Goal: Contribute content: Contribute content

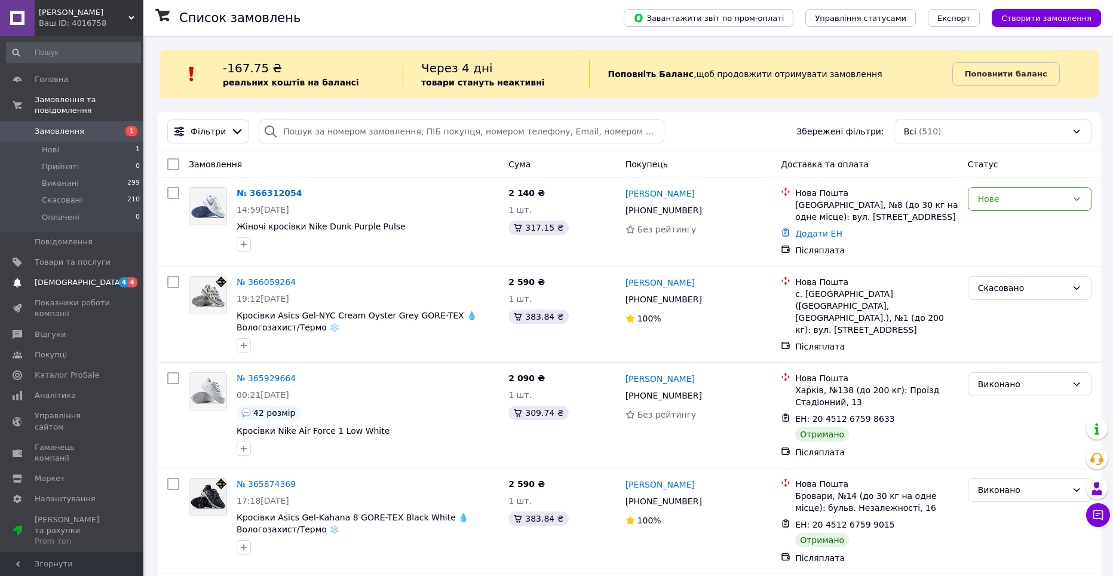
click at [42, 277] on span "[DEMOGRAPHIC_DATA]" at bounding box center [79, 282] width 88 height 11
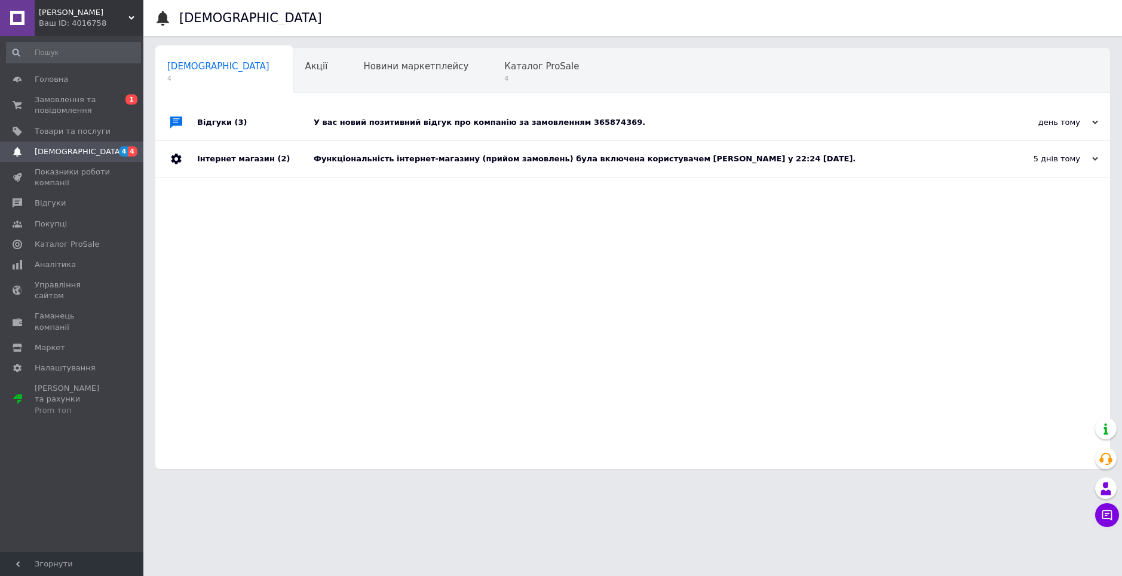
click at [469, 116] on div "У вас новий позитивний відгук про компанію за замовленням 365874369." at bounding box center [646, 123] width 665 height 36
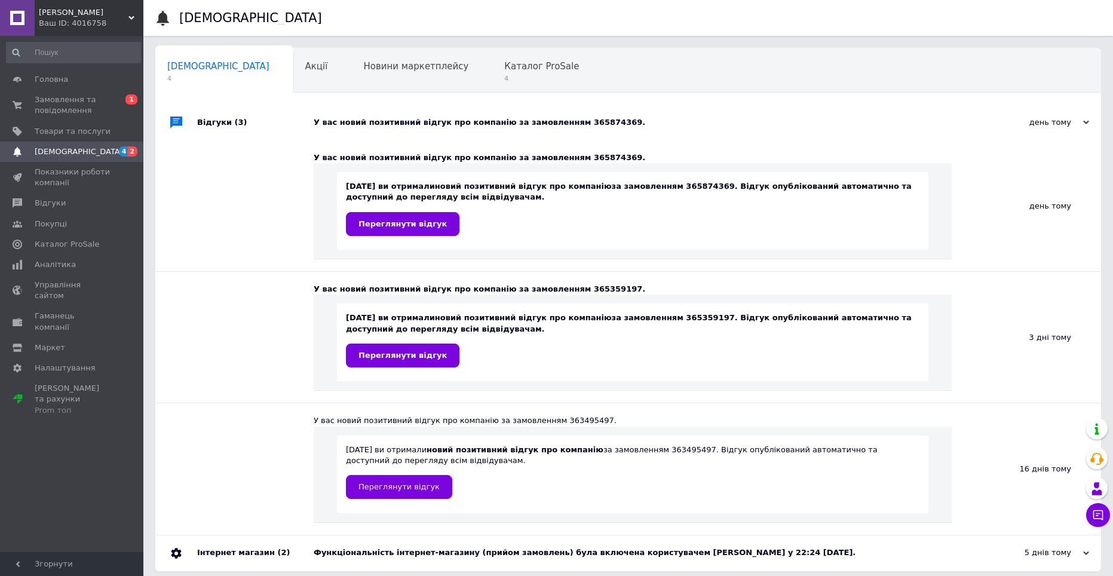
click at [421, 126] on div "У вас новий позитивний відгук про компанію за замовленням 365874369." at bounding box center [642, 122] width 656 height 11
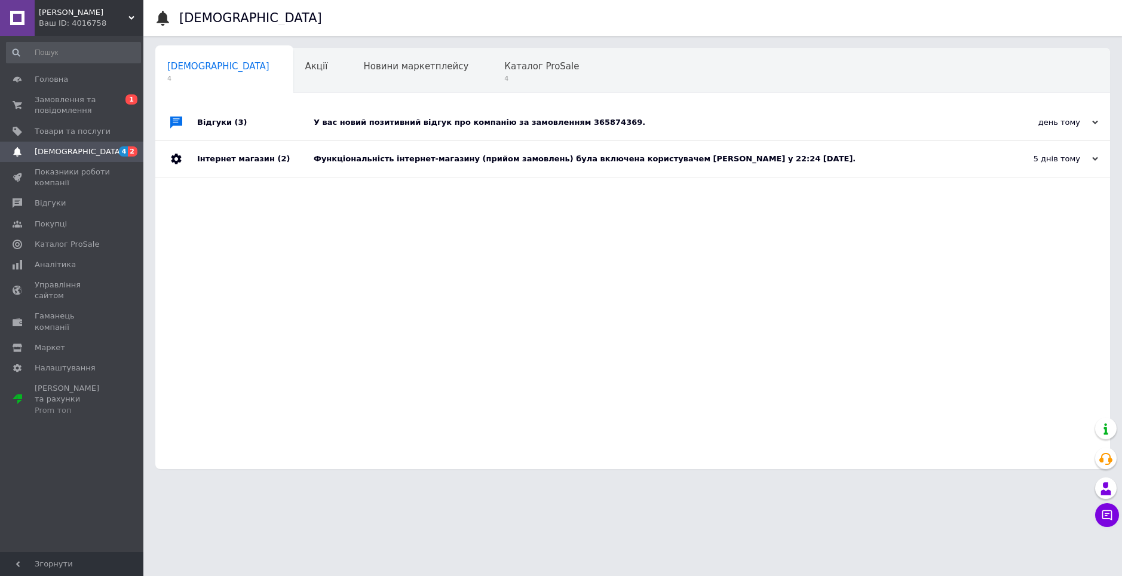
click at [416, 157] on div "Функціональність інтернет-магазину (прийом замовлень) була включена користуваче…" at bounding box center [646, 158] width 665 height 11
click at [417, 158] on div "Функціональність інтернет-магазину (прийом замовлень) була включена користуваче…" at bounding box center [646, 158] width 665 height 11
click at [559, 124] on div "У вас новий позитивний відгук про компанію за замовленням 365874369." at bounding box center [646, 122] width 665 height 11
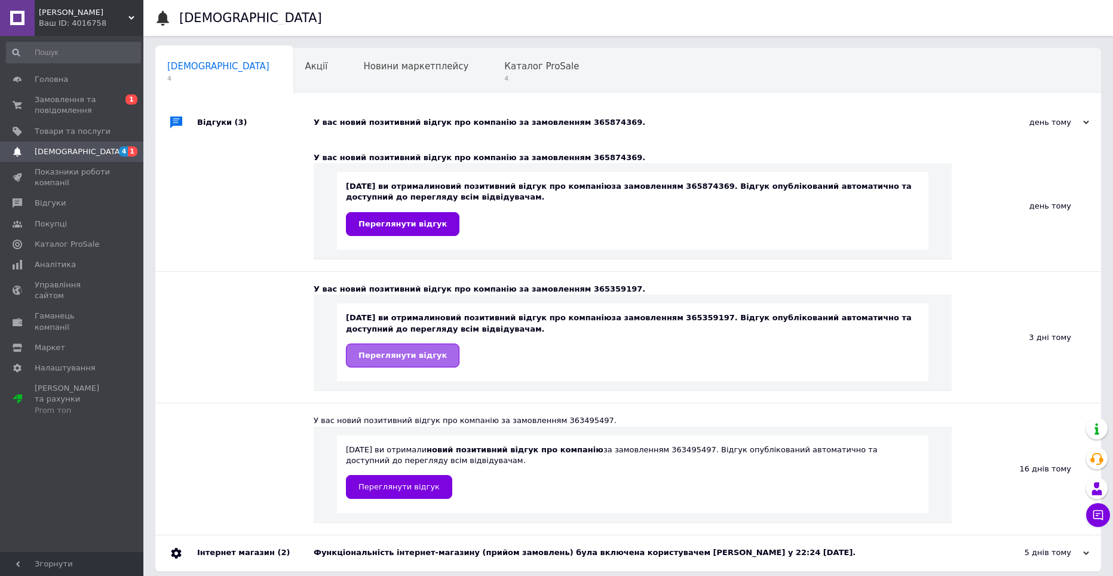
click at [396, 357] on span "Переглянути відгук" at bounding box center [402, 355] width 88 height 9
click at [398, 223] on span "Переглянути відгук" at bounding box center [402, 223] width 88 height 9
click at [504, 64] on span "Каталог ProSale" at bounding box center [541, 66] width 75 height 11
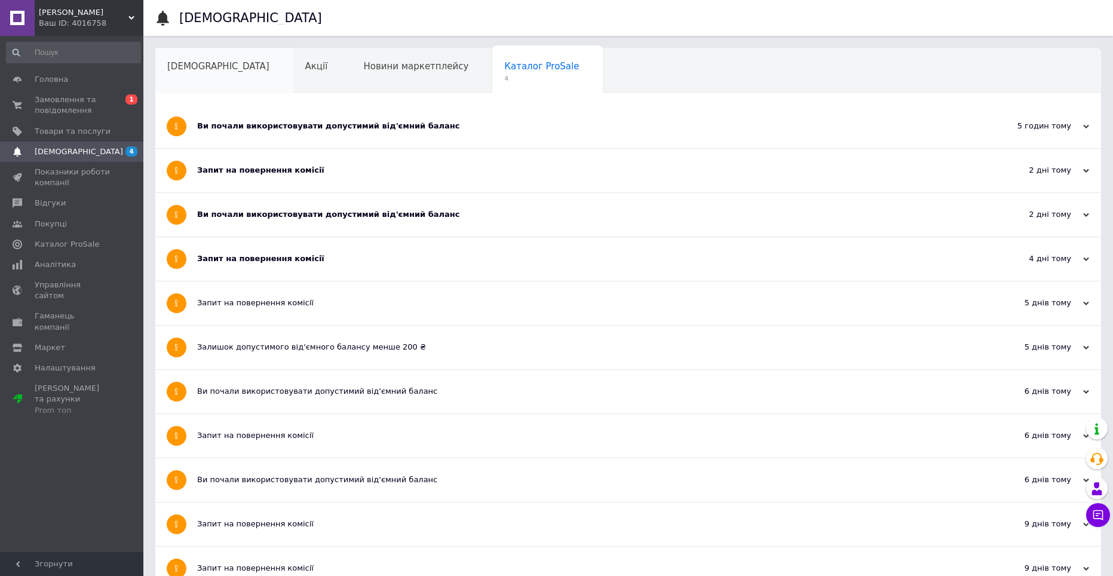
click at [231, 69] on div "[DEMOGRAPHIC_DATA]" at bounding box center [224, 70] width 138 height 45
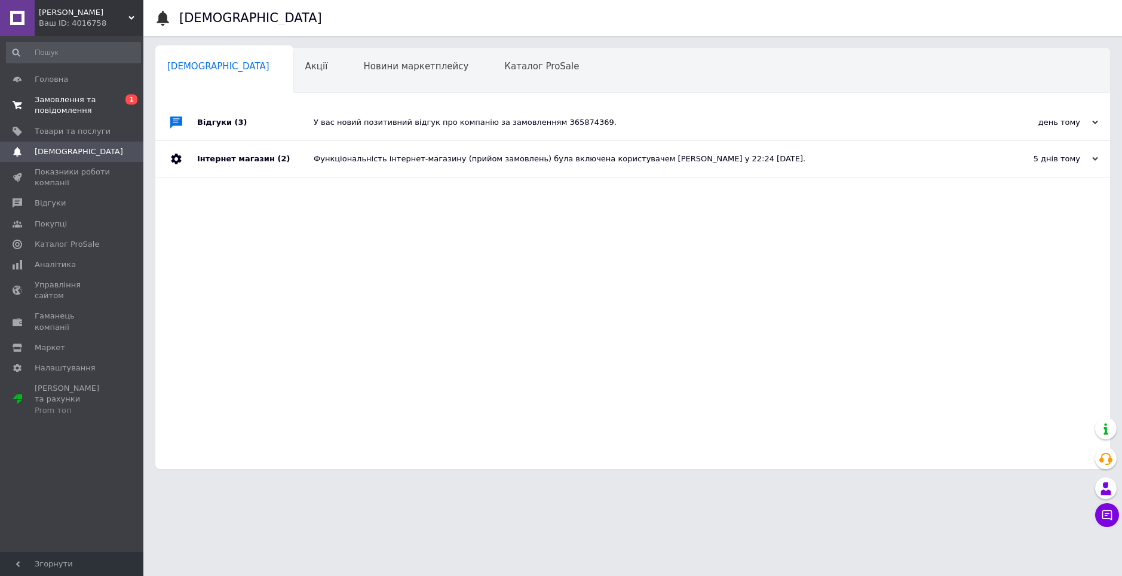
click at [88, 105] on span "Замовлення та повідомлення" at bounding box center [73, 105] width 76 height 22
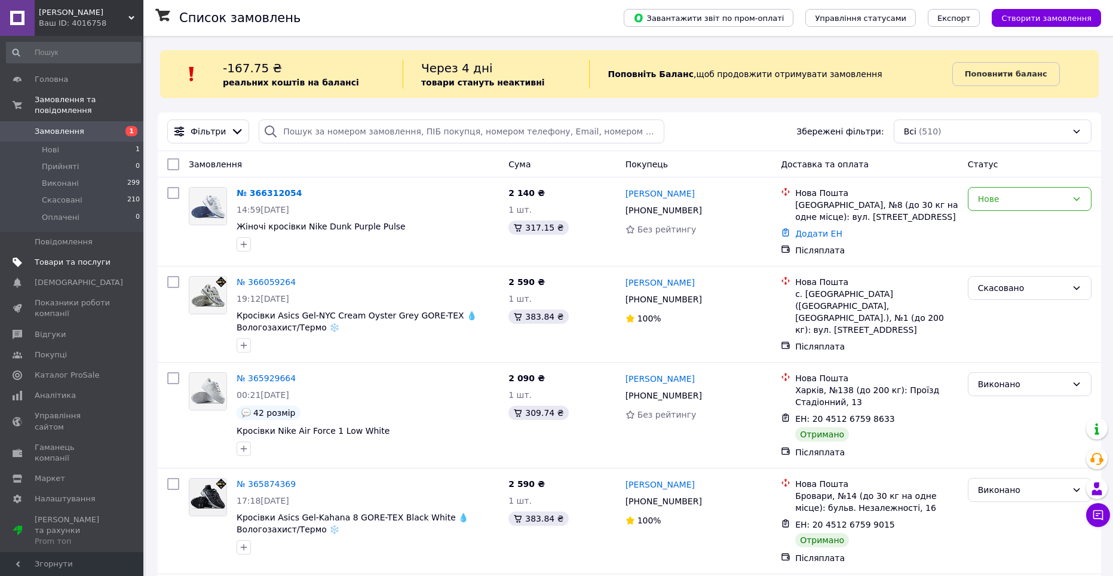
click at [44, 257] on span "Товари та послуги" at bounding box center [73, 262] width 76 height 11
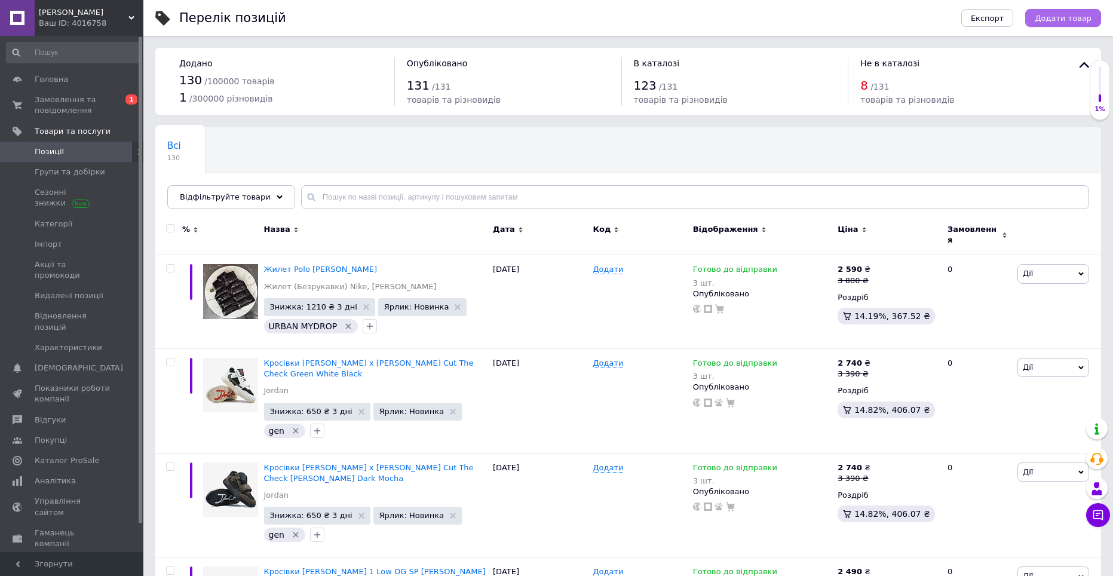
click at [1058, 20] on span "Додати товар" at bounding box center [1062, 18] width 57 height 9
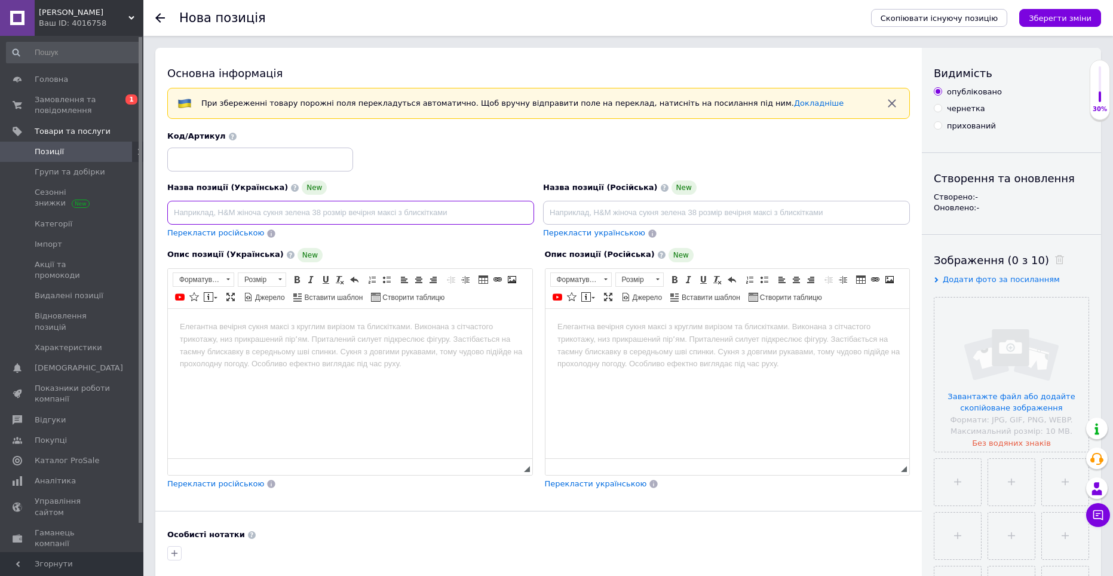
click at [236, 214] on input at bounding box center [350, 213] width 367 height 24
paste input "Nike Air More Uptempo University Blue"
type input "Кросівки Nike Air More Uptempo University Blue"
click at [397, 164] on div "Код/Артикул" at bounding box center [538, 152] width 751 height 50
click at [203, 234] on span "Перекласти російською" at bounding box center [215, 232] width 97 height 9
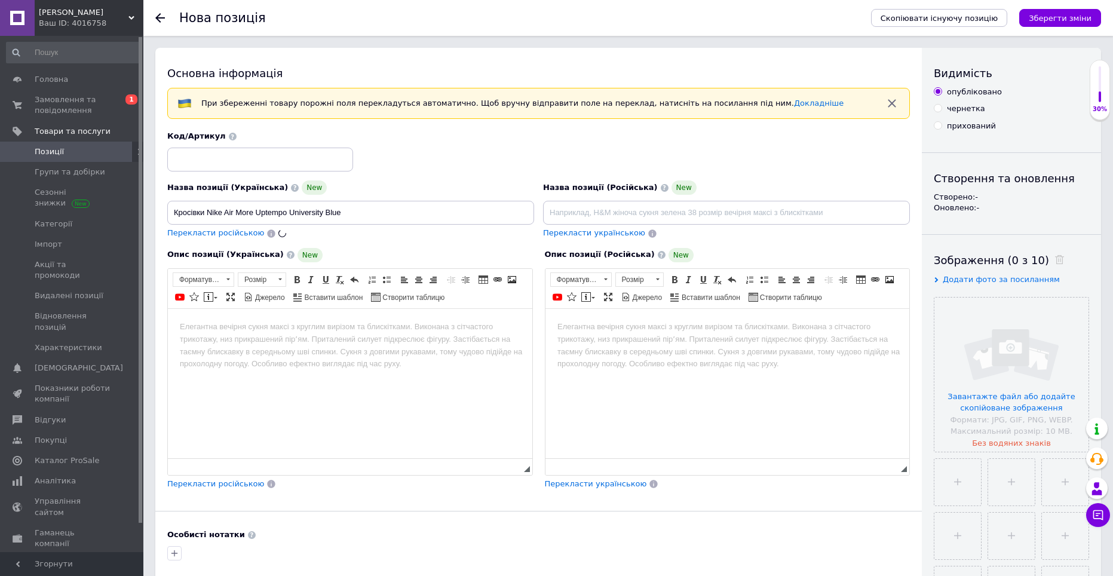
type input "Кроссовки Nike Air More Uptempo University Blue"
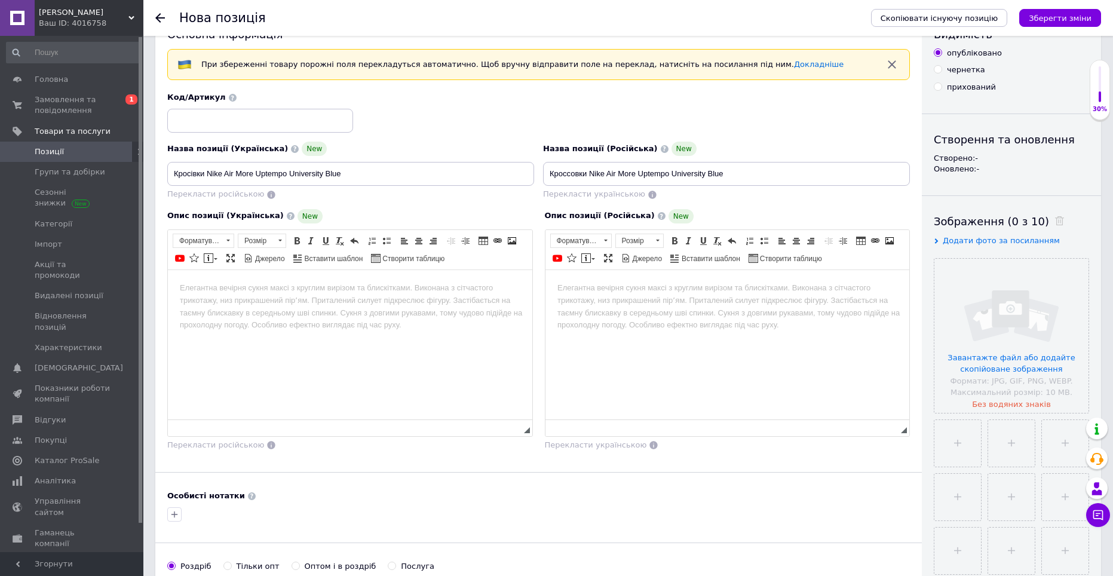
scroll to position [60, 0]
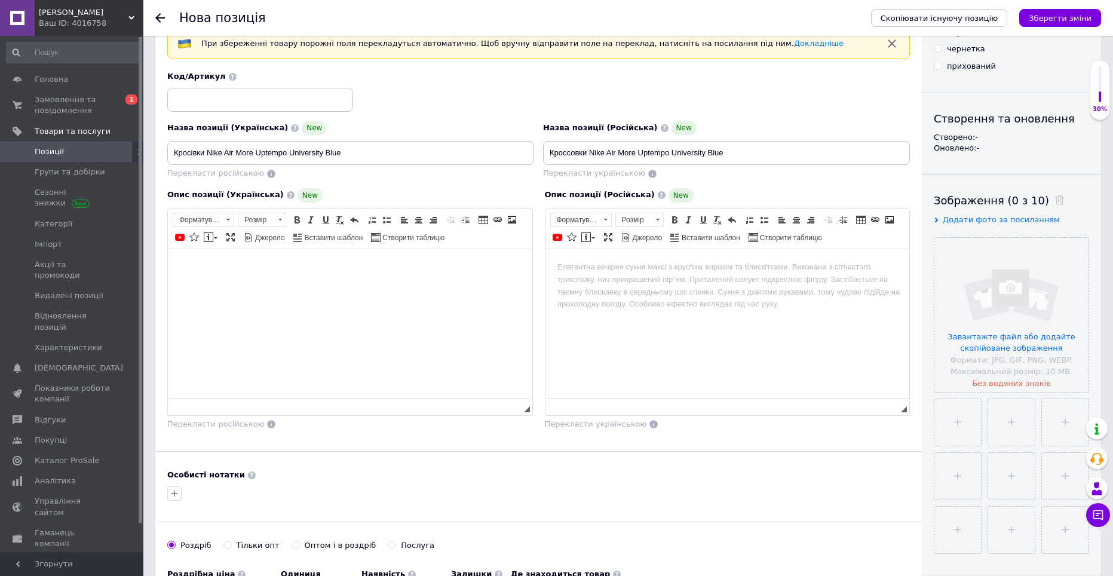
click at [288, 284] on html at bounding box center [350, 266] width 364 height 36
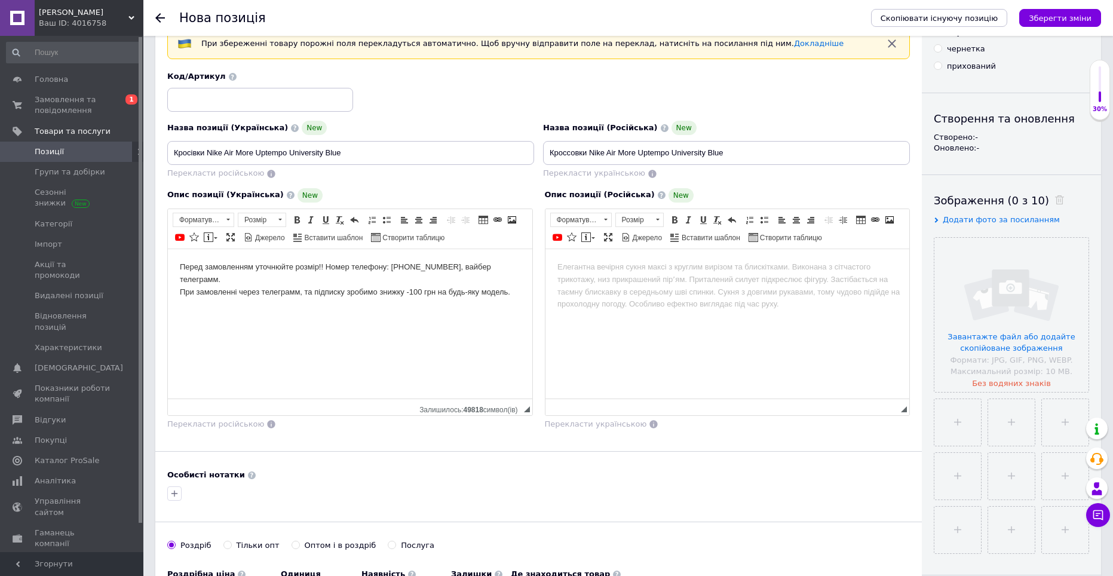
click at [215, 309] on html "Перед замовленням уточнюйте розмір!! Номер телефону: [PHONE_NUMBER], вайбер тел…" at bounding box center [350, 284] width 364 height 73
paste body "Редактор, 177BC526-D92C-4D0A-91F6-796B7D3C7041"
drag, startPoint x: 343, startPoint y: 303, endPoint x: 251, endPoint y: 303, distance: 92.0
click at [251, 303] on body "Перед замовленням уточнюйте розмір!! Номер телефону: [PHONE_NUMBER], вайбер тел…" at bounding box center [350, 303] width 340 height 87
drag, startPoint x: 367, startPoint y: 330, endPoint x: 318, endPoint y: 330, distance: 49.0
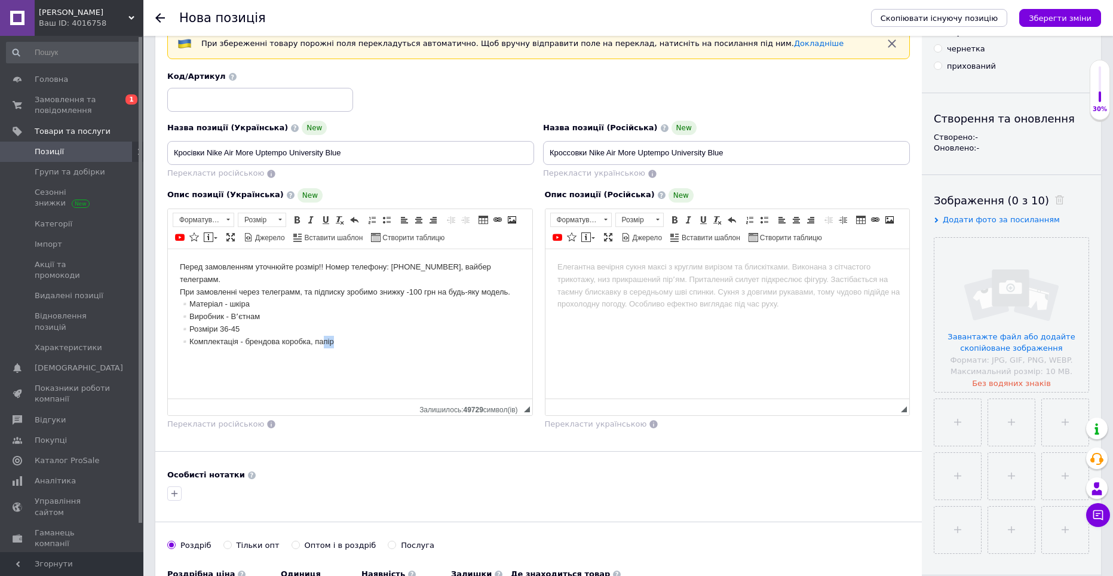
click at [318, 330] on body "Перед замовленням уточнюйте розмір!! Номер телефону: [PHONE_NUMBER], вайбер тел…" at bounding box center [350, 303] width 340 height 87
click at [345, 471] on div "Особисті нотатки" at bounding box center [538, 474] width 742 height 11
click at [1018, 220] on span "Додати фото за посиланням" at bounding box center [1000, 219] width 117 height 9
click at [985, 239] on input "text" at bounding box center [994, 243] width 123 height 24
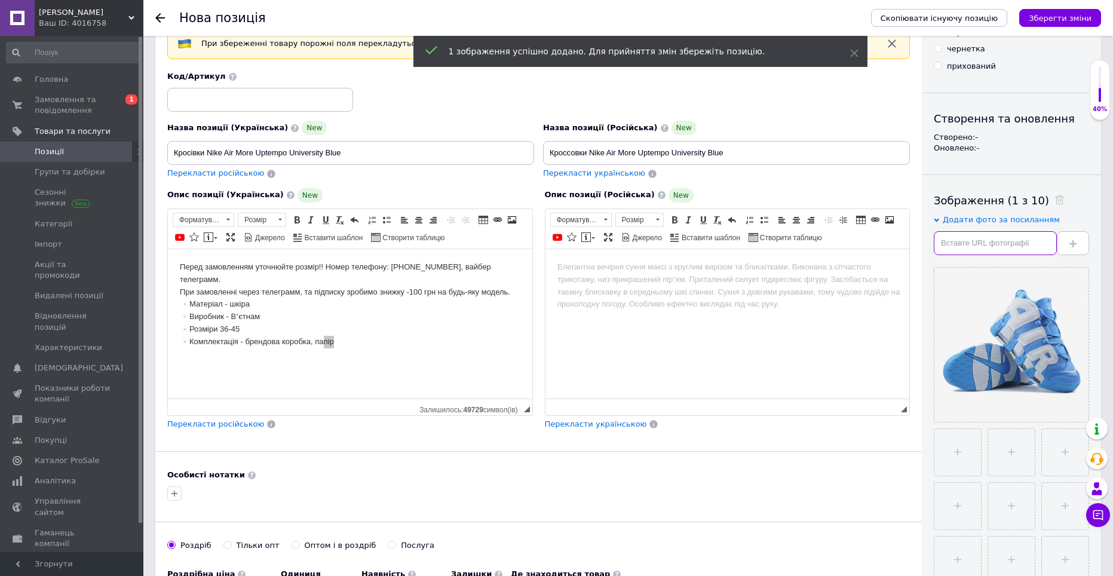
click at [963, 240] on input "text" at bounding box center [994, 243] width 123 height 24
drag, startPoint x: 994, startPoint y: 250, endPoint x: 913, endPoint y: 266, distance: 82.8
click at [994, 250] on input "text" at bounding box center [994, 243] width 123 height 24
click at [986, 239] on input "text" at bounding box center [994, 243] width 123 height 24
drag, startPoint x: 1006, startPoint y: 242, endPoint x: 984, endPoint y: 250, distance: 23.2
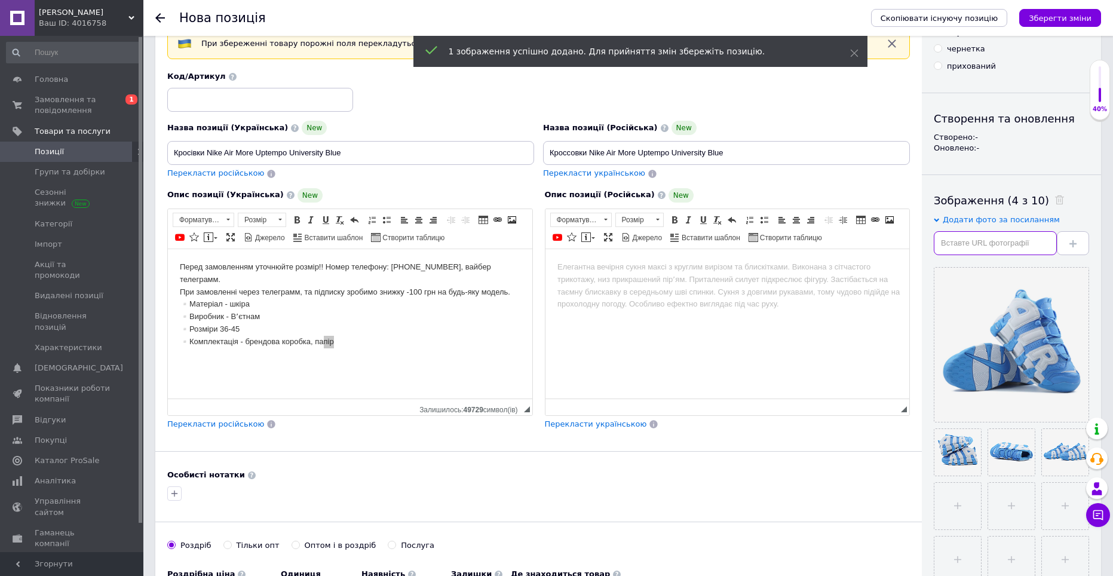
click at [1006, 242] on input "text" at bounding box center [994, 243] width 123 height 24
drag, startPoint x: 996, startPoint y: 245, endPoint x: 922, endPoint y: 261, distance: 75.7
click at [996, 245] on input "text" at bounding box center [994, 243] width 123 height 24
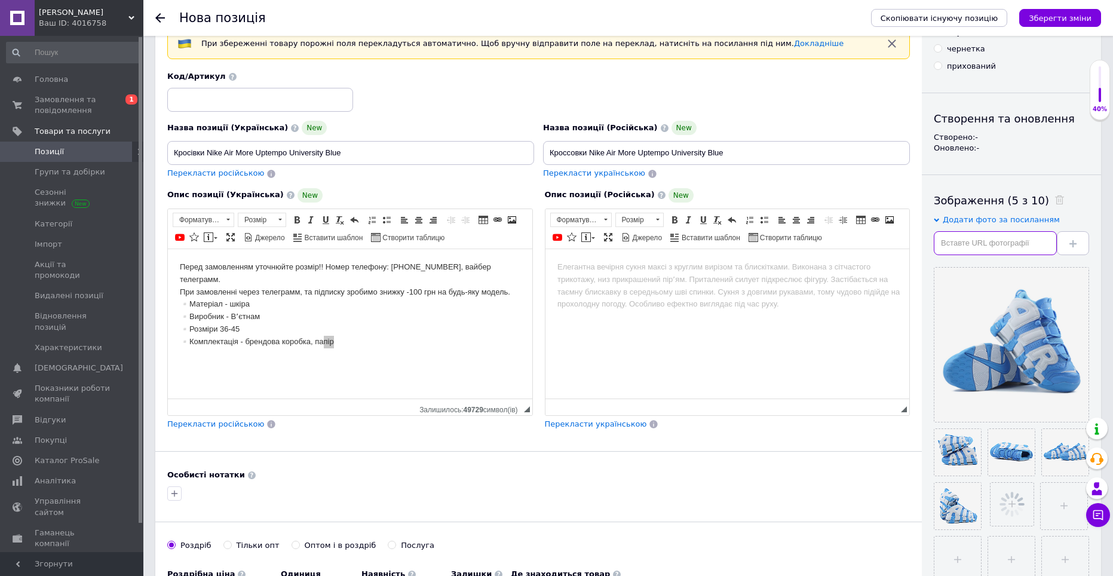
click at [973, 233] on input "text" at bounding box center [994, 243] width 123 height 24
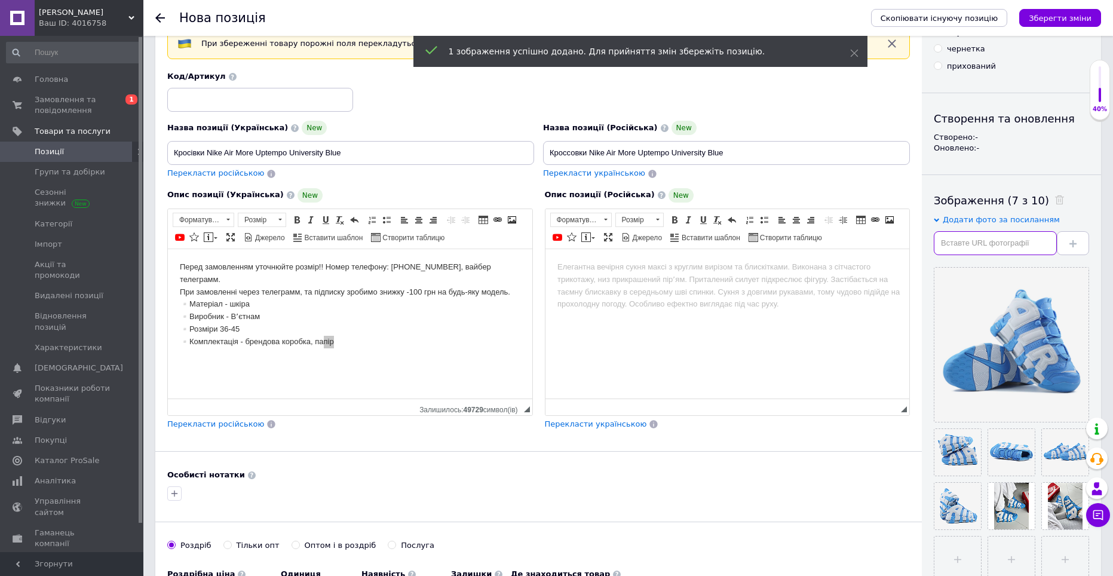
drag, startPoint x: 998, startPoint y: 244, endPoint x: 361, endPoint y: 31, distance: 671.8
click at [998, 244] on input "text" at bounding box center [994, 243] width 123 height 24
click at [975, 249] on input "text" at bounding box center [994, 243] width 123 height 24
click at [991, 250] on input "text" at bounding box center [994, 243] width 123 height 24
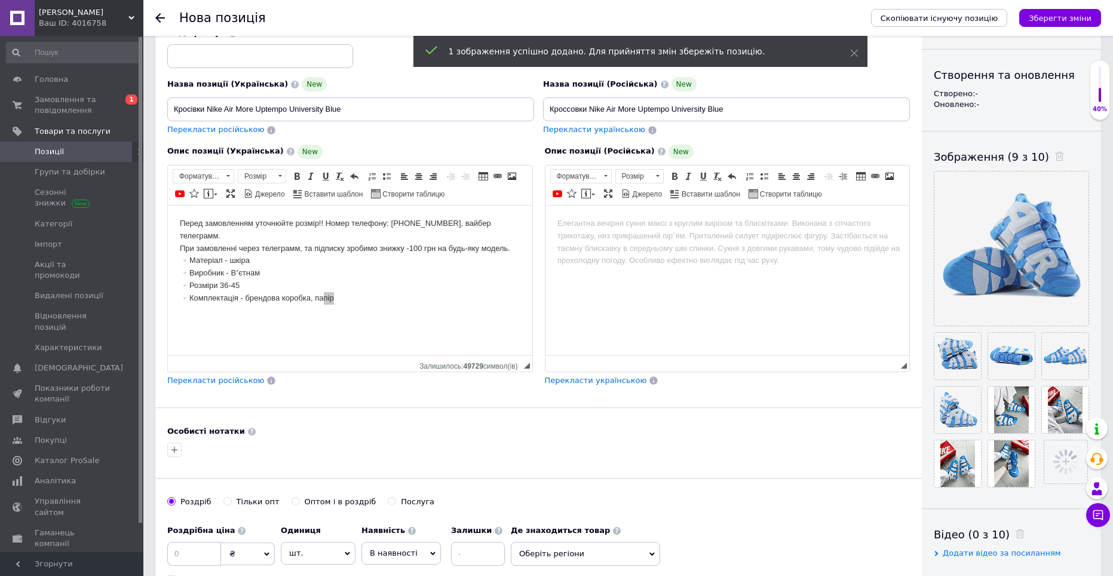
scroll to position [0, 0]
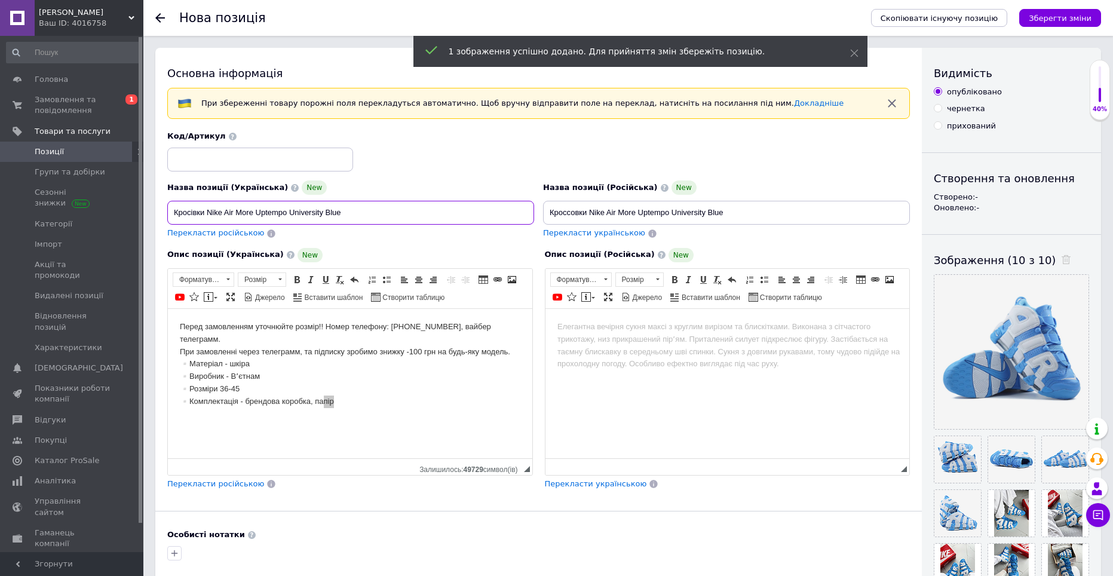
drag, startPoint x: 366, startPoint y: 214, endPoint x: 209, endPoint y: 216, distance: 157.1
click at [209, 216] on input "Кросівки Nike Air More Uptempo University Blue" at bounding box center [350, 213] width 367 height 24
drag, startPoint x: 228, startPoint y: 482, endPoint x: 251, endPoint y: 490, distance: 24.7
click at [228, 482] on span "Перекласти російською" at bounding box center [215, 483] width 97 height 9
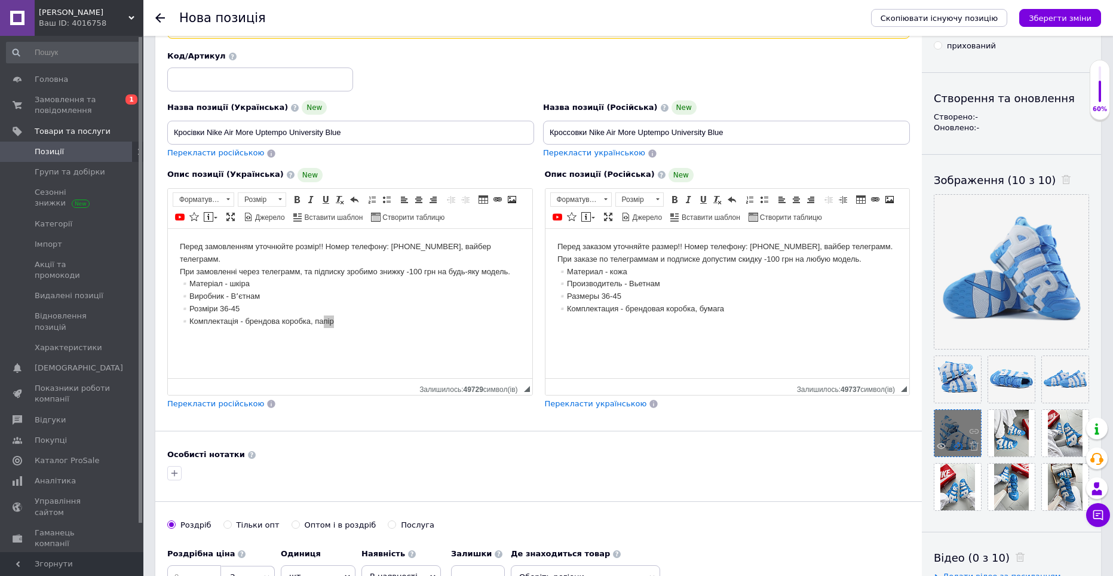
scroll to position [179, 0]
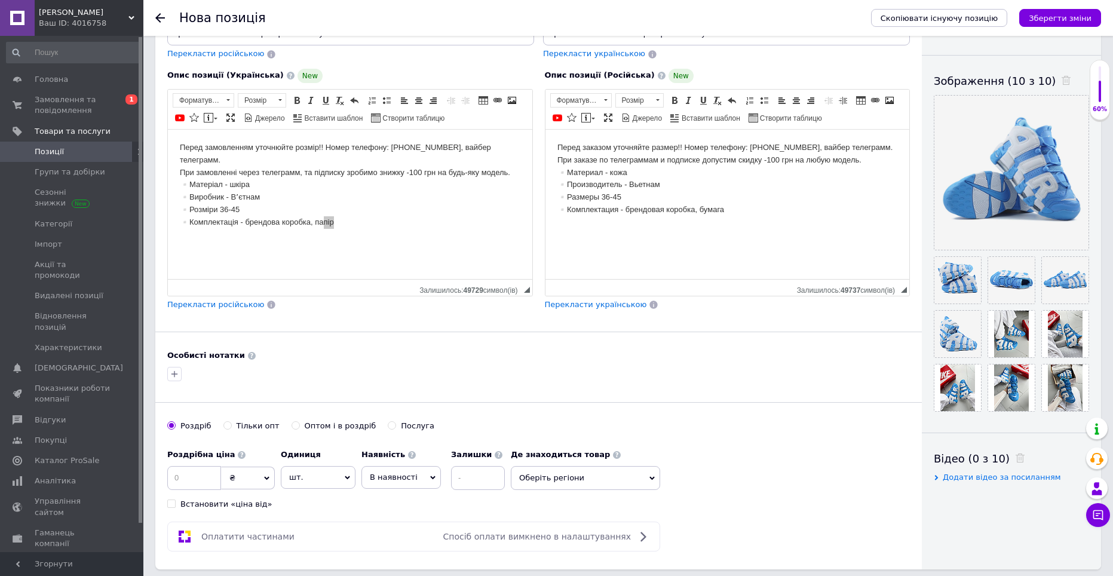
drag, startPoint x: 965, startPoint y: 486, endPoint x: 960, endPoint y: 481, distance: 7.2
click at [962, 483] on div "Видимість опубліковано чернетка прихований Створення та оновлення Створено: - О…" at bounding box center [1011, 219] width 179 height 701
click at [960, 480] on span "Додати відео за посиланням" at bounding box center [1001, 476] width 118 height 9
click at [973, 492] on input "text" at bounding box center [994, 501] width 123 height 24
paste input "[URL][DOMAIN_NAME]"
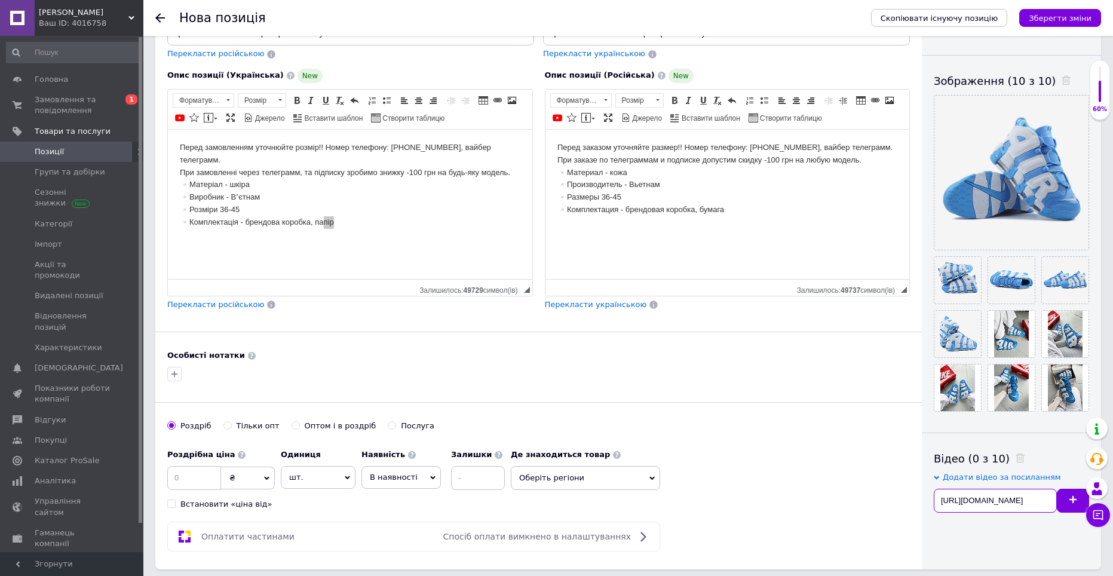
scroll to position [0, 81]
type input "[URL][DOMAIN_NAME]"
click at [1064, 501] on button at bounding box center [1072, 501] width 32 height 24
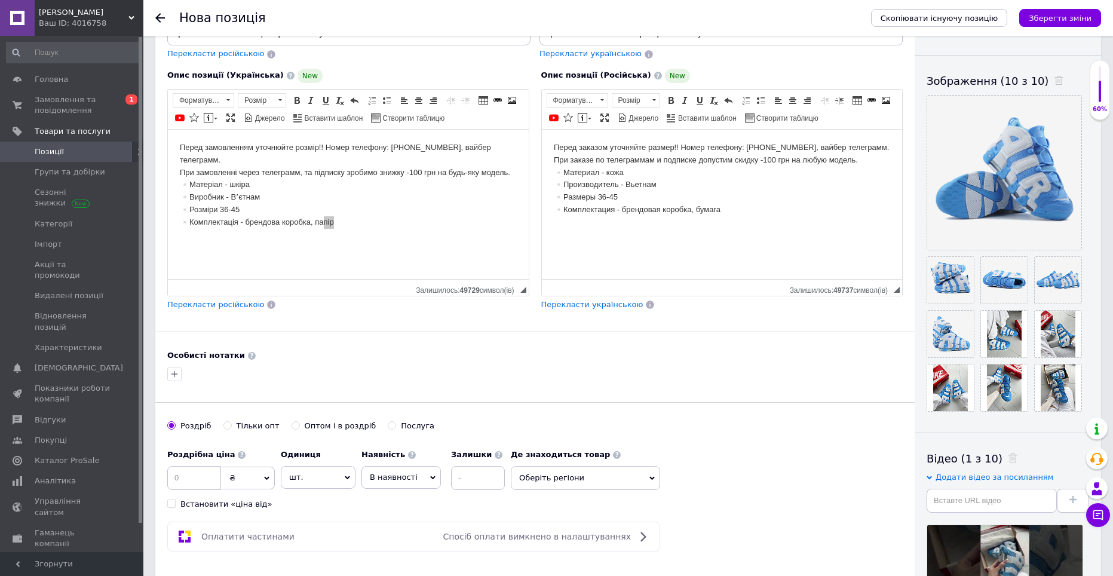
scroll to position [0, 0]
click at [672, 429] on div "[PERSON_NAME] опт Оптом і в роздріб Послуга" at bounding box center [534, 431] width 735 height 23
click at [590, 372] on div at bounding box center [535, 373] width 740 height 19
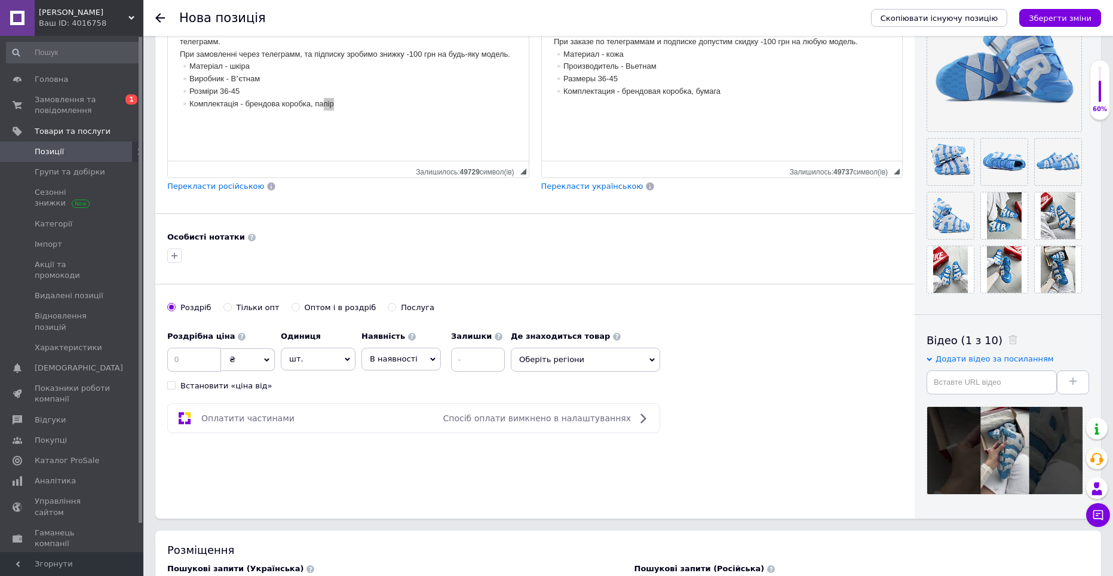
scroll to position [299, 0]
click at [210, 357] on input at bounding box center [194, 358] width 54 height 24
type input "3"
type input "3990"
click at [412, 361] on span "В наявності" at bounding box center [400, 357] width 79 height 23
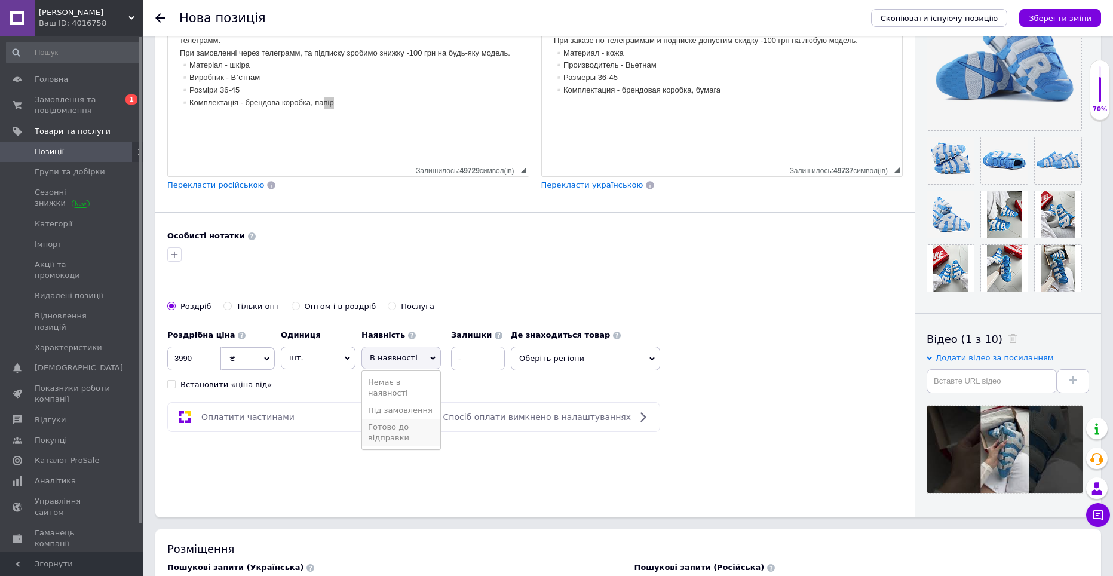
click at [409, 433] on li "Готово до відправки" at bounding box center [401, 432] width 78 height 27
click at [483, 359] on input at bounding box center [510, 358] width 54 height 24
type input "3"
click at [511, 384] on div "Роздрібна ціна 3990 ₴ $ EUR CHF GBP ¥ PLN ₸ MDL HUF KGS CNY TRY KRW lei Встанов…" at bounding box center [355, 357] width 376 height 66
click at [575, 366] on span "Оберіть регіони" at bounding box center [617, 358] width 149 height 24
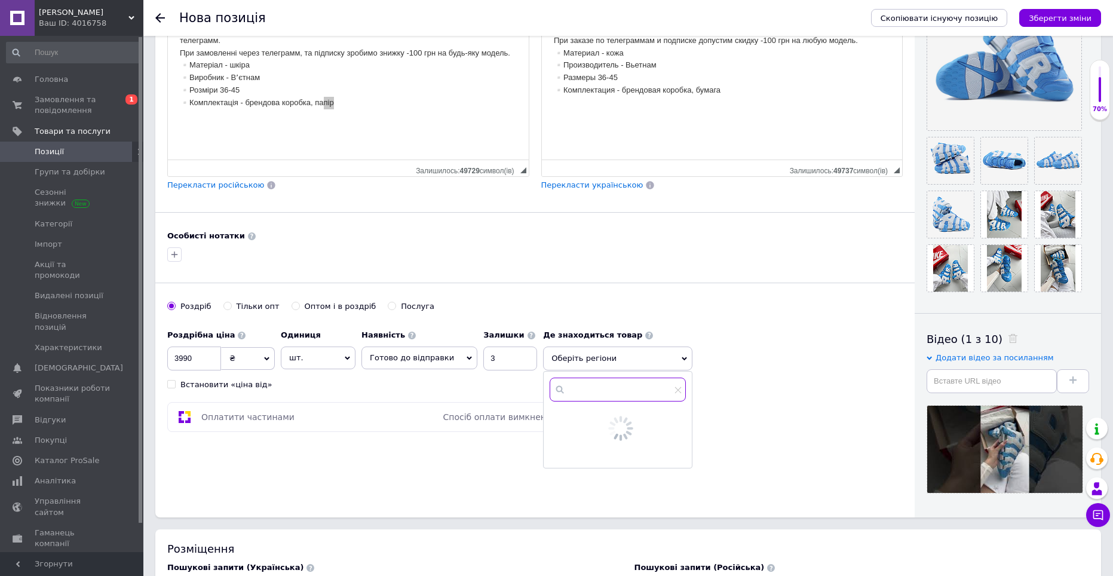
click at [575, 389] on input "text" at bounding box center [617, 389] width 136 height 24
type input "дні"
click at [555, 416] on input "checkbox" at bounding box center [559, 418] width 8 height 8
checkbox input "true"
click at [628, 452] on button "Зберегти" at bounding box center [654, 455] width 63 height 24
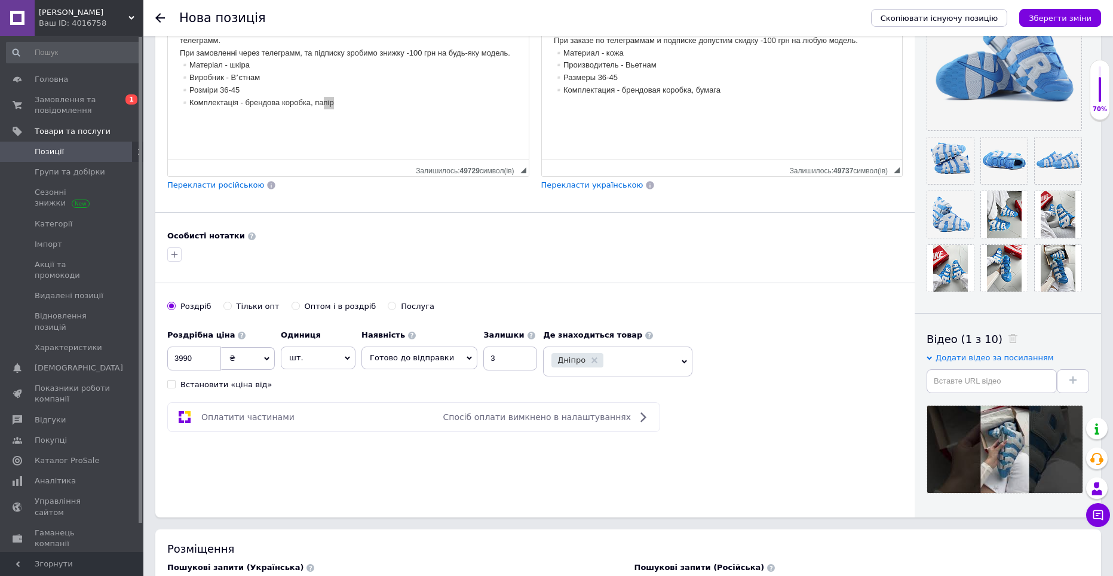
click at [608, 449] on div "Основна інформація При збереженні товару порожні поля перекладуться автоматично…" at bounding box center [534, 133] width 759 height 768
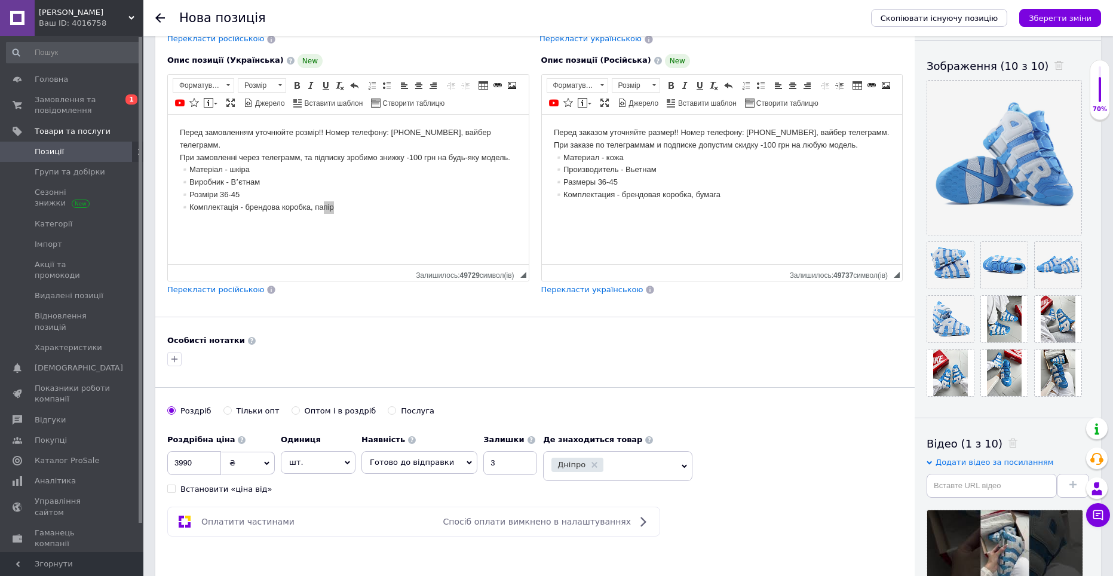
scroll to position [119, 0]
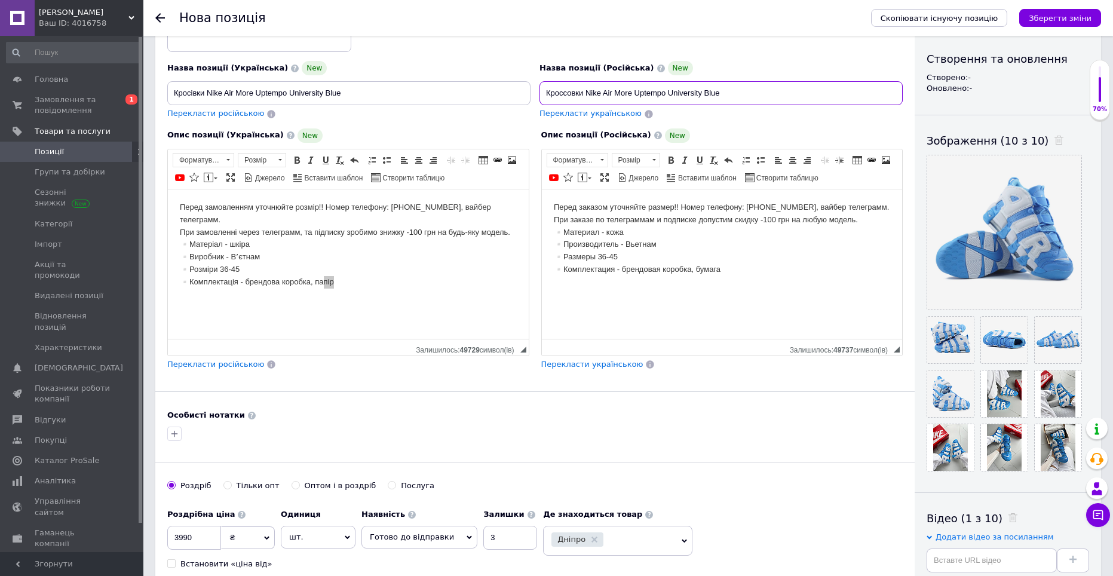
drag, startPoint x: 626, startPoint y: 86, endPoint x: 470, endPoint y: 86, distance: 156.5
click at [470, 86] on div "Назва позиції (Українська) [GEOGRAPHIC_DATA] Nike Air More Uptempo University B…" at bounding box center [535, 65] width 744 height 117
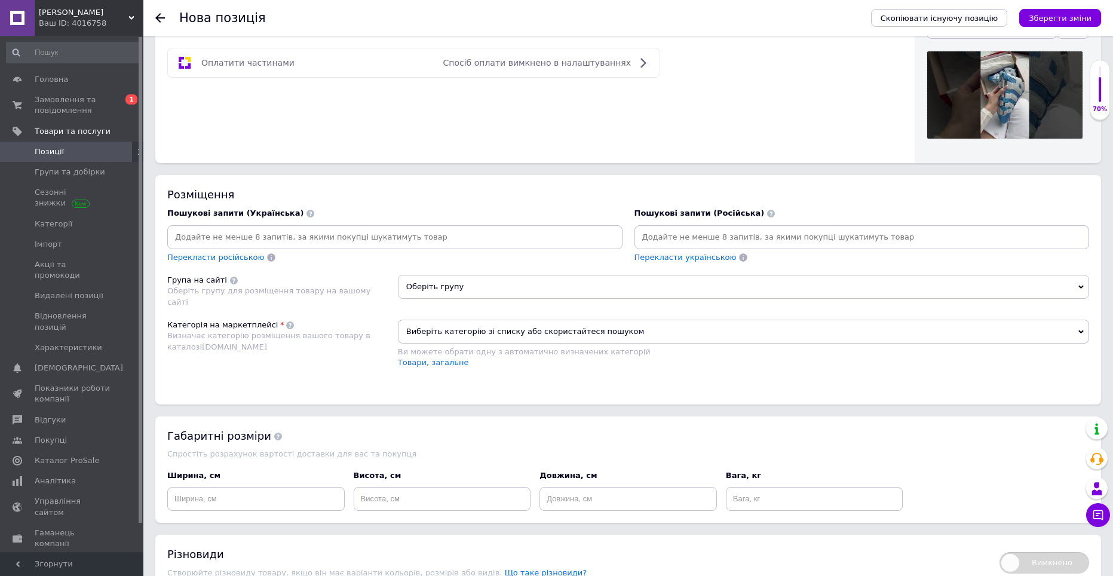
scroll to position [657, 0]
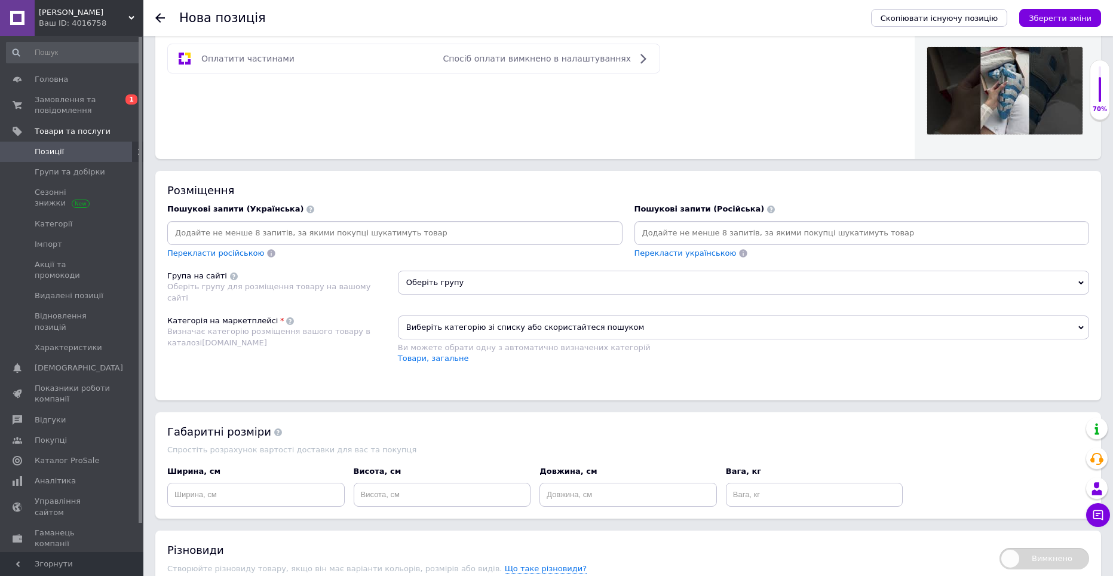
click at [743, 229] on input at bounding box center [862, 233] width 450 height 18
paste input "Кроссовки Nike Air More Uptempo University Blue"
type input "Кроссовки Nike Air More Uptempo University Blue"
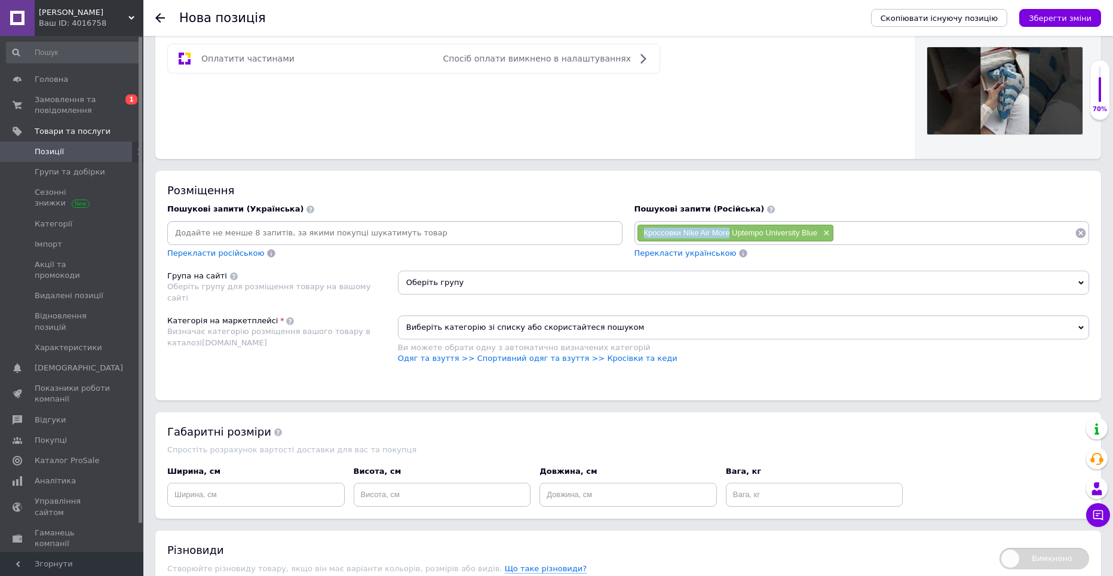
drag, startPoint x: 643, startPoint y: 232, endPoint x: 730, endPoint y: 235, distance: 86.6
click at [730, 235] on div "Кроссовки Nike Air More Uptempo University Blue ×" at bounding box center [735, 233] width 196 height 17
copy span "Кроссовки Nike Air More"
click at [862, 229] on input at bounding box center [954, 233] width 241 height 18
paste input "Кроссовки Nike Air More"
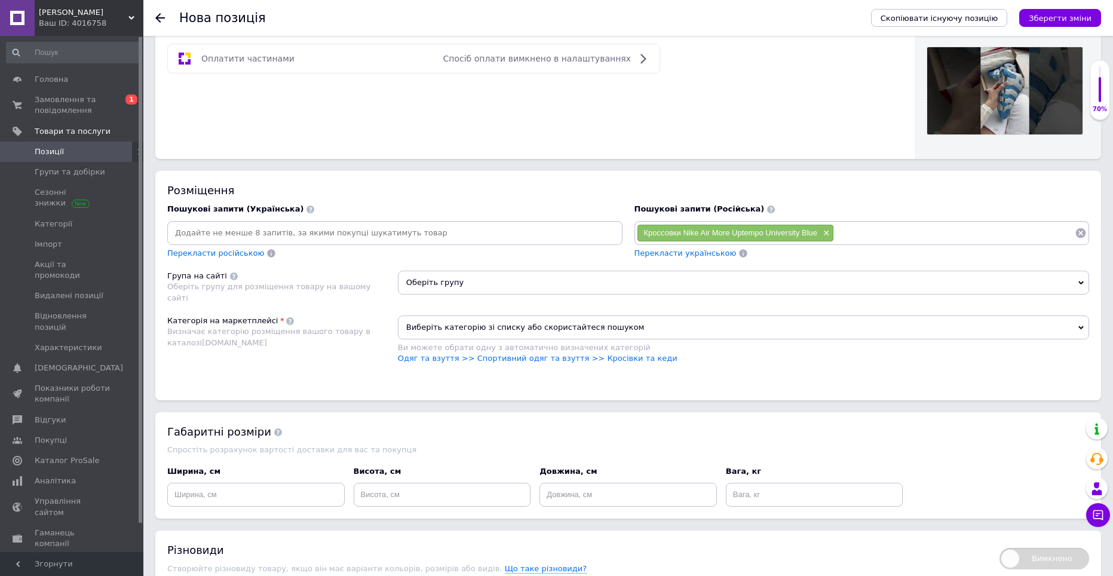
type input "Кроссовки Nike Air More"
paste input "Кроссовки Nike Air More"
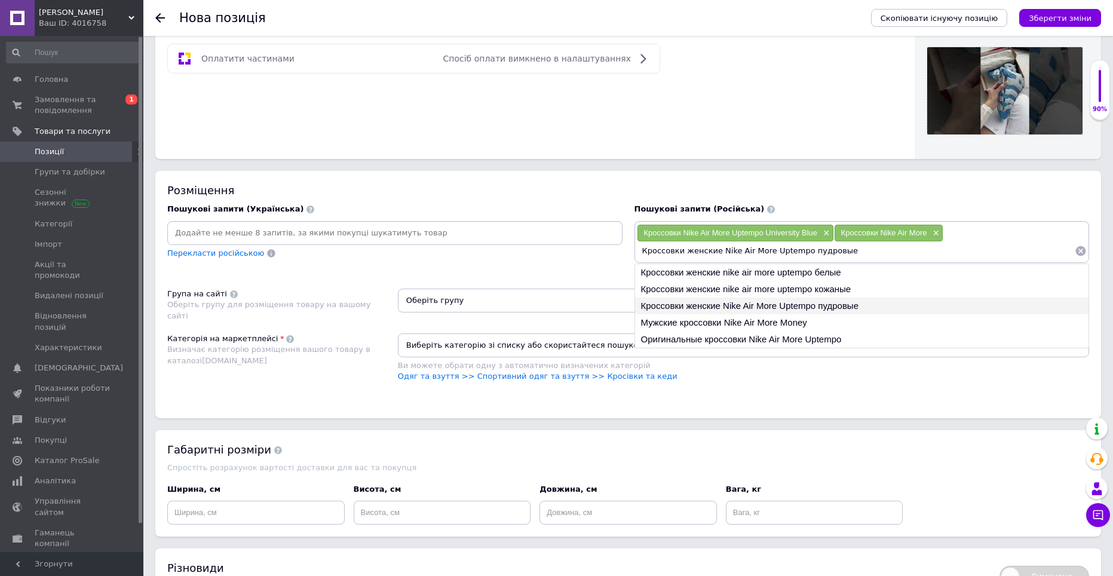
type input "Мужские кроссовки Nike Air More Money"
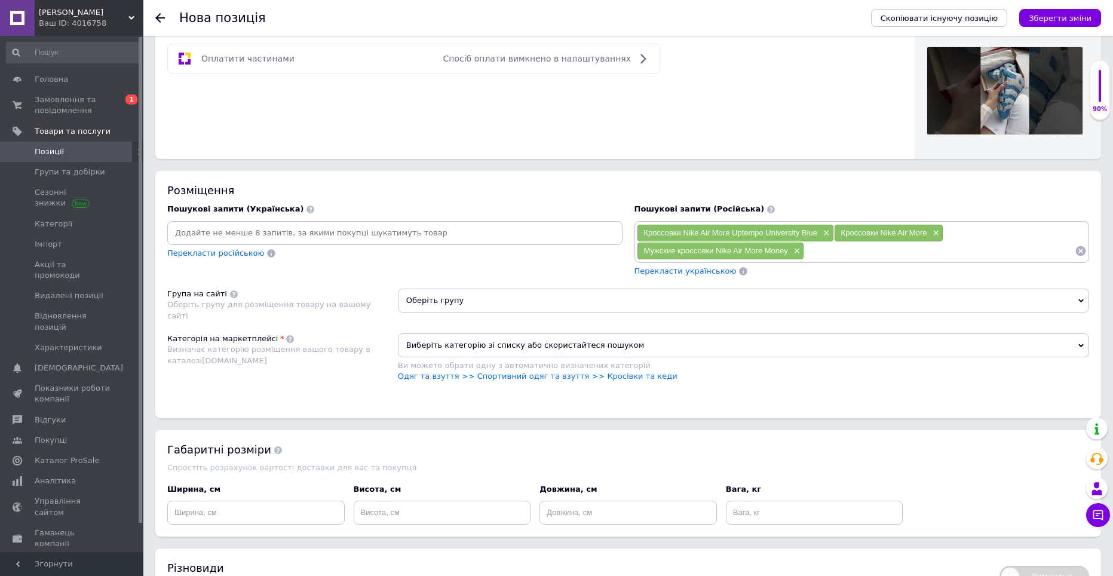
paste input "Кроссовки Nike Air More"
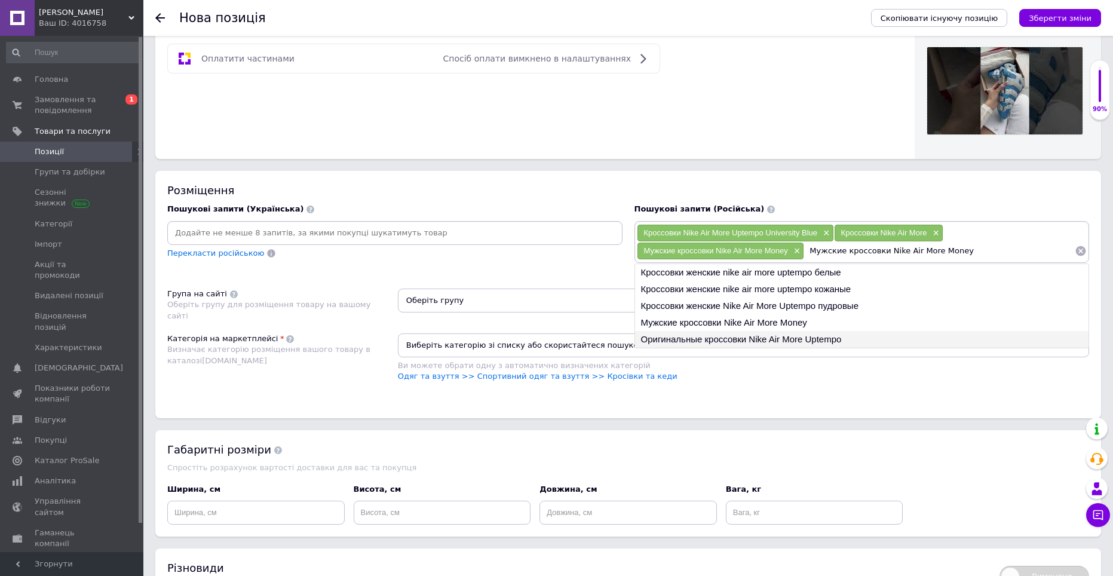
type input "Оригинальные кроссовки Nike Air More Uptempo"
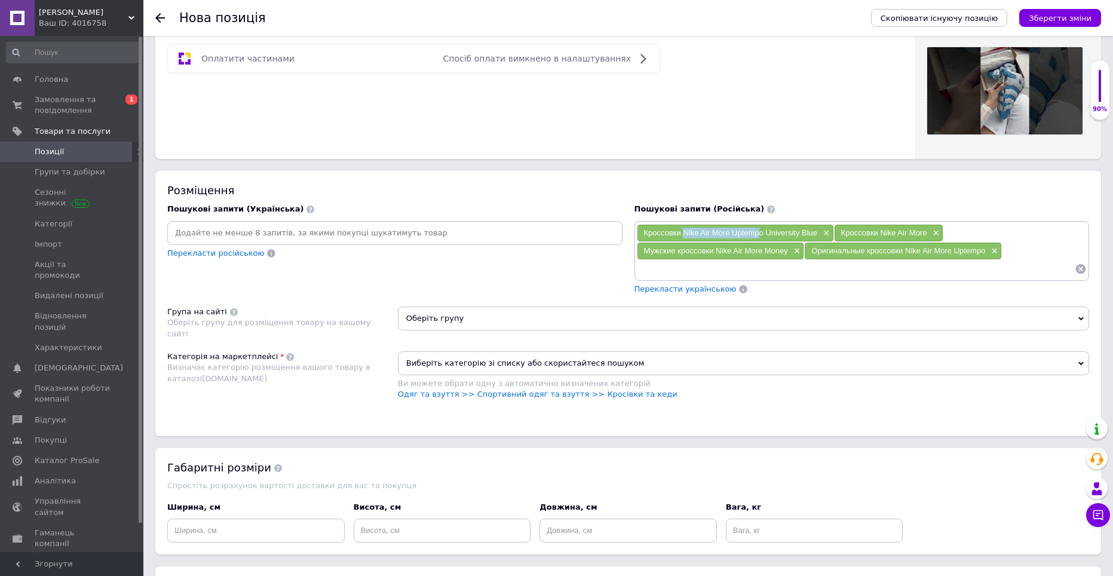
drag, startPoint x: 683, startPoint y: 233, endPoint x: 759, endPoint y: 235, distance: 76.5
click at [759, 235] on span "Кроссовки Nike Air More Uptempo University Blue" at bounding box center [731, 232] width 174 height 9
click at [732, 234] on span "Кроссовки Nike Air More Uptempo University Blue" at bounding box center [731, 232] width 174 height 9
click at [682, 232] on span "Кроссовки Nike Air More Uptempo University Blue" at bounding box center [731, 232] width 174 height 9
drag, startPoint x: 684, startPoint y: 232, endPoint x: 763, endPoint y: 234, distance: 78.8
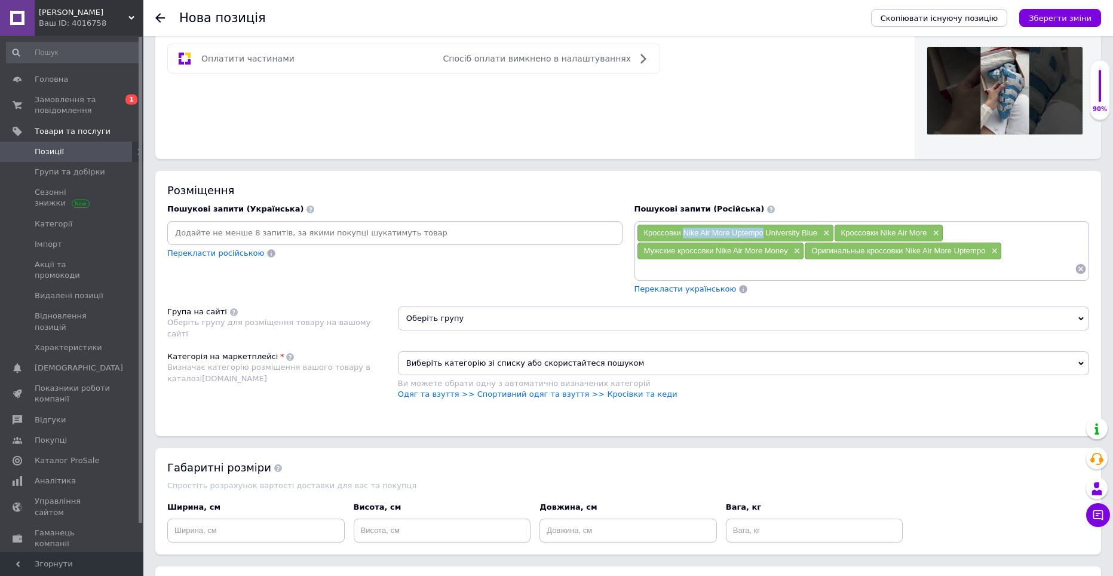
click at [763, 234] on span "Кроссовки Nike Air More Uptempo University Blue" at bounding box center [731, 232] width 174 height 9
copy span "Nike Air More Uptempo"
click at [734, 263] on input at bounding box center [856, 269] width 438 height 18
paste input "Nike Air More Uptempo"
type input "Nike Air More Uptempo"
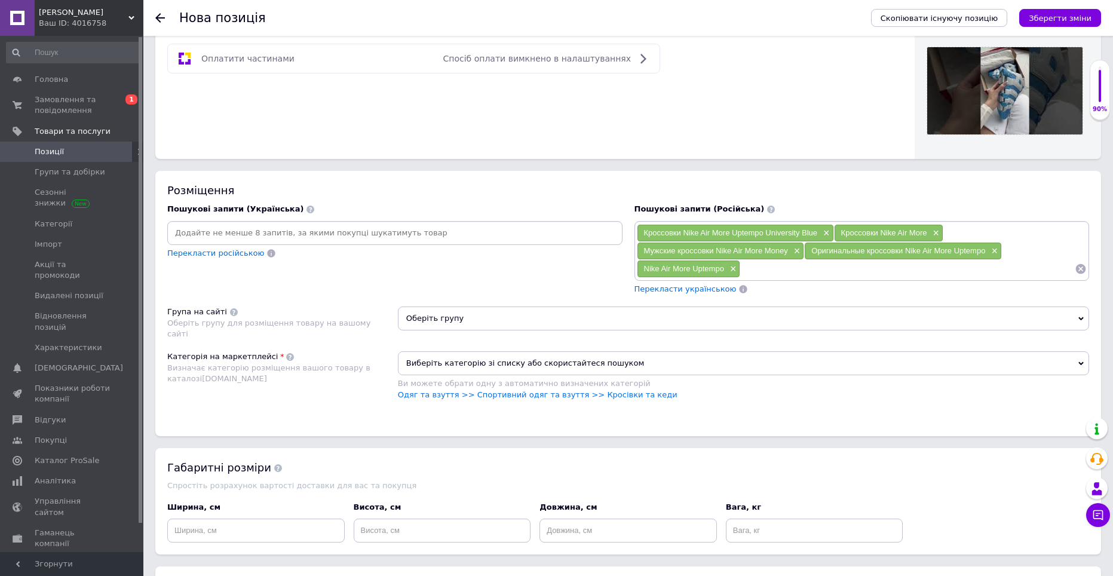
paste input "Nike Air More Uptempo"
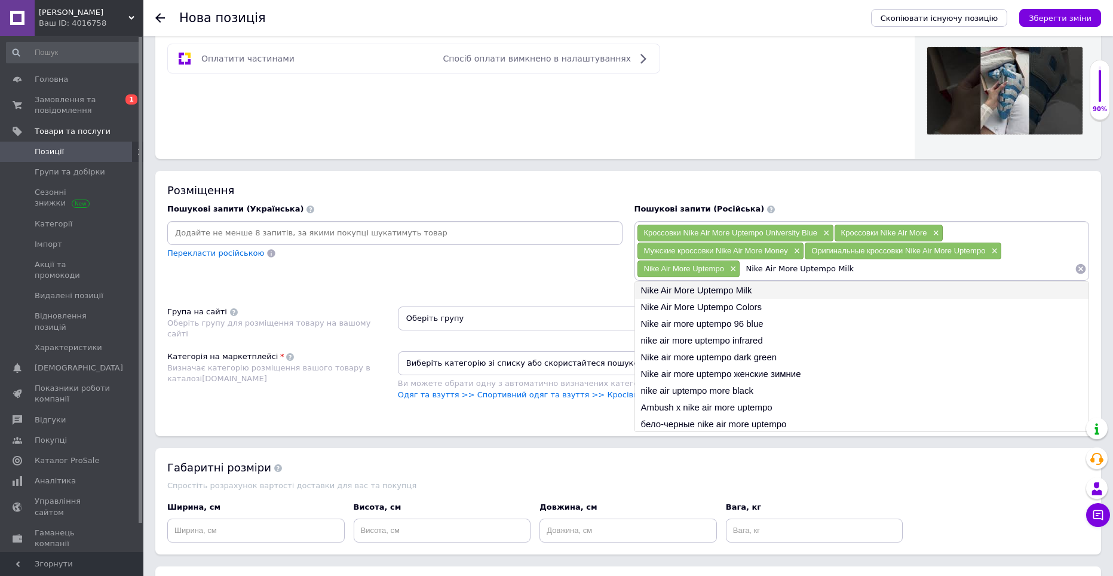
type input "Nike Air More Uptempo Colors"
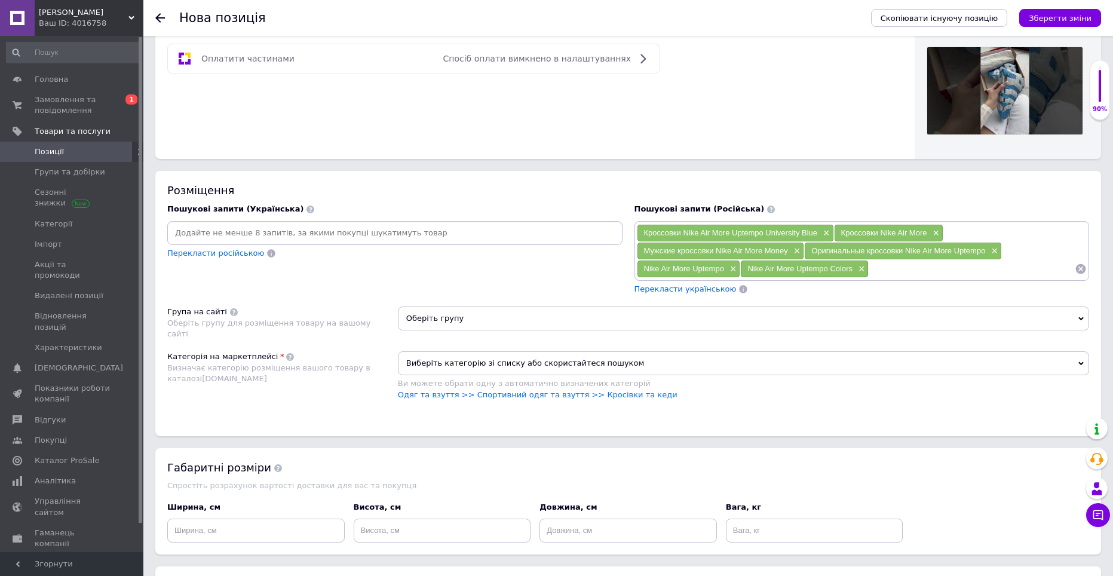
paste input "Nike Air More Uptempo"
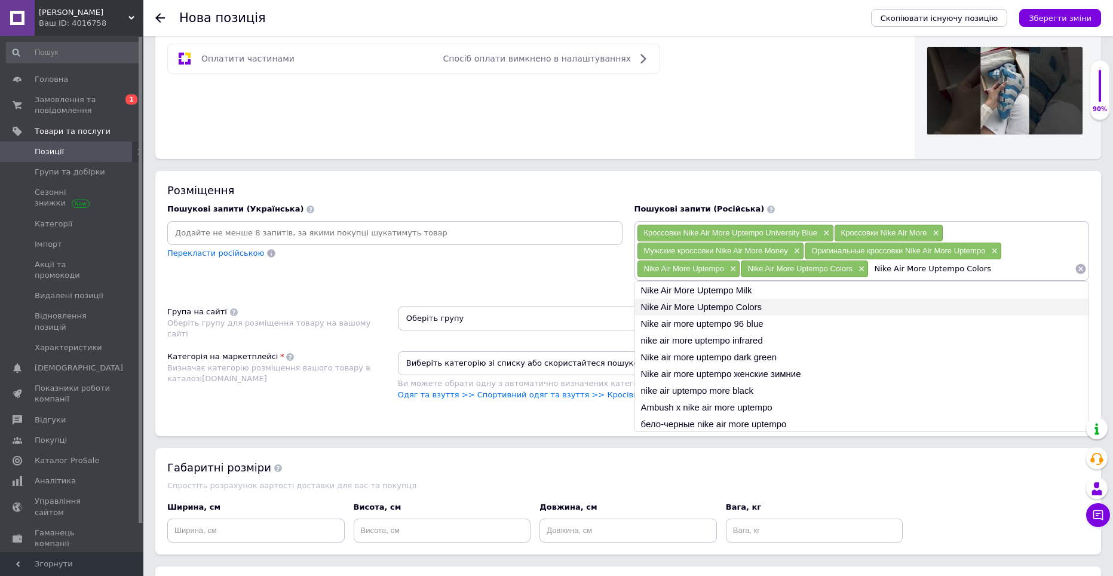
type input "Nike air more uptempo 96 blue"
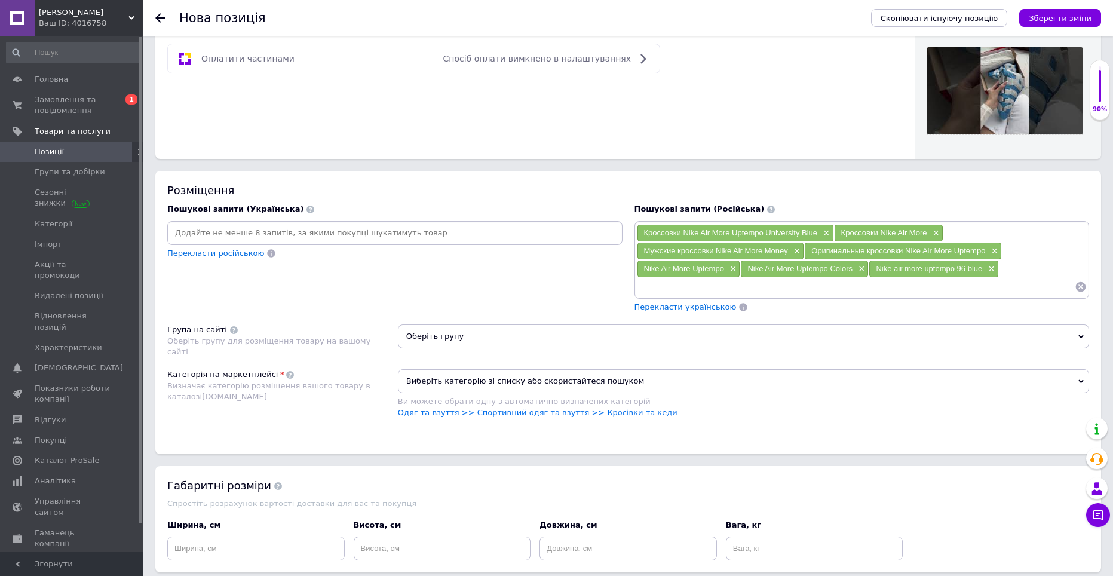
paste input "Nike Air More Uptempo"
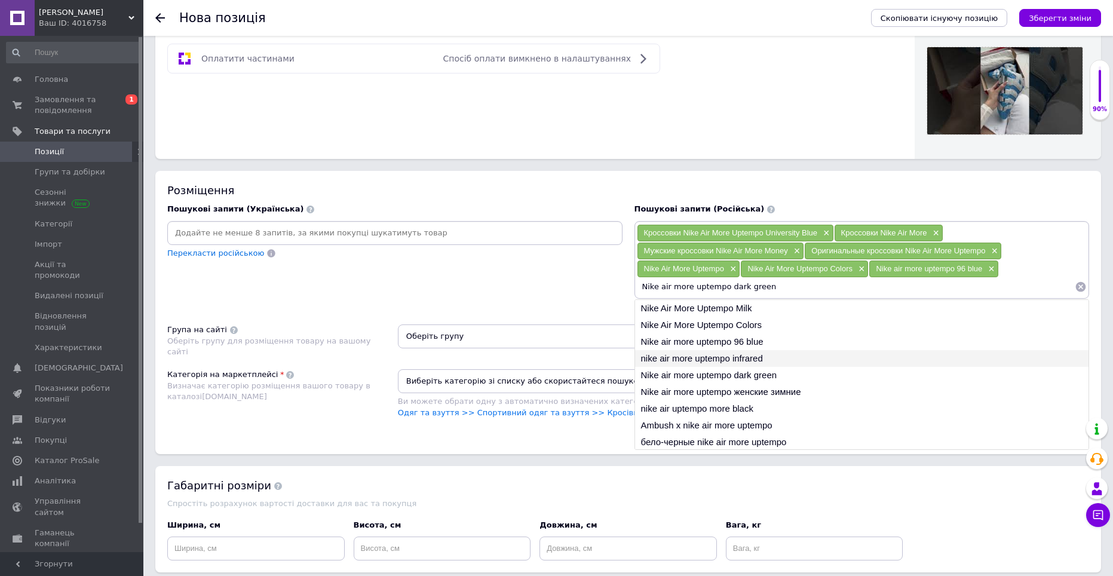
type input "Nike air more uptempo женские зимние"
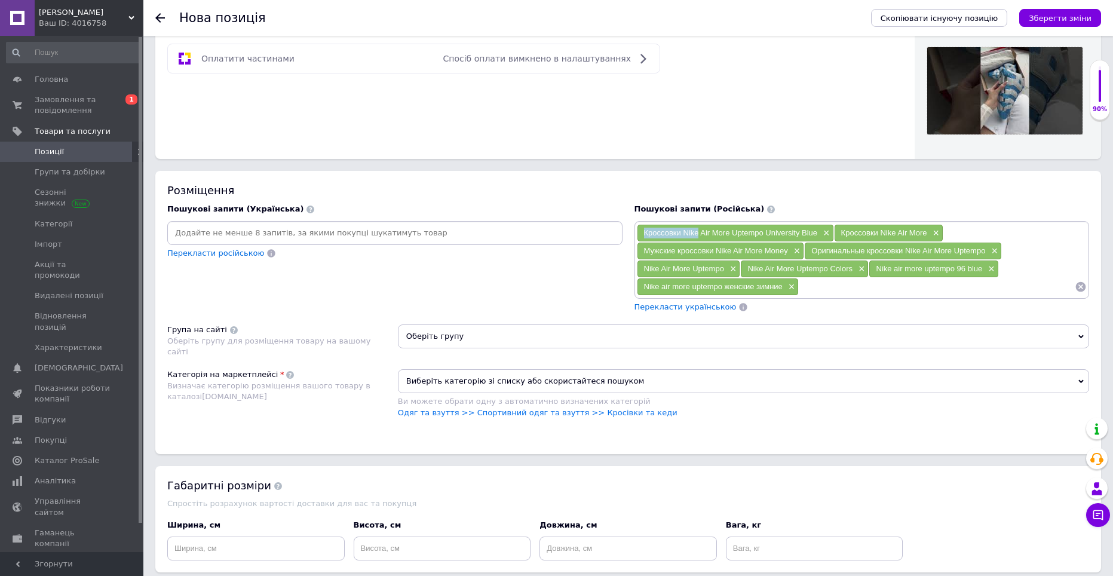
drag, startPoint x: 643, startPoint y: 231, endPoint x: 696, endPoint y: 232, distance: 53.2
click at [696, 232] on div "Кроссовки Nike Air More Uptempo University Blue ×" at bounding box center [735, 233] width 196 height 17
copy span "Кроссовки Nike"
click at [810, 284] on input at bounding box center [936, 287] width 276 height 18
paste input "Кроссовки Nike"
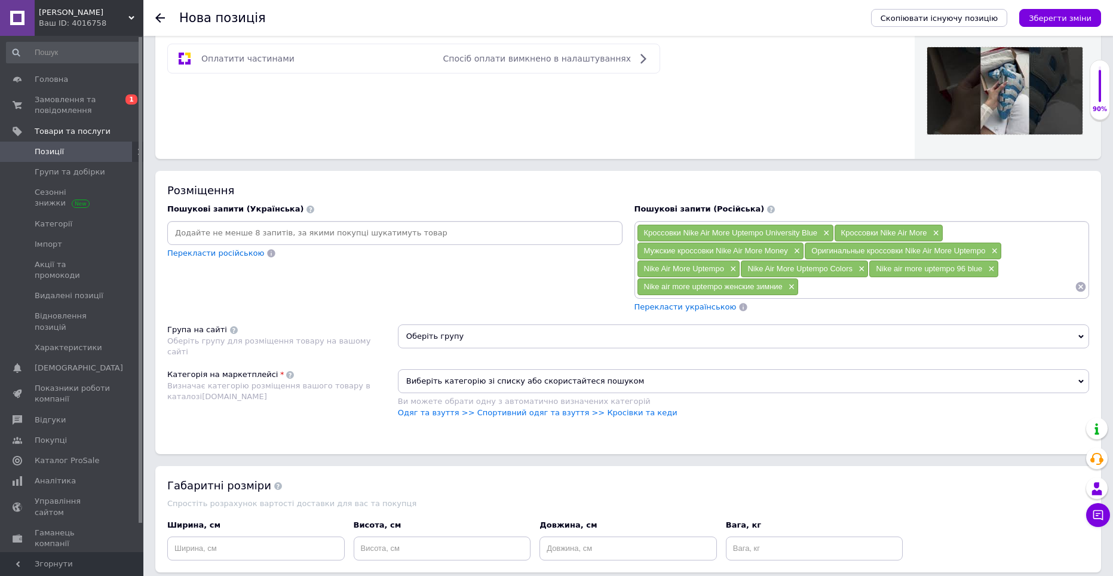
type input "Кроссовки Nike"
paste input "Кроссовки Nike"
type input "Кроссовки Nike голубые"
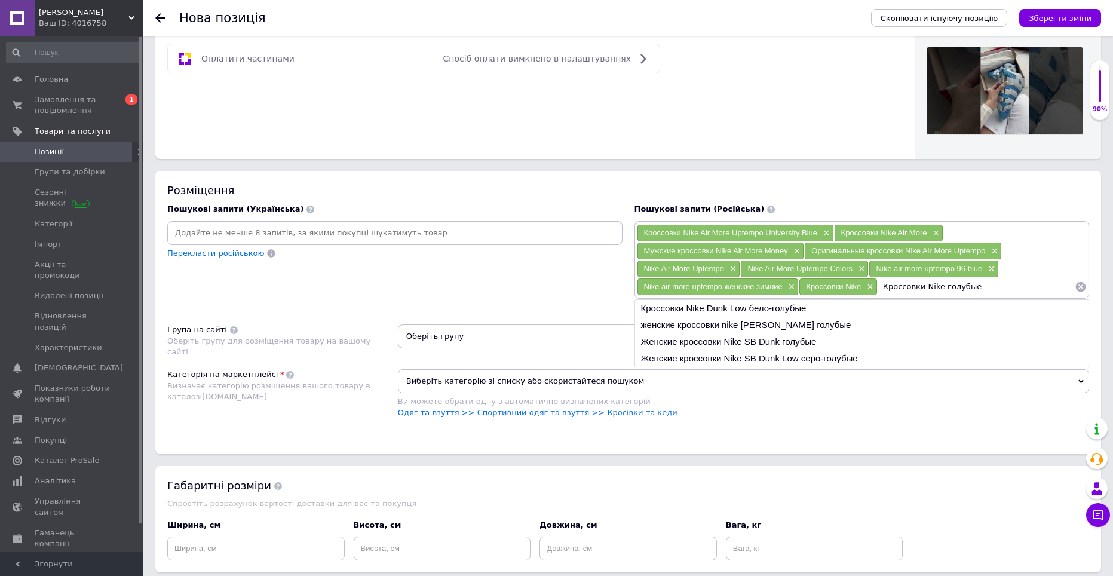
drag, startPoint x: 1012, startPoint y: 282, endPoint x: 873, endPoint y: 286, distance: 139.2
click at [873, 286] on div "Кроссовки Nike Air More Uptempo University Blue × Кроссовки Nike Air More × Муж…" at bounding box center [862, 260] width 450 height 72
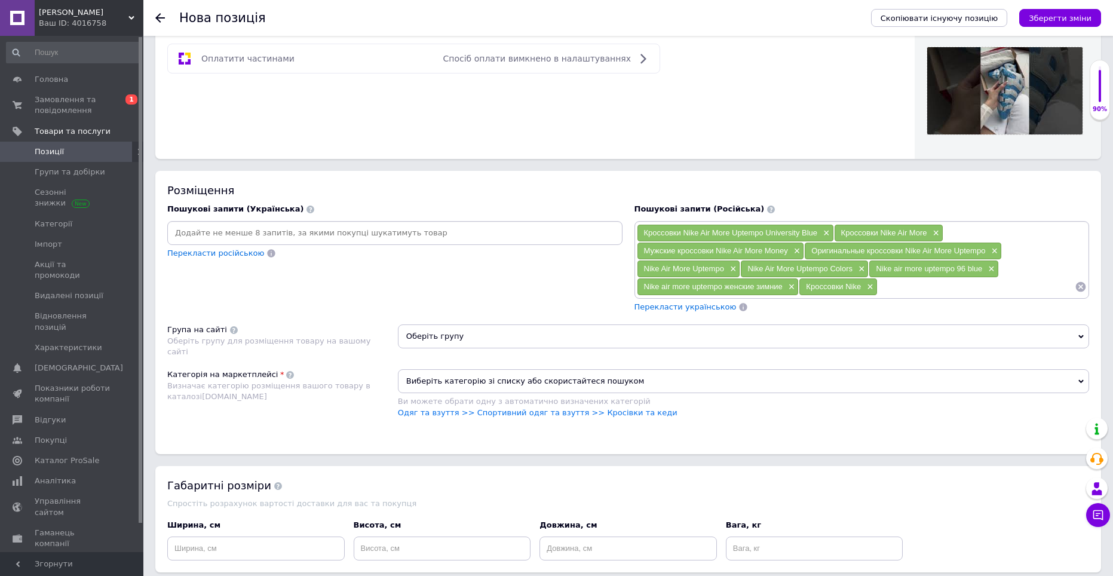
paste input "Кроссовки Nike голубые"
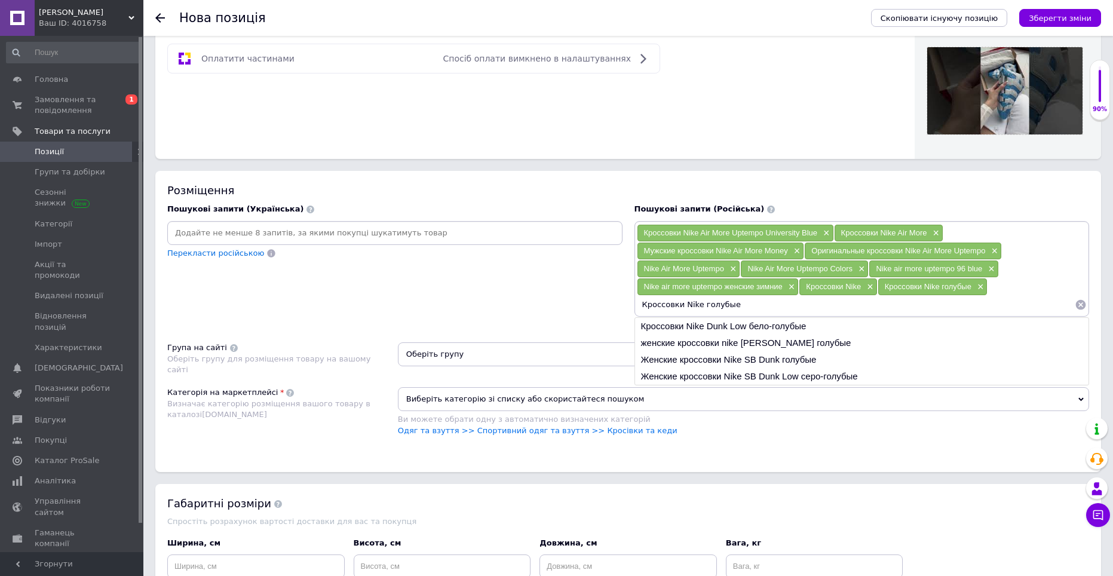
type input "Кроссовки Nike Dunk Low бело-голубые"
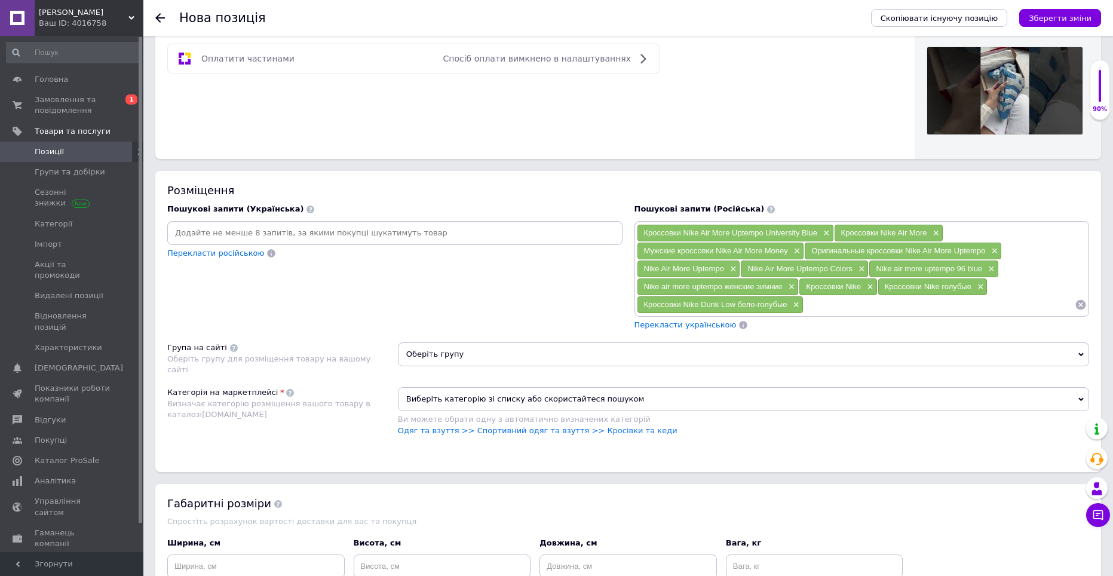
paste input "Кроссовки Nike голубые"
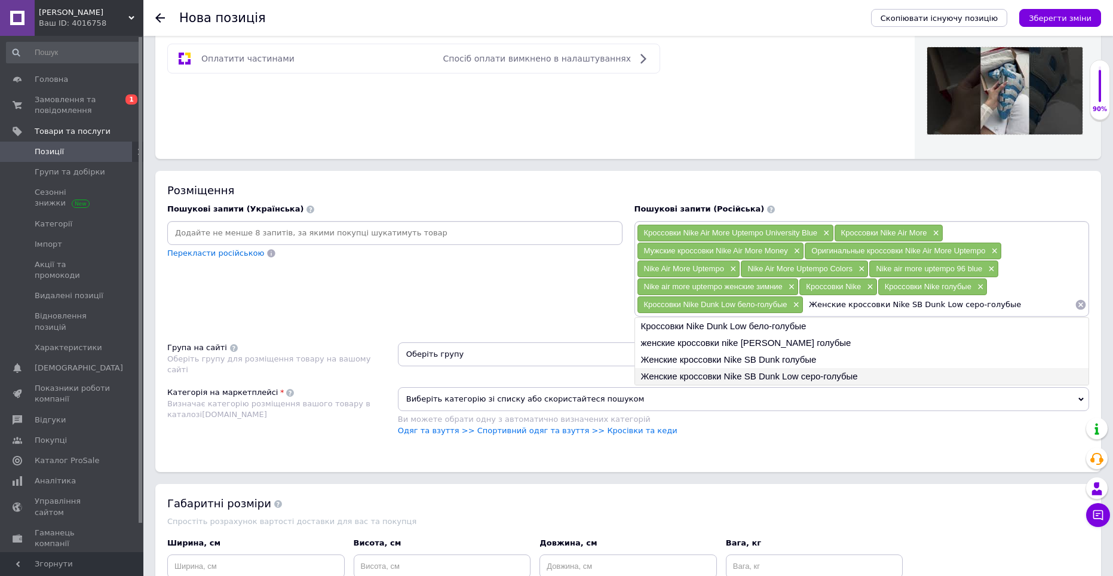
type input "Женские кроссовки Nike SB Dunk голубые"
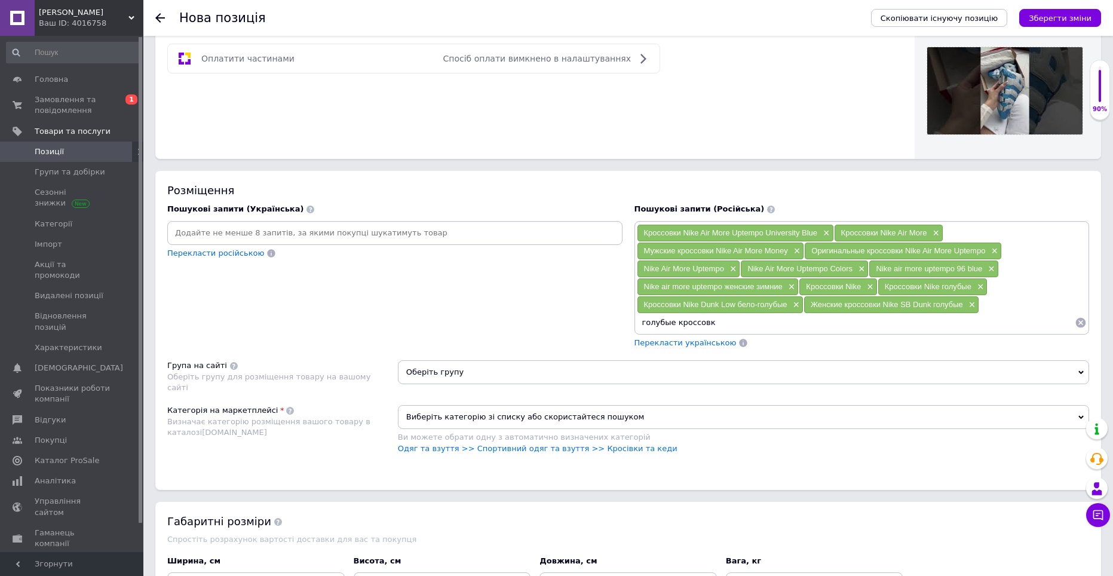
type input "голубые кроссовки"
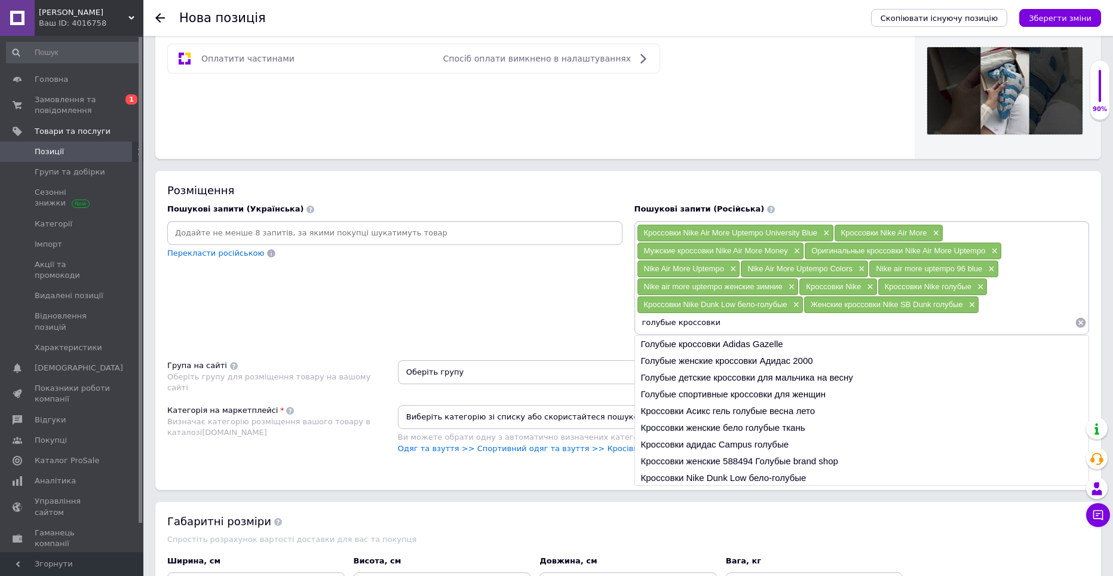
drag, startPoint x: 764, startPoint y: 315, endPoint x: 639, endPoint y: 315, distance: 125.4
click at [639, 315] on input "голубые кроссовки" at bounding box center [856, 323] width 438 height 18
drag, startPoint x: 698, startPoint y: 323, endPoint x: 616, endPoint y: 323, distance: 81.2
click at [616, 323] on div "Пошукові запити (Українська) Перекласти російською Пошукові запити (Російська) …" at bounding box center [627, 276] width 933 height 156
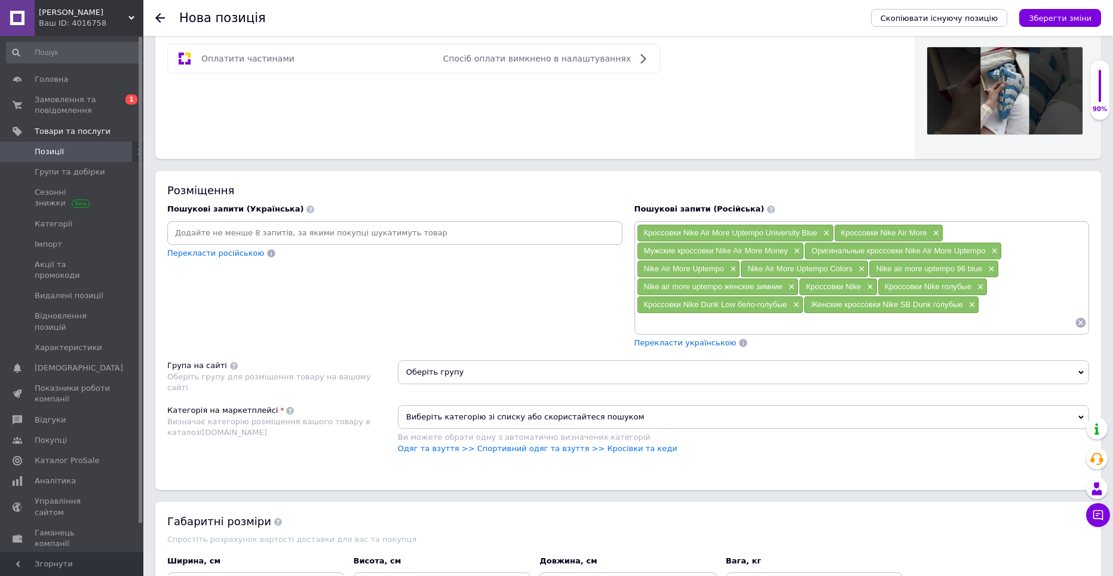
paste input "голубые кроссовки"
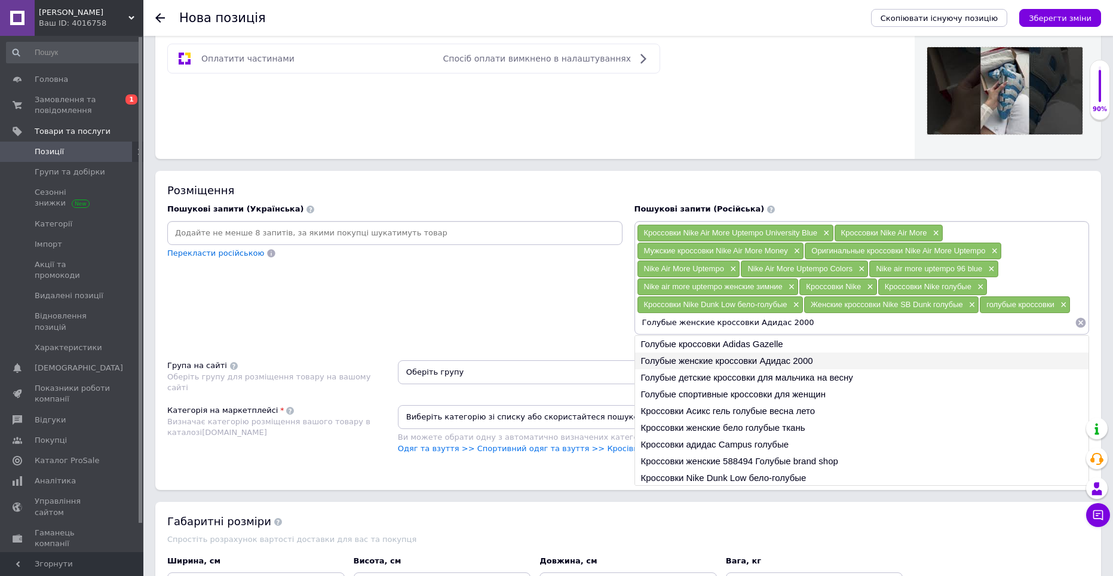
type input "Голубые детские кроссовки для мальчика на весну"
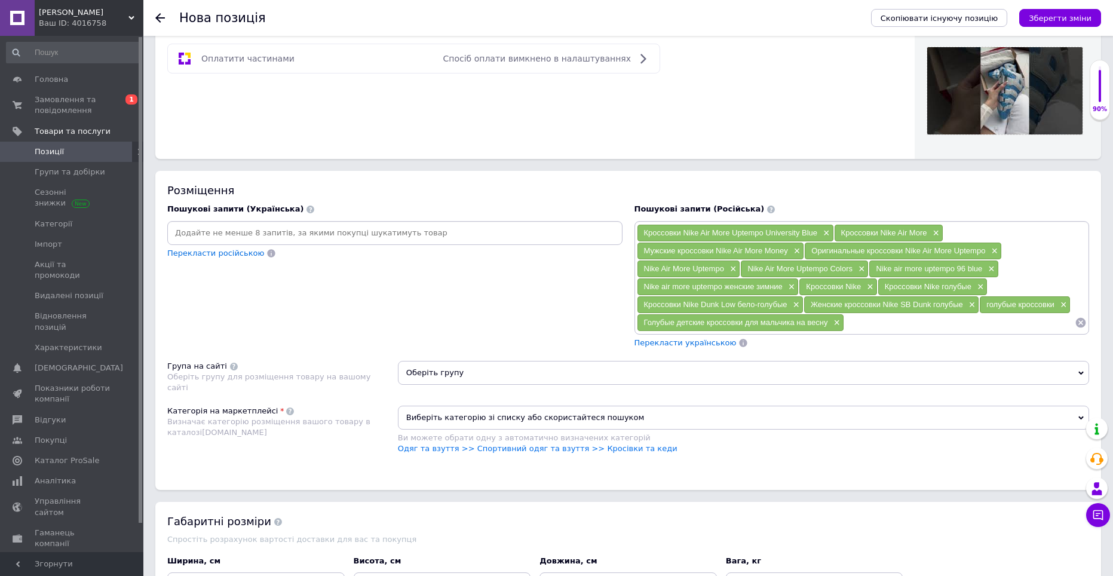
paste input "голубые кроссовки"
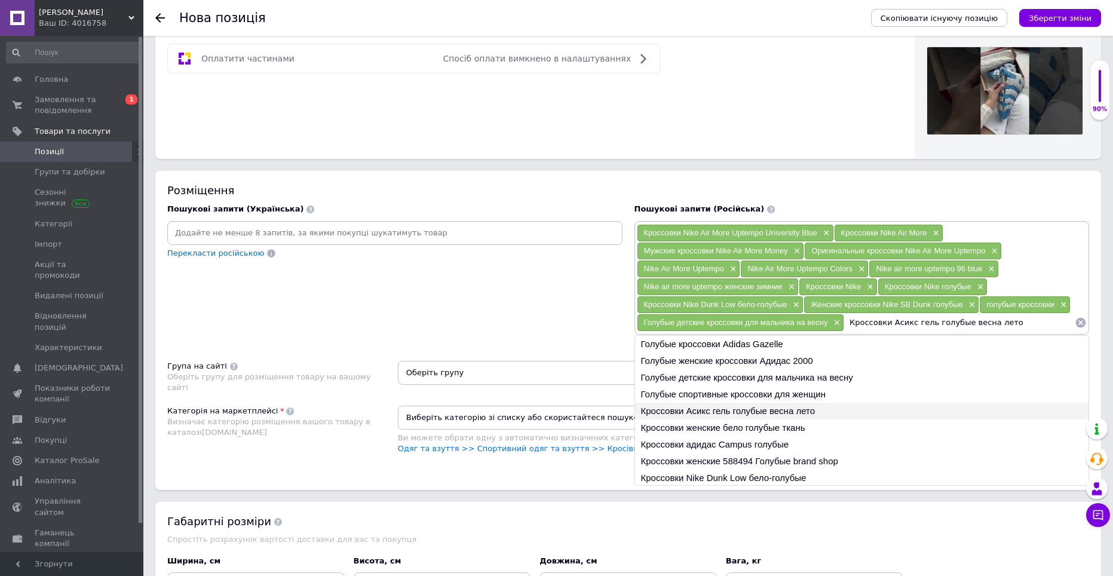
type input "Кроссовки женские бело голубые ткань"
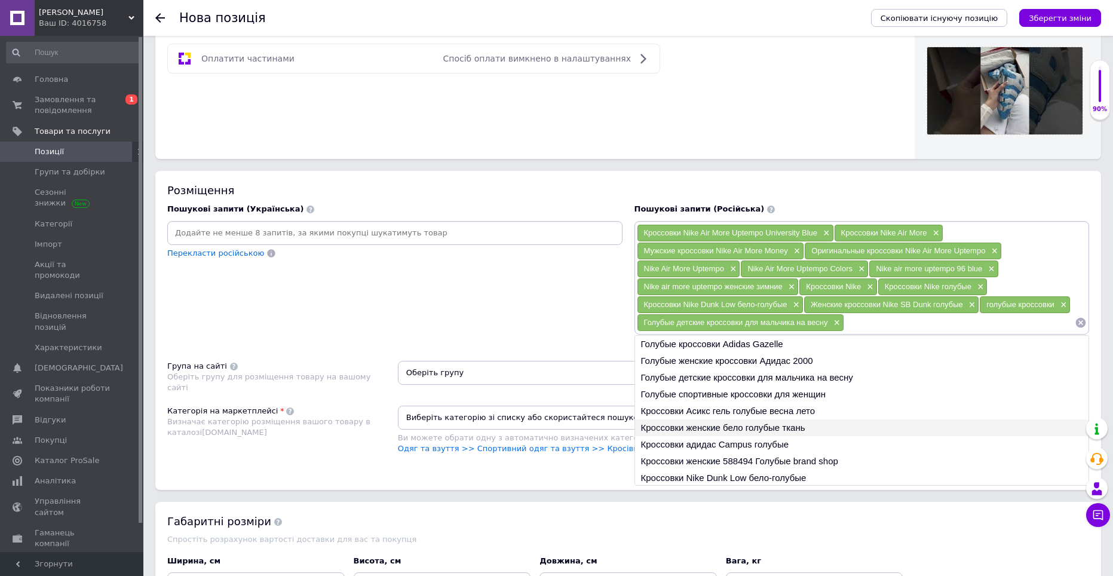
paste input "голубые кроссовки"
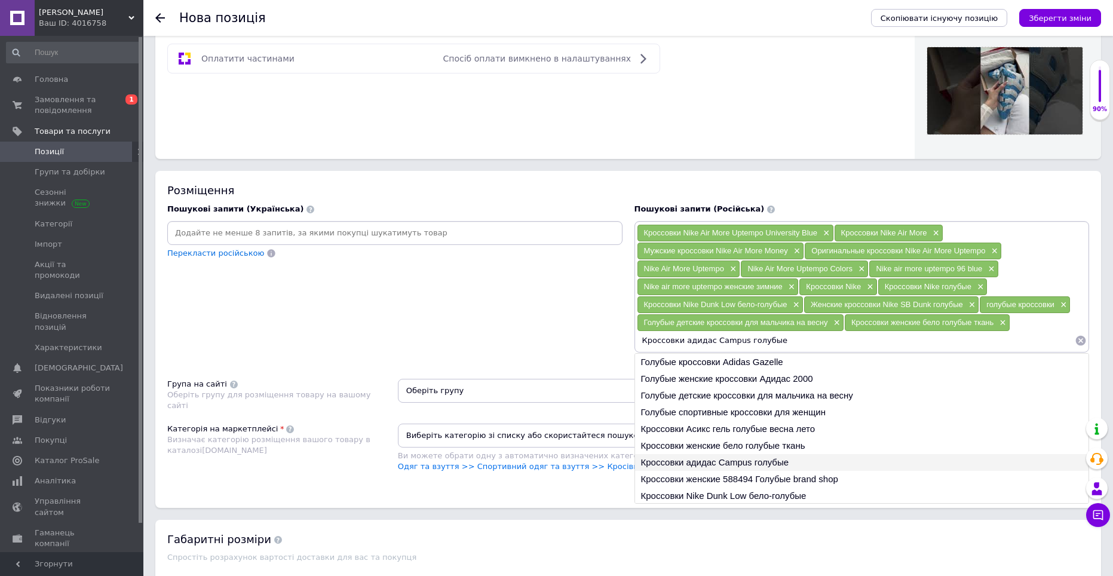
type input "Кроссовки женские 588494 Голубые brand shop"
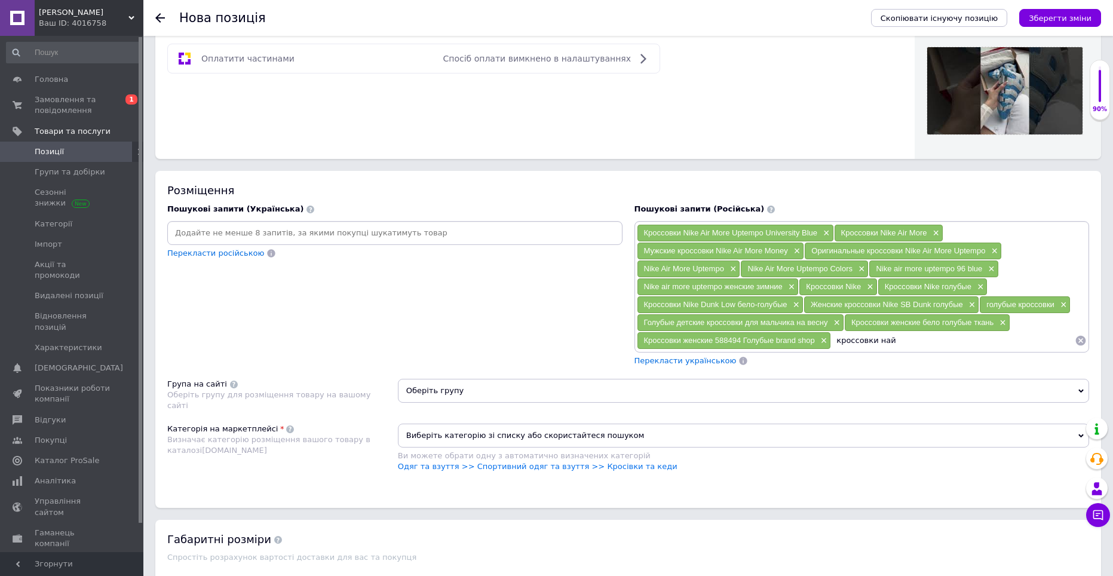
type input "кроссовки найк"
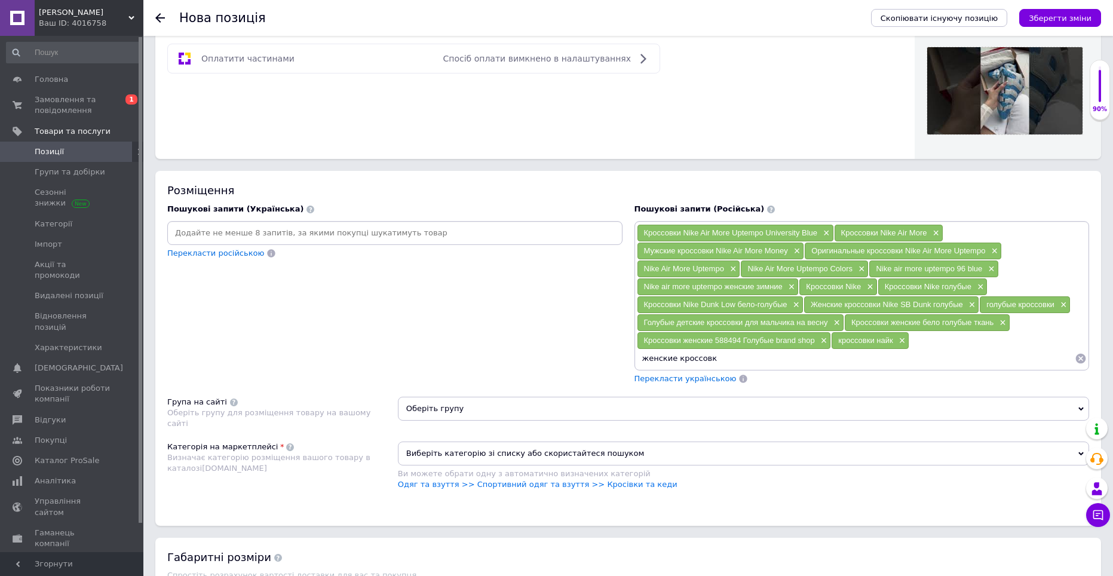
type input "женские кроссовки"
type input "мужские кроссовки"
type input "найк голубые"
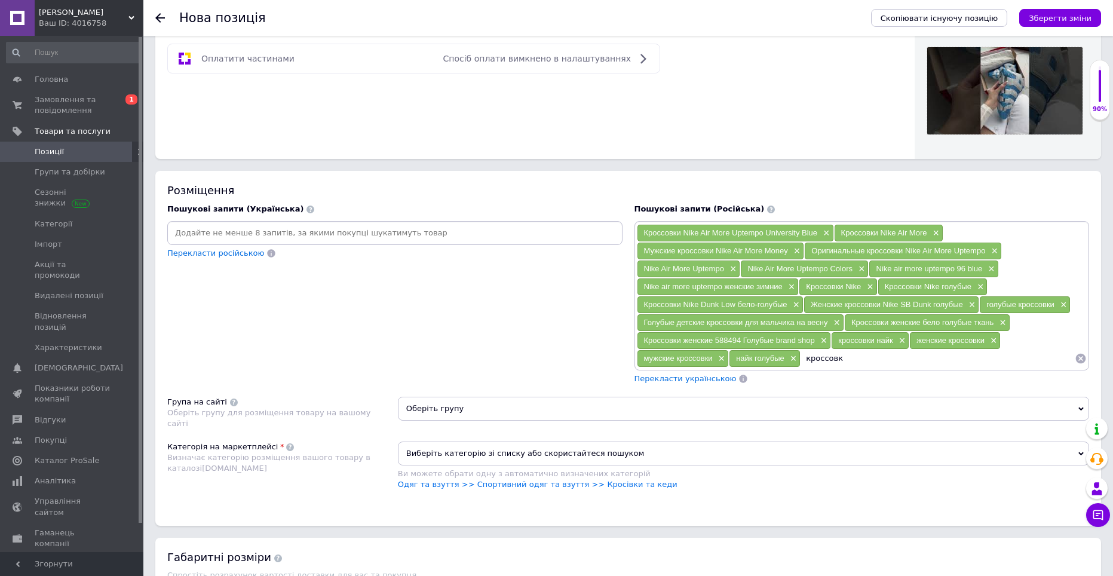
type input "кроссовки"
type input "кроссовки яркие"
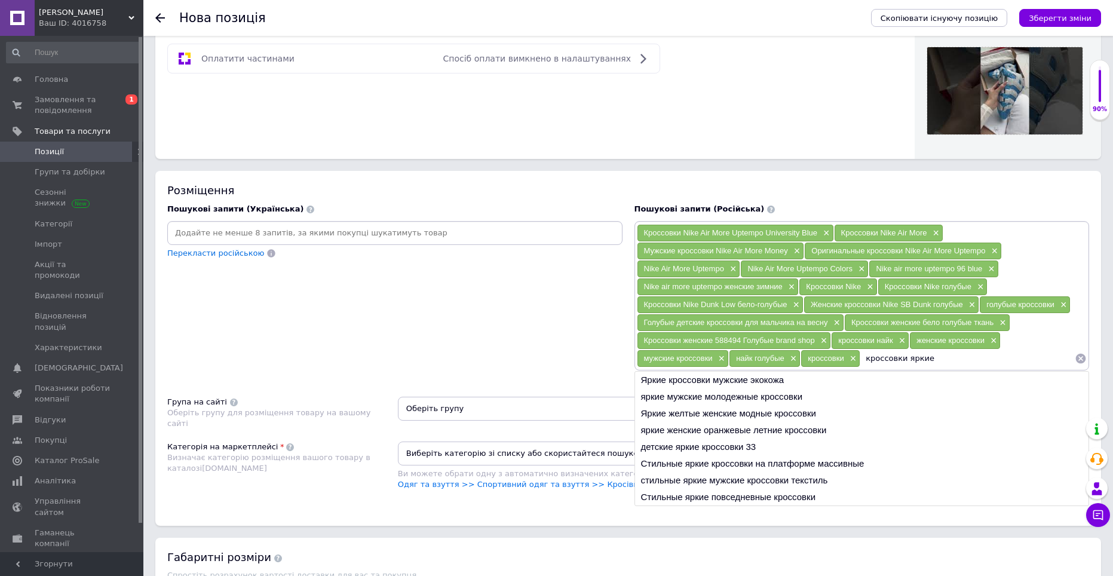
drag, startPoint x: 1030, startPoint y: 363, endPoint x: 833, endPoint y: 363, distance: 196.5
click at [833, 363] on div "Кроссовки Nike Air More Uptempo University Blue × Кроссовки Nike Air More × Муж…" at bounding box center [862, 296] width 450 height 144
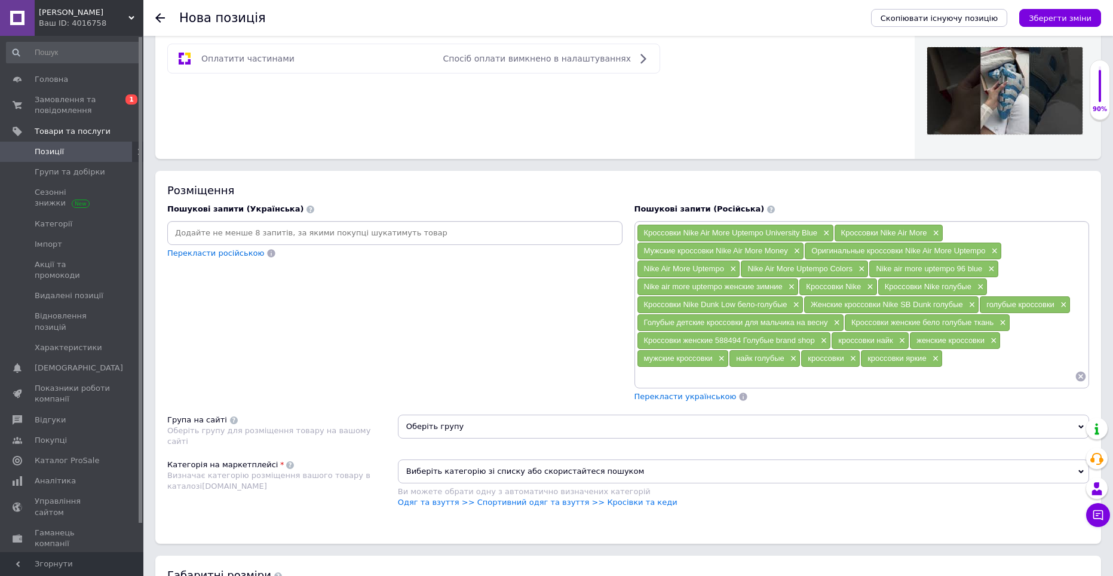
paste input "кроссовки яркие"
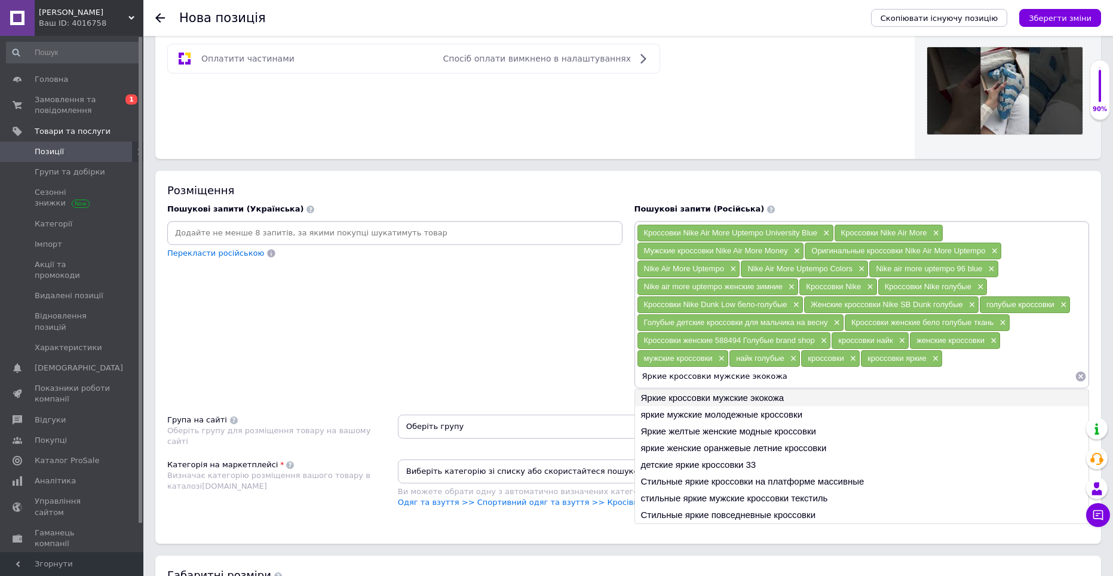
type input "яркие мужские молодежные кроссовки"
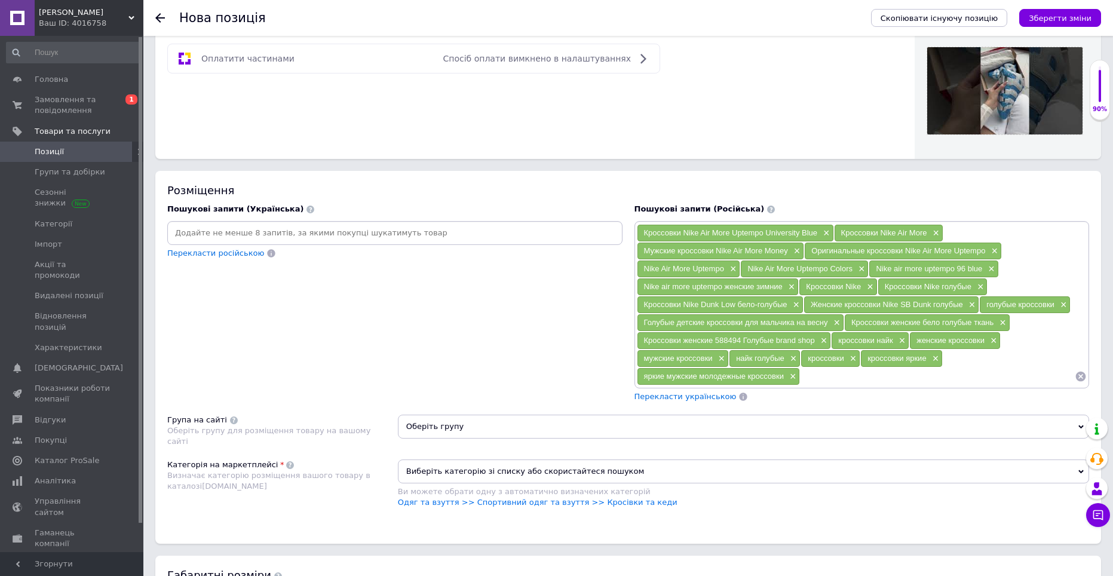
paste input "кроссовки яркие"
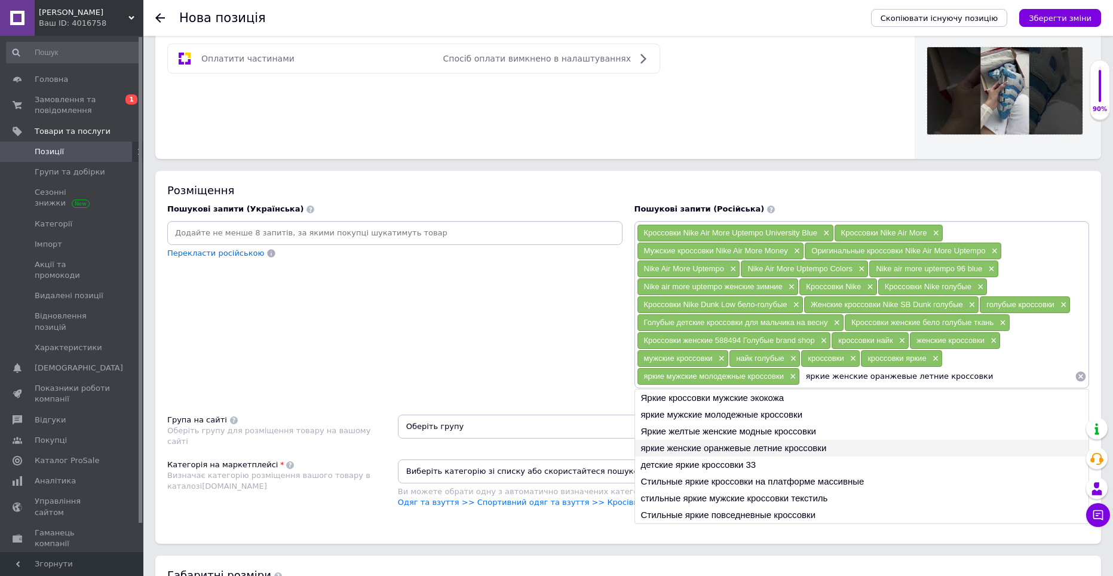
type input "Яркие желтые женские модные кроссовки"
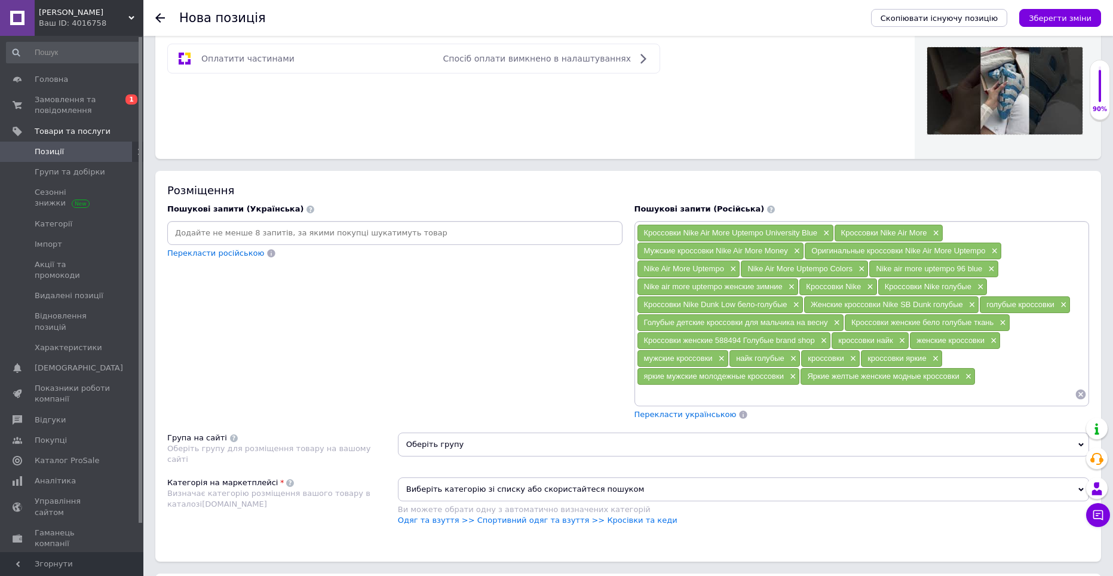
paste input "кроссовки яркие"
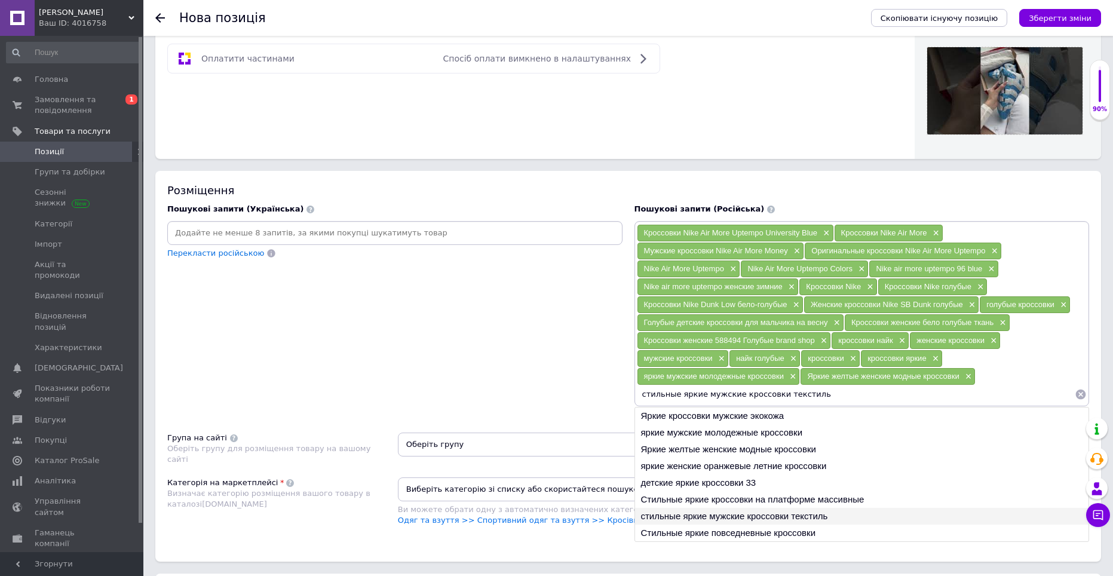
type input "Стильные яркие кроссовки на платформе массивные"
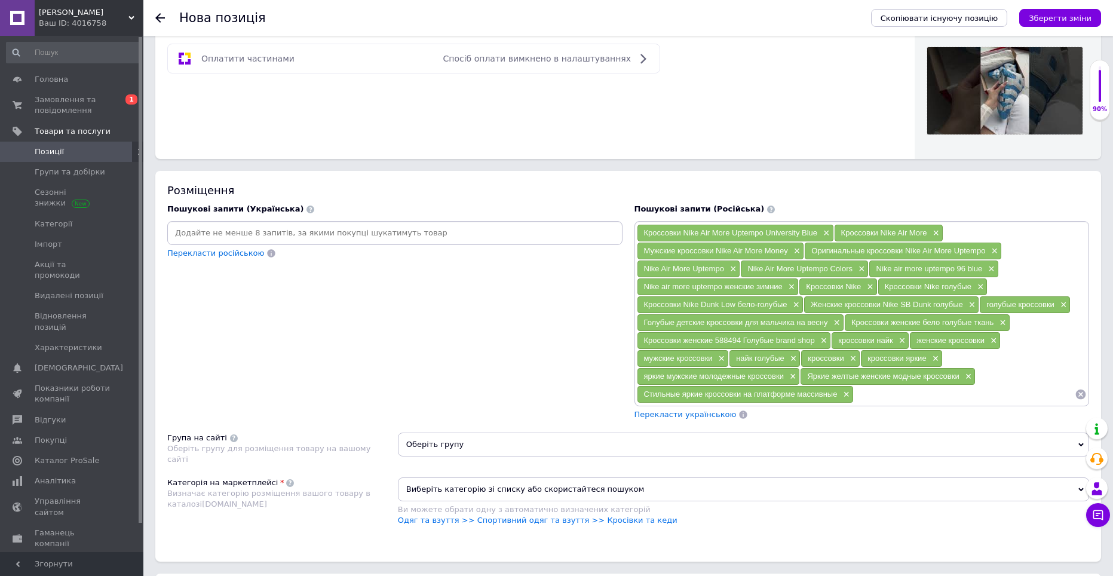
paste input "кроссовки яркие"
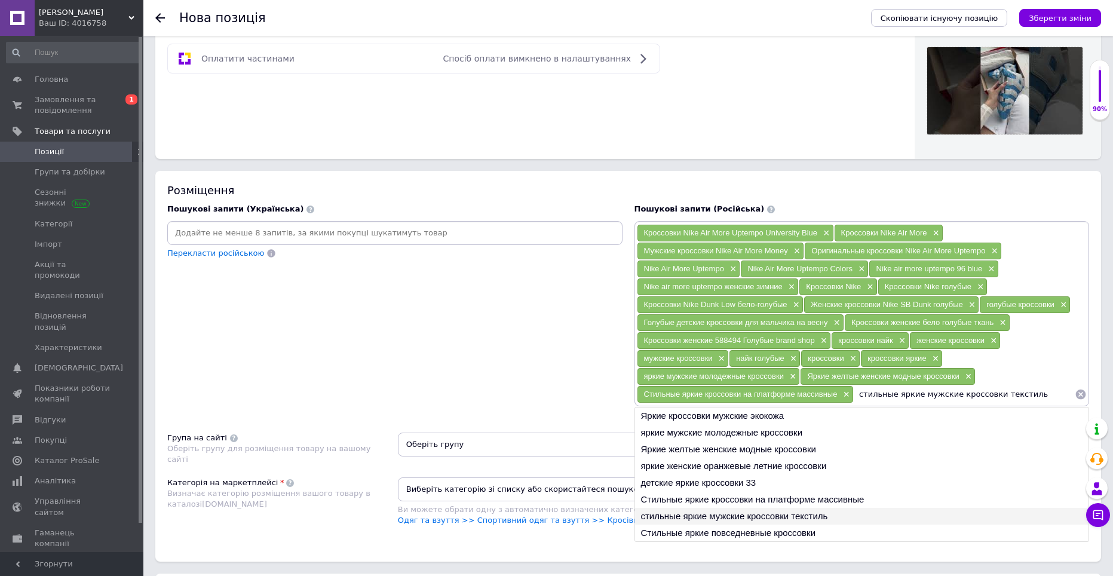
type input "Стильные яркие повседневные кроссовки"
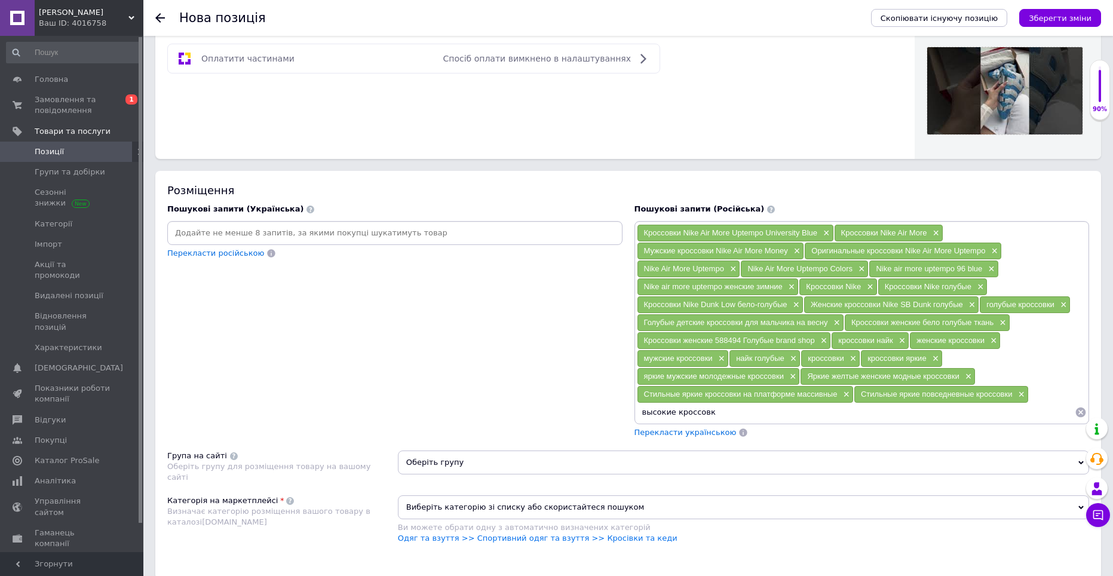
type input "высокие кроссовки"
type input "высокие кроссовки найк"
click at [675, 432] on div "Перекласти українською" at bounding box center [685, 433] width 105 height 14
click at [675, 432] on span "Перекласти українською" at bounding box center [685, 432] width 102 height 9
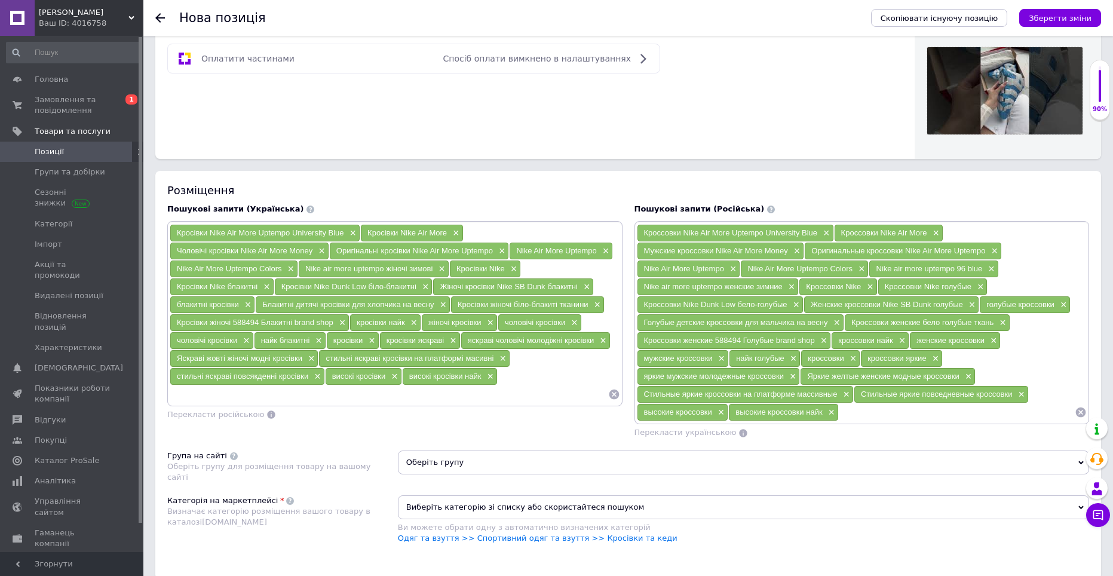
click at [523, 418] on div "Перекласти російською" at bounding box center [394, 414] width 455 height 11
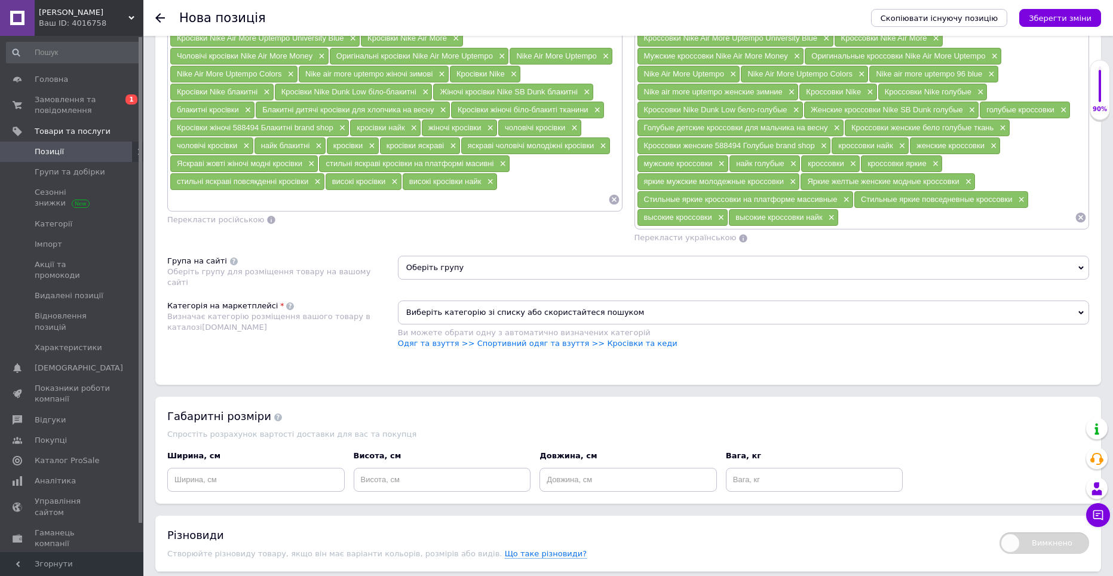
scroll to position [896, 0]
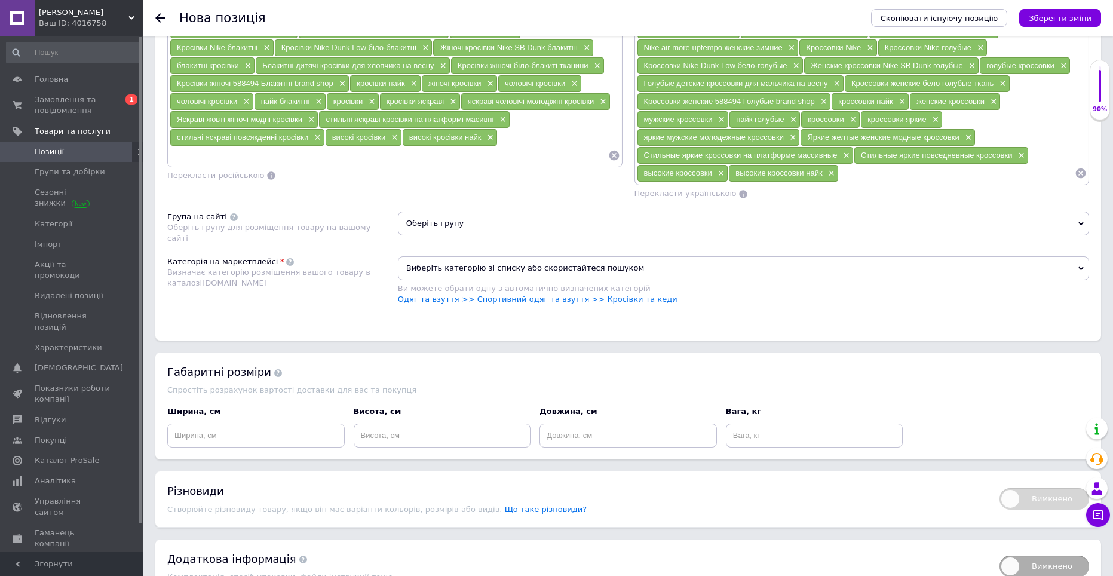
click at [436, 226] on span "Оберіть групу" at bounding box center [743, 223] width 691 height 24
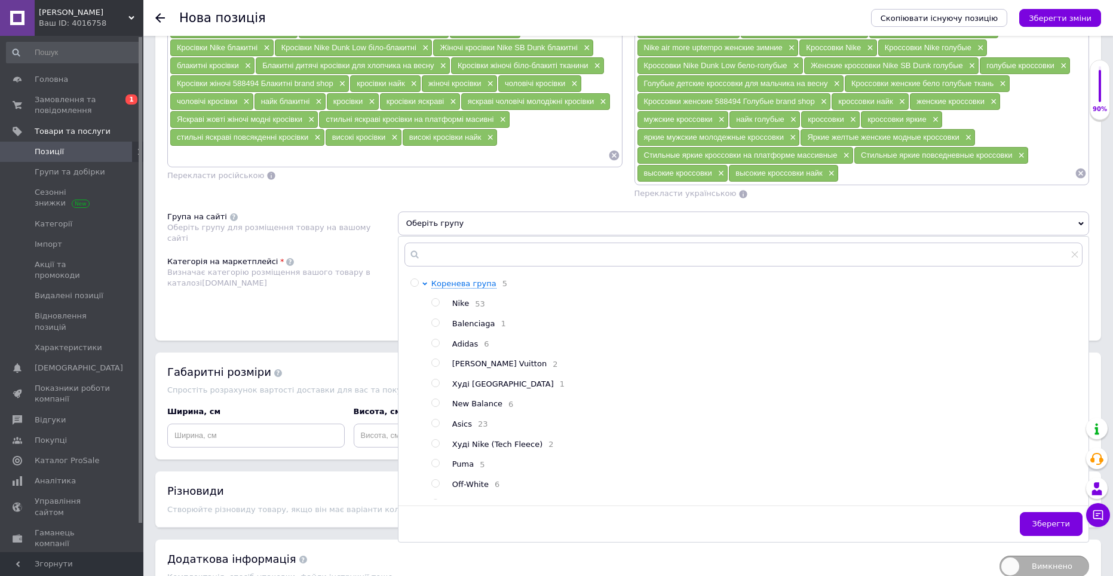
click at [428, 303] on div at bounding box center [426, 424] width 9 height 292
click at [432, 303] on input "radio" at bounding box center [435, 303] width 8 height 8
radio input "true"
click at [1065, 520] on span "Зберегти" at bounding box center [1051, 523] width 38 height 9
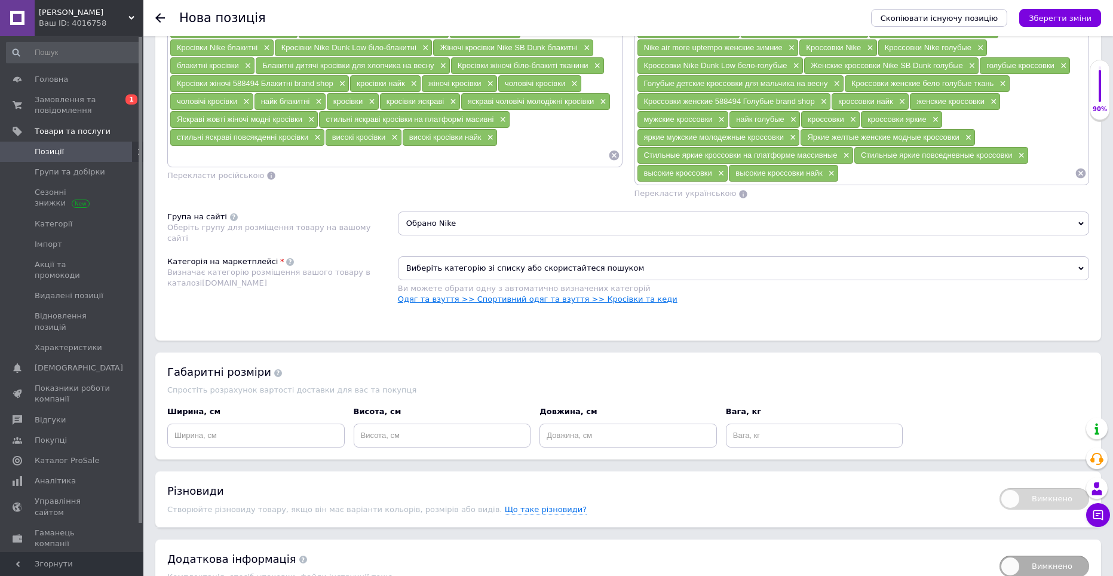
click at [620, 297] on link "Одяг та взуття >> Спортивний одяг та взуття >> Кросівки та кеди" at bounding box center [538, 298] width 280 height 9
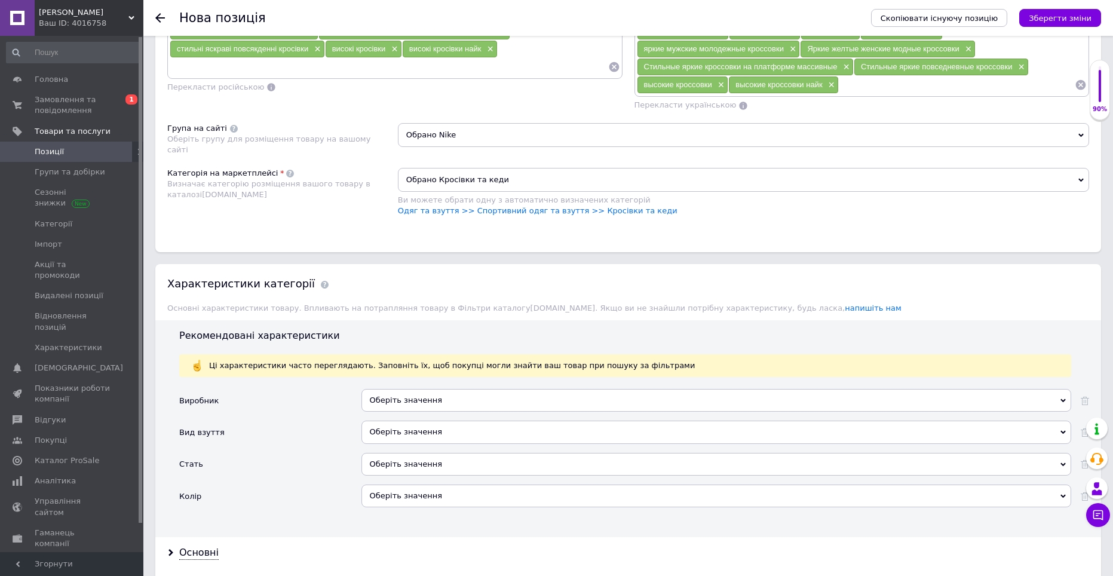
scroll to position [1075, 0]
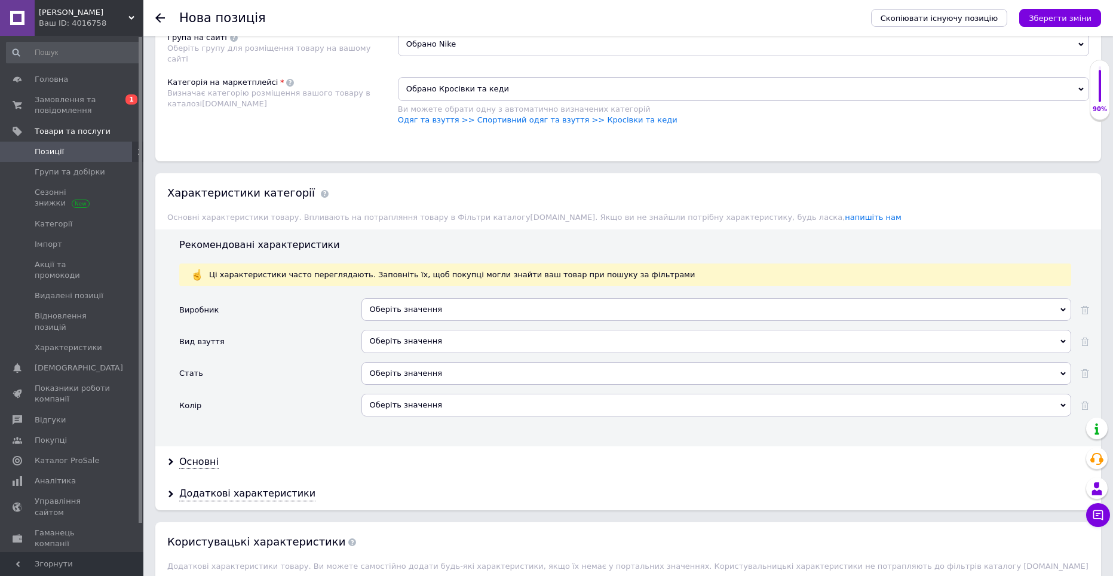
click at [435, 303] on div "Оберіть значення" at bounding box center [716, 309] width 710 height 23
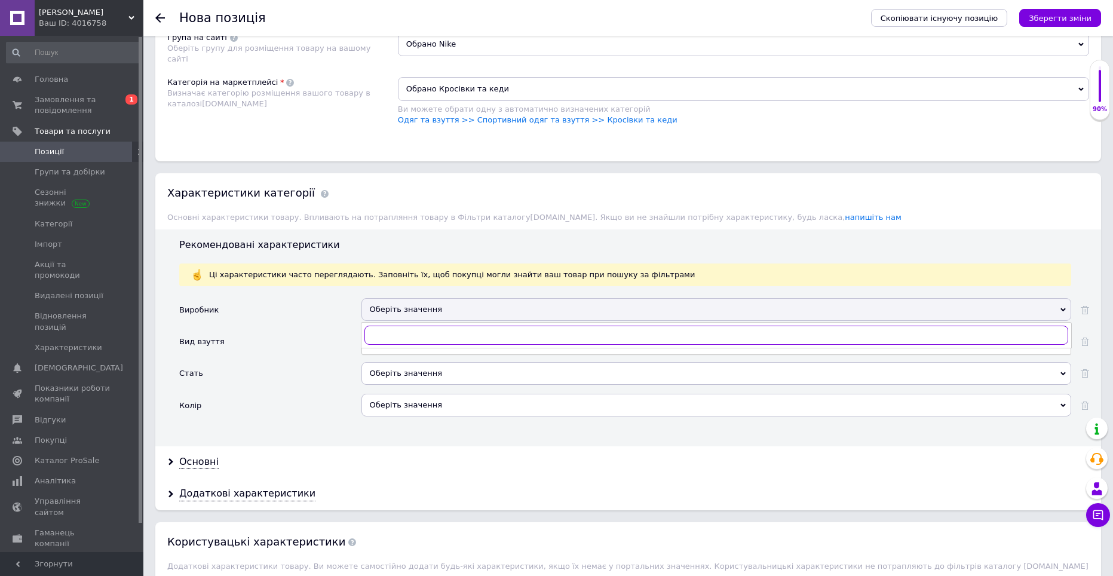
click at [426, 336] on input "text" at bounding box center [716, 334] width 704 height 19
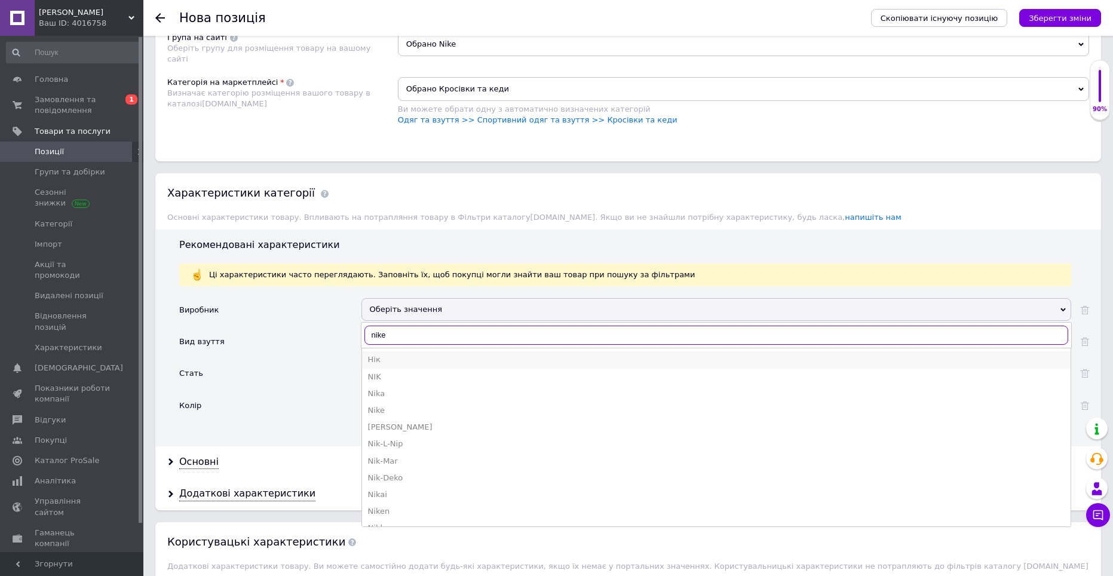
type input "nike"
drag, startPoint x: 397, startPoint y: 360, endPoint x: 376, endPoint y: 360, distance: 20.3
click at [376, 360] on div "Nike" at bounding box center [716, 359] width 696 height 11
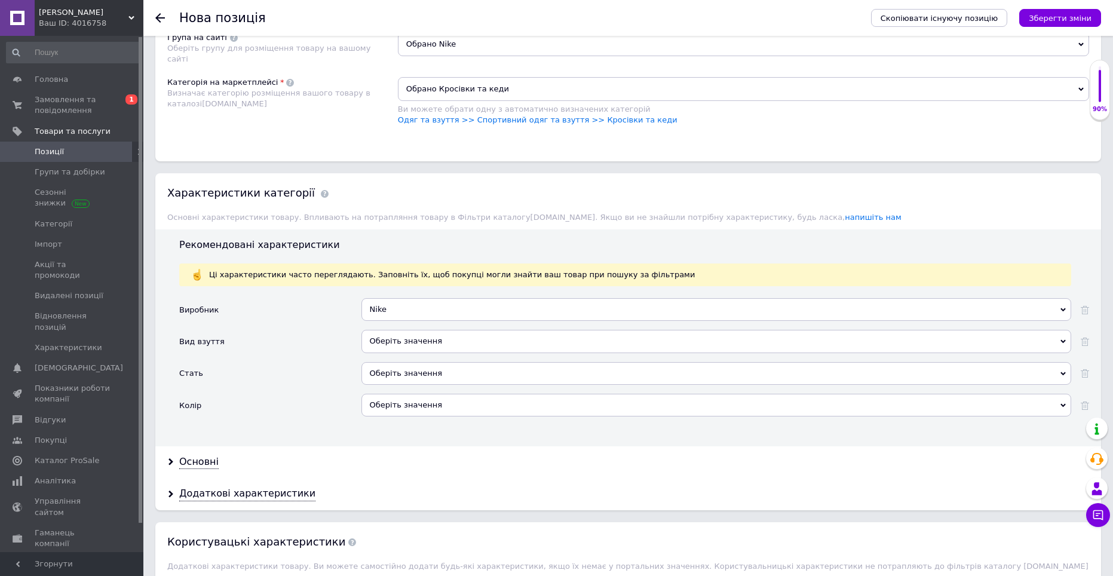
click at [321, 337] on div "Вид взуття" at bounding box center [270, 346] width 182 height 32
click at [388, 340] on div "Оберіть значення" at bounding box center [716, 341] width 710 height 23
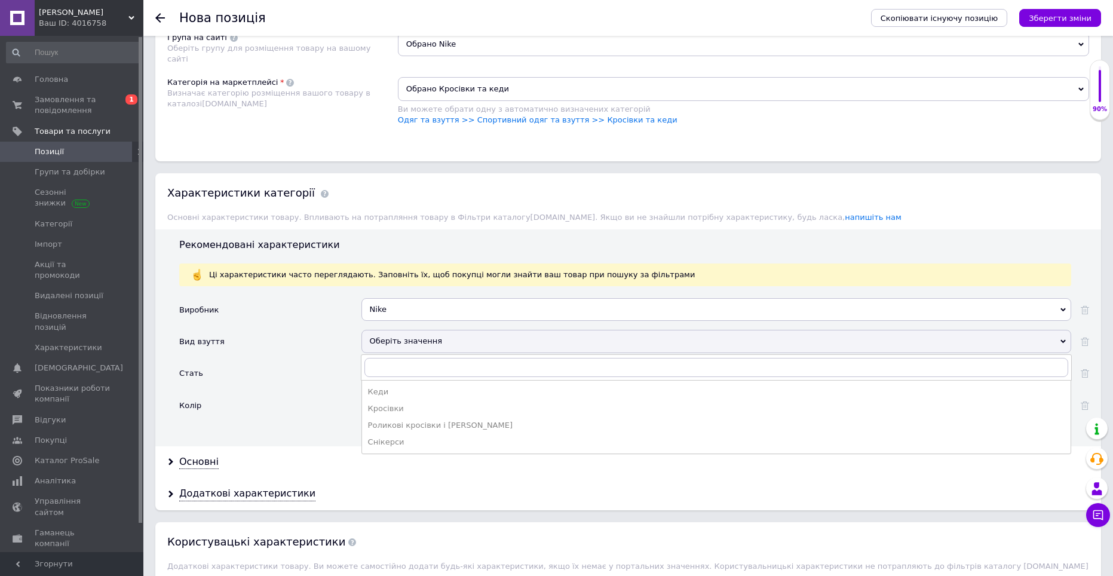
click at [388, 407] on div "Кросівки" at bounding box center [716, 408] width 696 height 11
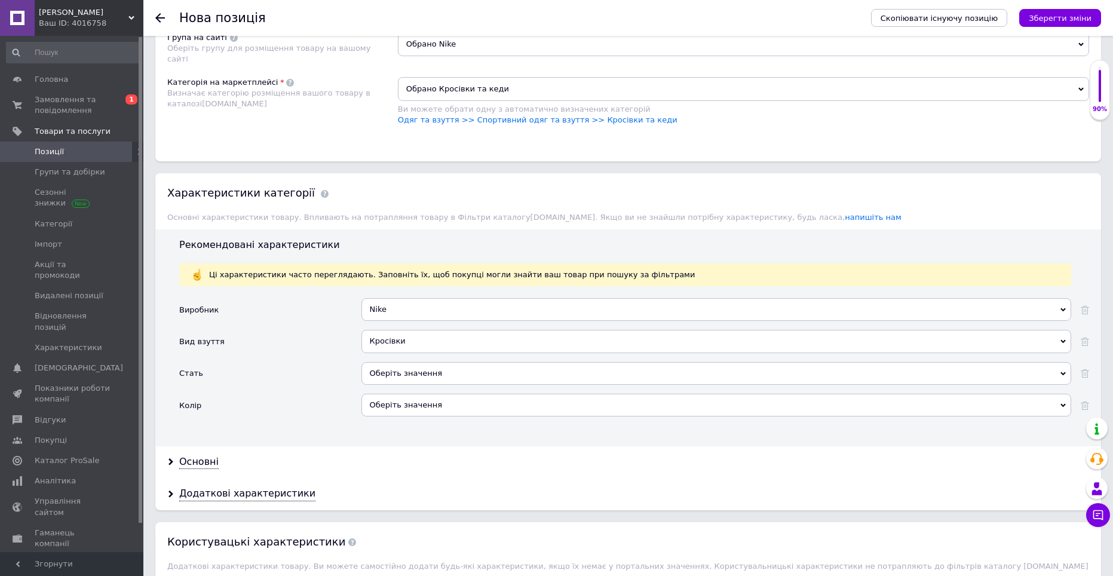
click at [401, 371] on div "Оберіть значення" at bounding box center [716, 373] width 710 height 23
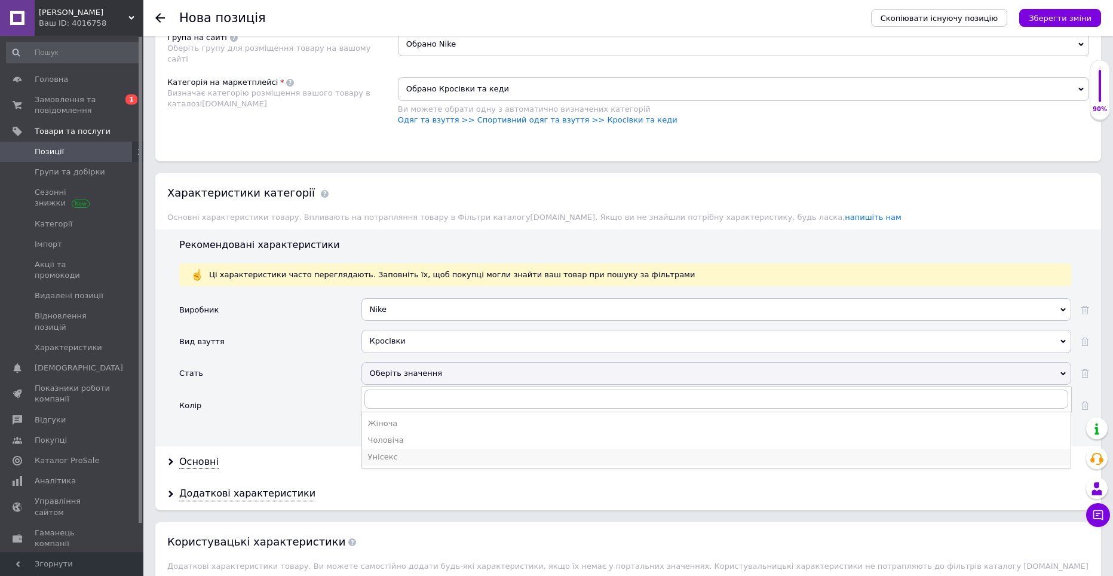
click at [385, 454] on div "Унісекс" at bounding box center [716, 457] width 696 height 11
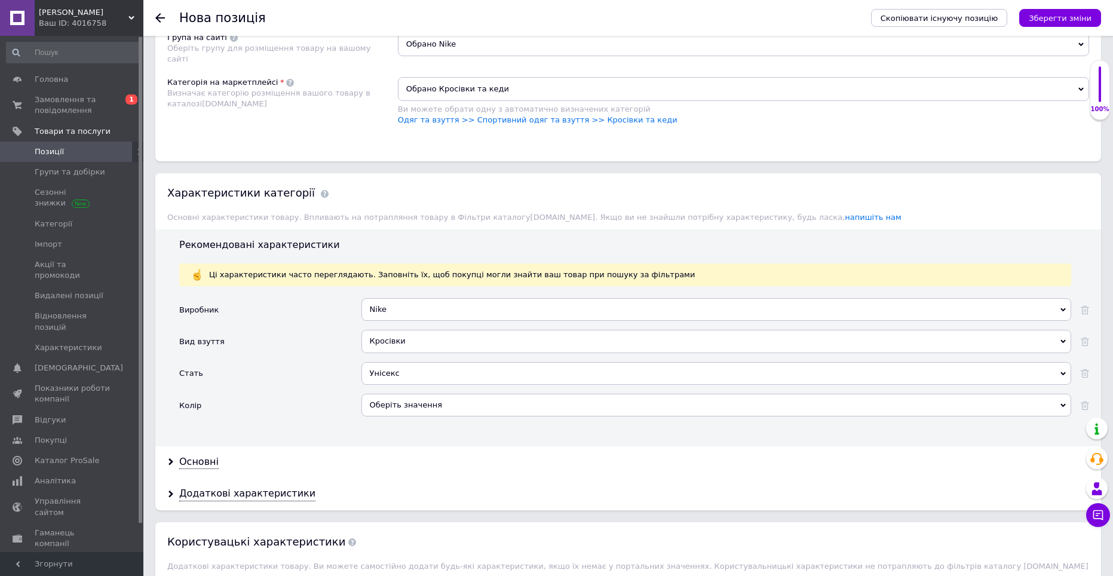
click at [391, 410] on div "Оберіть значення" at bounding box center [716, 405] width 710 height 23
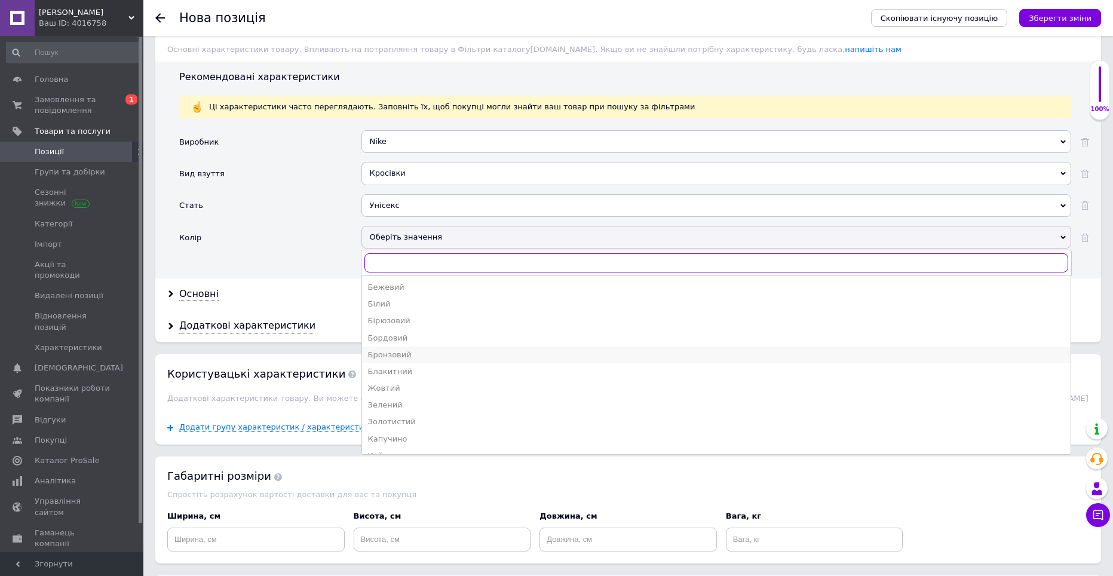
scroll to position [1254, 0]
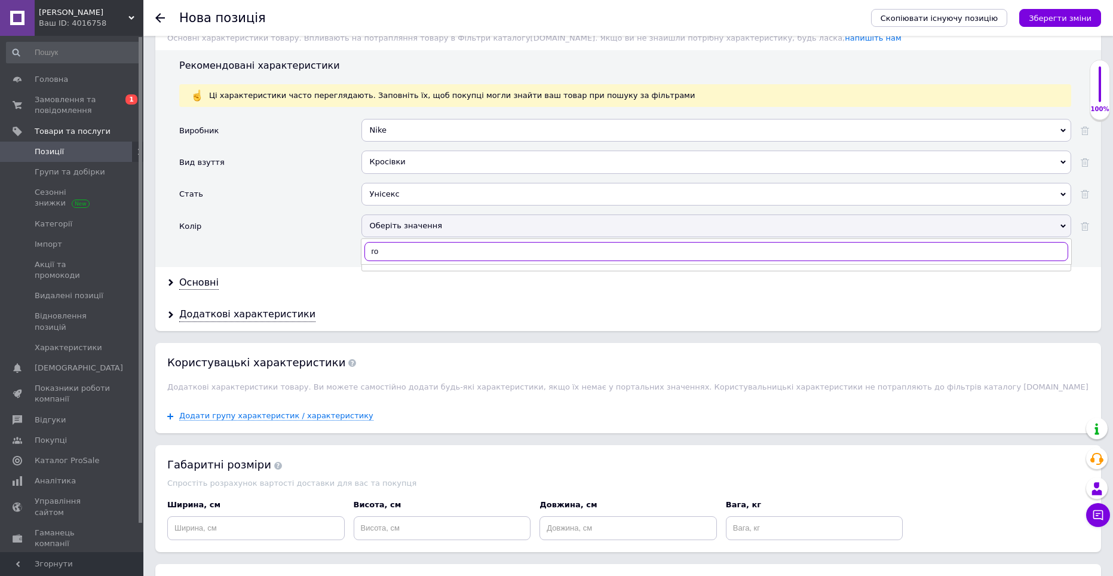
type input "г"
type input "бла"
click at [391, 274] on div "Блакитний" at bounding box center [716, 276] width 696 height 11
click at [196, 280] on div "Основні" at bounding box center [198, 283] width 39 height 14
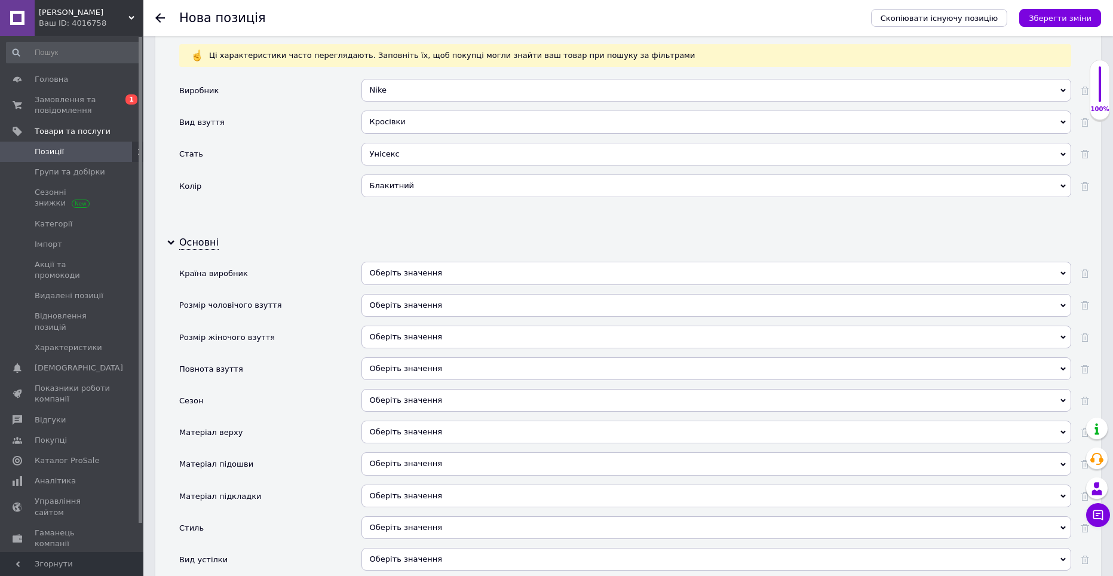
scroll to position [1314, 0]
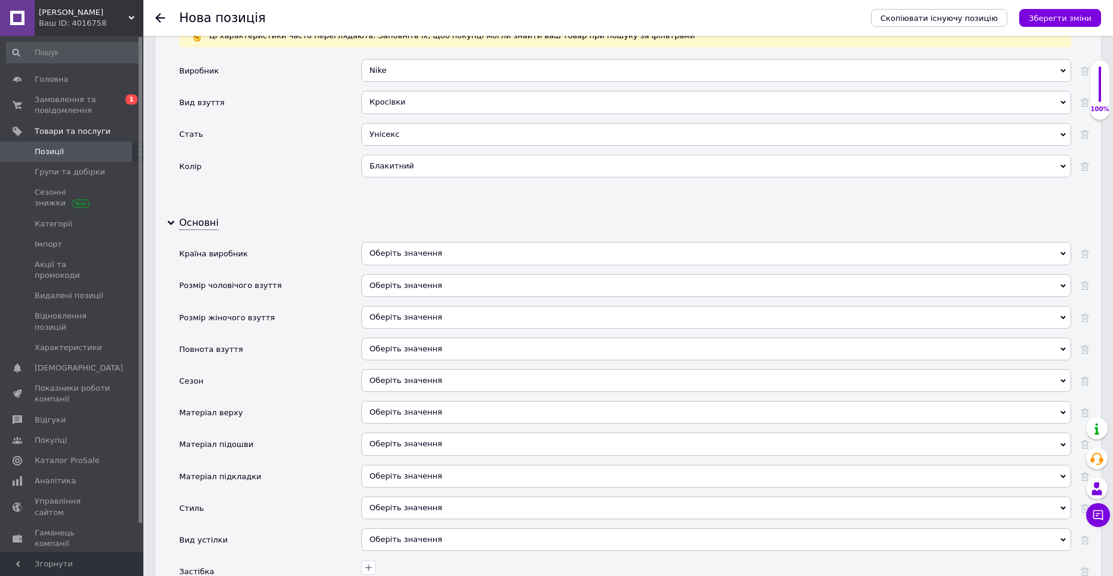
click at [382, 245] on div "Оберіть значення" at bounding box center [716, 253] width 710 height 23
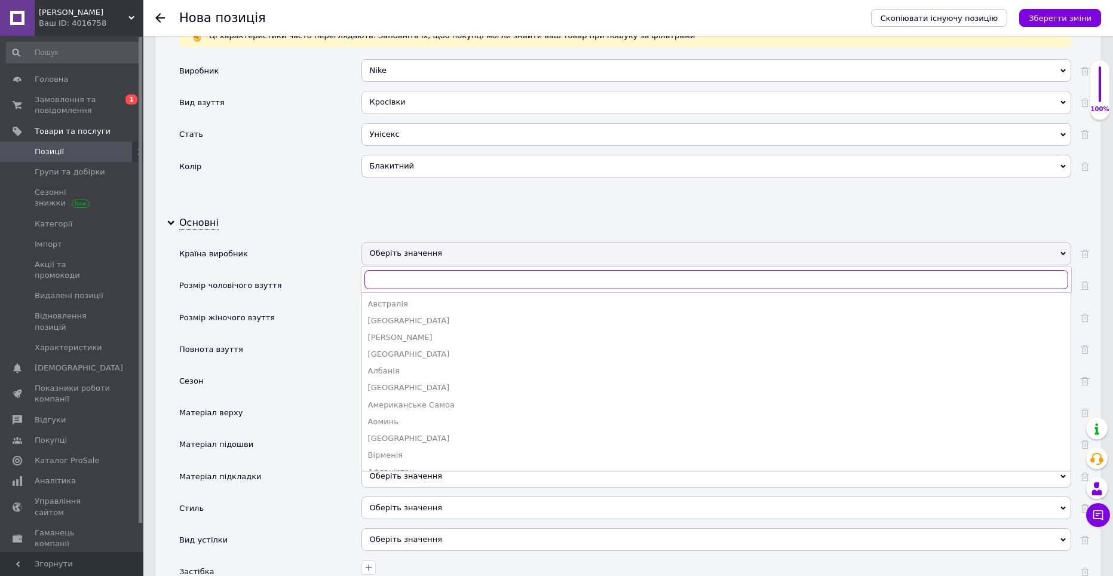
click at [400, 275] on input "text" at bounding box center [716, 279] width 704 height 19
type input "в"
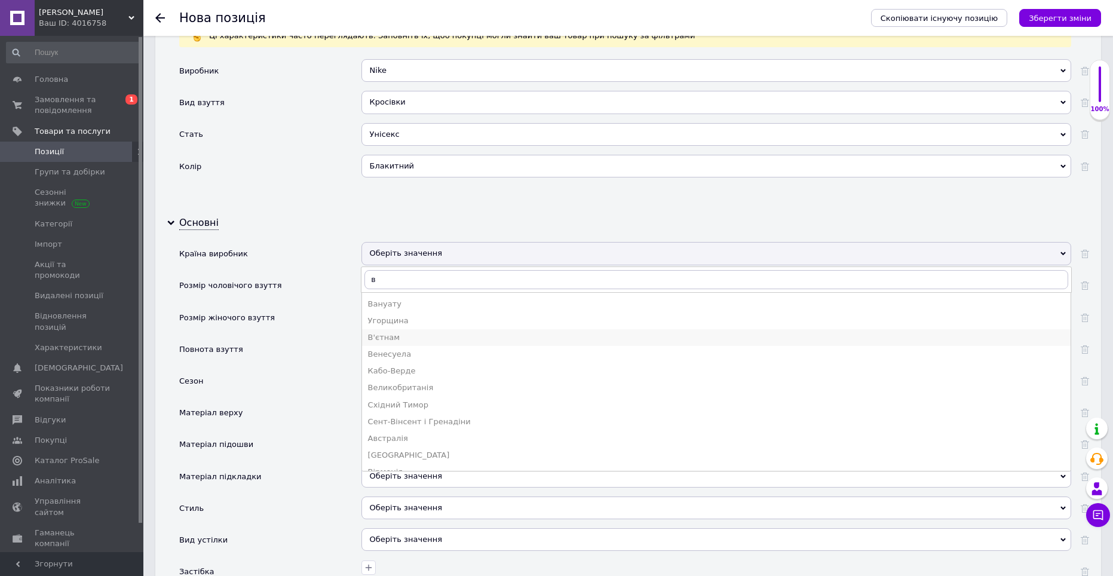
click at [397, 331] on li "В'єтнам" at bounding box center [716, 337] width 708 height 17
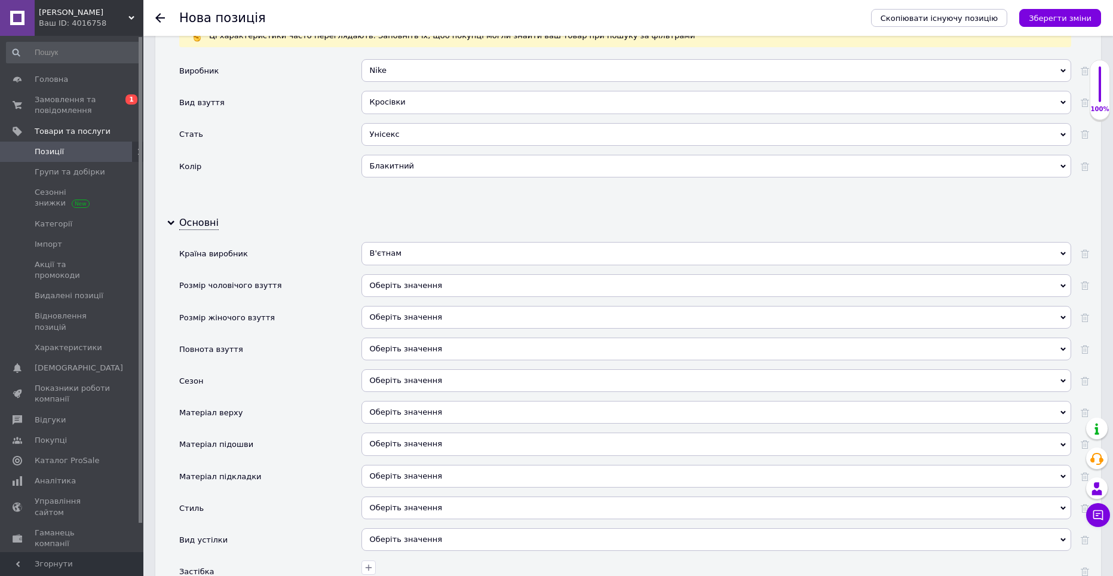
scroll to position [1374, 0]
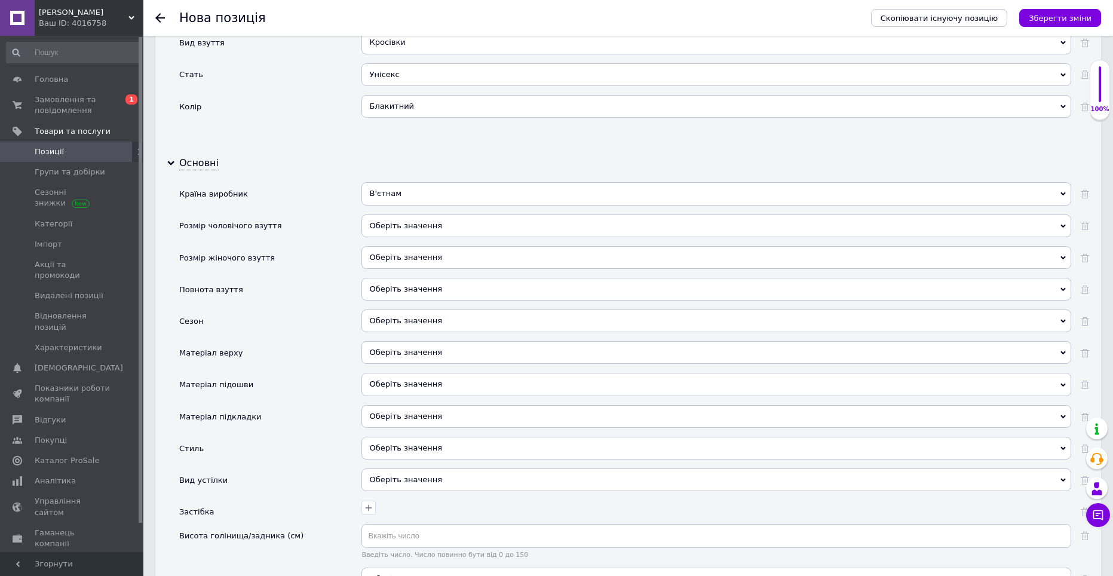
click at [389, 323] on div "Оберіть значення" at bounding box center [716, 320] width 710 height 23
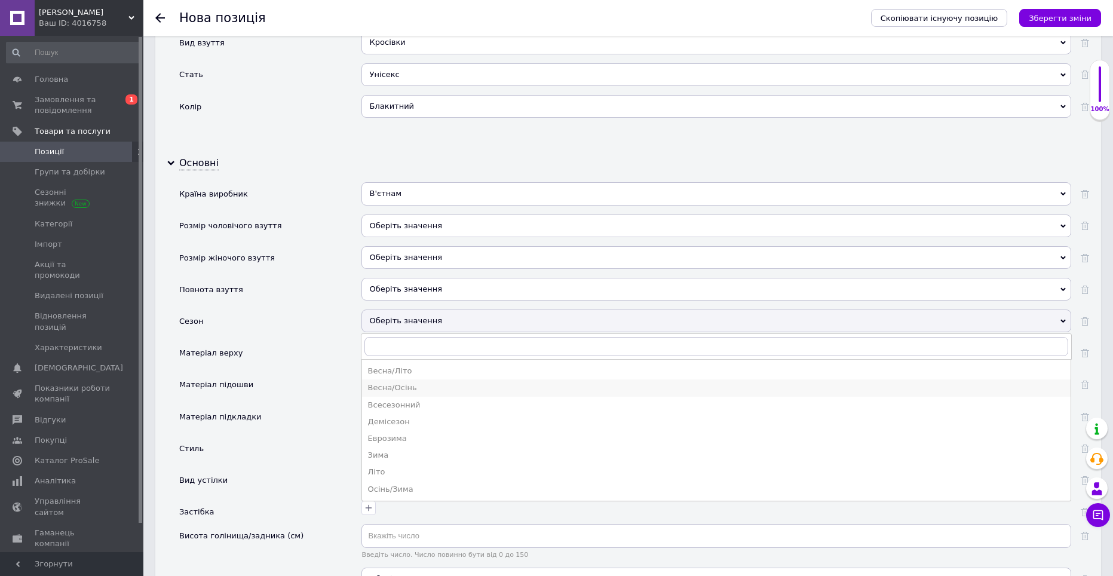
click at [400, 392] on div "Весна/Осінь" at bounding box center [716, 387] width 696 height 11
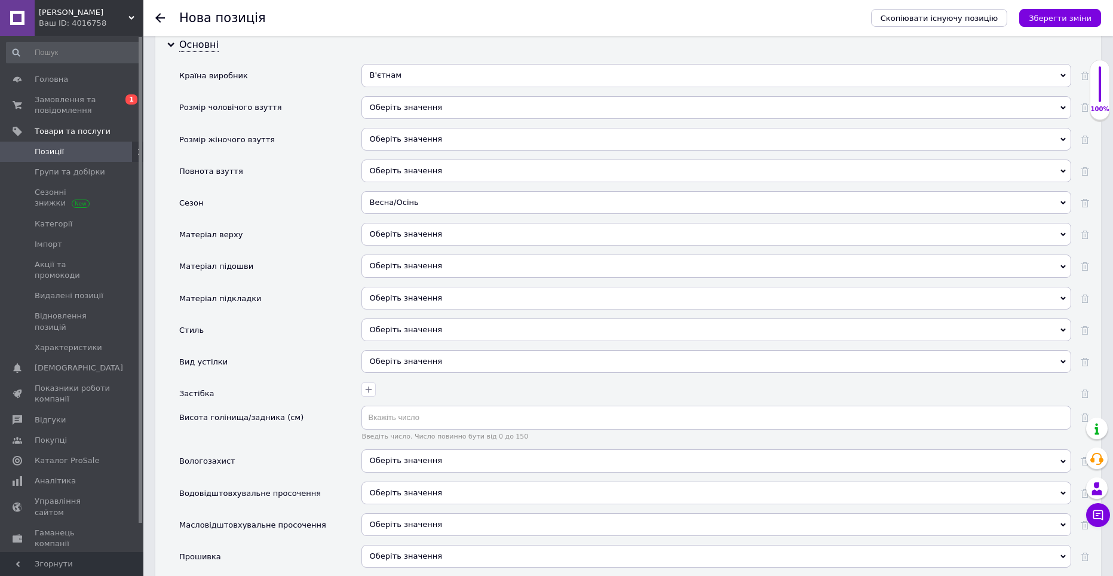
scroll to position [1493, 0]
click at [401, 302] on div "Оберіть значення" at bounding box center [716, 296] width 710 height 23
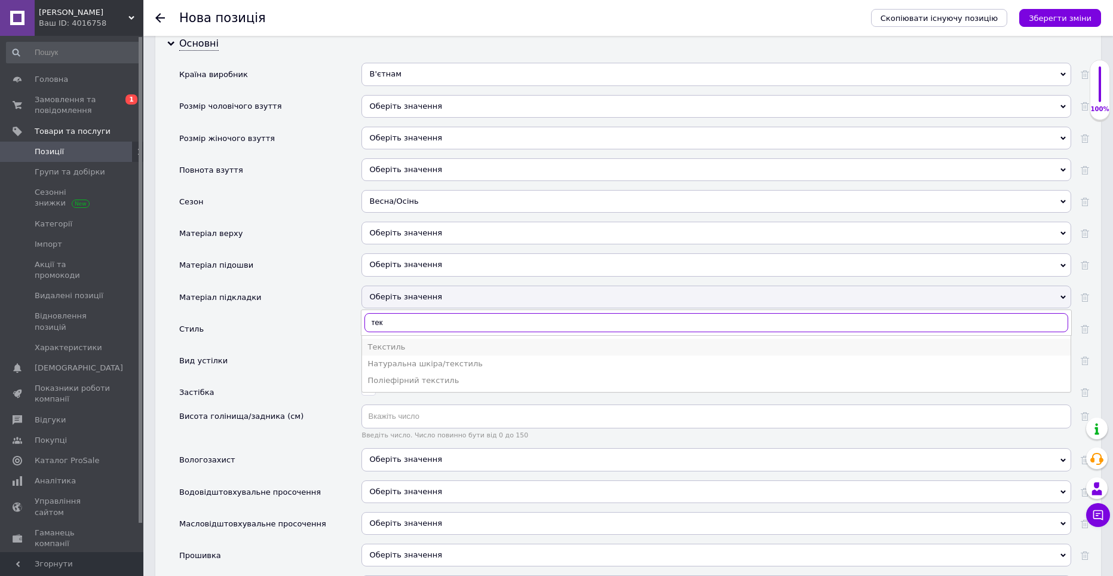
type input "тек"
click at [394, 349] on div "Текстиль" at bounding box center [716, 347] width 696 height 11
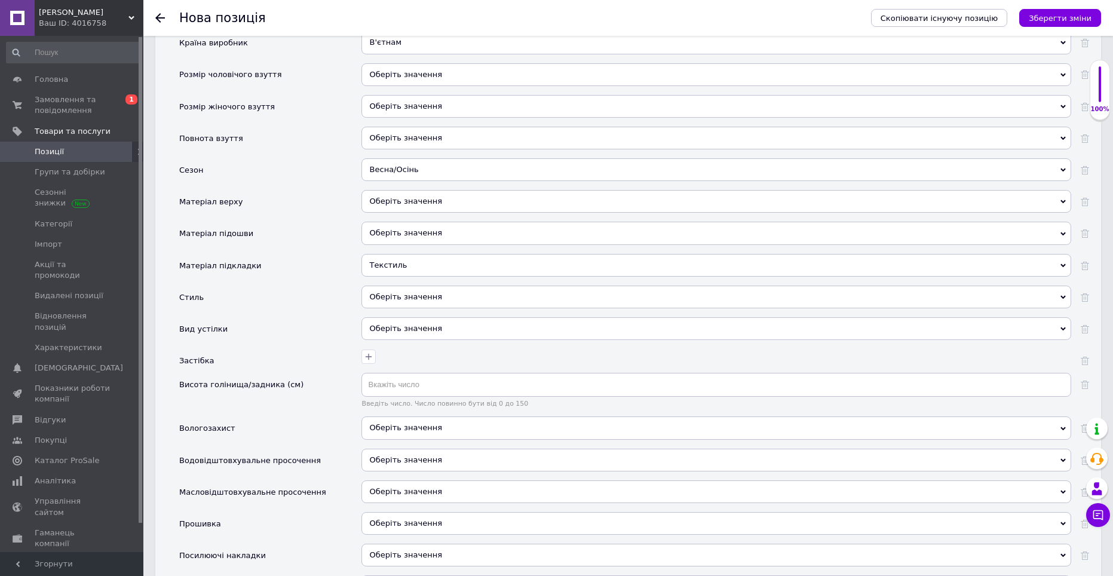
scroll to position [1553, 0]
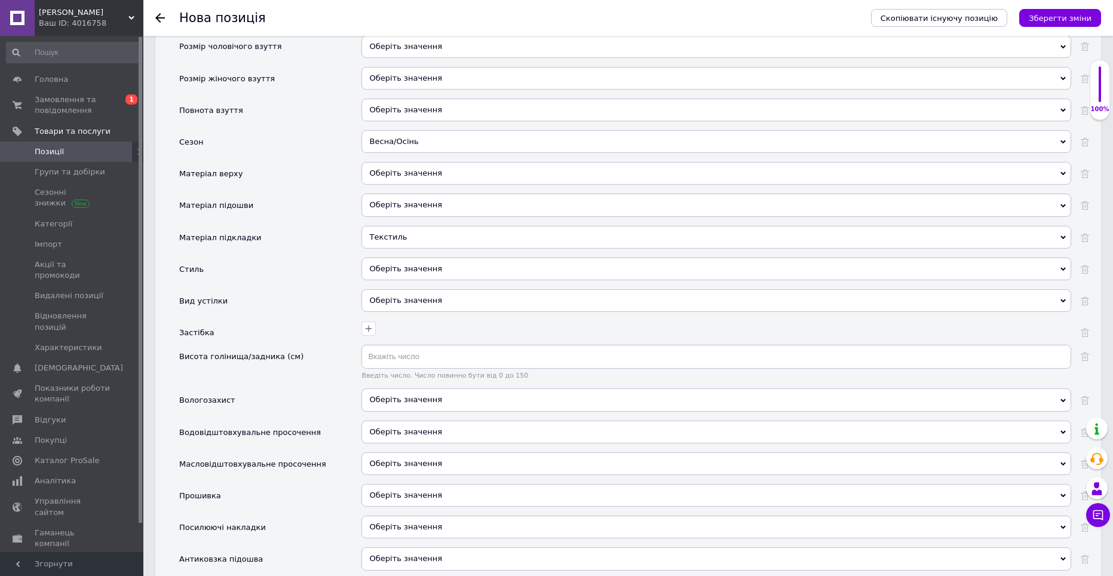
click at [391, 265] on div "Оберіть значення" at bounding box center [716, 268] width 710 height 23
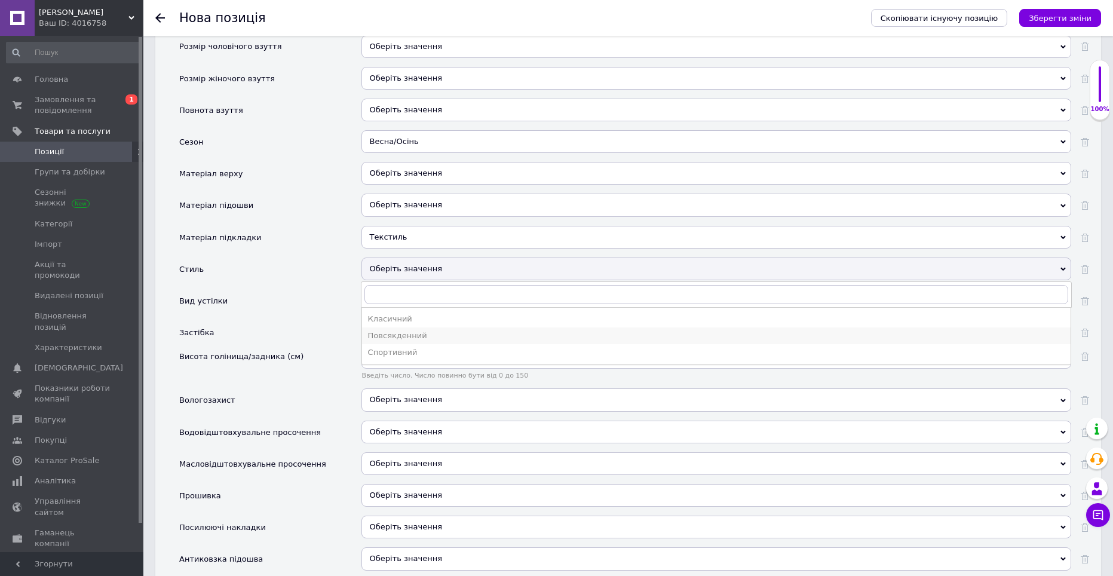
click at [396, 334] on div "Повсякденний" at bounding box center [716, 335] width 696 height 11
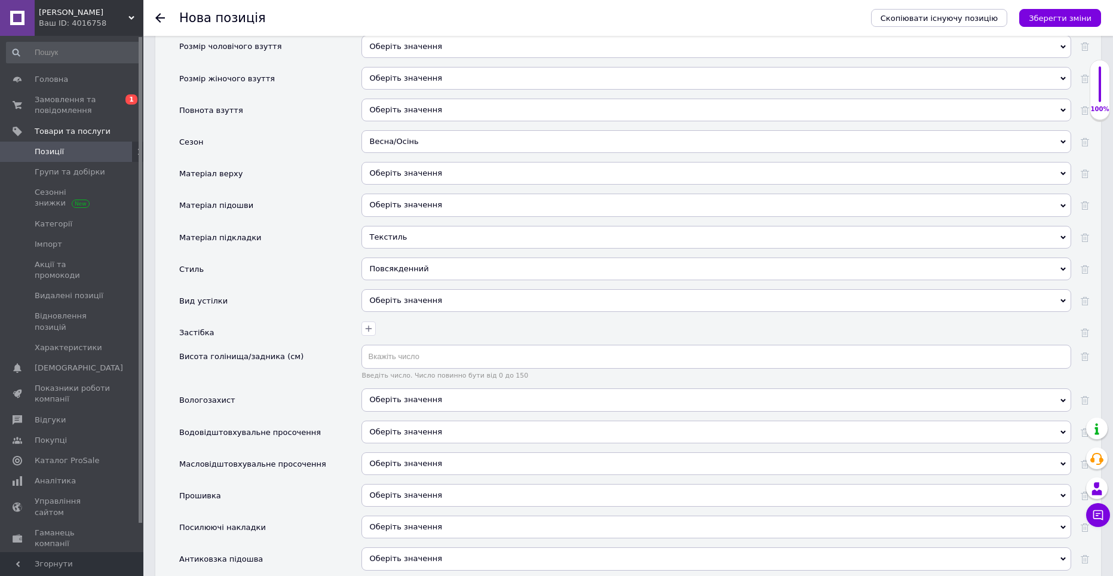
click at [396, 273] on div "Повсякденний" at bounding box center [716, 268] width 710 height 23
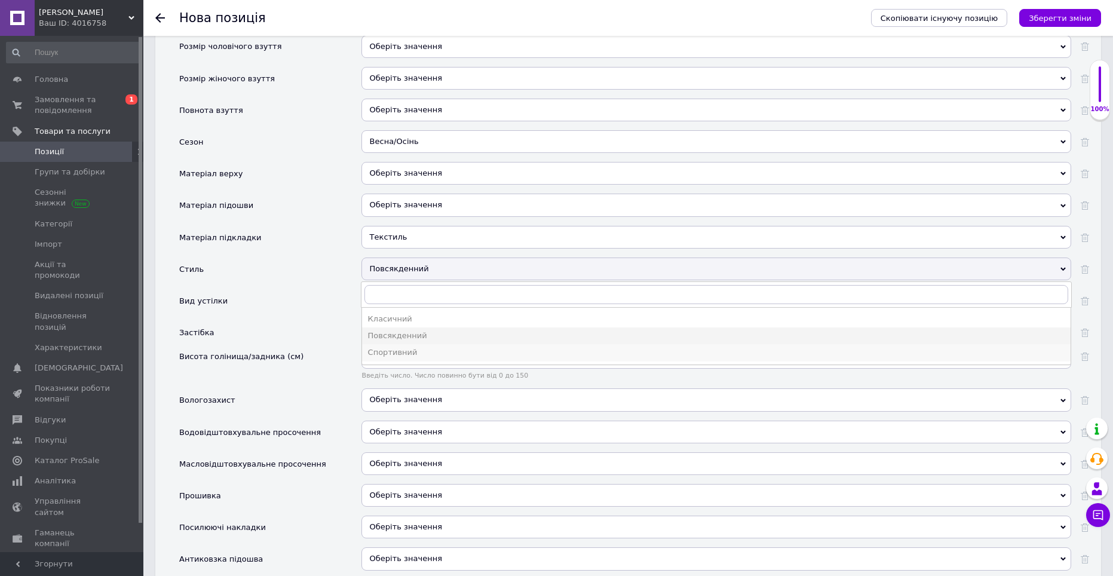
click at [401, 346] on li "Спортивний" at bounding box center [716, 352] width 708 height 17
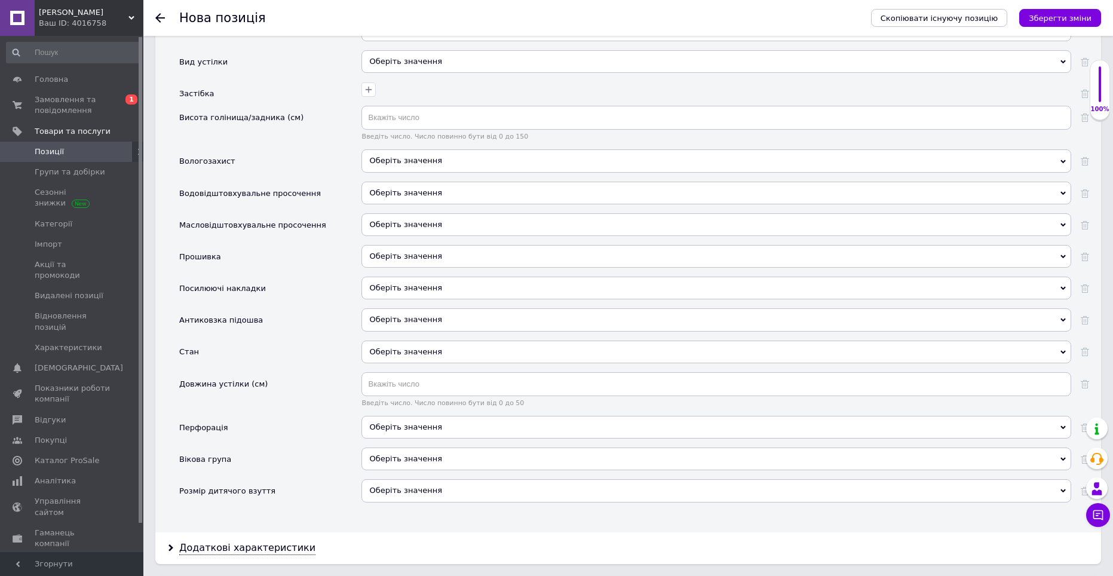
click at [398, 355] on div "Оберіть значення" at bounding box center [716, 351] width 710 height 23
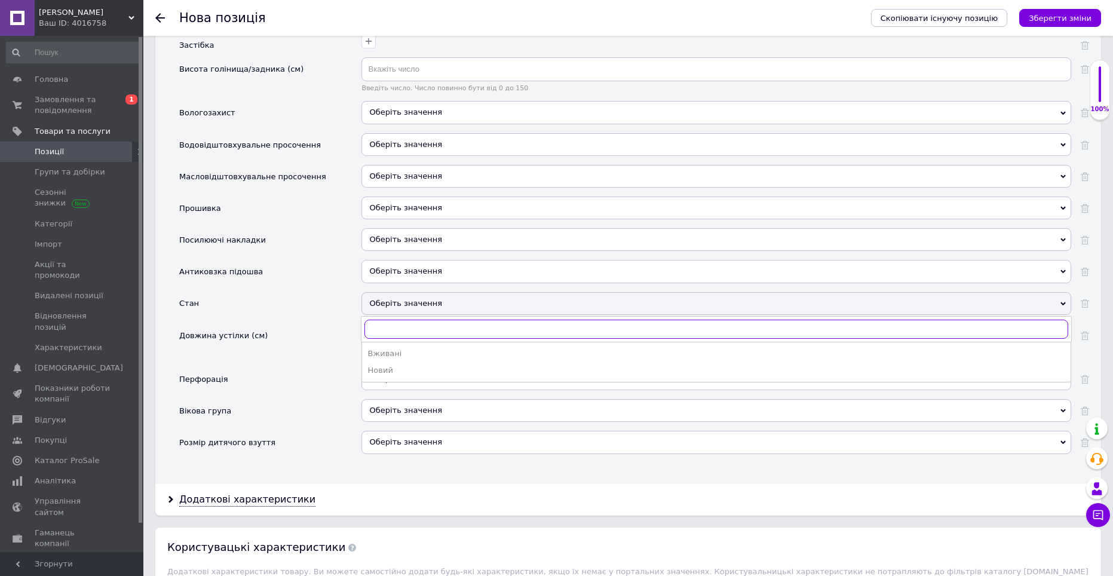
scroll to position [1911, 0]
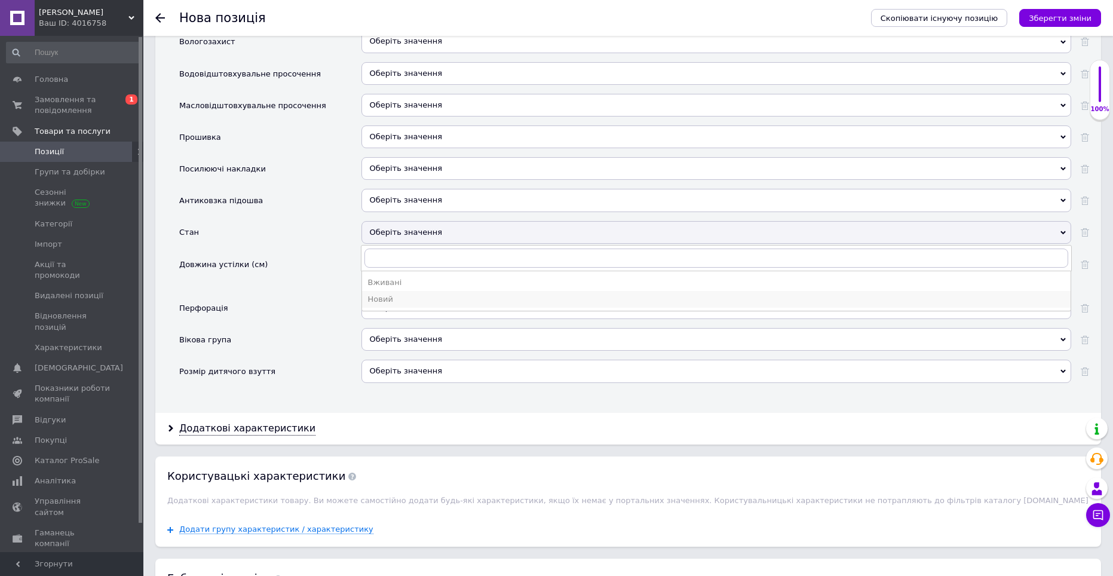
click at [395, 301] on div "Новий" at bounding box center [716, 299] width 696 height 11
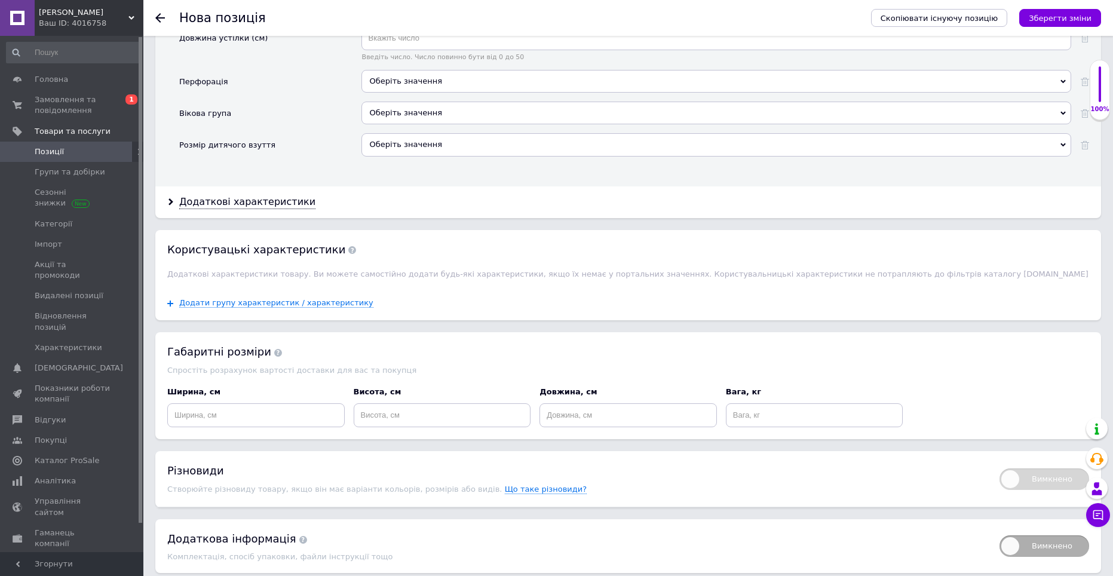
scroll to position [2185, 0]
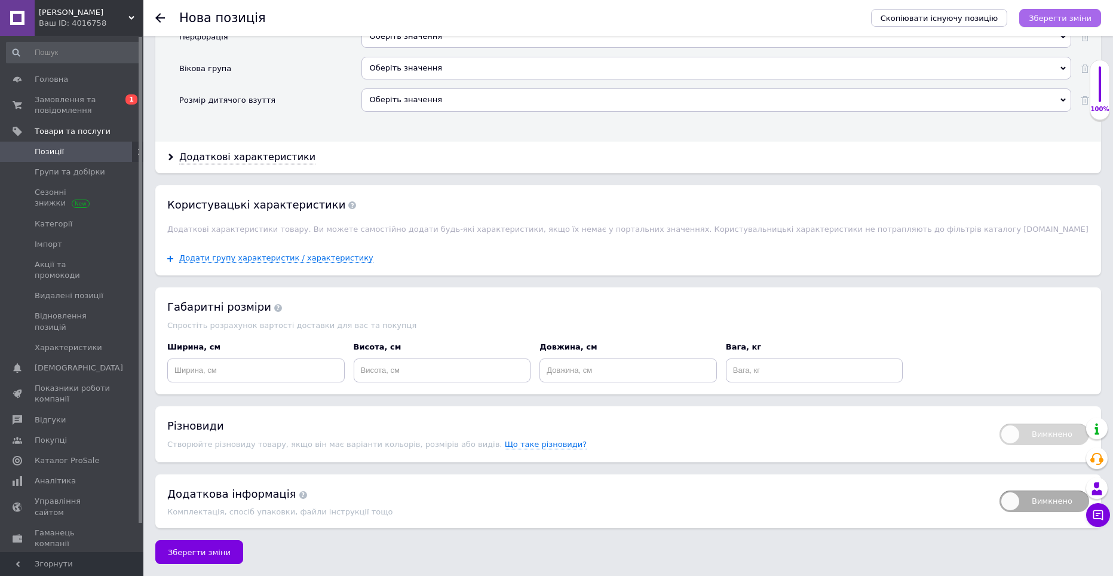
click at [1049, 15] on icon "Зберегти зміни" at bounding box center [1059, 18] width 63 height 9
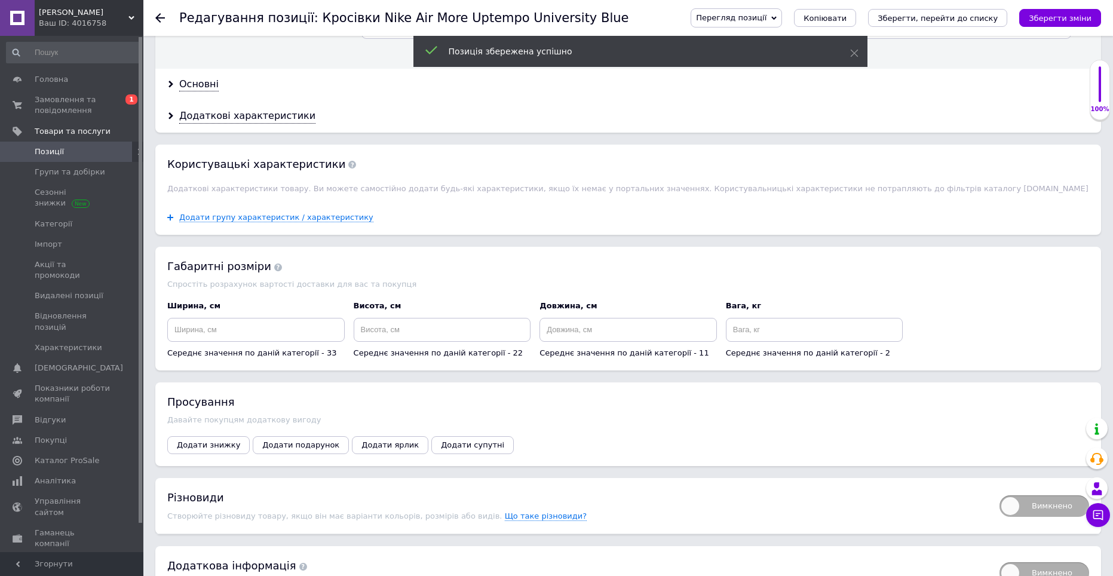
scroll to position [1485, 0]
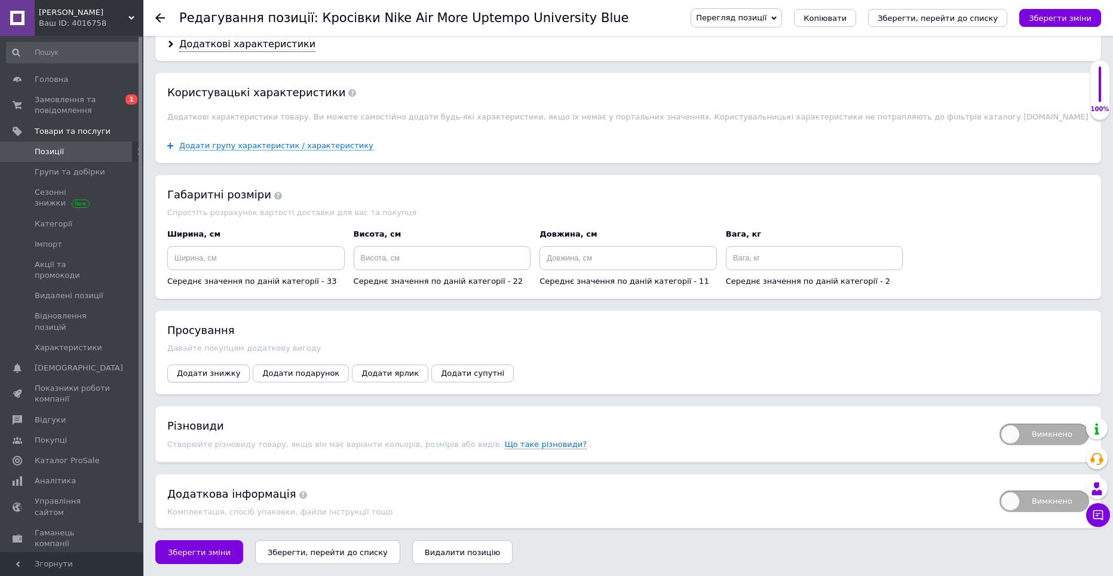
click at [216, 380] on button "Додати знижку" at bounding box center [208, 373] width 82 height 18
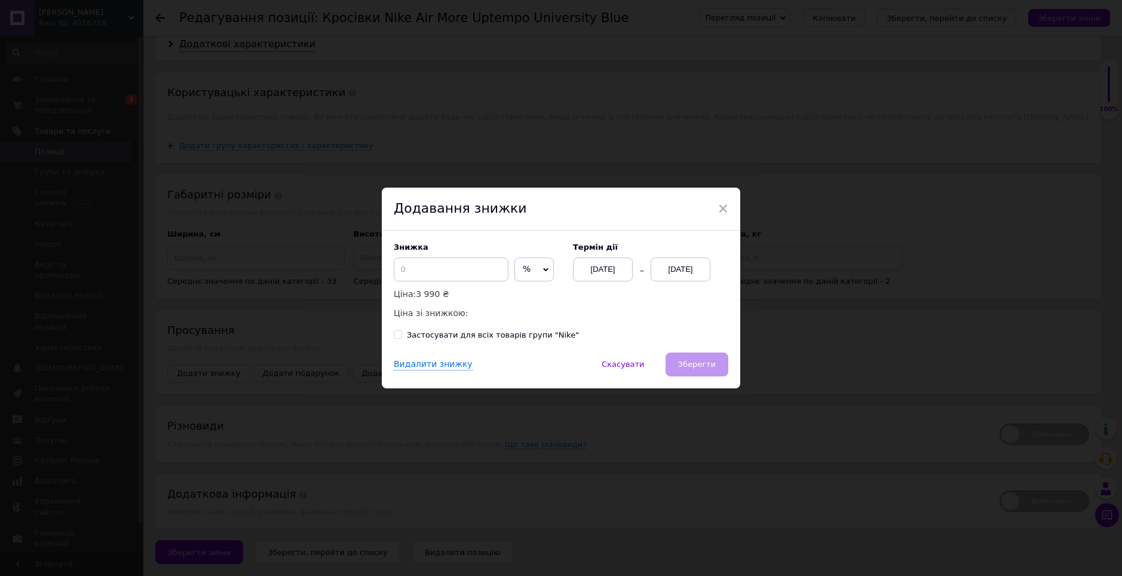
click at [543, 264] on span "%" at bounding box center [533, 269] width 39 height 24
click at [545, 296] on li "₴" at bounding box center [534, 294] width 38 height 17
click at [683, 272] on div "[DATE]" at bounding box center [680, 269] width 60 height 24
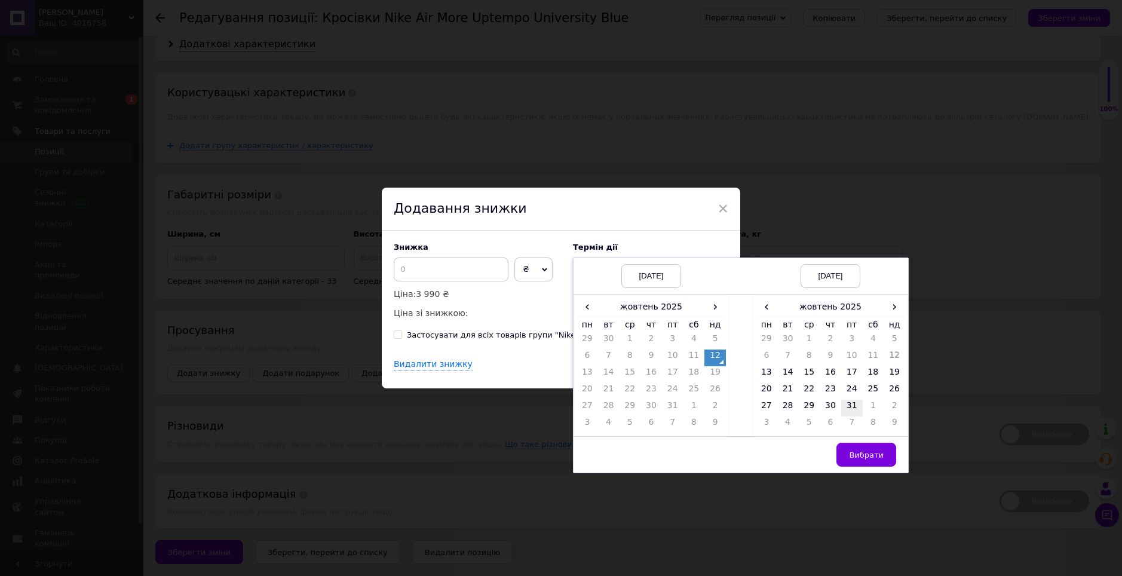
click at [850, 403] on td "31" at bounding box center [852, 408] width 22 height 17
click at [861, 456] on span "Вибрати" at bounding box center [866, 454] width 35 height 9
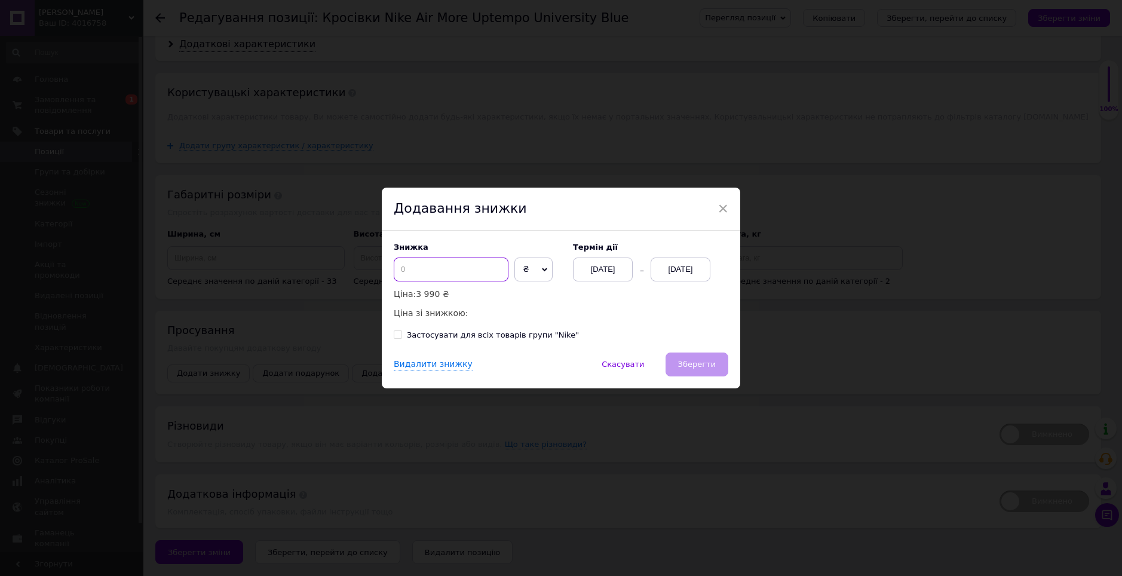
click at [441, 273] on input at bounding box center [451, 269] width 115 height 24
click at [425, 271] on input at bounding box center [451, 269] width 115 height 24
type input "1000"
click at [696, 367] on span "Зберегти" at bounding box center [697, 364] width 38 height 9
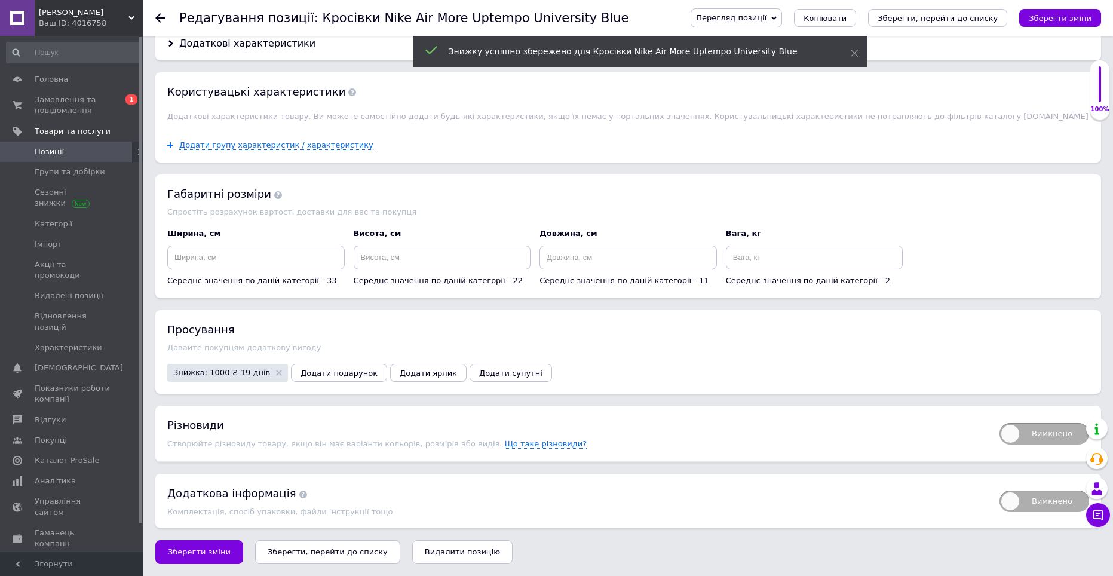
click at [390, 380] on button "Додати ярлик" at bounding box center [428, 373] width 76 height 18
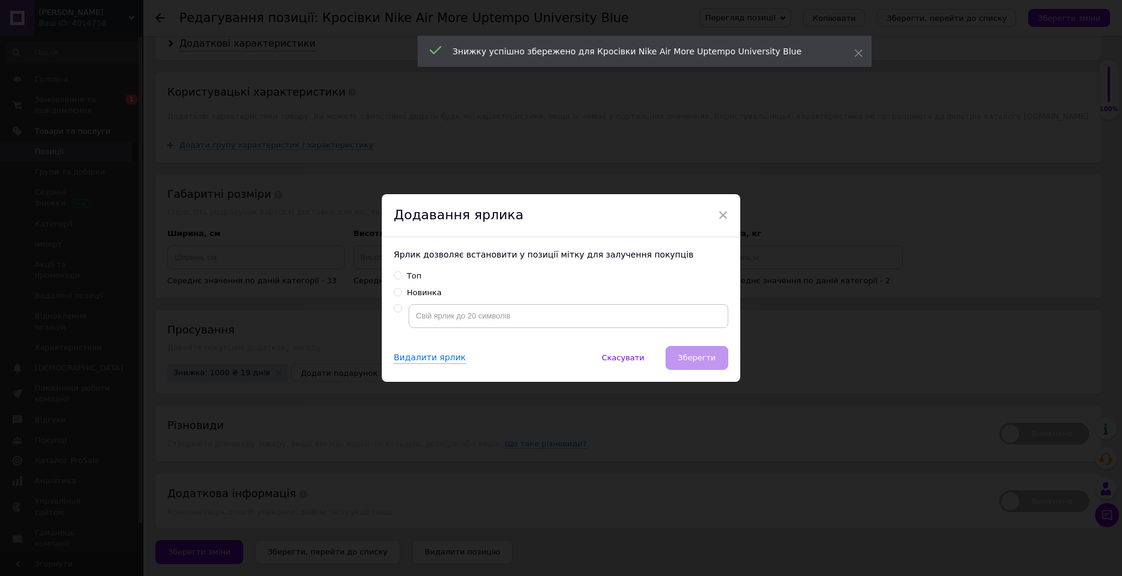
click at [401, 296] on label "Новинка" at bounding box center [418, 292] width 48 height 11
click at [401, 296] on input "Новинка" at bounding box center [398, 292] width 8 height 8
radio input "true"
click at [394, 293] on input "Новинка" at bounding box center [398, 292] width 8 height 8
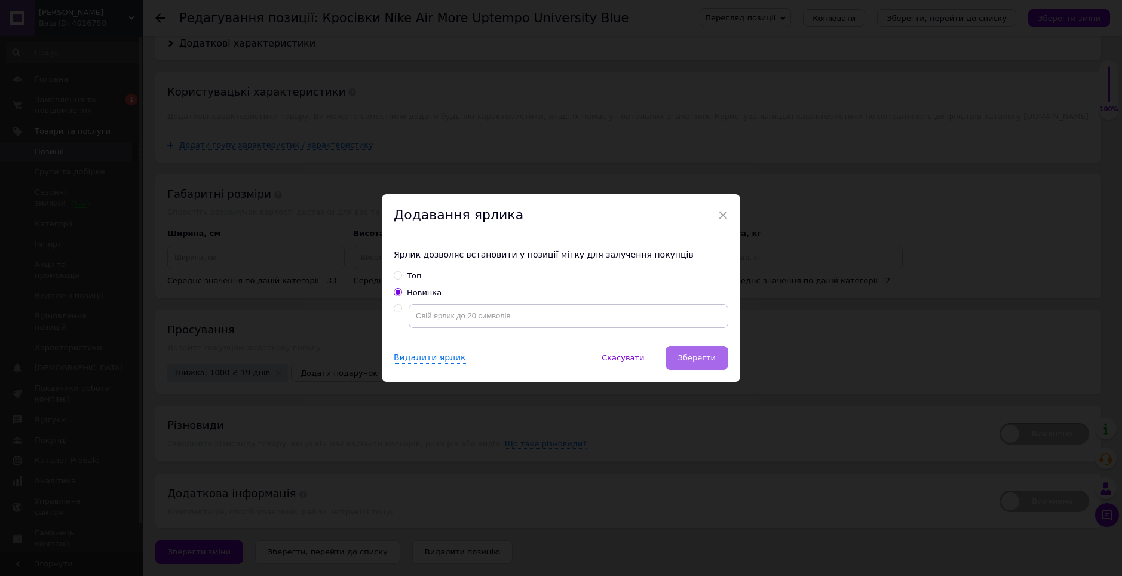
click at [706, 355] on span "Зберегти" at bounding box center [697, 357] width 38 height 9
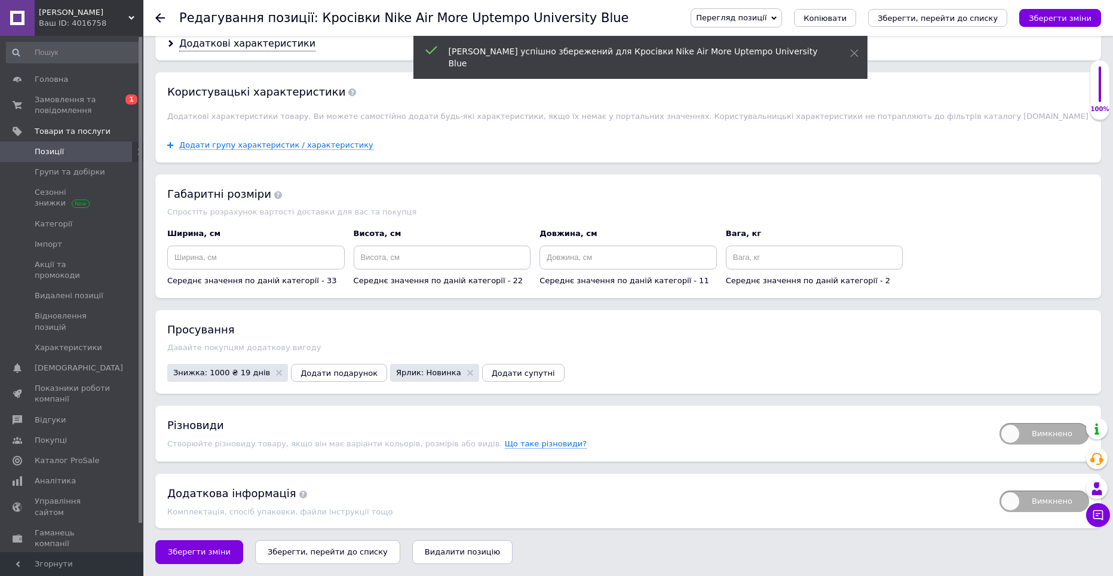
click at [1060, 27] on div "Перегляд позиції Зберегти та переглянути на сайті Зберегти та переглянути на ма…" at bounding box center [889, 17] width 422 height 19
click at [1059, 19] on icon "Зберегти зміни" at bounding box center [1059, 18] width 63 height 9
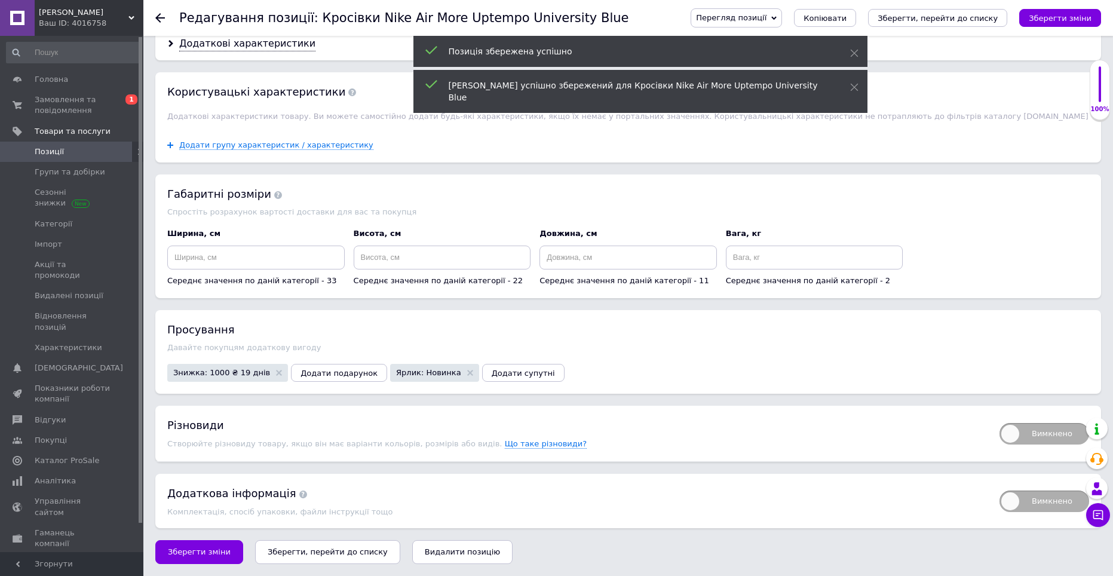
click at [52, 155] on span "Позиції" at bounding box center [49, 151] width 29 height 11
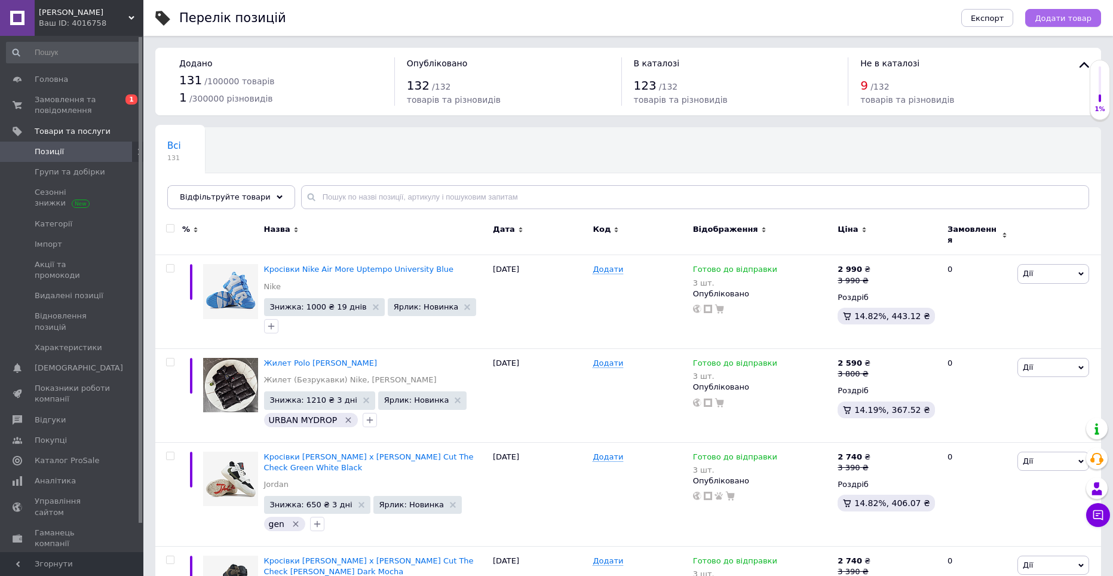
click at [1070, 16] on span "Додати товар" at bounding box center [1062, 18] width 57 height 9
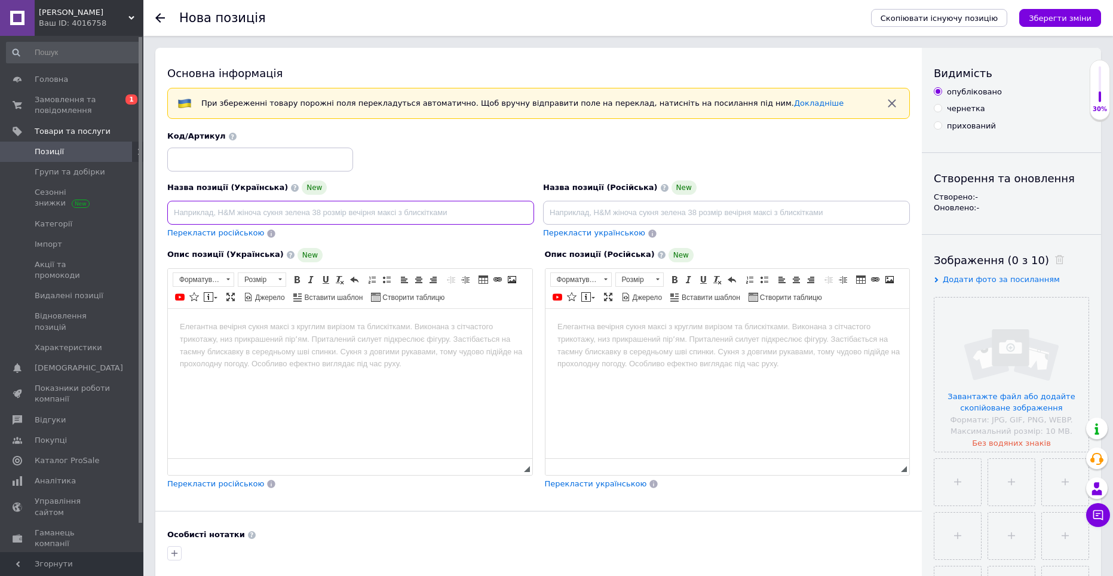
click at [239, 206] on input at bounding box center [350, 213] width 367 height 24
paste input "Puma X LaMelo LaFrancé Triple Black"
type input "Кросівки Puma X LaMelo LaFrancé Triple Black"
click at [206, 235] on span "Перекласти російською" at bounding box center [215, 232] width 97 height 9
type input "Кроссовки Puma X LaMelo LaFrancé Triple Black"
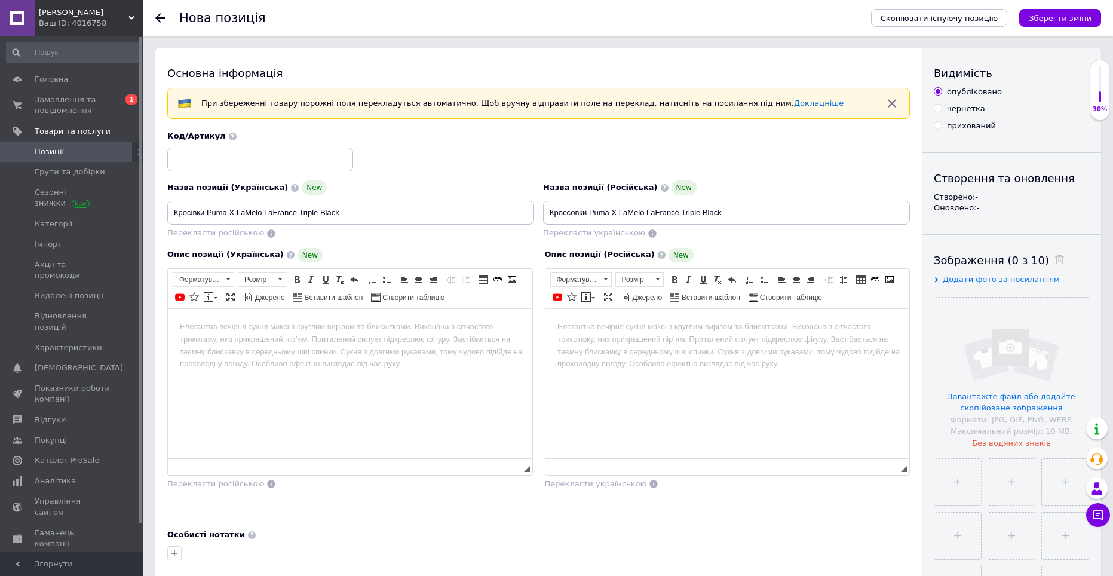
click at [272, 342] on html at bounding box center [350, 326] width 364 height 36
click at [261, 366] on html "Перед замовленням уточнюйте розмір!! Номер телефону: [PHONE_NUMBER], вайбер тел…" at bounding box center [350, 344] width 364 height 73
paste body "Редактор, F8097843-1191-47C0-9844-AB720A114509"
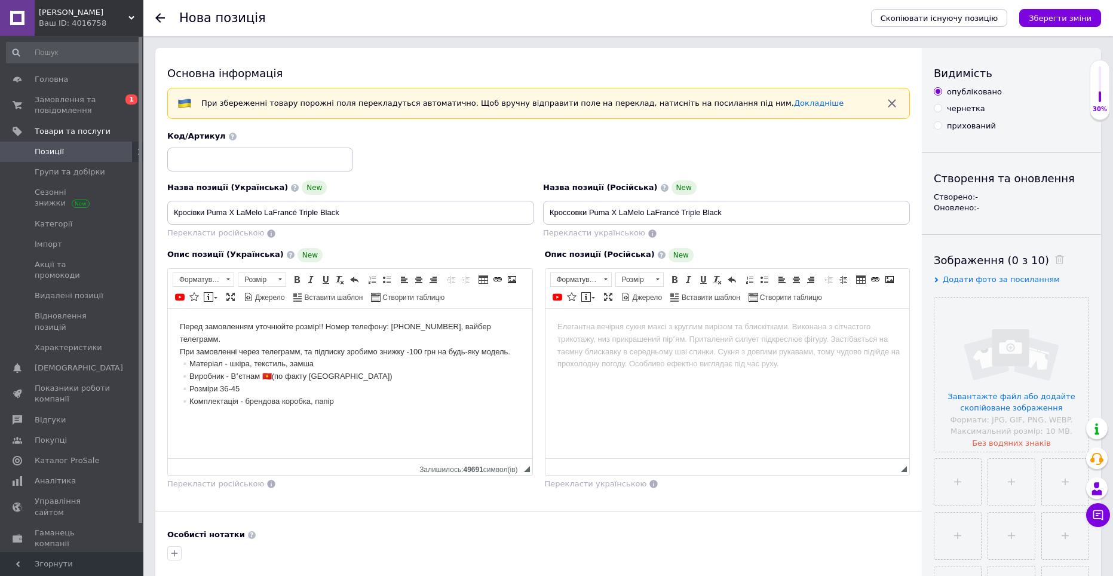
click at [339, 365] on body "Перед замовленням уточнюйте розмір!! Номер телефону: [PHONE_NUMBER], вайбер тел…" at bounding box center [350, 363] width 340 height 87
drag, startPoint x: 337, startPoint y: 389, endPoint x: 324, endPoint y: 387, distance: 12.7
click at [324, 387] on body "Перед замовленням уточнюйте розмір!! Номер телефону: [PHONE_NUMBER], вайбер тел…" at bounding box center [350, 363] width 340 height 87
click at [331, 417] on html "Перед замовленням уточнюйте розмір!! Номер телефону: [PHONE_NUMBER], вайбер тел…" at bounding box center [350, 363] width 364 height 111
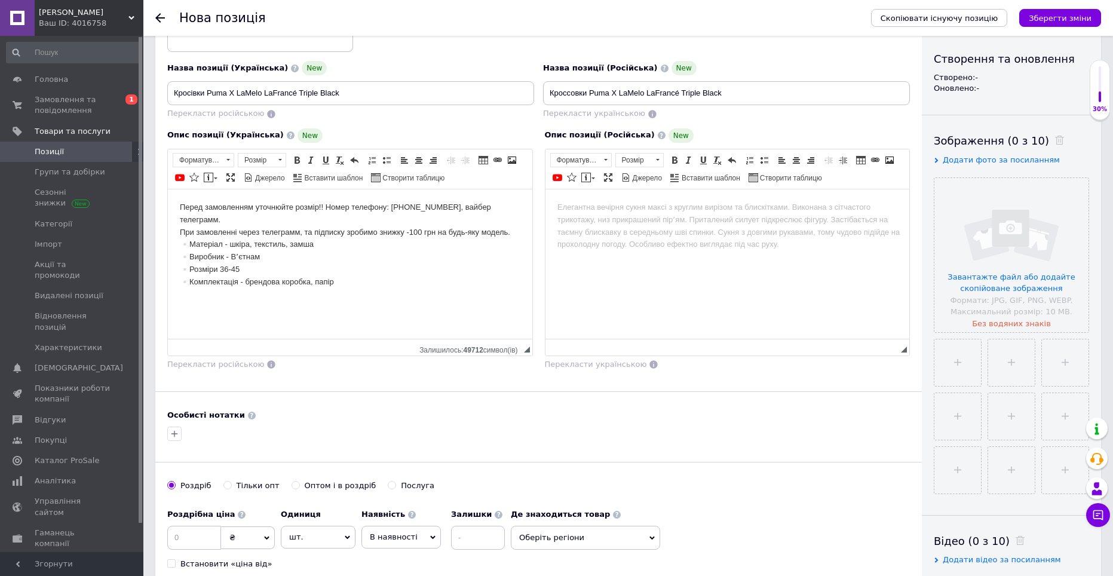
click at [963, 161] on span "Додати фото за посиланням" at bounding box center [1000, 159] width 117 height 9
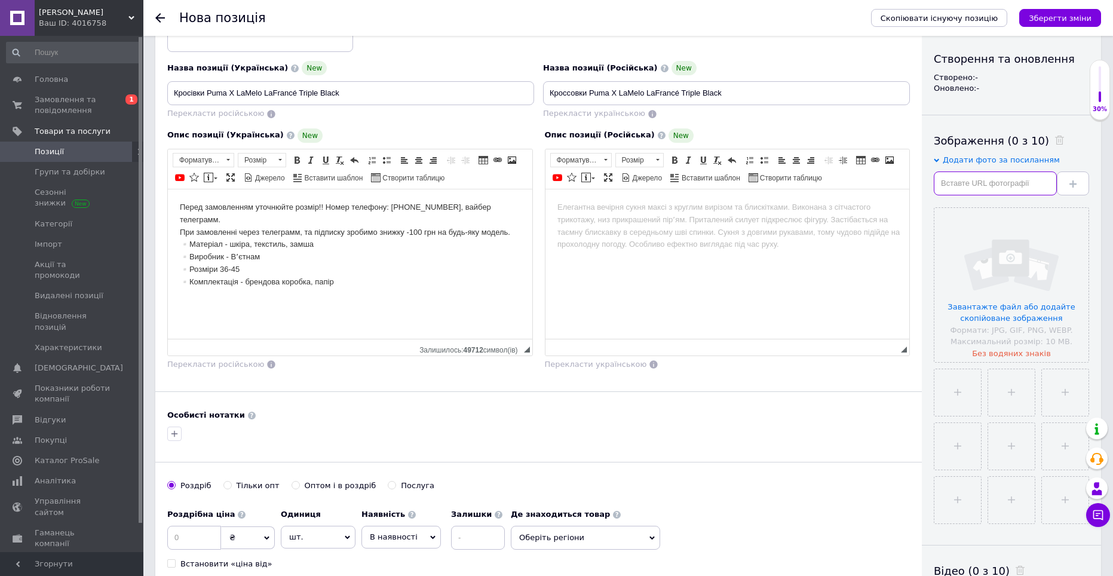
click at [962, 174] on input "text" at bounding box center [994, 183] width 123 height 24
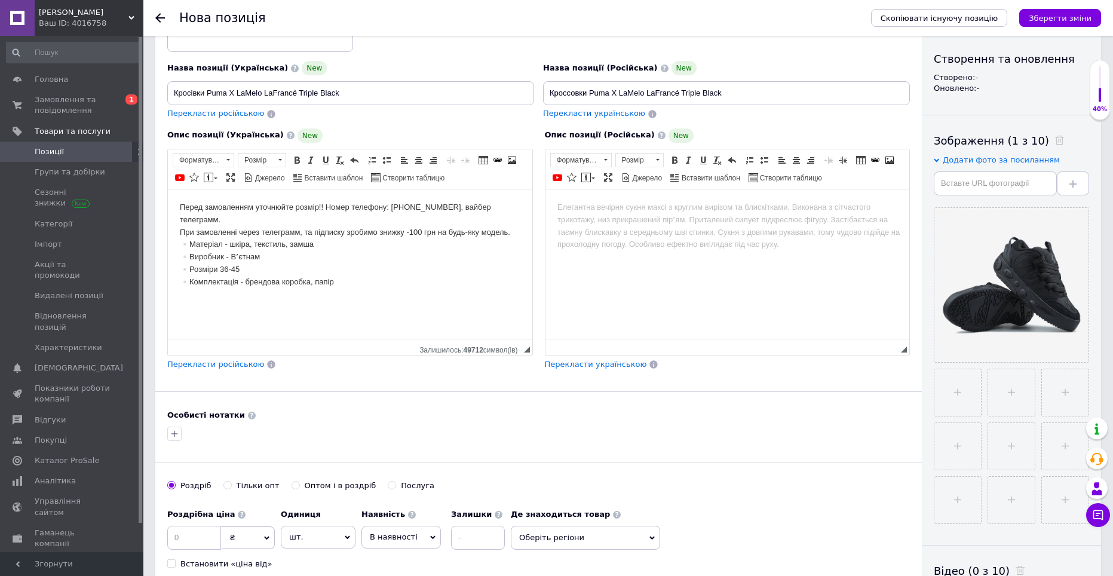
click at [970, 168] on div "Додати фото за посиланням" at bounding box center [1010, 175] width 155 height 41
click at [971, 177] on input "text" at bounding box center [994, 183] width 123 height 24
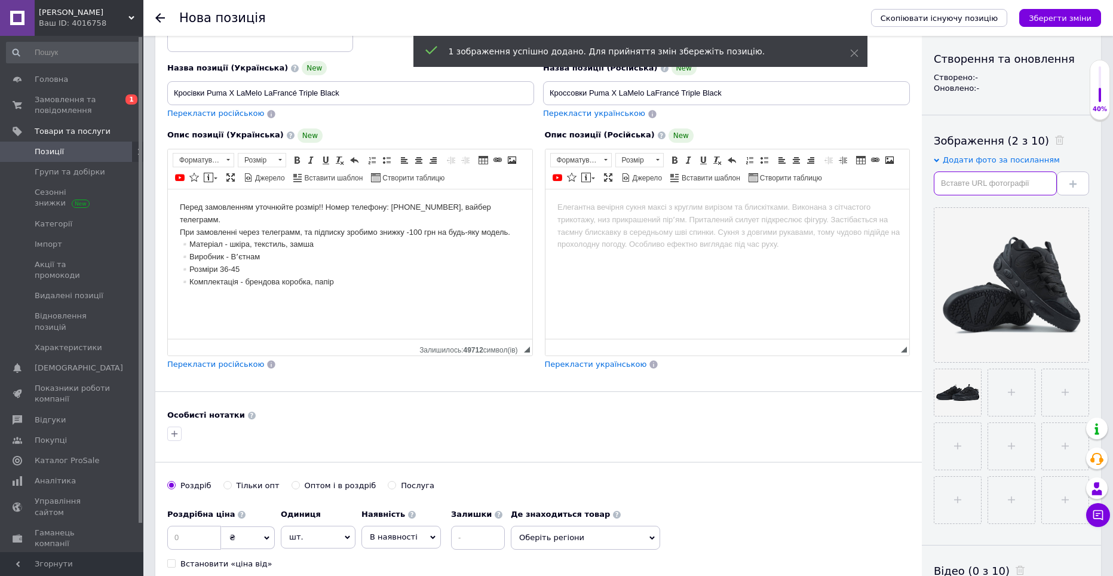
drag, startPoint x: 949, startPoint y: 186, endPoint x: 314, endPoint y: 31, distance: 654.0
click at [949, 186] on input "text" at bounding box center [994, 183] width 123 height 24
drag, startPoint x: 967, startPoint y: 180, endPoint x: 317, endPoint y: 56, distance: 662.1
click at [967, 180] on input "text" at bounding box center [994, 183] width 123 height 24
click at [985, 185] on input "text" at bounding box center [994, 183] width 123 height 24
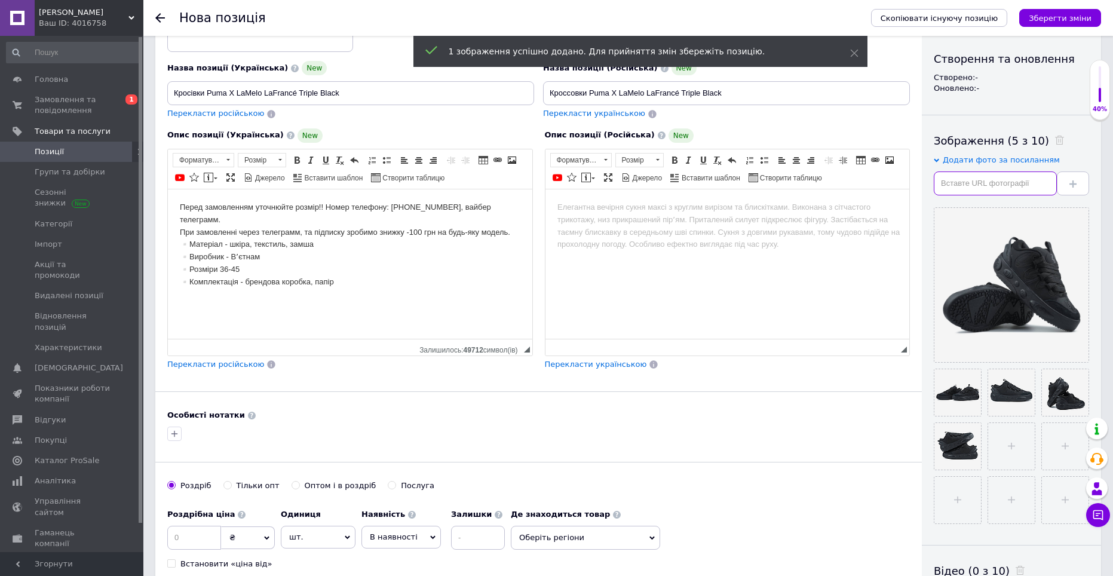
drag, startPoint x: 999, startPoint y: 174, endPoint x: 993, endPoint y: 180, distance: 8.0
click at [999, 174] on input "text" at bounding box center [994, 183] width 123 height 24
drag, startPoint x: 975, startPoint y: 187, endPoint x: 328, endPoint y: 29, distance: 665.3
click at [975, 187] on input "text" at bounding box center [994, 183] width 123 height 24
click at [945, 191] on input "text" at bounding box center [994, 183] width 123 height 24
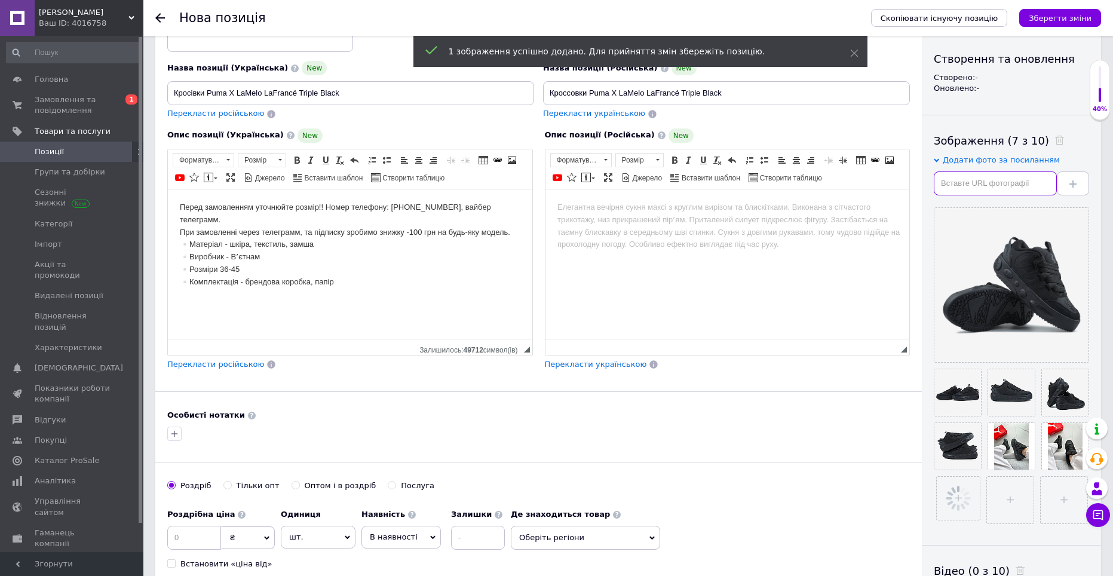
drag, startPoint x: 963, startPoint y: 185, endPoint x: 362, endPoint y: 12, distance: 625.7
click at [963, 185] on input "text" at bounding box center [994, 183] width 123 height 24
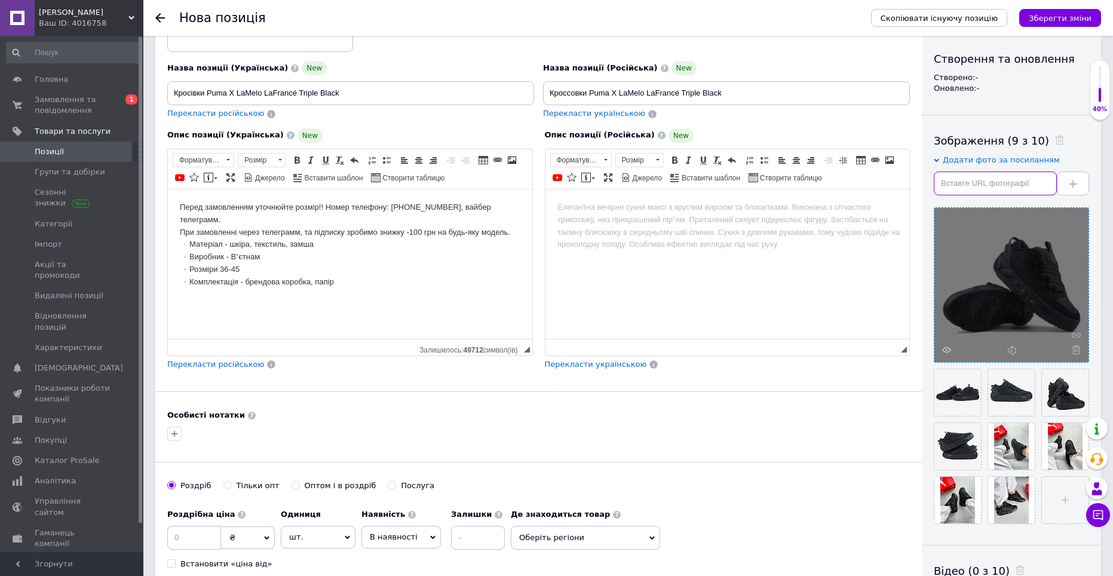
drag, startPoint x: 984, startPoint y: 185, endPoint x: 965, endPoint y: 186, distance: 19.2
click at [984, 185] on input "text" at bounding box center [994, 183] width 123 height 24
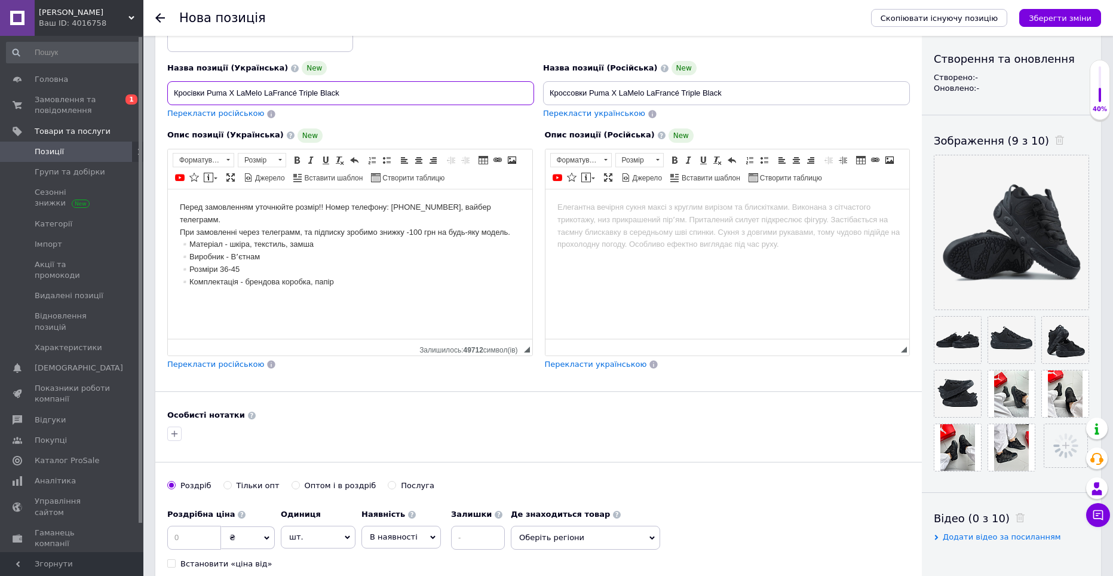
drag, startPoint x: 368, startPoint y: 90, endPoint x: 208, endPoint y: 88, distance: 160.1
click at [208, 88] on input "Кросівки Puma X LaMelo LaFrancé Triple Black" at bounding box center [350, 93] width 367 height 24
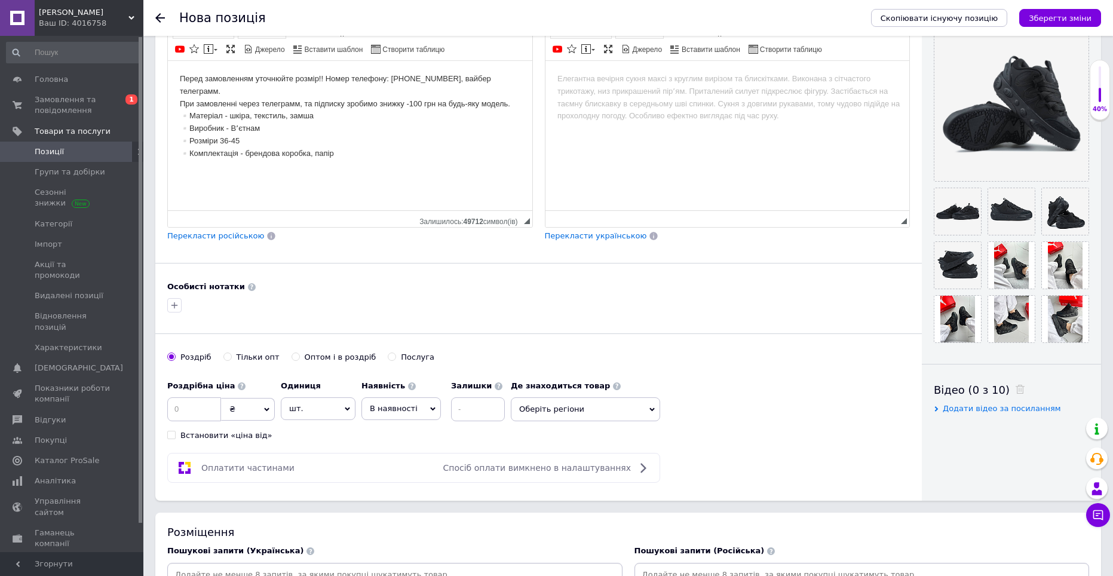
scroll to position [358, 0]
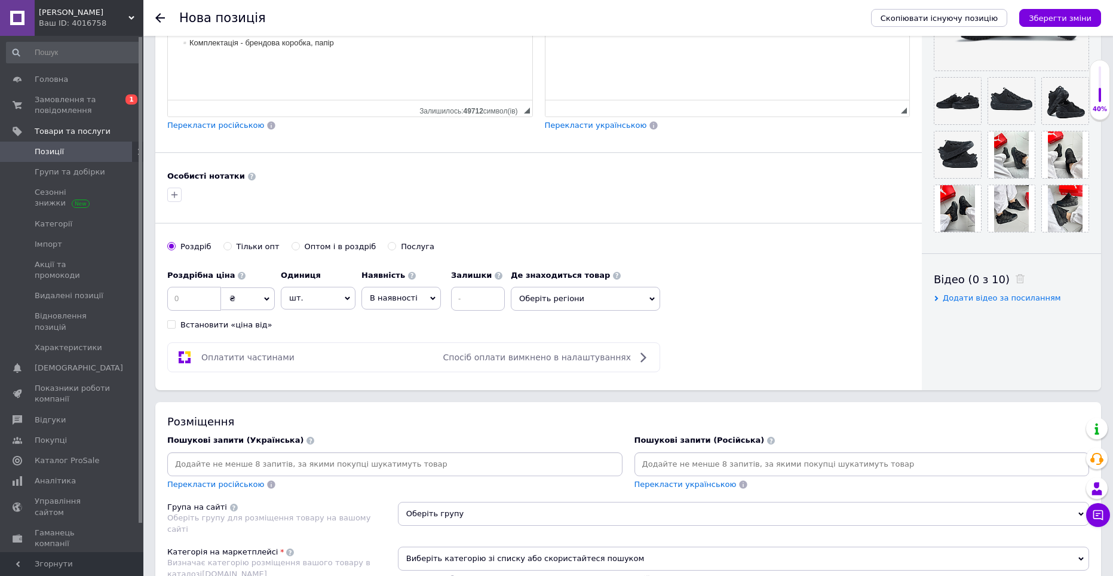
click at [958, 300] on span "Додати відео за посиланням" at bounding box center [1001, 297] width 118 height 9
drag, startPoint x: 958, startPoint y: 317, endPoint x: 1022, endPoint y: 328, distance: 64.9
click at [958, 318] on input "text" at bounding box center [994, 321] width 123 height 24
paste input "[URL][DOMAIN_NAME]"
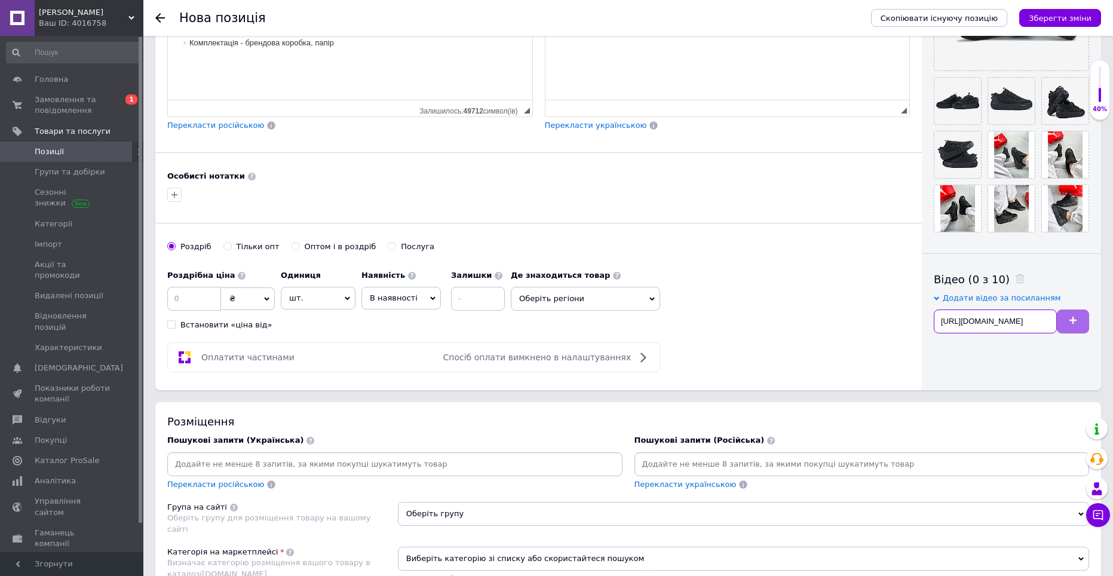
type input "[URL][DOMAIN_NAME]"
click at [1067, 321] on button at bounding box center [1072, 321] width 32 height 24
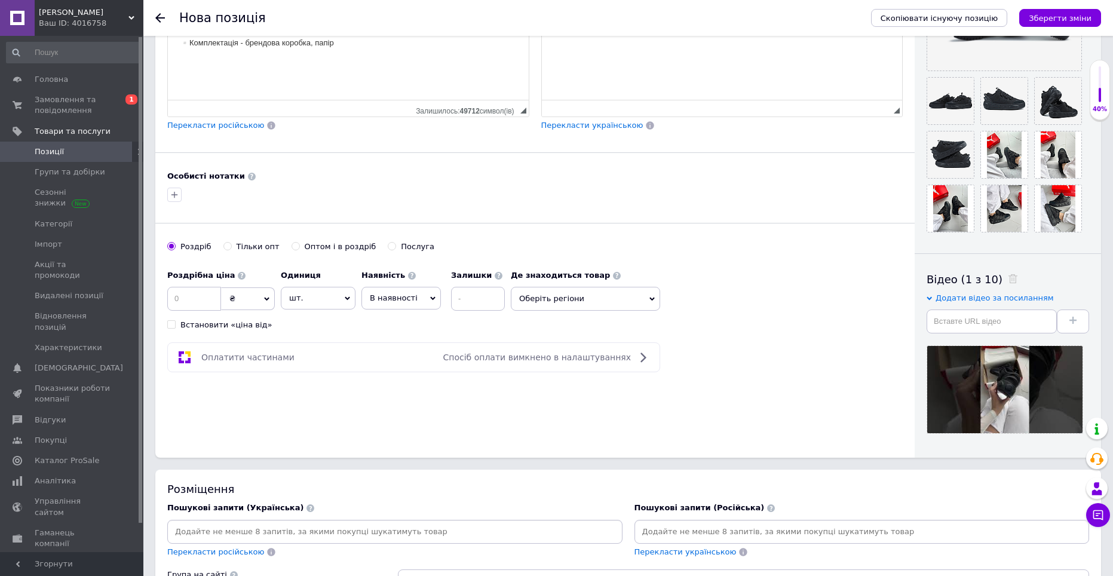
click at [769, 314] on div "Роздрібна ціна ₴ $ EUR CHF GBP ¥ PLN ₸ MDL HUF KGS CNY TRY KRW lei Встановити «…" at bounding box center [534, 297] width 735 height 66
click at [191, 300] on input at bounding box center [194, 299] width 54 height 24
type input "4100"
click at [412, 297] on span "В наявності" at bounding box center [400, 298] width 79 height 23
click at [400, 371] on li "Готово до відправки" at bounding box center [401, 372] width 78 height 27
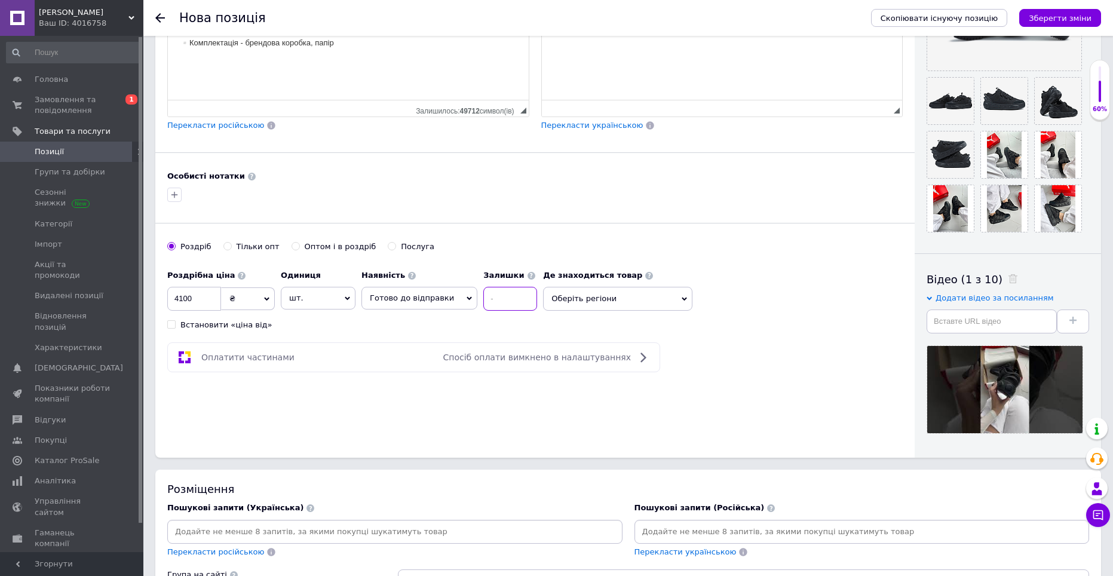
click at [483, 302] on input at bounding box center [510, 299] width 54 height 24
type input "3"
drag, startPoint x: 489, startPoint y: 314, endPoint x: 548, endPoint y: 303, distance: 60.6
click at [492, 314] on div "Роздрібна ціна 4100 ₴ $ EUR CHF GBP ¥ PLN ₸ MDL HUF KGS CNY TRY KRW lei Встанов…" at bounding box center [355, 297] width 376 height 66
click at [548, 303] on span "Оберіть регіони" at bounding box center [617, 299] width 149 height 24
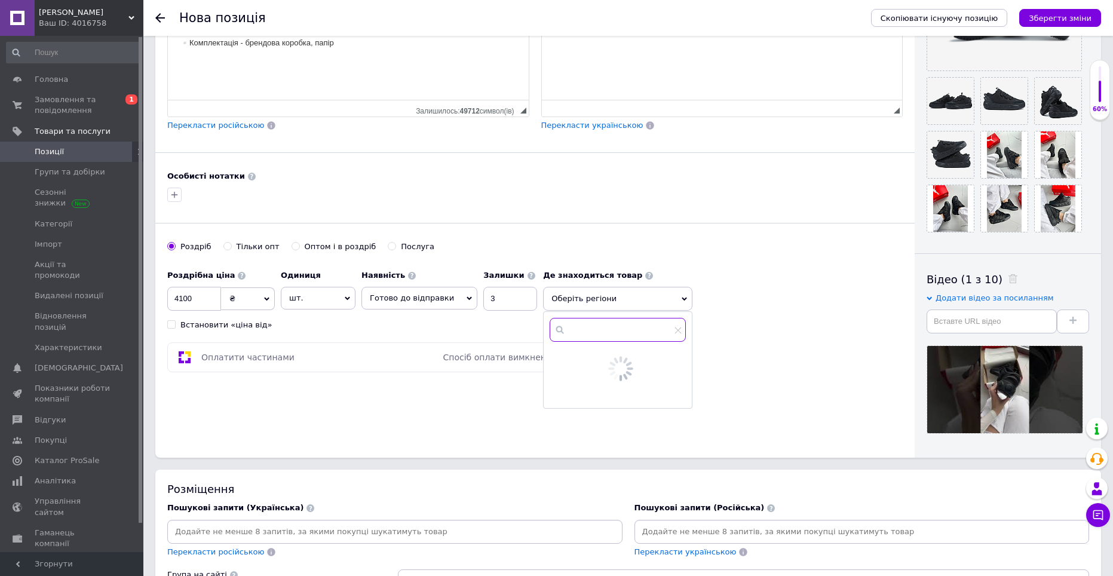
click at [557, 339] on input "text" at bounding box center [617, 330] width 136 height 24
type input "дні"
drag, startPoint x: 551, startPoint y: 355, endPoint x: 588, endPoint y: 367, distance: 38.9
click at [555, 355] on input "checkbox" at bounding box center [559, 358] width 8 height 8
checkbox input "true"
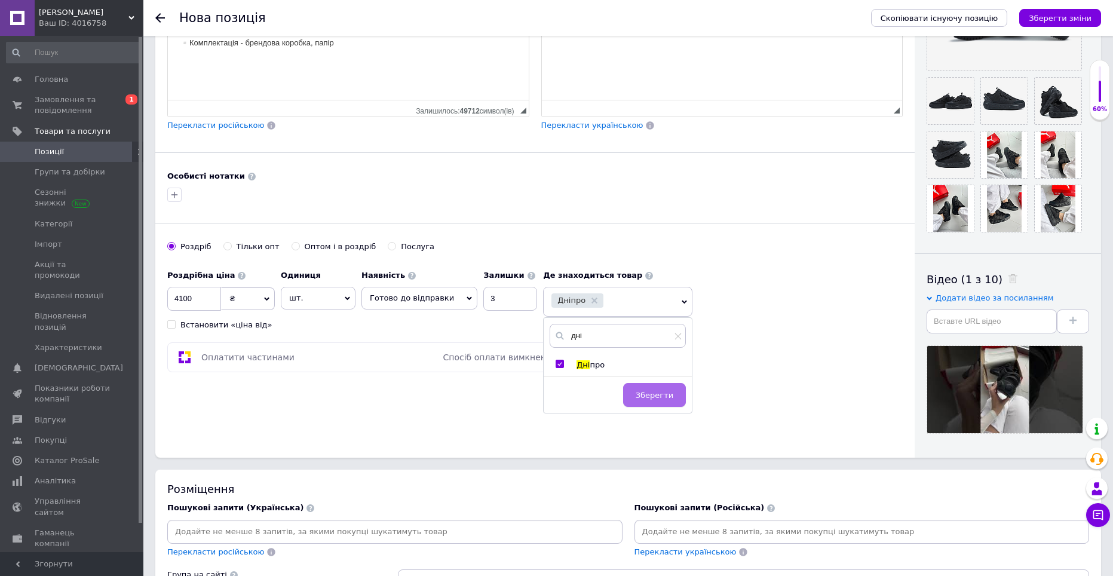
click at [668, 388] on button "Зберегти" at bounding box center [654, 395] width 63 height 24
click at [681, 397] on div "Основна інформація При збереженні товару порожні поля перекладуться автоматично…" at bounding box center [534, 73] width 759 height 768
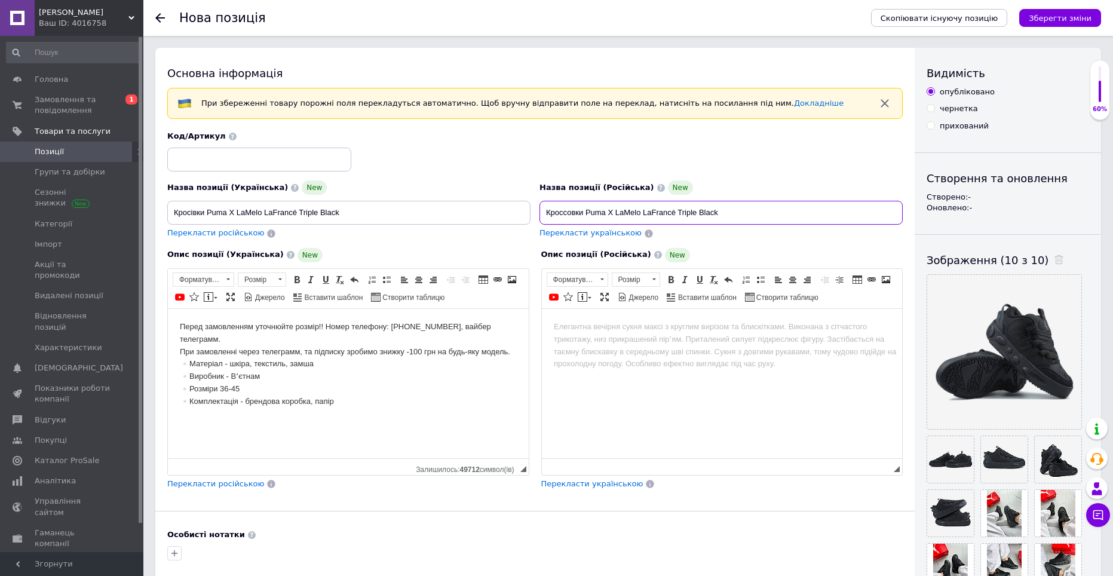
drag, startPoint x: 772, startPoint y: 208, endPoint x: 521, endPoint y: 209, distance: 250.8
click at [520, 208] on div "Назва позиції (Українська) [GEOGRAPHIC_DATA] Puma X LaMelo LaFrancé Triple Blac…" at bounding box center [535, 185] width 744 height 117
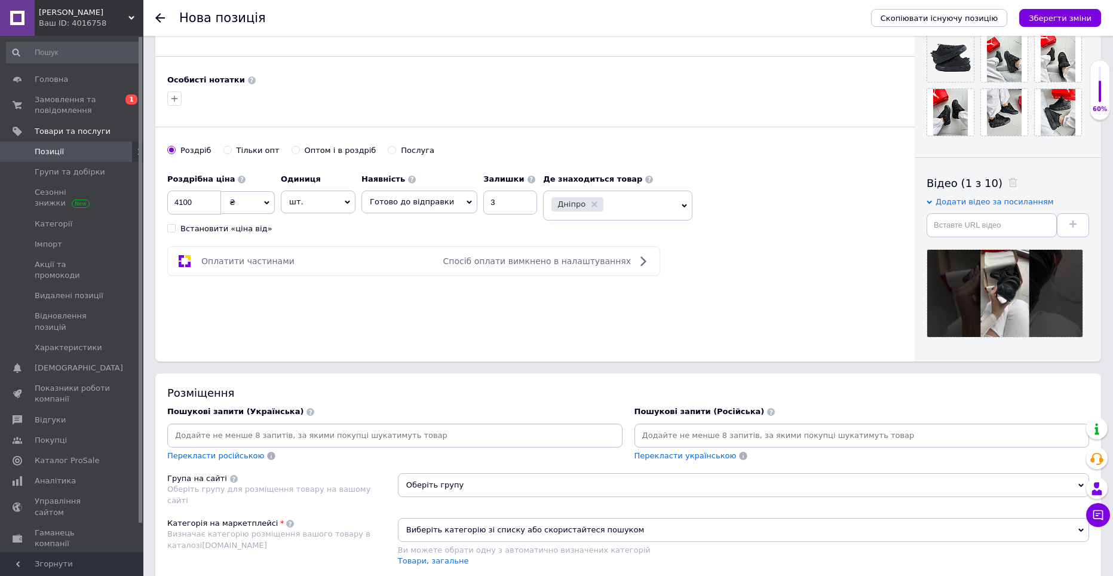
scroll to position [597, 0]
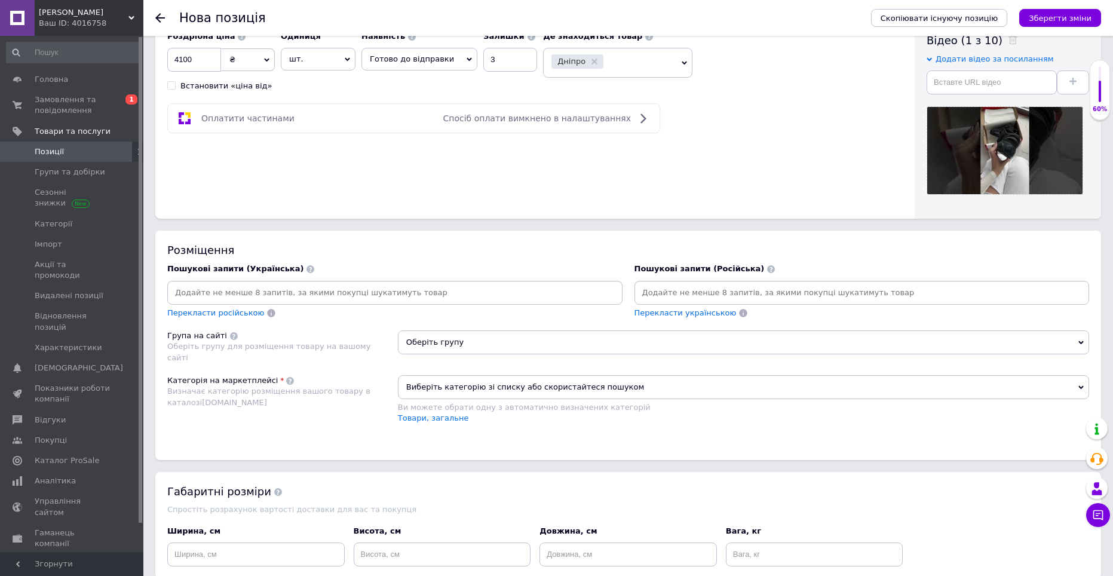
click at [691, 281] on div at bounding box center [861, 293] width 455 height 24
click at [685, 287] on input at bounding box center [862, 293] width 450 height 18
paste input "Кроссовки Puma X LaMelo LaFrancé Triple Black"
type input "Кроссовки Puma X LaMelo LaFrancé Triple Black"
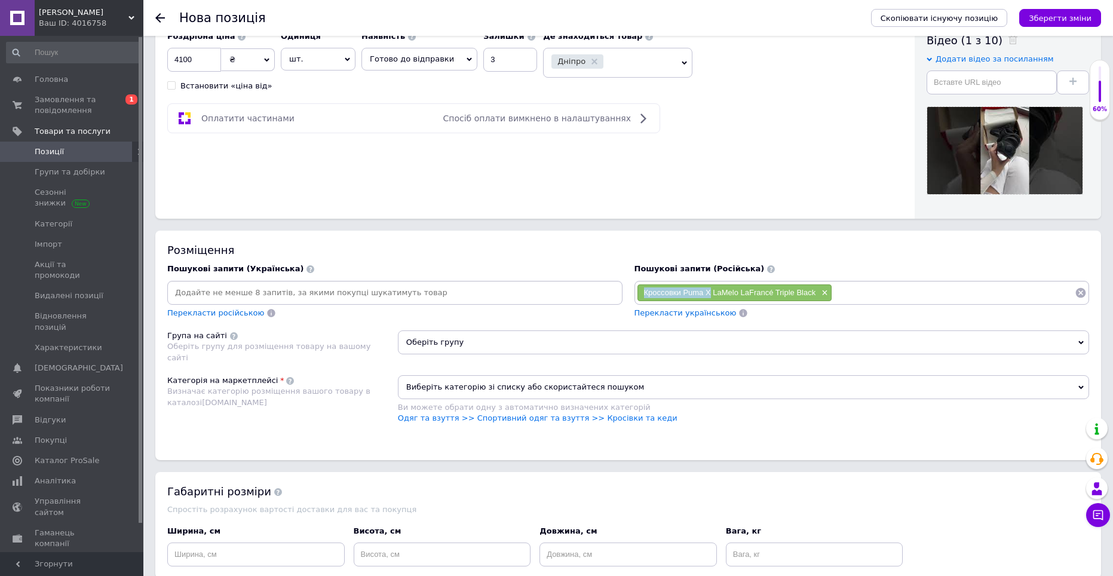
drag, startPoint x: 638, startPoint y: 286, endPoint x: 709, endPoint y: 290, distance: 70.6
click at [709, 290] on div "Кроссовки Puma X LaMelo LaFrancé Triple Black ×" at bounding box center [734, 292] width 194 height 17
copy span "Кроссовки Puma X"
click at [850, 290] on input at bounding box center [953, 293] width 242 height 18
paste input "Кроссовки Puma X"
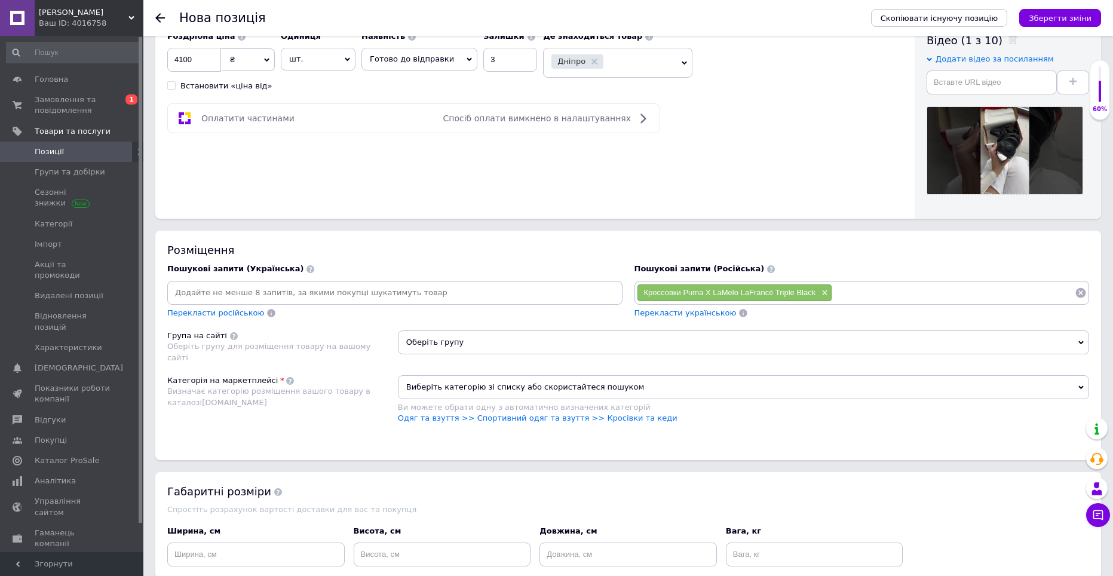
type input "Кроссовки Puma X"
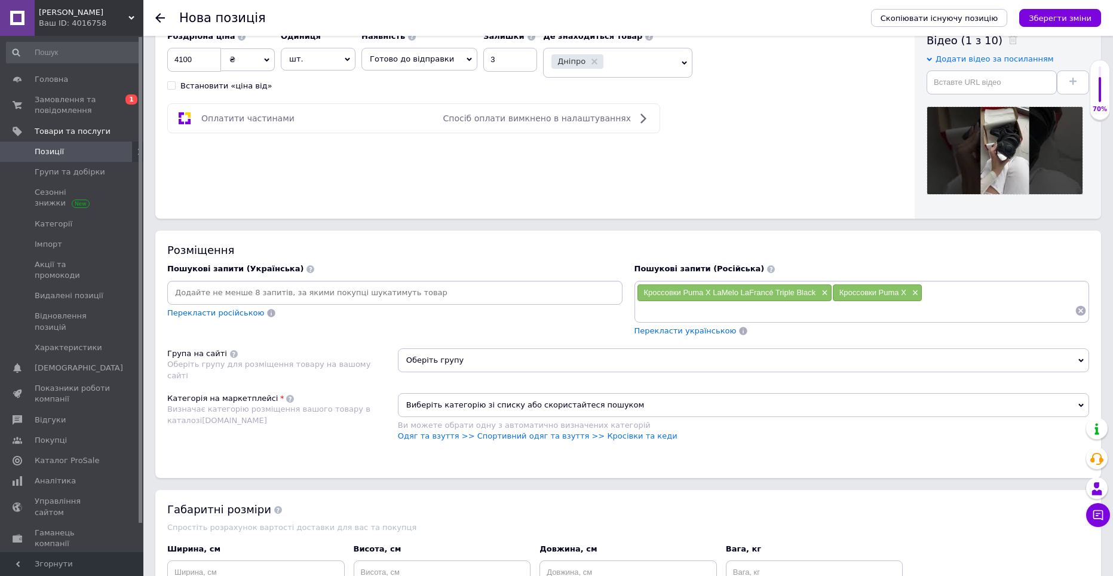
paste input "Кроссовки Puma X"
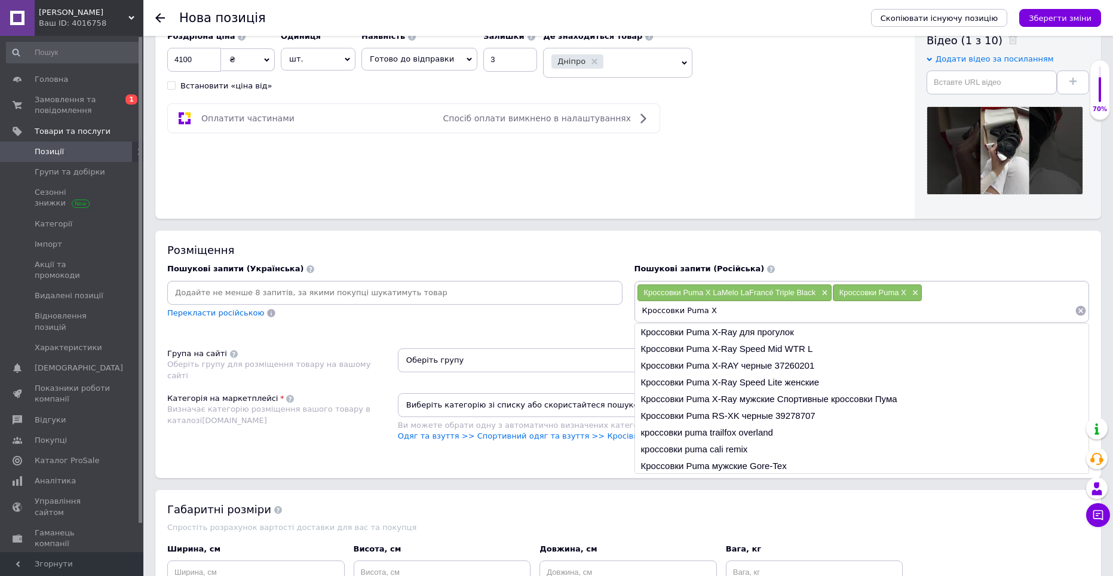
type input "Кроссовки Puma X-Ray для прогулок"
paste input "Кроссовки Puma X"
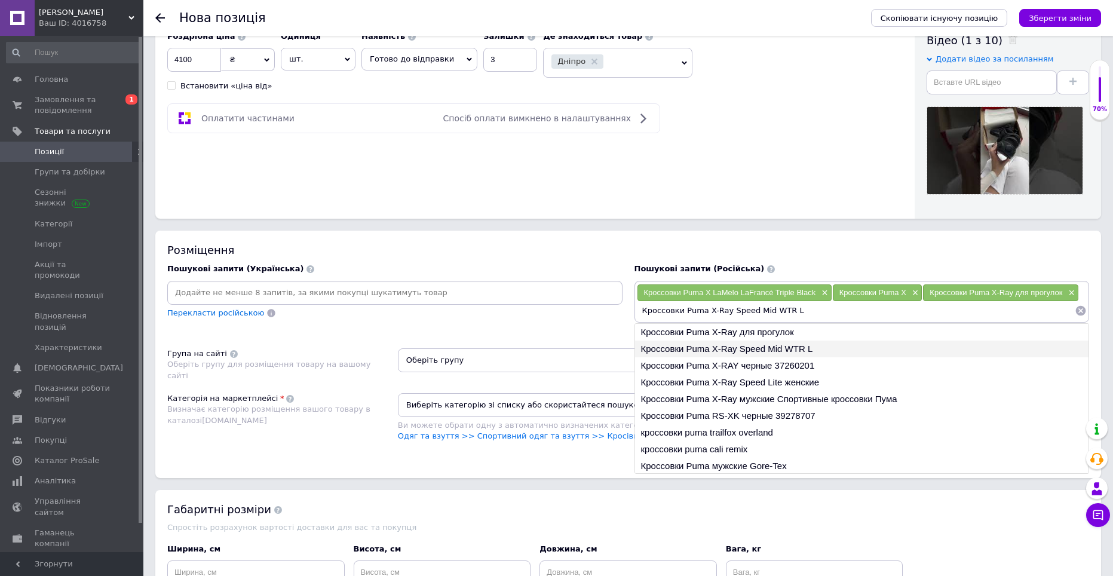
type input "Кроссовки Puma X-RAY черные 37260201"
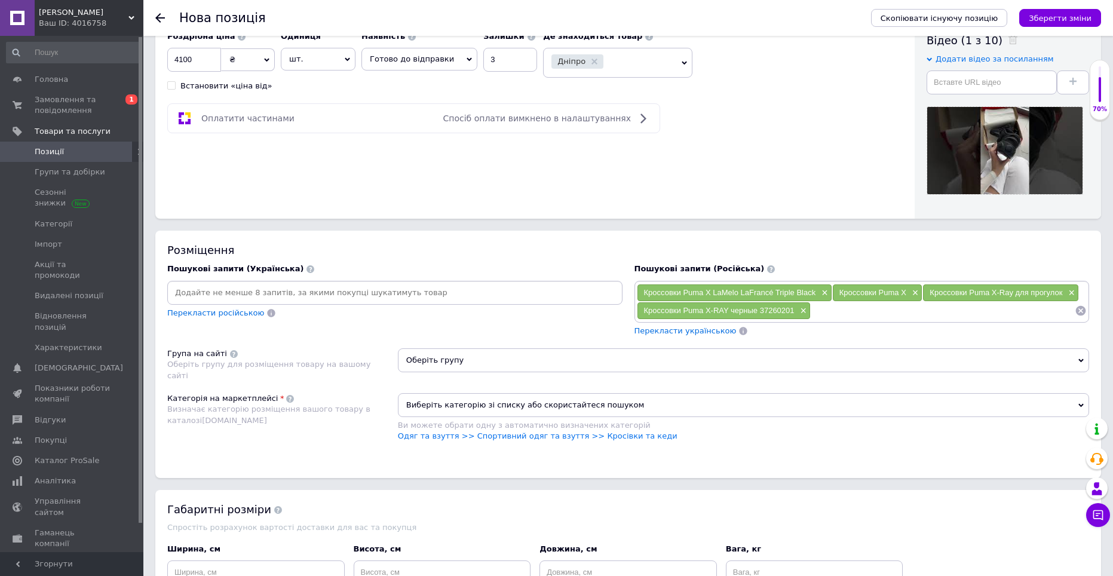
paste input "Кроссовки Puma X"
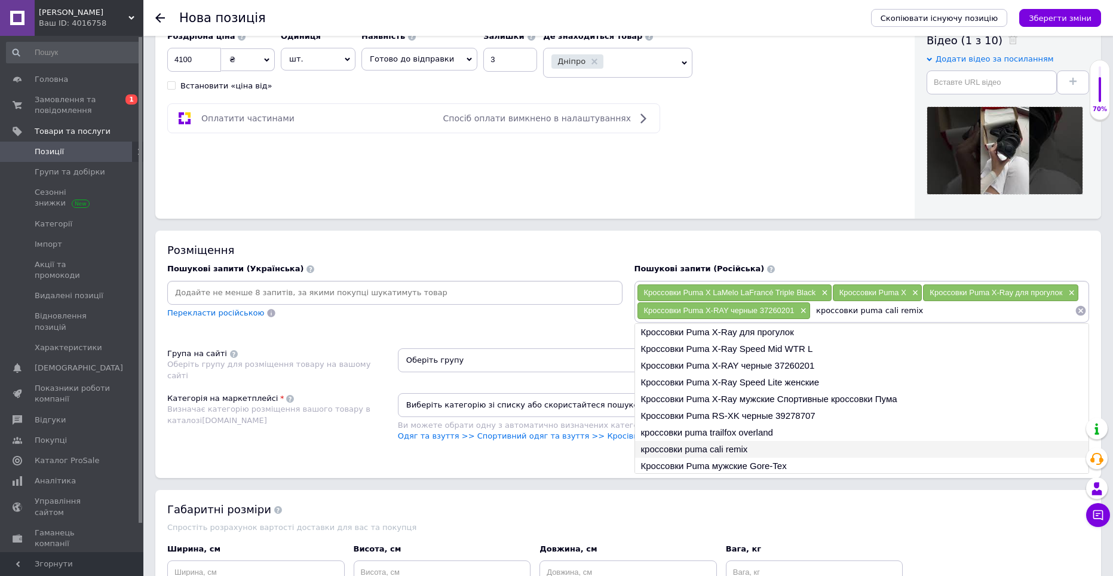
type input "Кроссовки Puma мужские Gore-Tex"
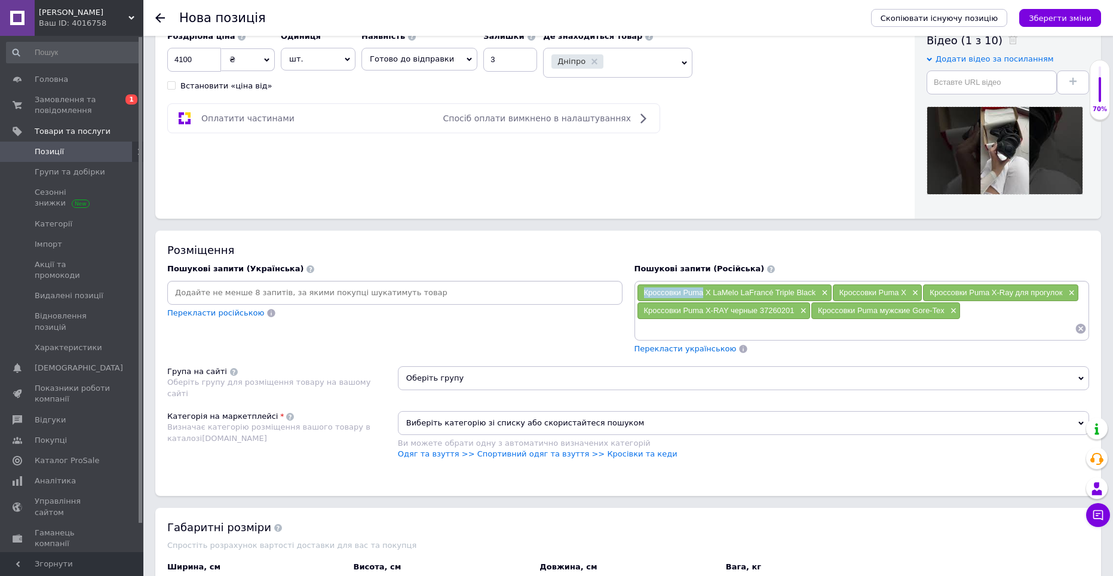
drag, startPoint x: 640, startPoint y: 287, endPoint x: 703, endPoint y: 291, distance: 62.9
click at [703, 291] on div "Кроссовки Puma X LaMelo LaFrancé Triple Black ×" at bounding box center [734, 292] width 194 height 17
copy span "Кроссовки Puma"
click at [695, 328] on input at bounding box center [856, 329] width 438 height 18
paste input "Кроссовки Puma"
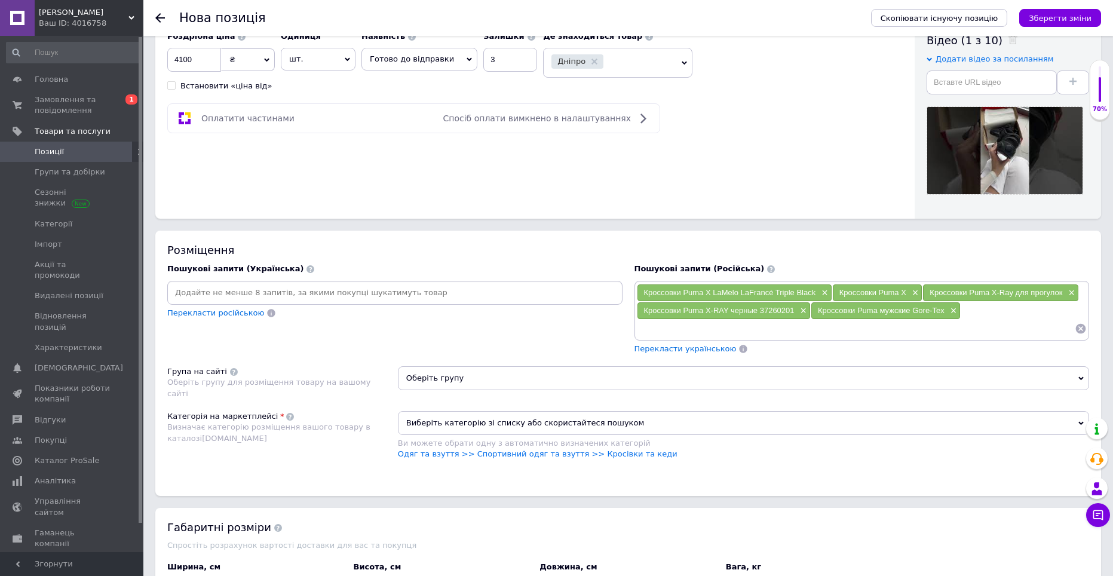
type input "Кроссовки Puma"
paste input "Кроссовки Puma"
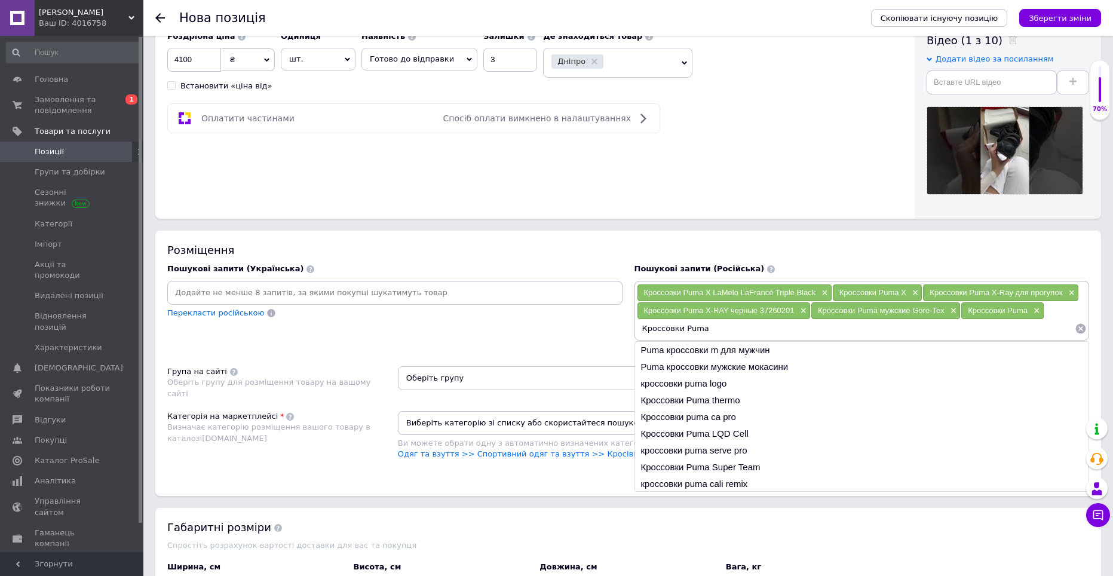
type input "Puma кроссовки m для мужчин"
paste input "Кроссовки Puma"
type input "Puma кроссовки мужские мокасини"
paste input "Кроссовки Puma"
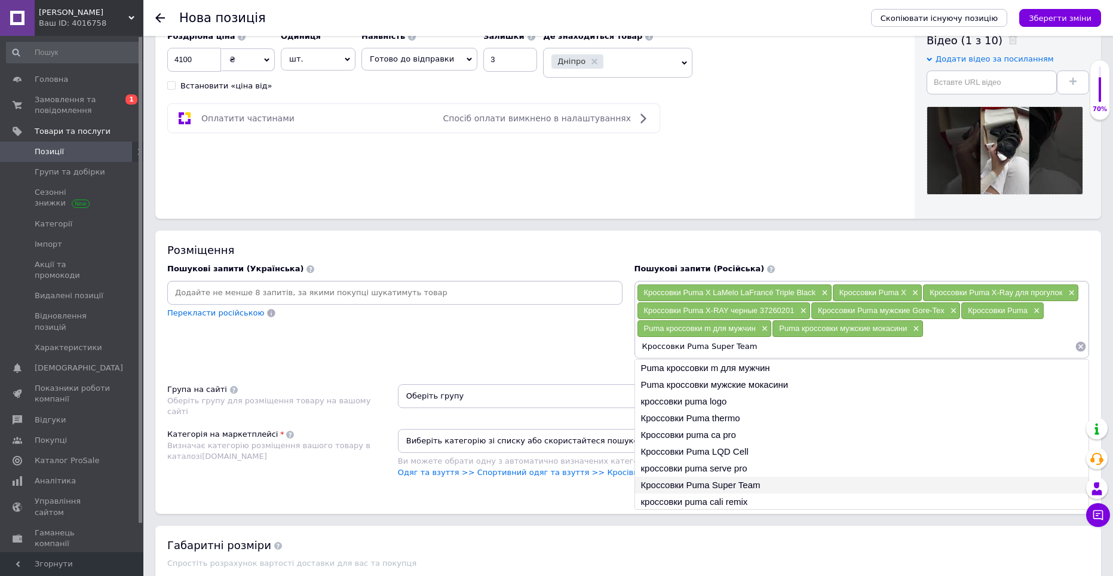
type input "кроссовки puma cali remix"
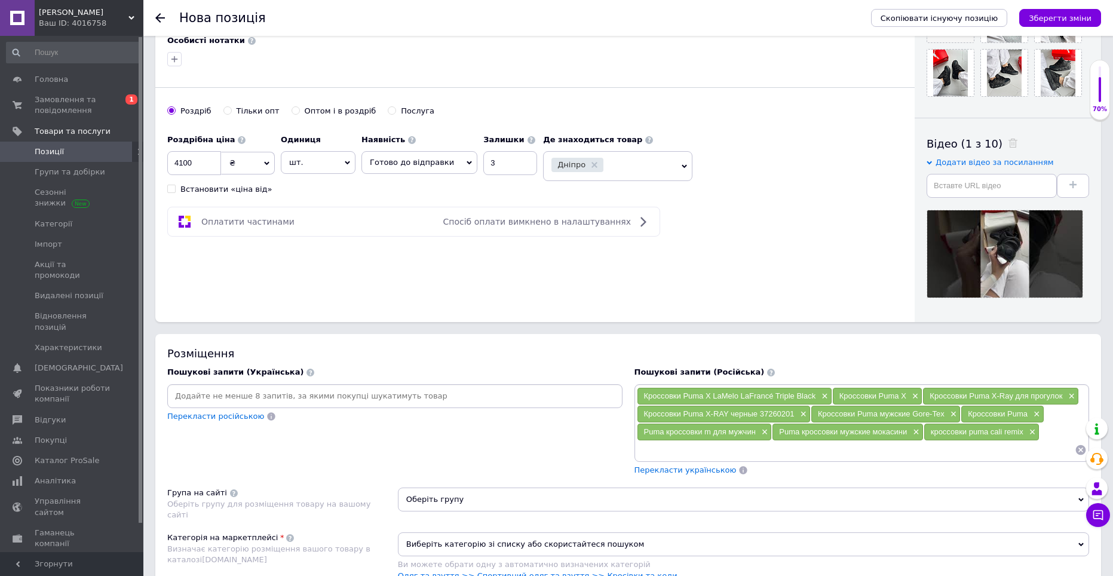
scroll to position [358, 0]
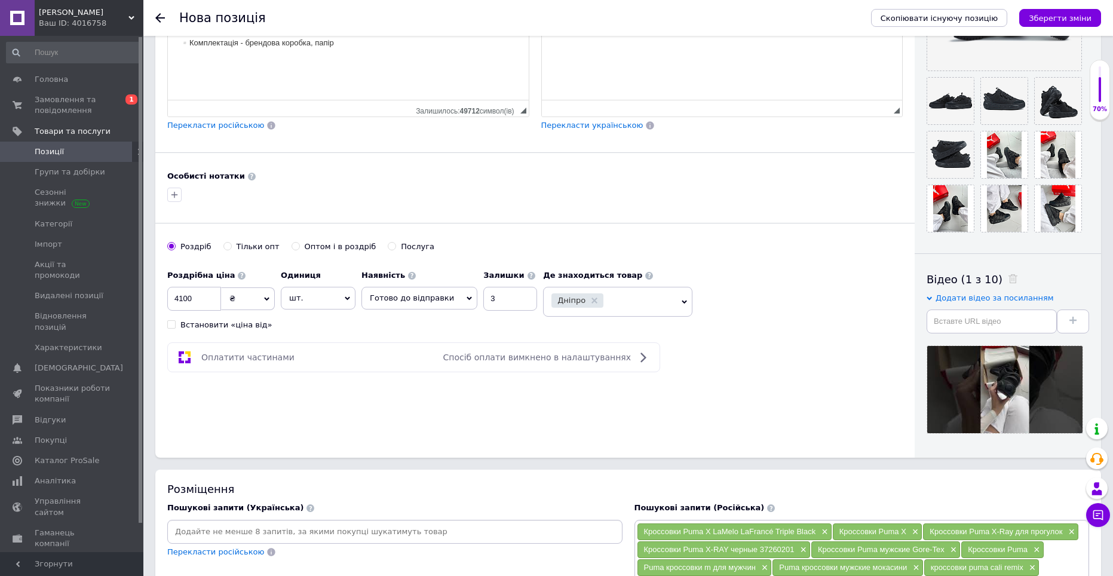
click at [223, 127] on span "Перекласти російською" at bounding box center [215, 125] width 97 height 9
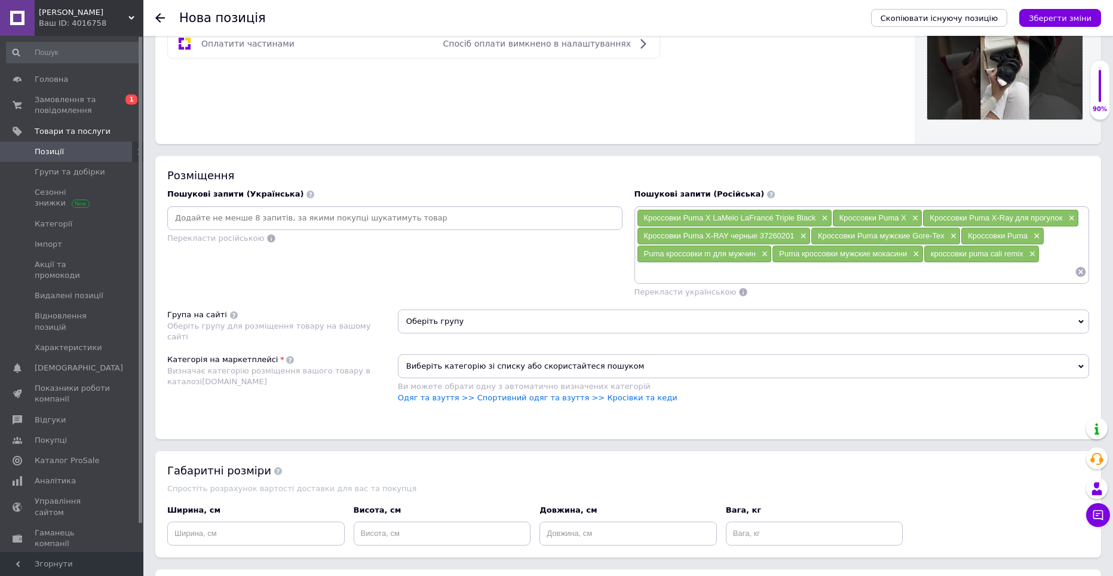
scroll to position [717, 0]
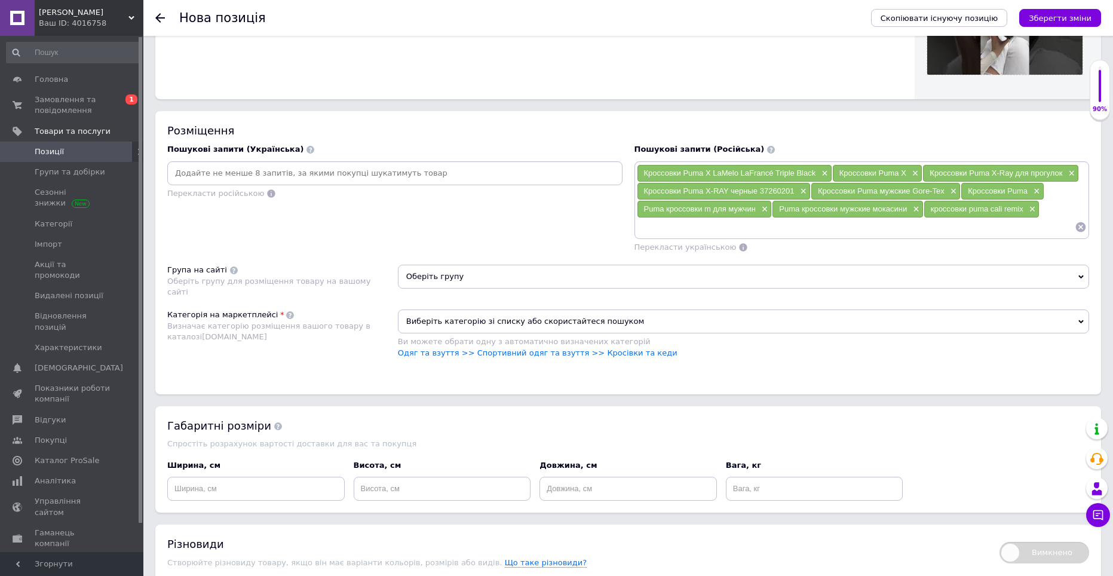
click at [729, 223] on input at bounding box center [856, 227] width 438 height 18
paste input "Кроссовки Puma"
type input "Кроссовки Puma женские"
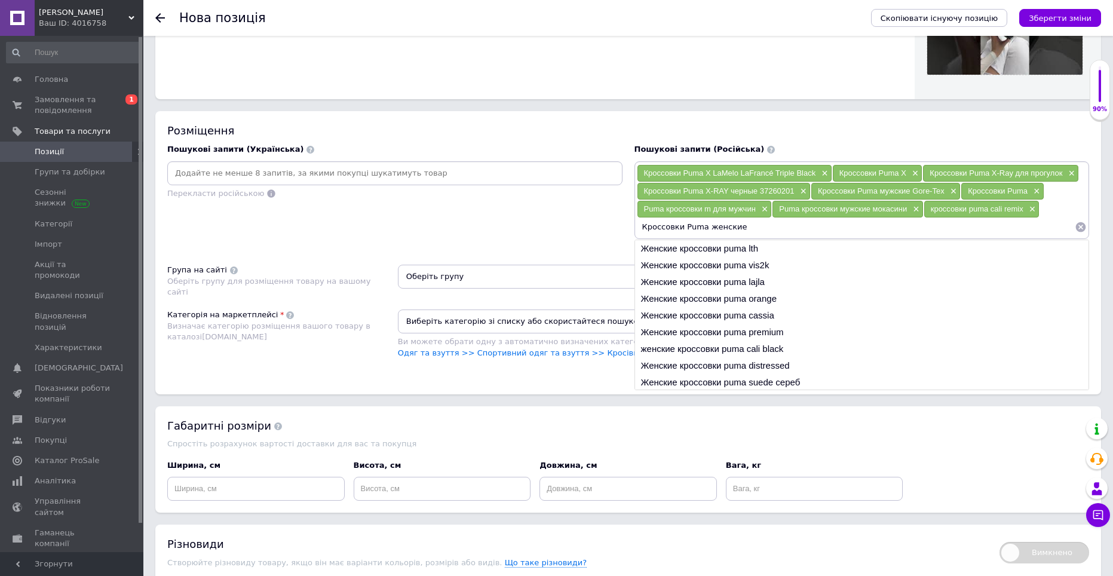
drag, startPoint x: 742, startPoint y: 229, endPoint x: 635, endPoint y: 223, distance: 107.6
click at [635, 223] on div "Кроссовки Puma X LaMelo LaFrancé Triple Black × Кроссовки Puma X × Кроссовки Pu…" at bounding box center [861, 200] width 455 height 78
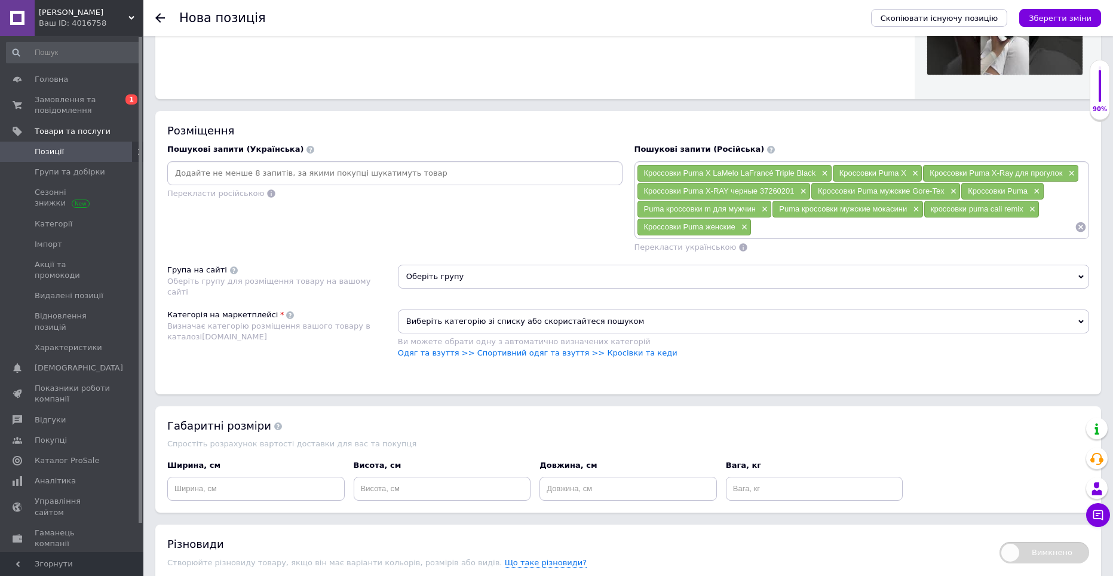
paste input "Кроссовки Puma женские"
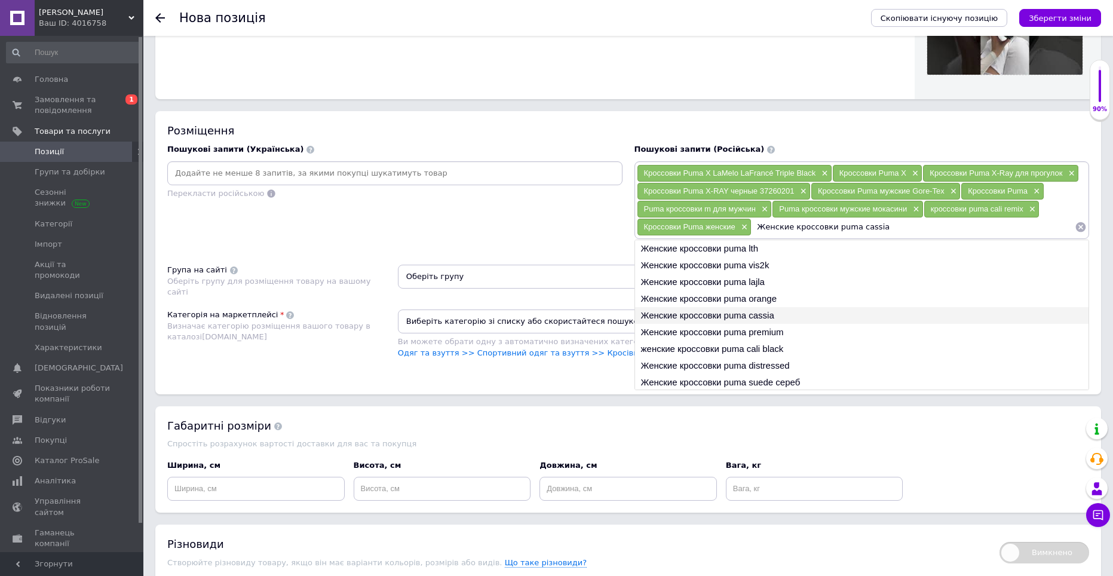
type input "Женские кроссовки puma premium"
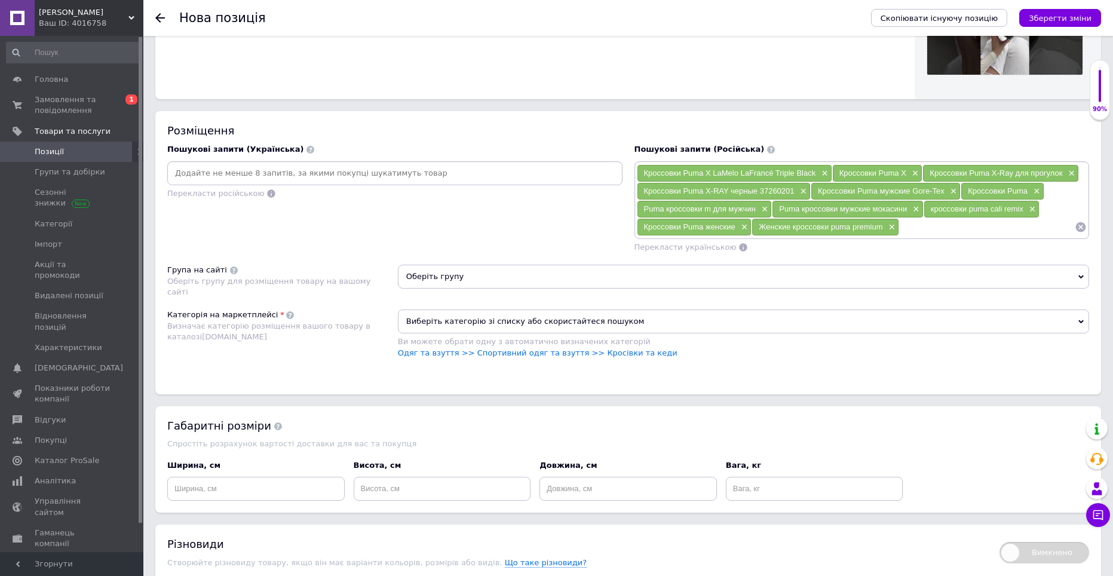
paste input "Кроссовки Puma женские"
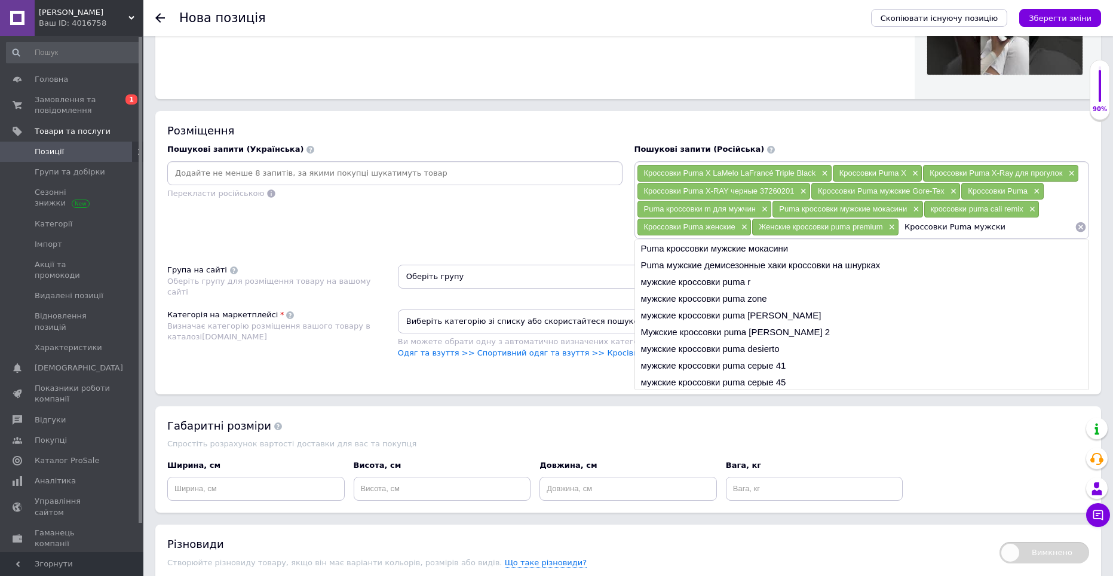
type input "Кроссовки Puma мужские"
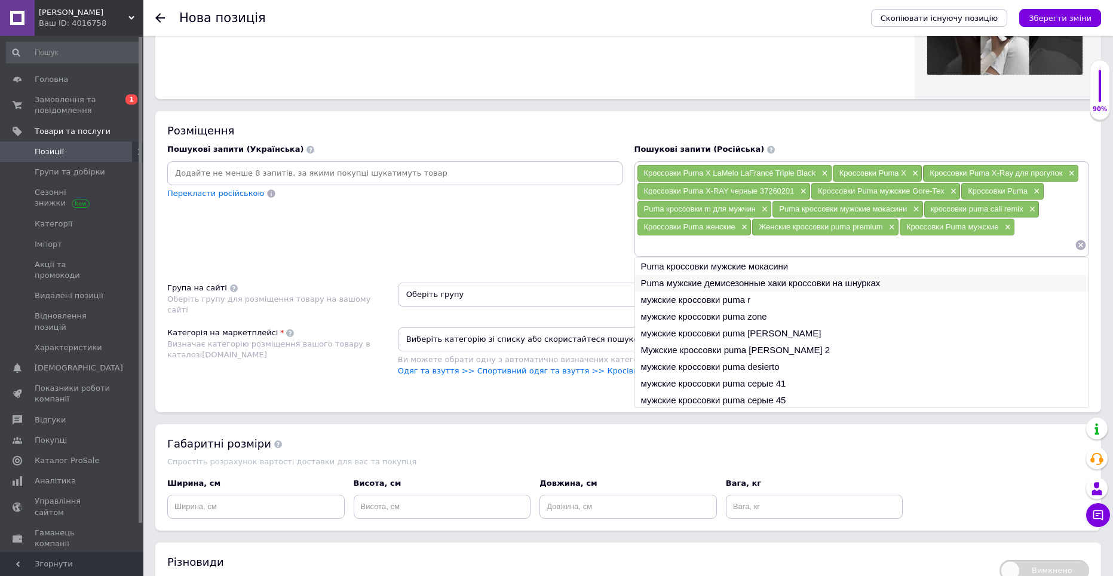
click at [829, 275] on li "Puma мужские демисезонные хаки кроссовки на шнурках" at bounding box center [862, 283] width 454 height 17
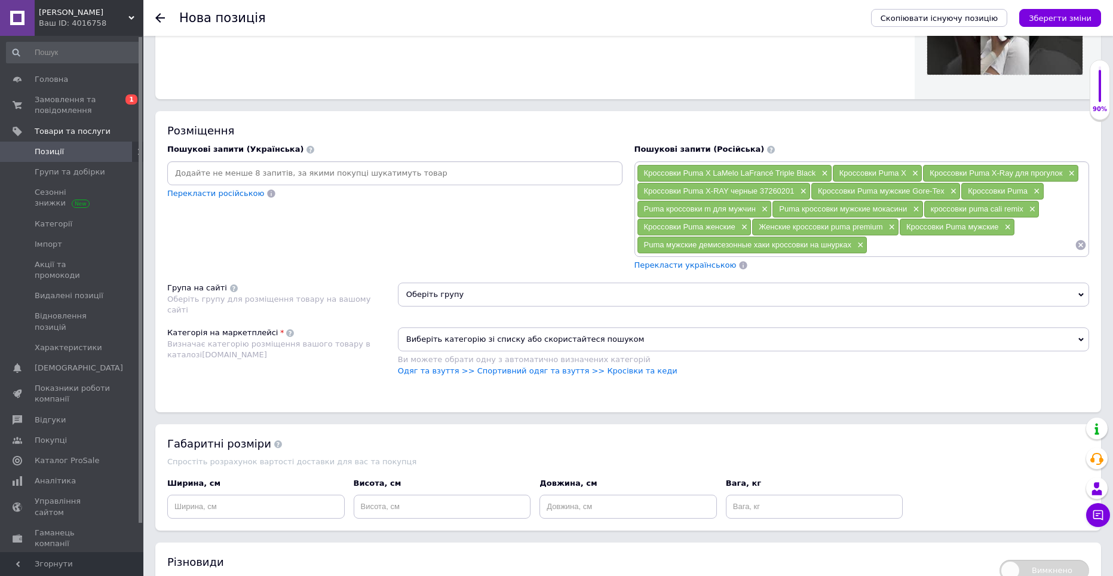
click at [881, 248] on input at bounding box center [970, 245] width 207 height 18
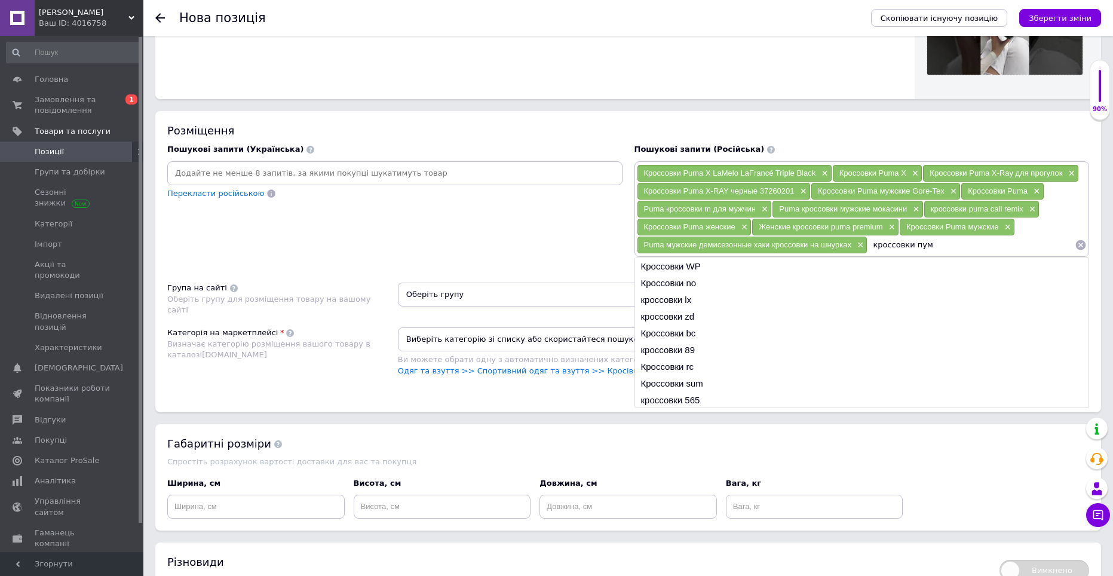
type input "кроссовки пума"
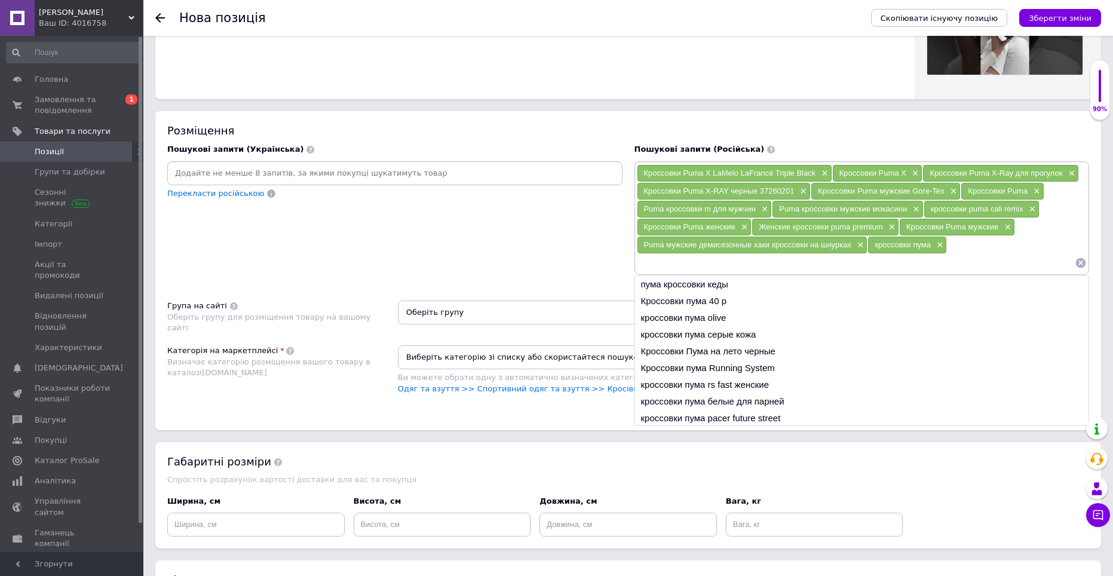
type input "пума кроссовки кеды"
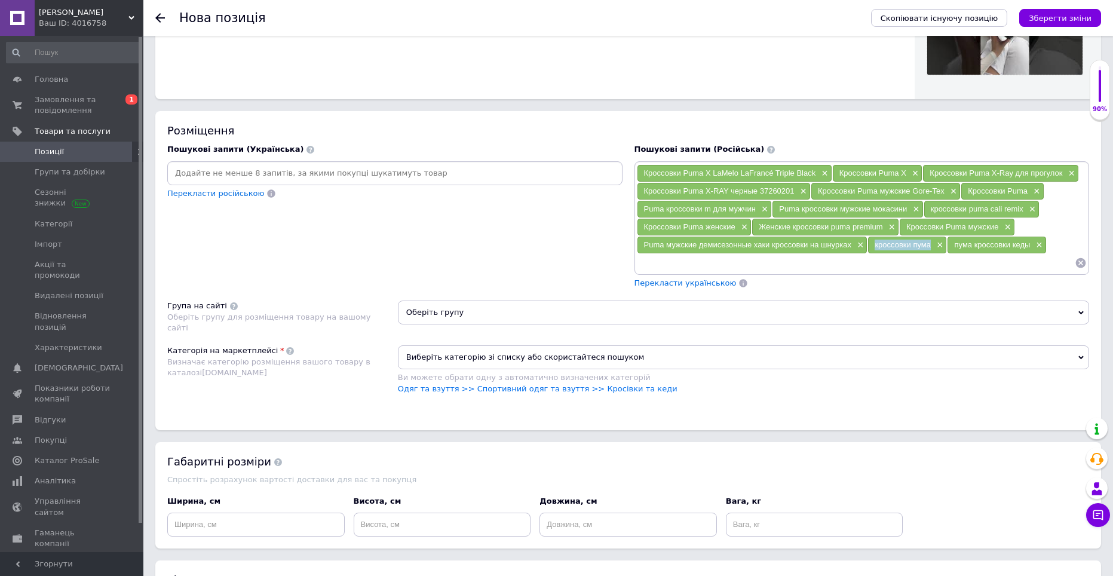
drag, startPoint x: 876, startPoint y: 244, endPoint x: 930, endPoint y: 247, distance: 53.8
click at [930, 247] on div "кроссовки пума ×" at bounding box center [907, 245] width 78 height 17
copy span "кроссовки пума"
click at [925, 254] on input at bounding box center [856, 263] width 438 height 18
paste input "кроссовки пума"
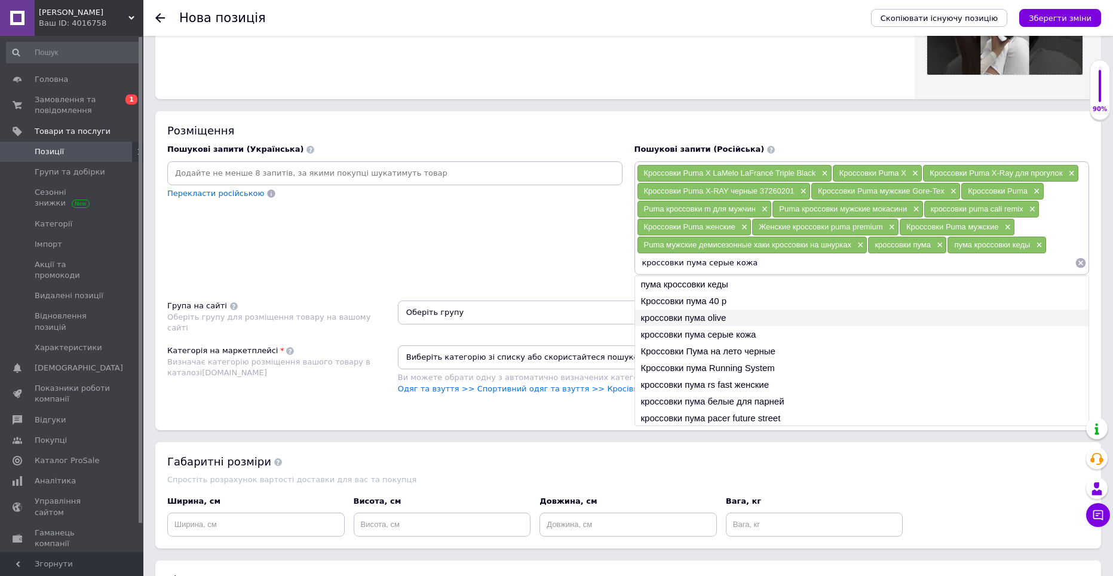
type input "Кроссовки Пума на лето черные"
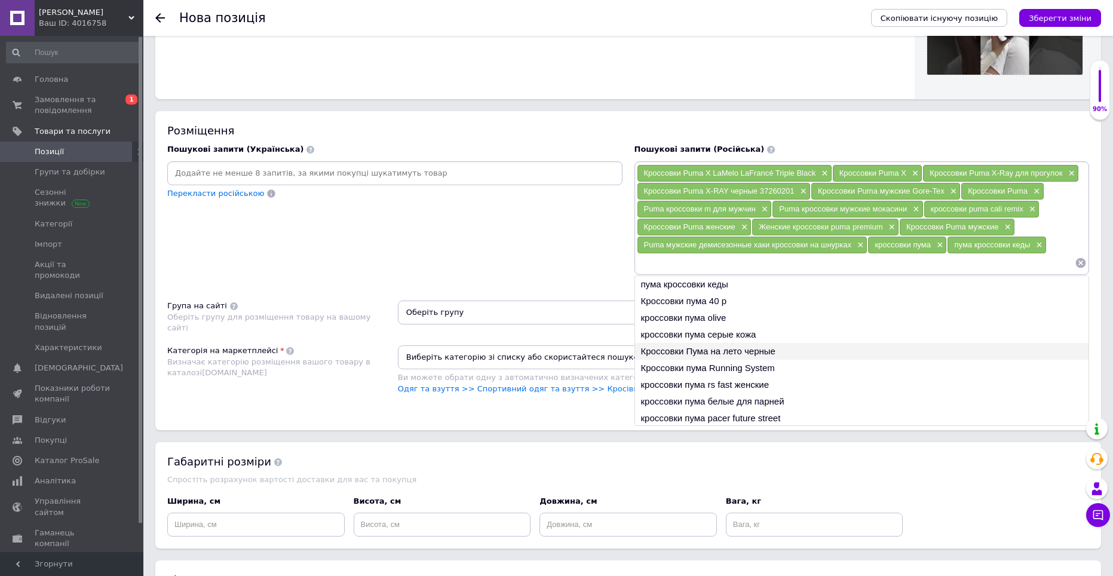
paste input "кроссовки пума"
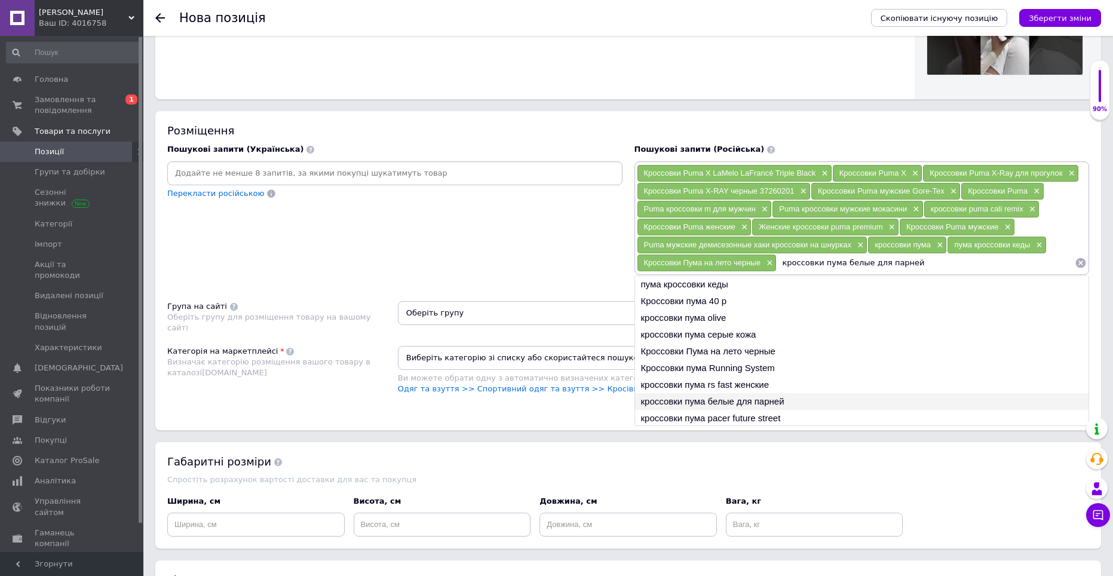
type input "кроссовки пума rs fast женские"
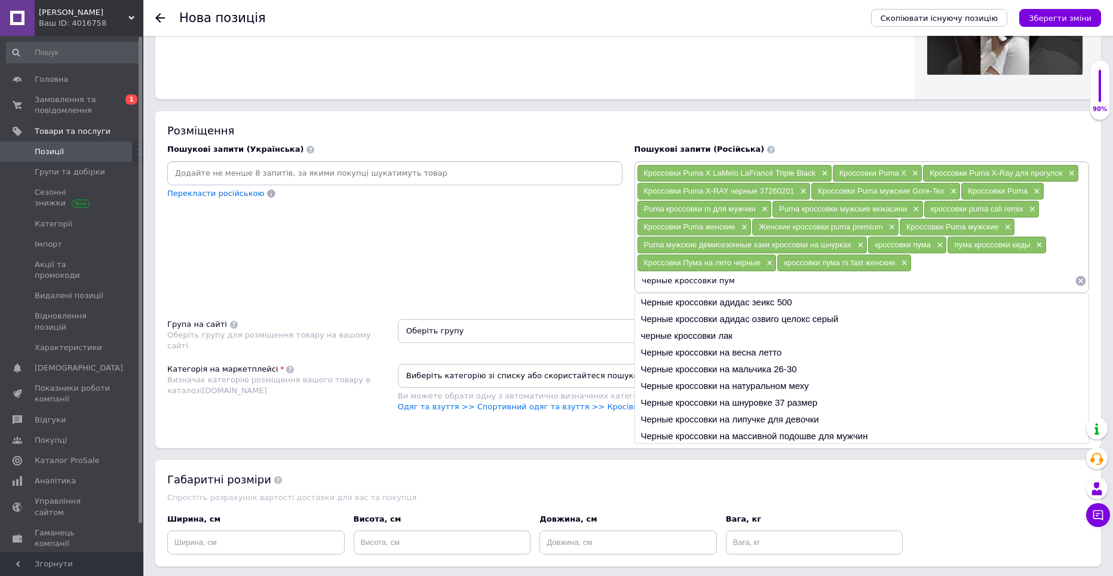
type input "черные кроссовки пума"
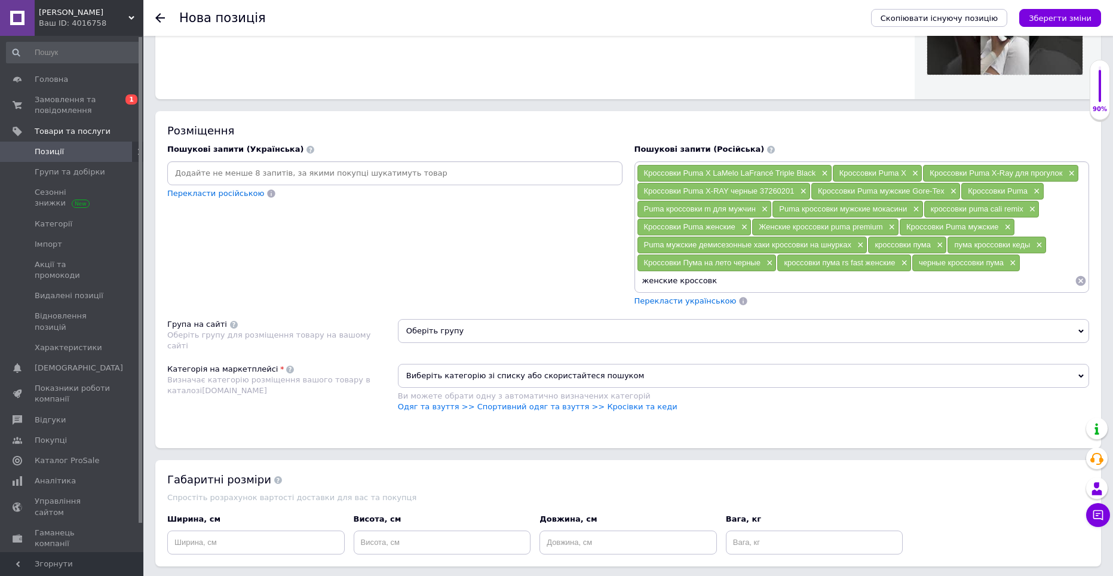
type input "женские кроссовки"
type input "пума"
type input "кеды пума"
type input "черные мужские кроссовки"
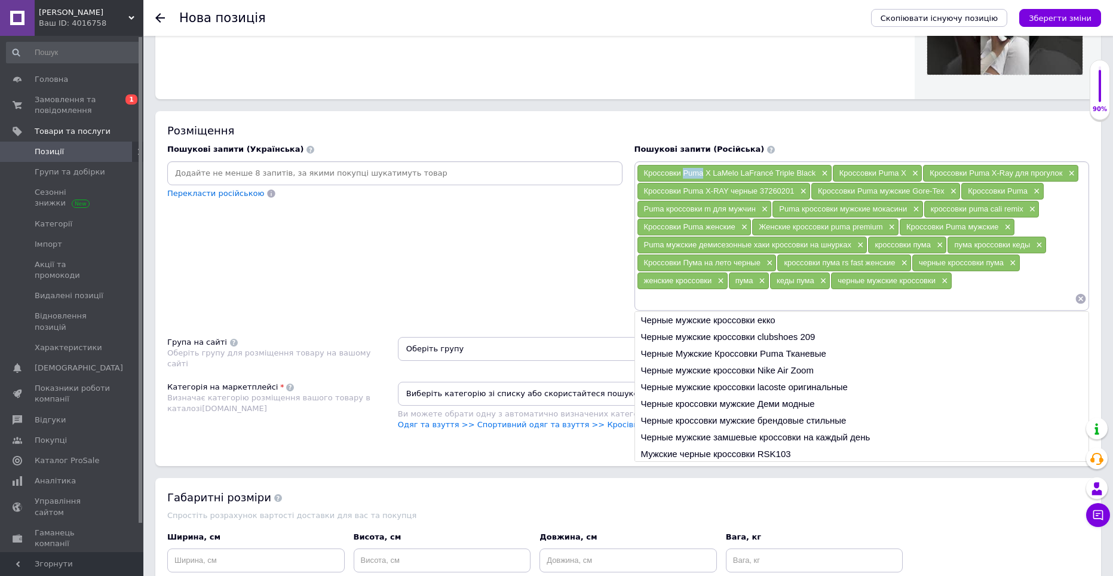
drag, startPoint x: 682, startPoint y: 167, endPoint x: 702, endPoint y: 168, distance: 19.7
click at [702, 168] on span "Кроссовки Puma X LaMelo LaFrancé Triple Black" at bounding box center [730, 172] width 172 height 9
copy span "Puma"
click at [686, 295] on input at bounding box center [856, 299] width 438 height 18
paste input "Puma"
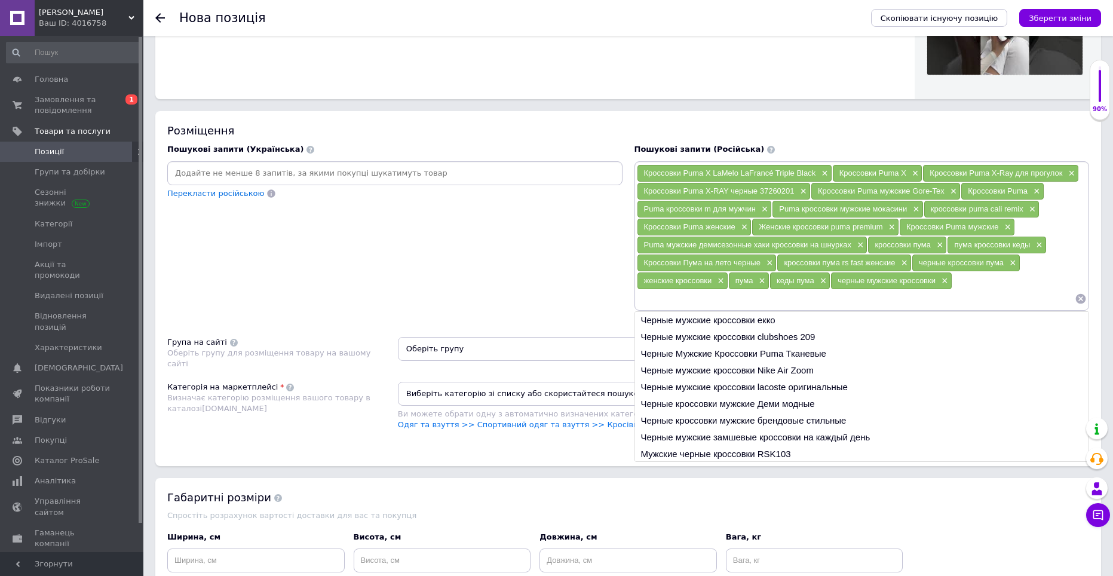
type input "Puma"
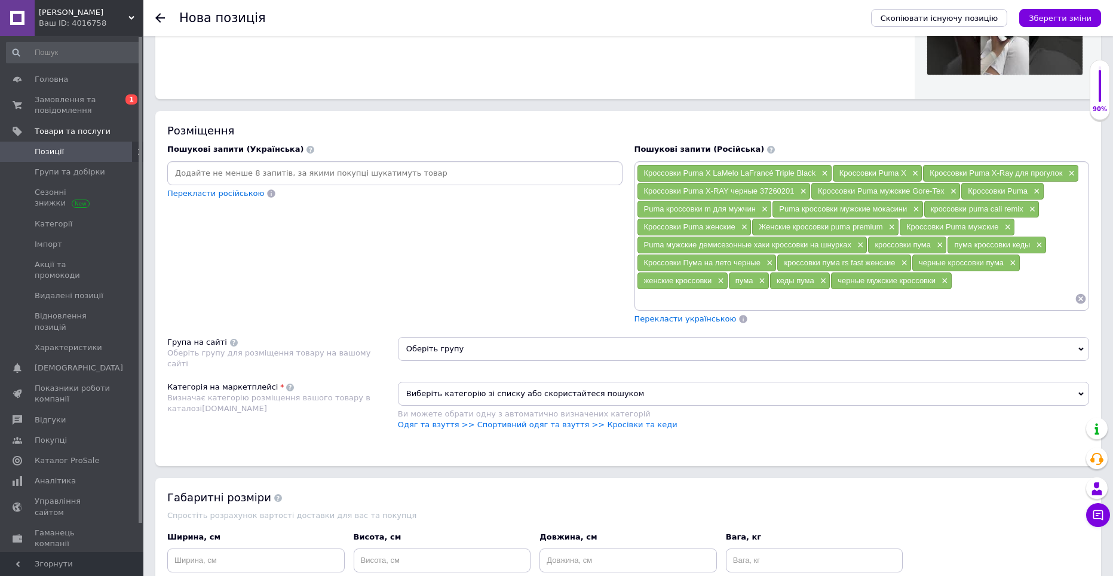
paste input "Puma"
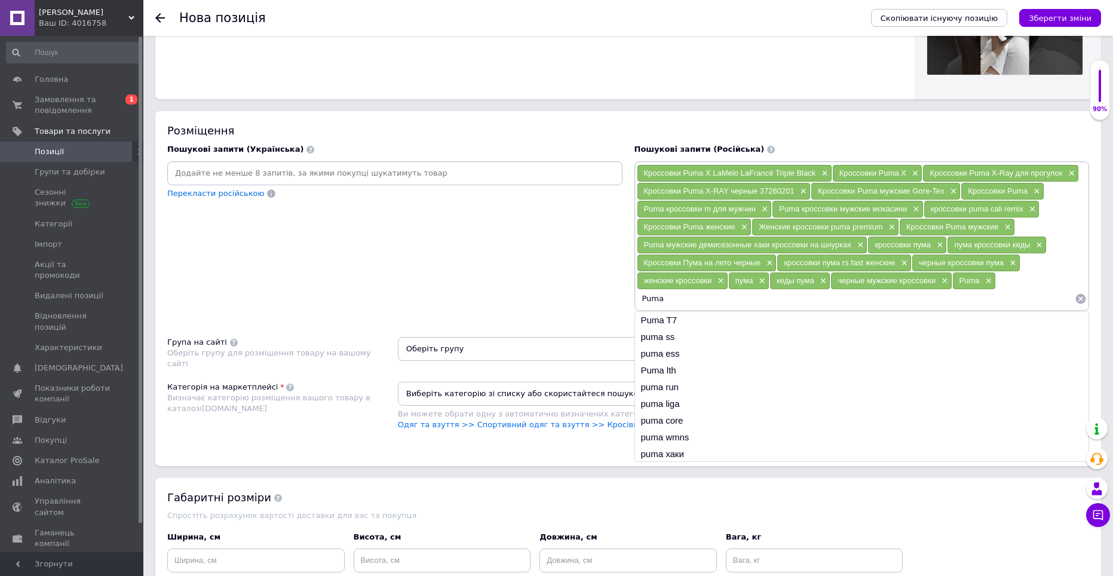
type input "Puma T7"
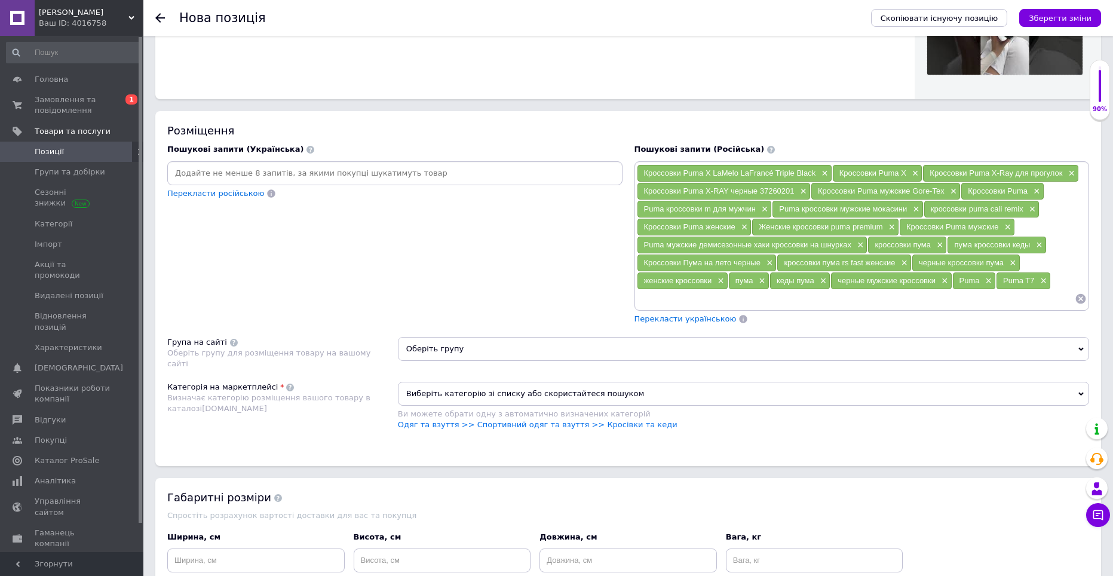
paste input "Puma"
type input "Puma черные"
type input "кроссовки"
type input "кросы"
type input "кросы пума"
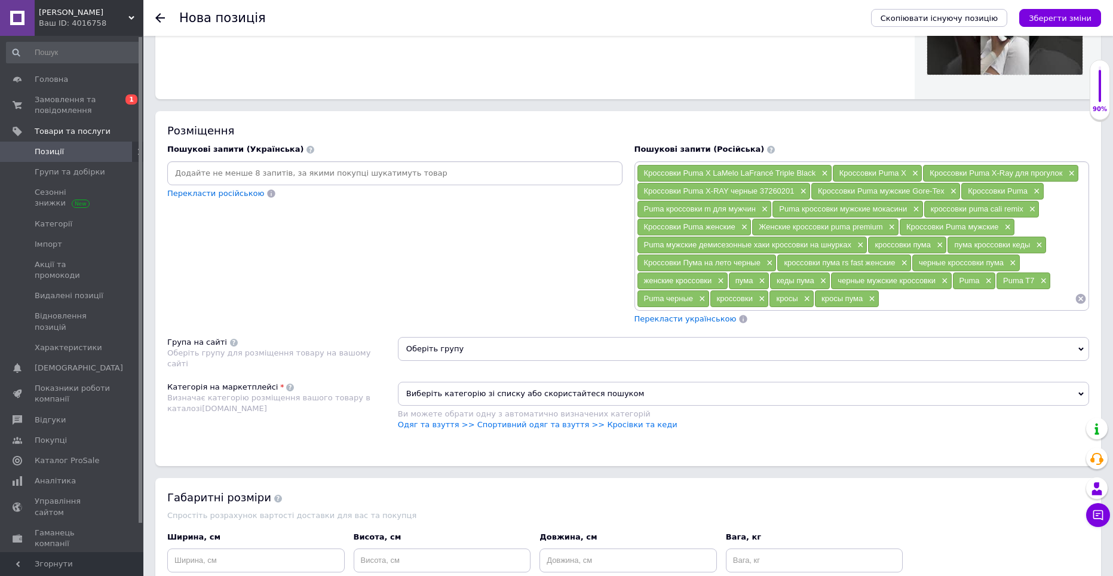
click at [674, 321] on div "Перекласти українською" at bounding box center [685, 319] width 105 height 14
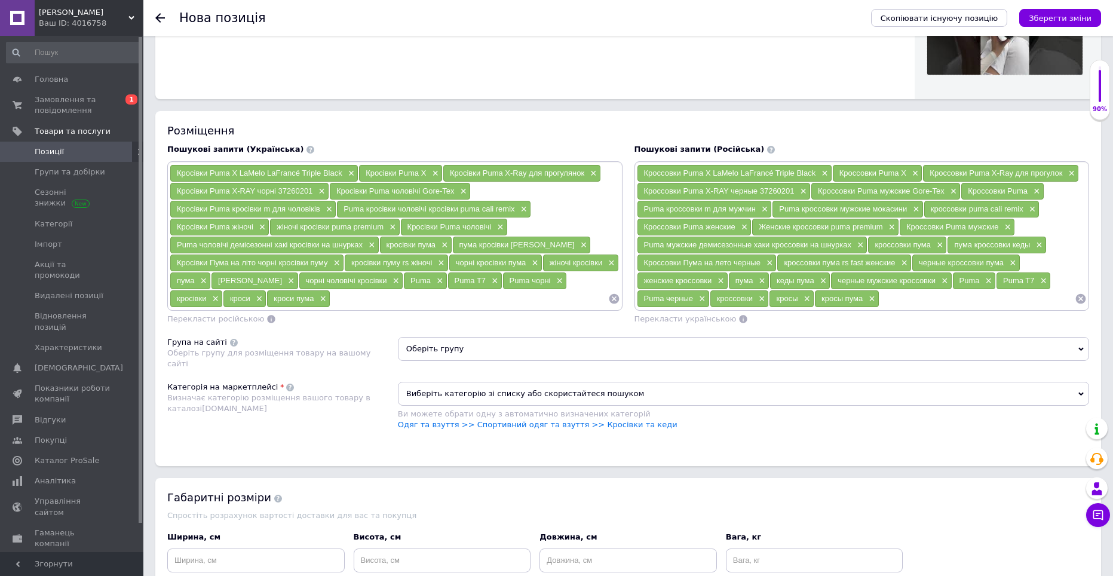
scroll to position [836, 0]
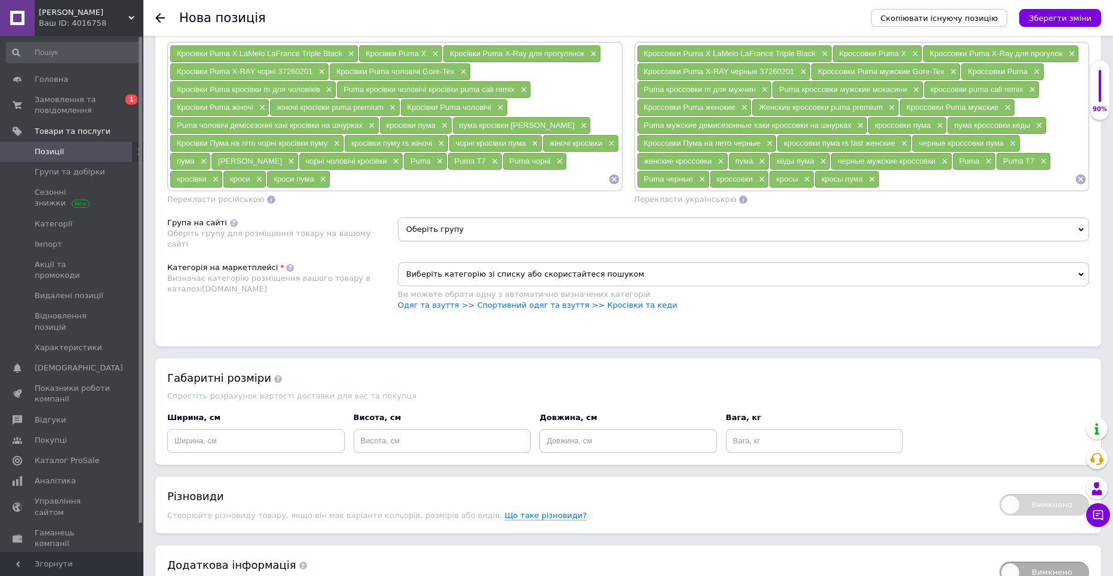
click at [492, 224] on span "Оберіть групу" at bounding box center [743, 229] width 691 height 24
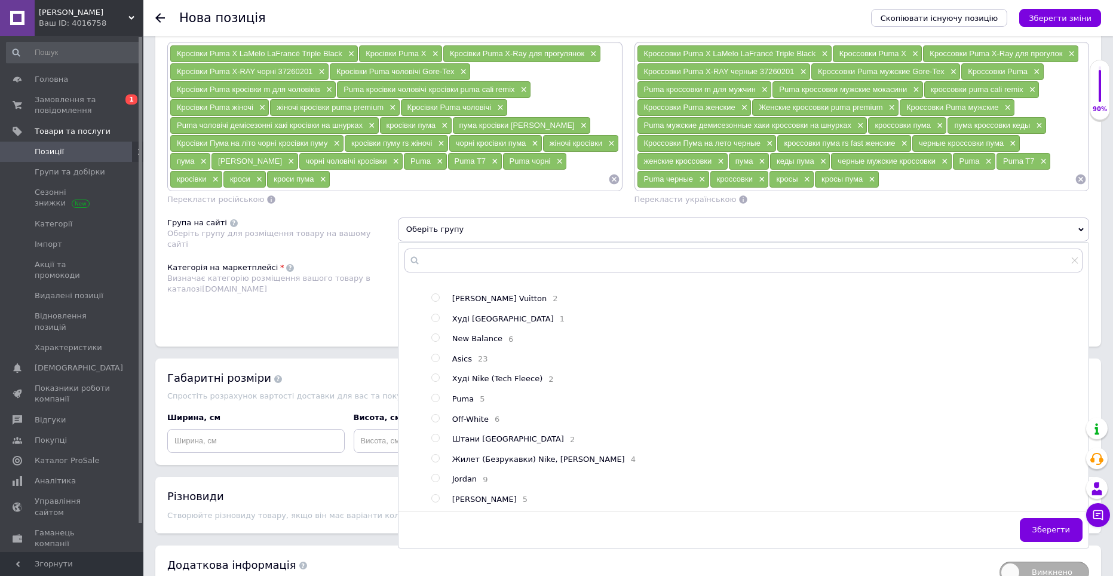
scroll to position [82, 0]
drag, startPoint x: 438, startPoint y: 392, endPoint x: 434, endPoint y: 386, distance: 6.8
click at [436, 394] on input "radio" at bounding box center [435, 398] width 8 height 8
radio input "true"
click at [1049, 525] on span "Зберегти" at bounding box center [1051, 529] width 38 height 9
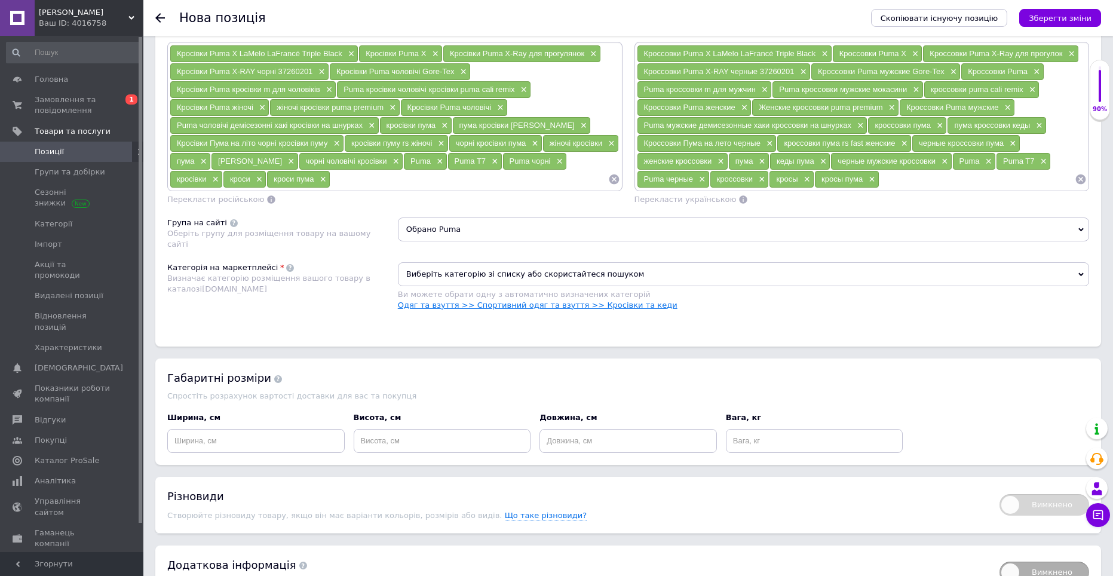
click at [594, 300] on link "Одяг та взуття >> Спортивний одяг та взуття >> Кросівки та кеди" at bounding box center [538, 304] width 280 height 9
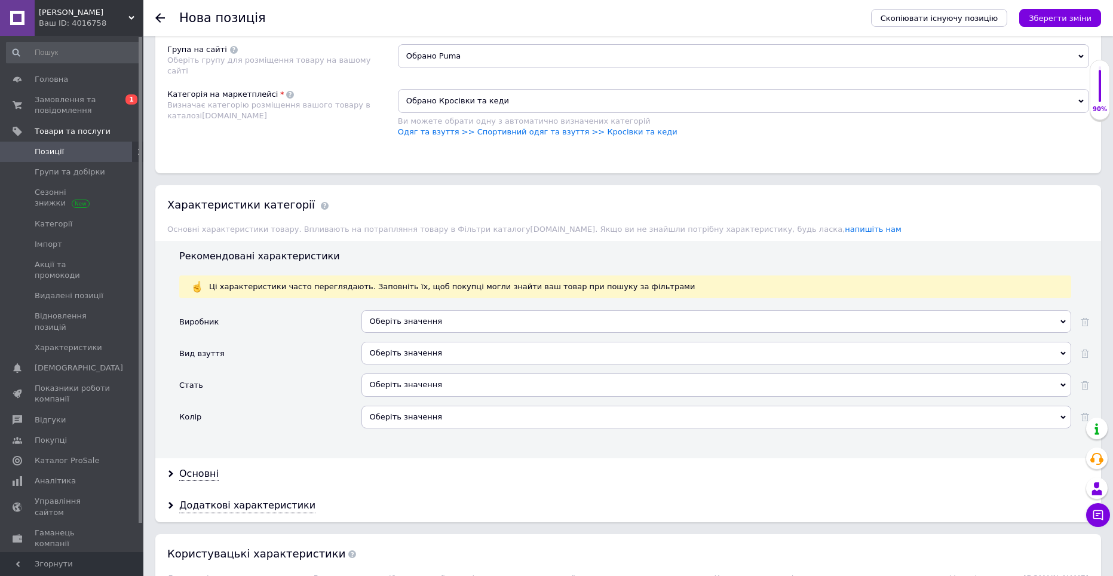
scroll to position [1015, 0]
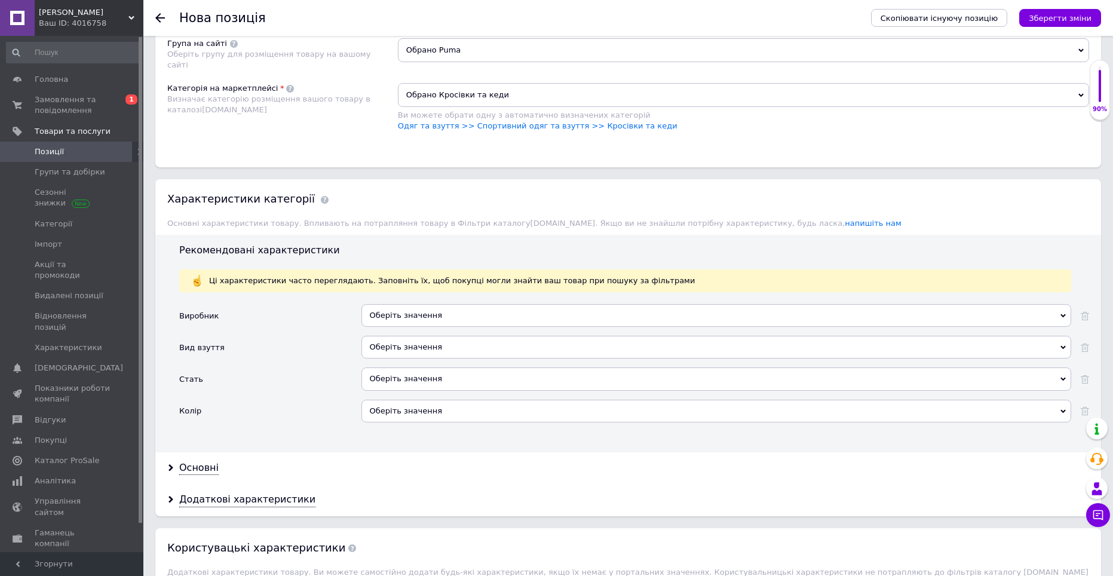
click at [391, 319] on div "Оберіть значення" at bounding box center [716, 315] width 710 height 23
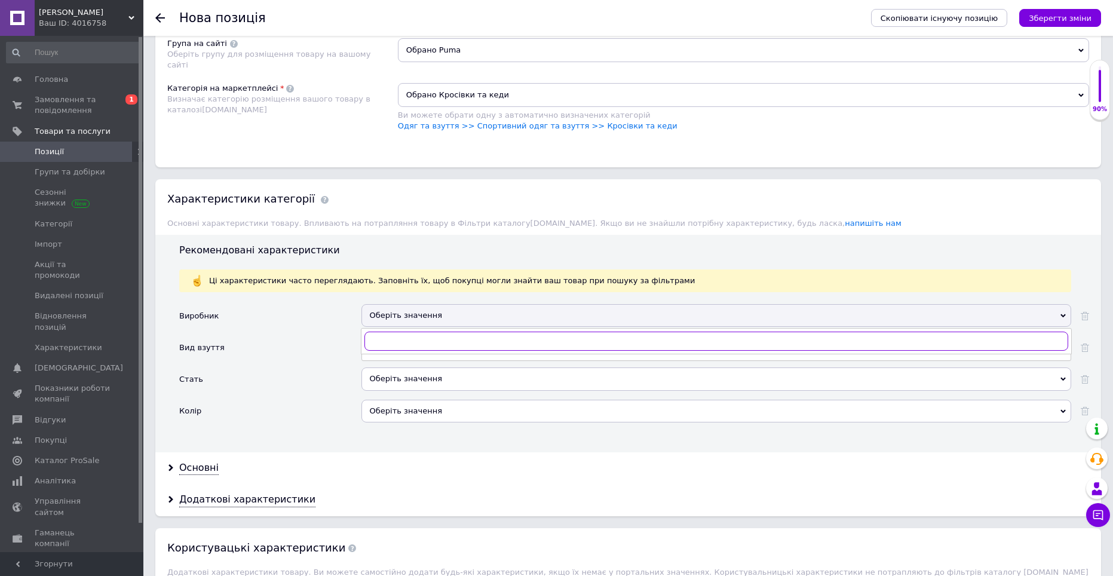
click at [392, 335] on input "text" at bounding box center [716, 340] width 704 height 19
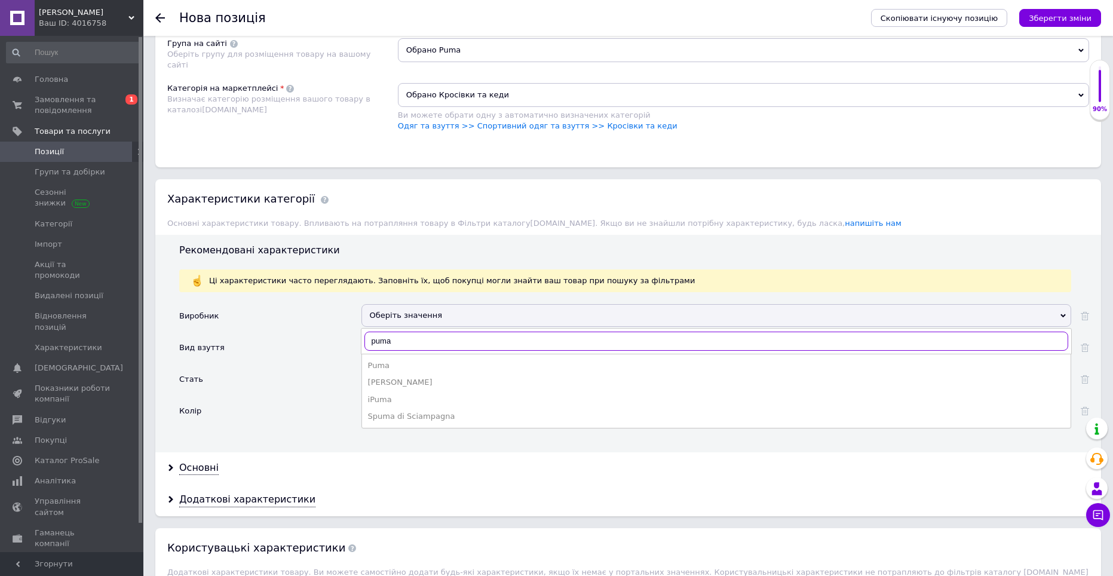
type input "puma"
click at [382, 361] on div "Puma" at bounding box center [716, 365] width 696 height 11
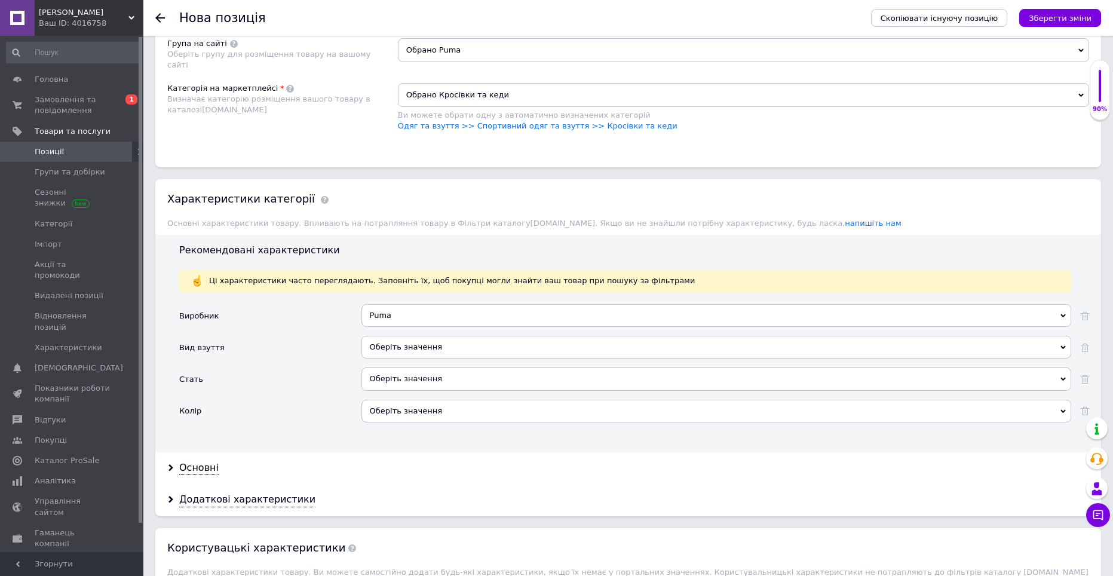
click at [389, 354] on div "Оберіть значення" at bounding box center [716, 347] width 710 height 23
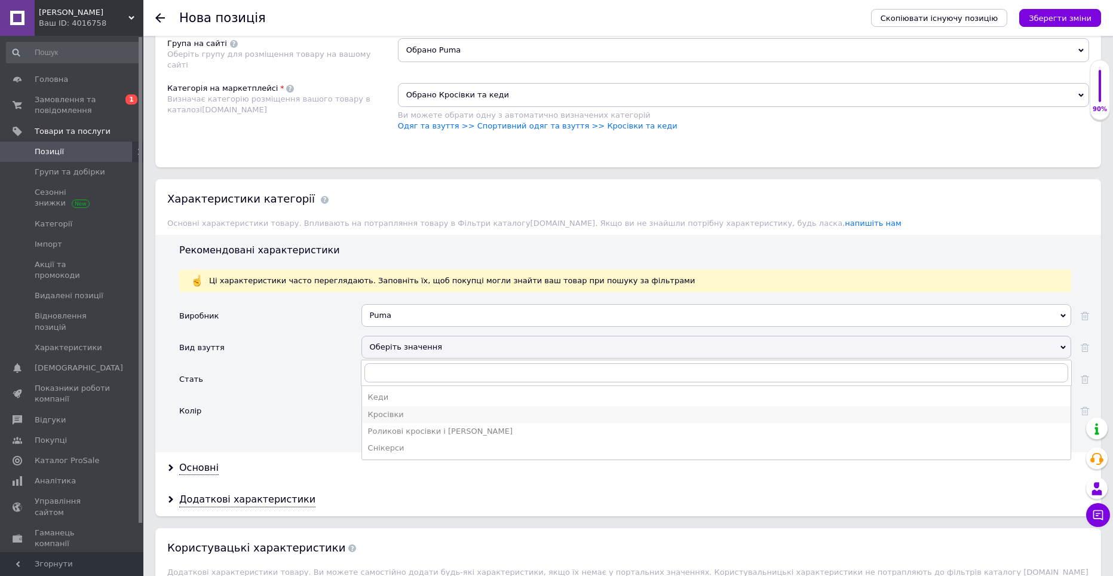
click at [386, 410] on div "Кросівки" at bounding box center [716, 414] width 696 height 11
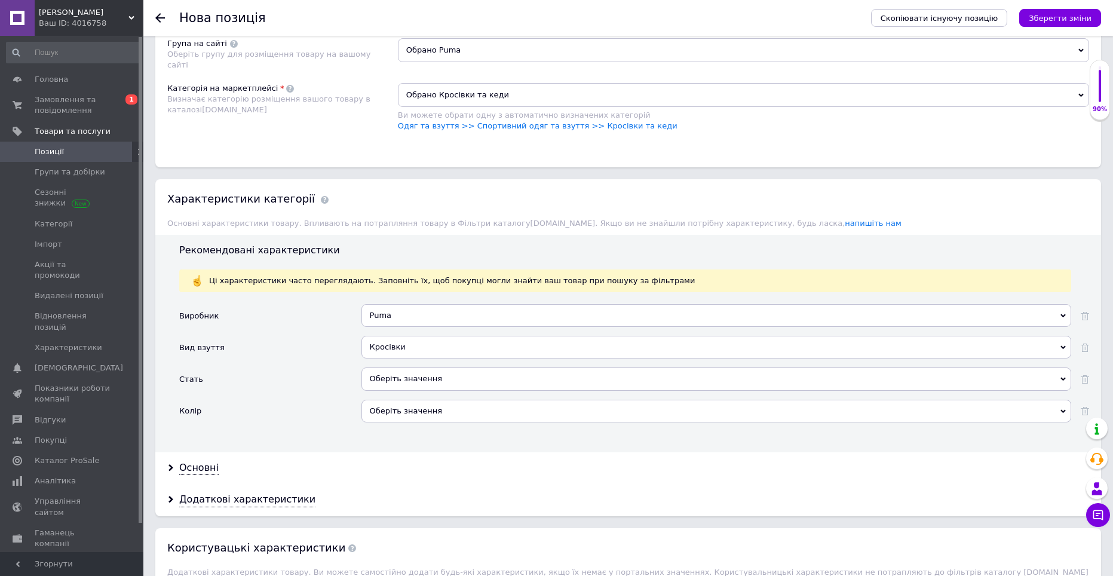
click at [391, 377] on div "Оберіть значення" at bounding box center [716, 378] width 710 height 23
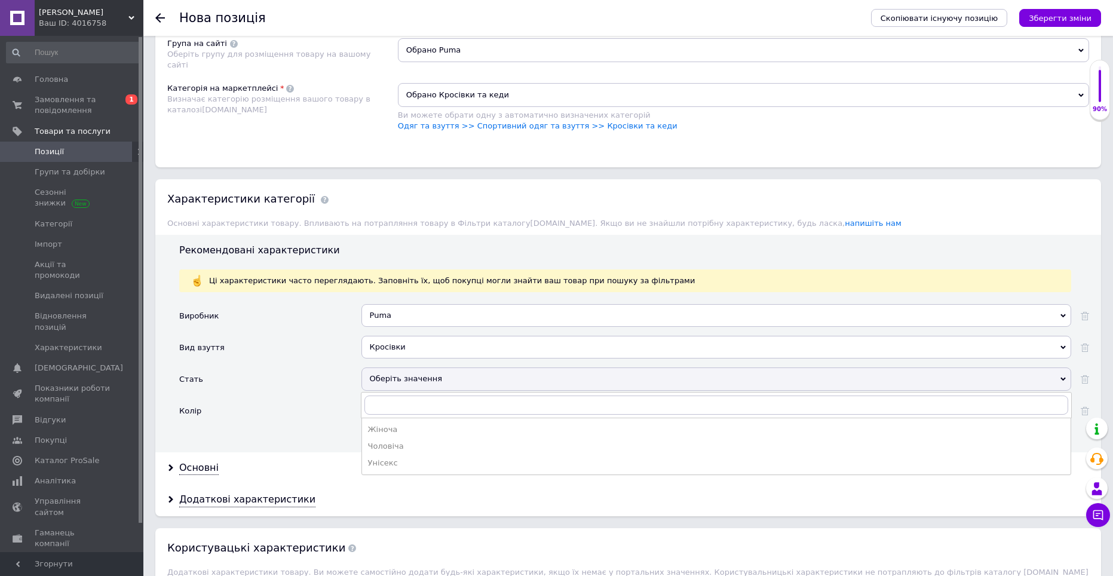
click at [392, 457] on div "Унісекс" at bounding box center [716, 462] width 696 height 11
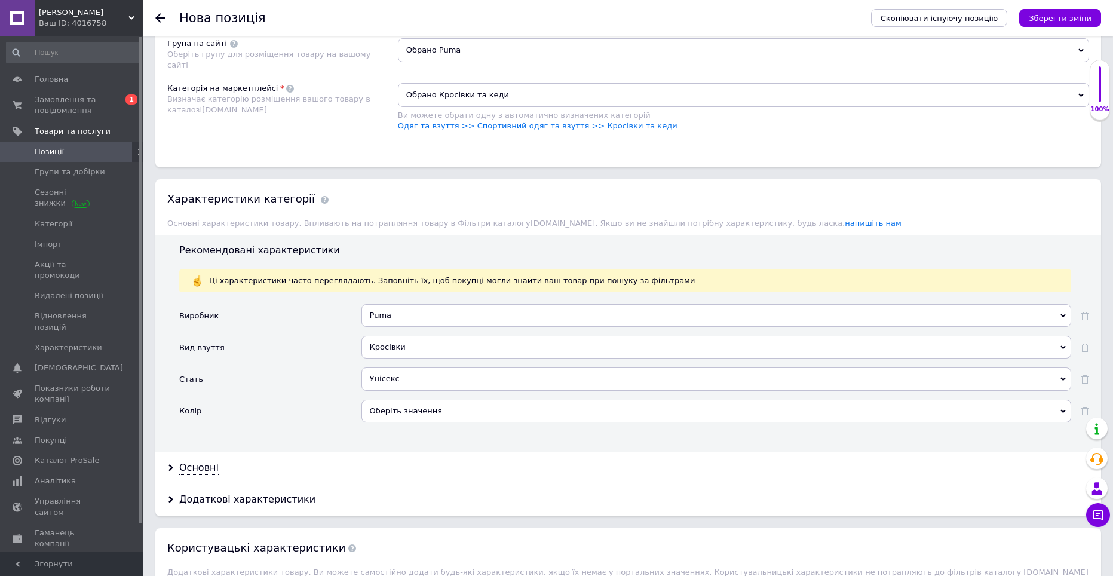
click at [394, 416] on div "Оберіть значення" at bounding box center [716, 411] width 710 height 23
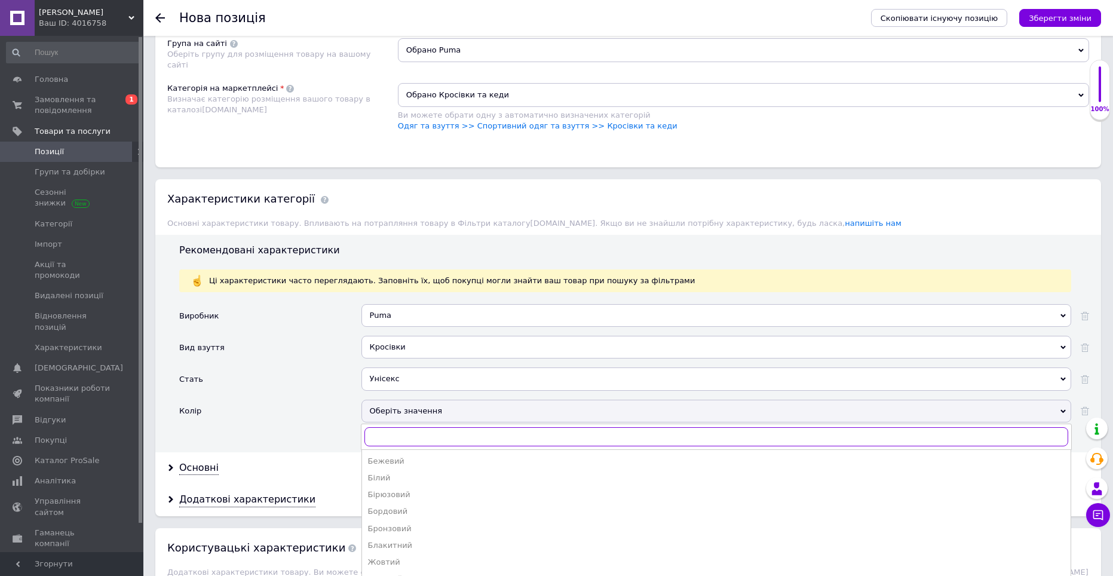
click at [392, 438] on input "text" at bounding box center [716, 436] width 704 height 19
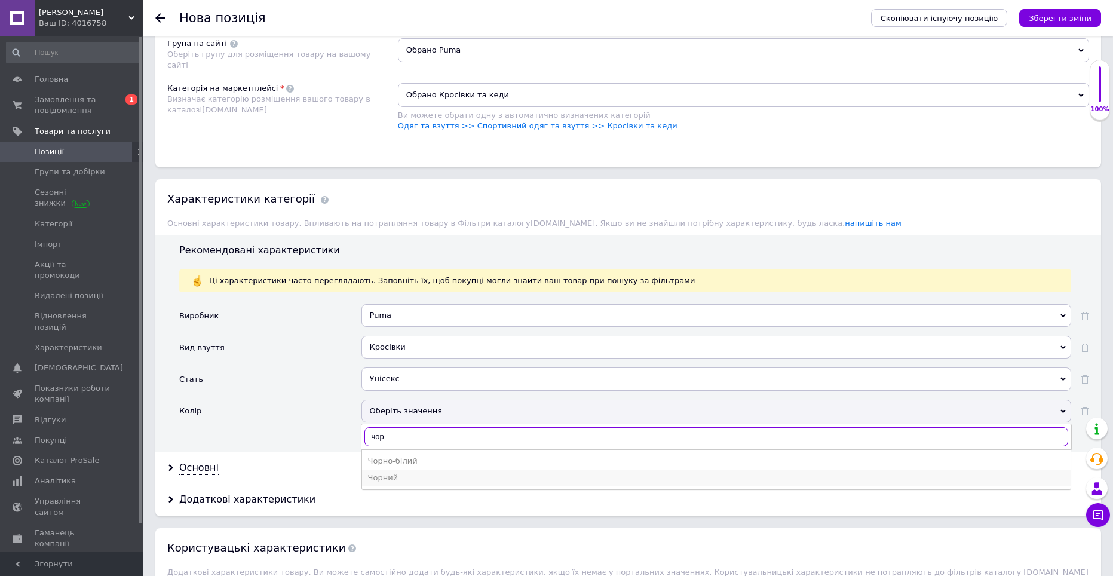
type input "чор"
click at [385, 472] on div "Чорний" at bounding box center [716, 477] width 696 height 11
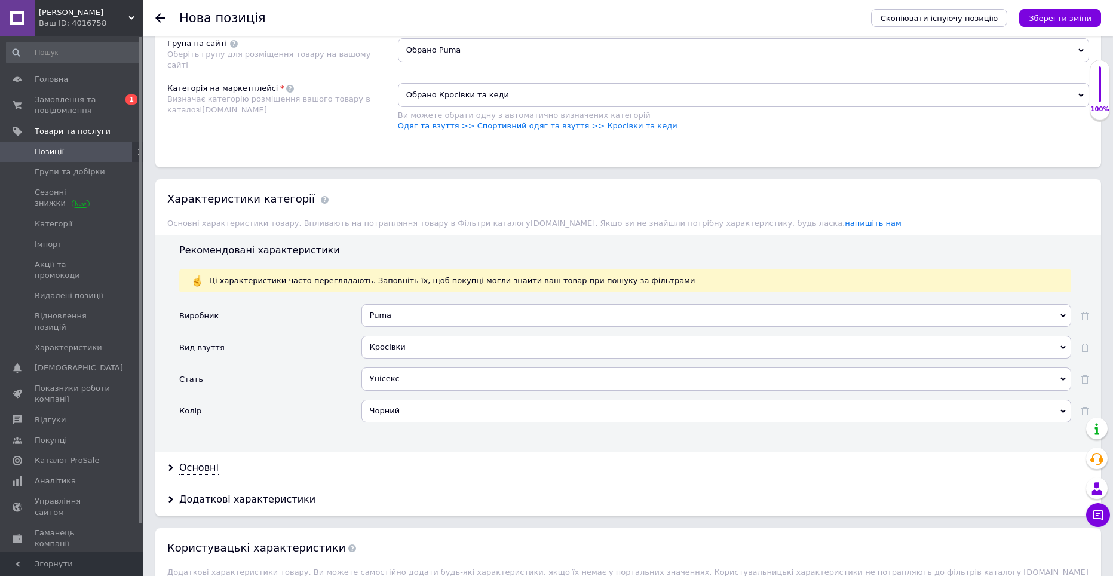
scroll to position [1135, 0]
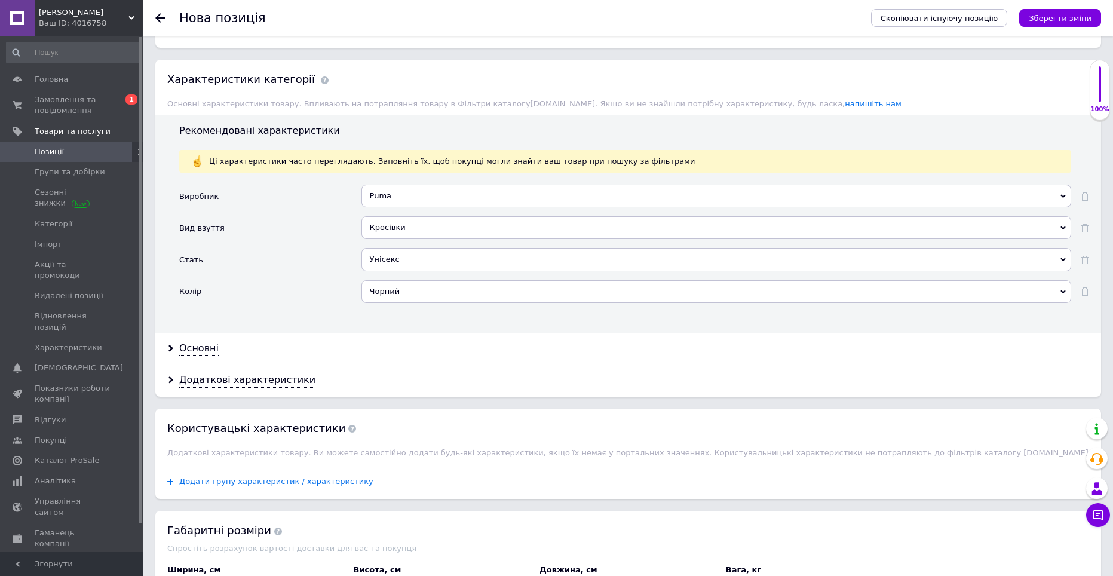
click at [182, 333] on div "Основні" at bounding box center [627, 349] width 945 height 32
drag, startPoint x: 187, startPoint y: 332, endPoint x: 196, endPoint y: 343, distance: 14.4
click at [191, 335] on div "Основні" at bounding box center [627, 349] width 945 height 32
drag, startPoint x: 196, startPoint y: 343, endPoint x: 278, endPoint y: 361, distance: 83.2
click at [196, 343] on div "Основні" at bounding box center [198, 349] width 39 height 14
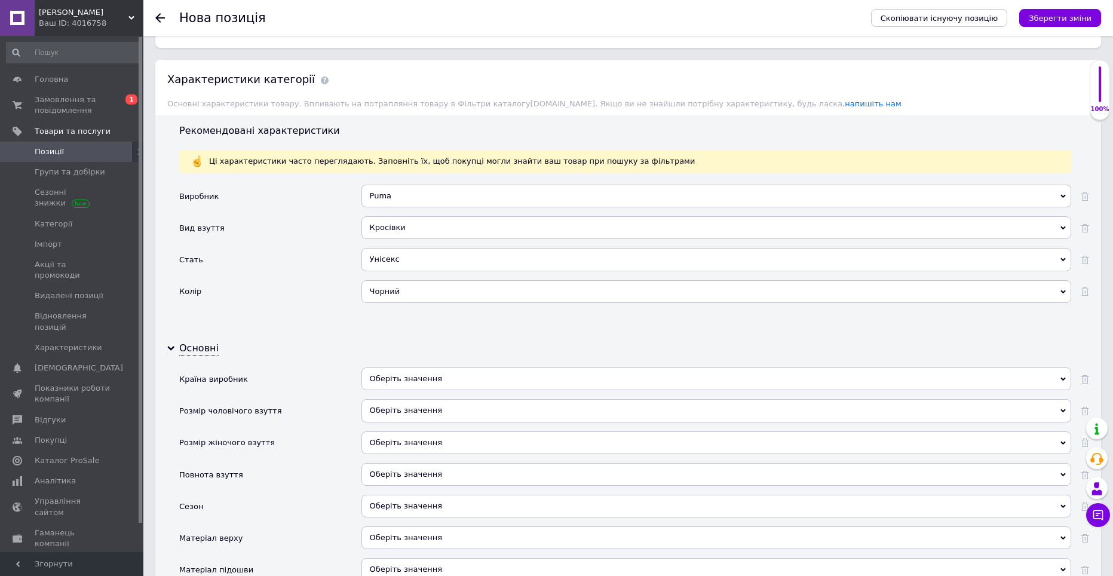
click at [388, 382] on div "Оберіть значення" at bounding box center [716, 378] width 710 height 23
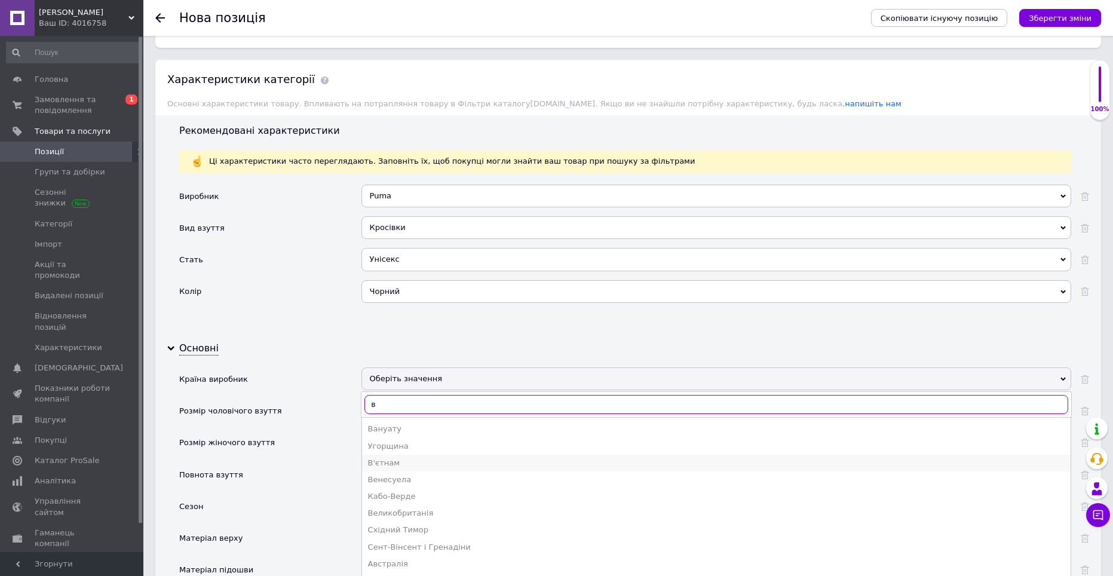
scroll to position [1194, 0]
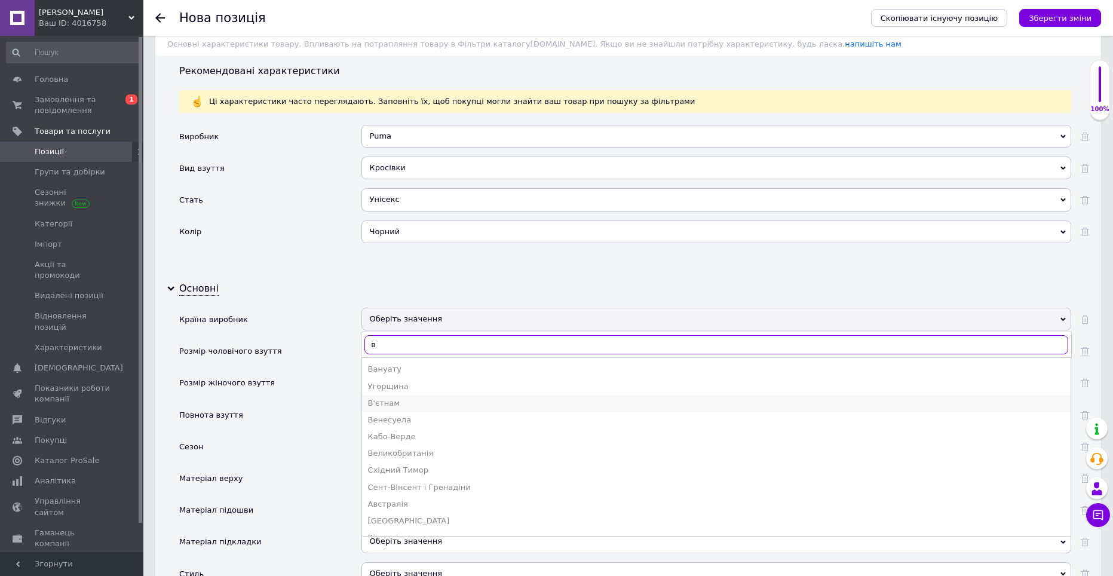
type input "в"
click at [407, 398] on div "В'єтнам" at bounding box center [716, 403] width 696 height 11
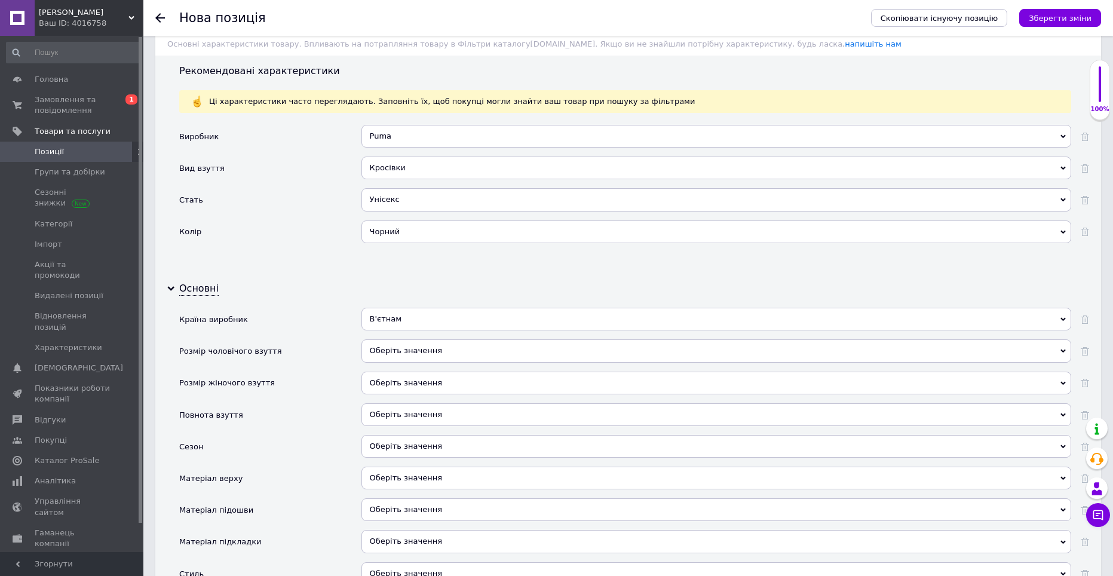
click at [379, 443] on div "Оберіть значення" at bounding box center [716, 446] width 710 height 23
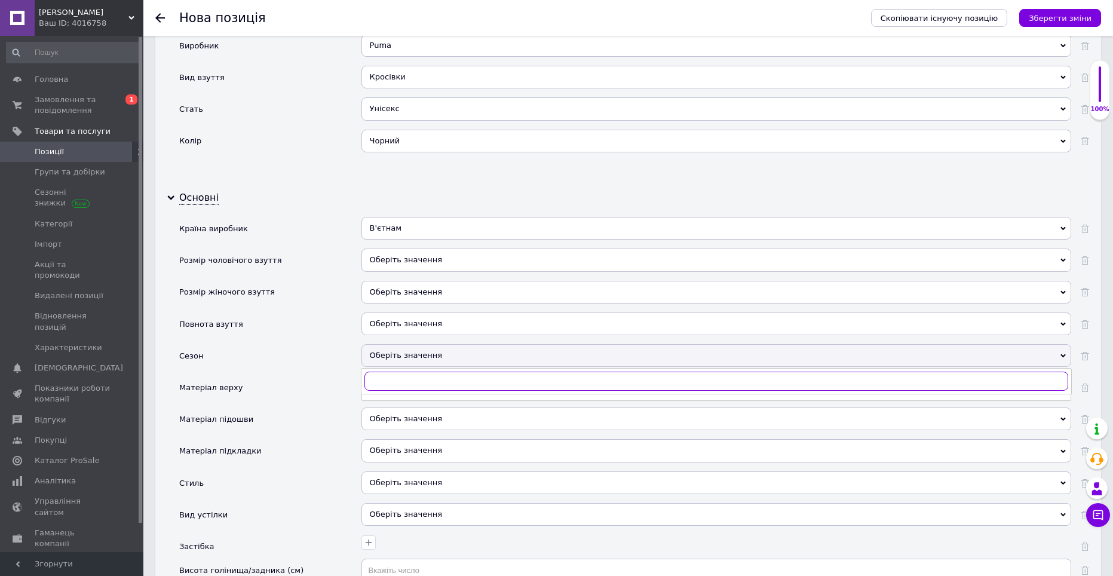
scroll to position [1374, 0]
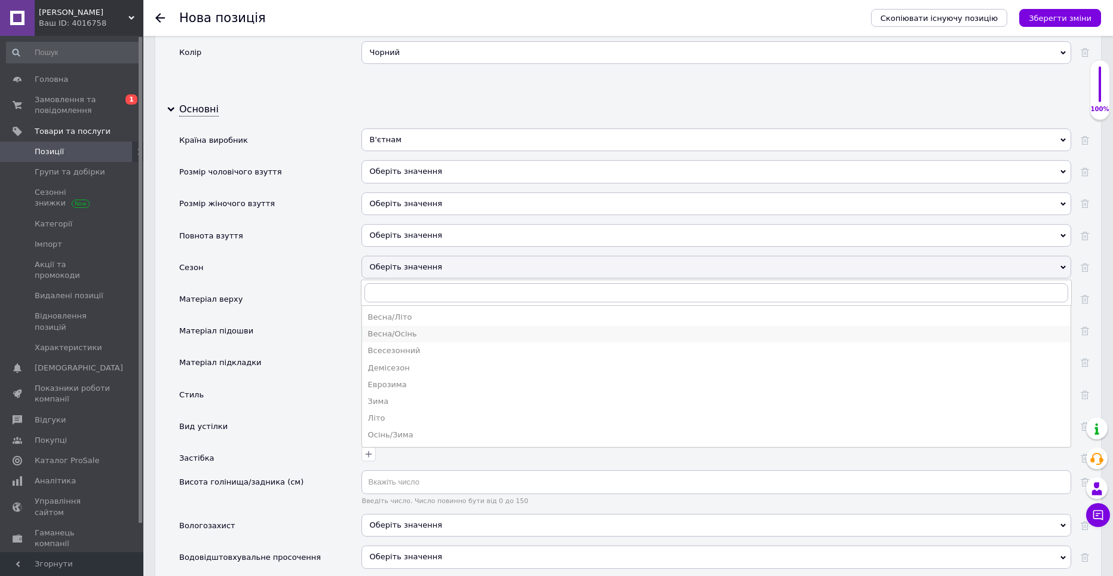
click at [391, 334] on div "Весна/Осінь" at bounding box center [716, 333] width 696 height 11
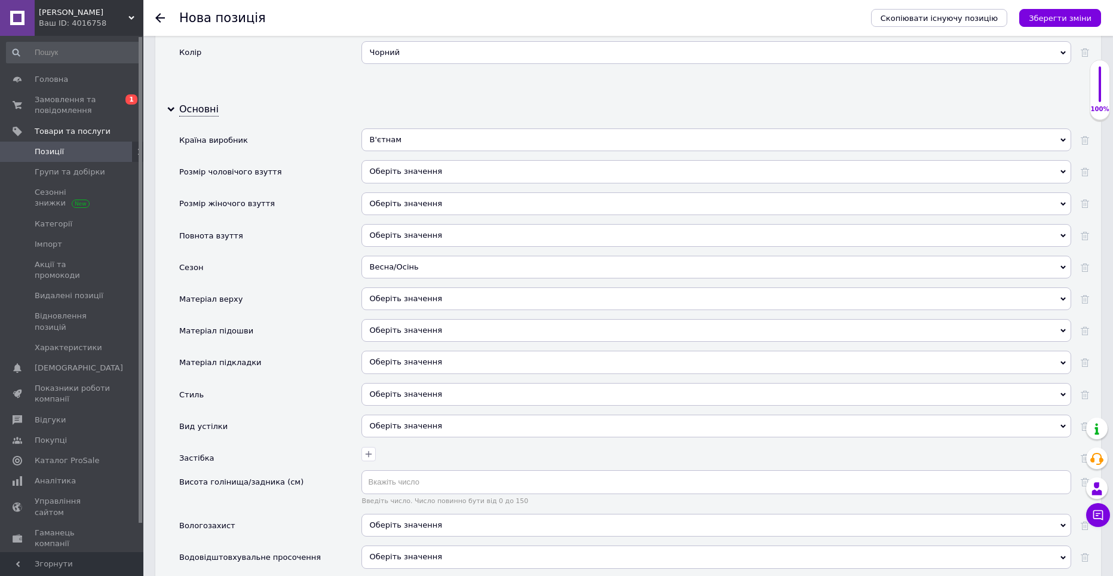
click at [377, 366] on div "Оберіть значення" at bounding box center [716, 362] width 710 height 23
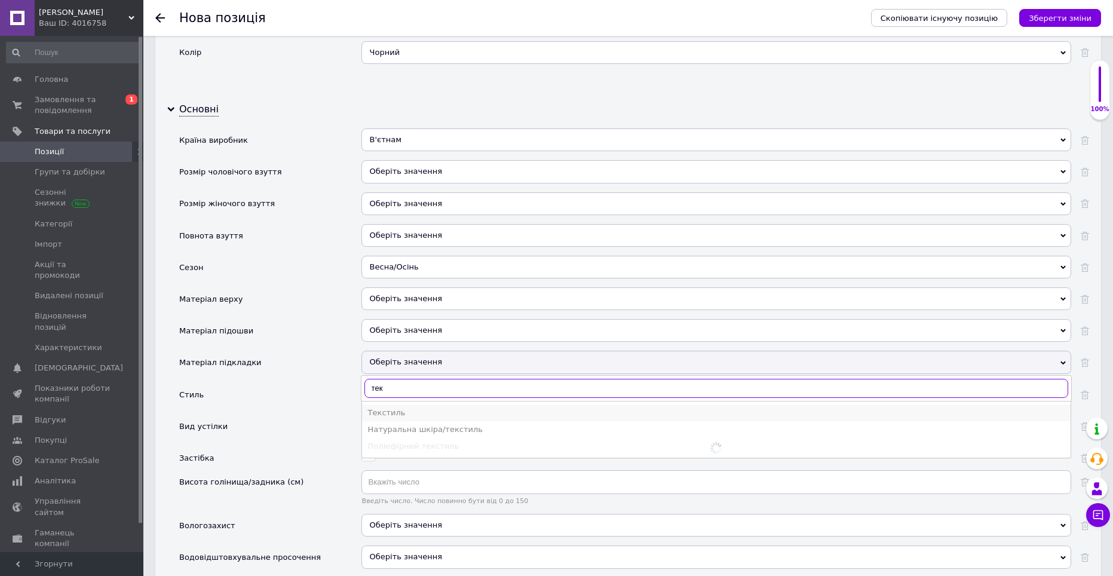
type input "тек"
click at [384, 410] on div "Текстиль" at bounding box center [716, 412] width 696 height 11
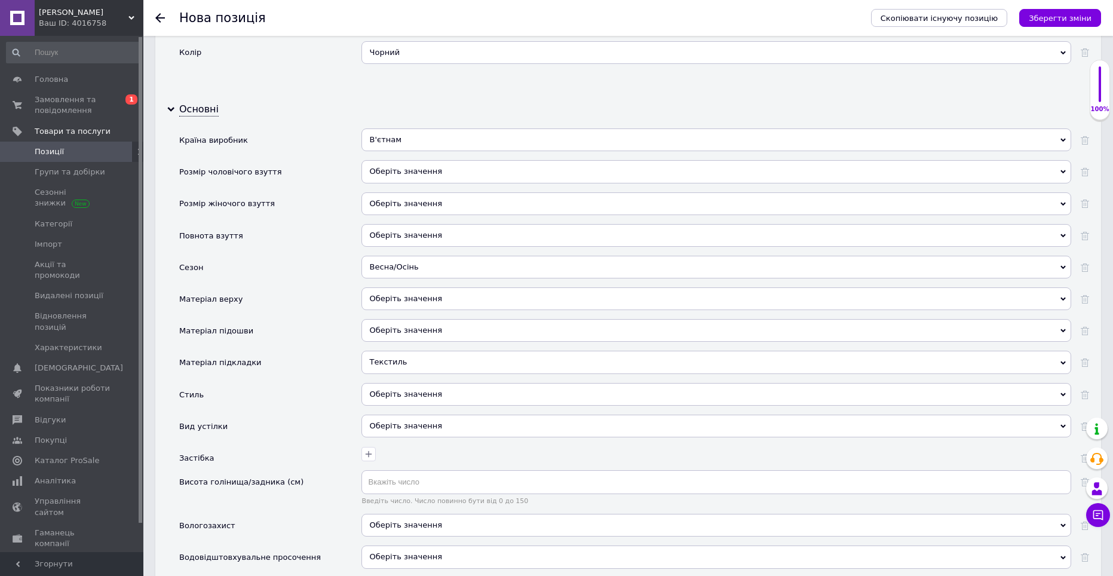
click at [380, 392] on div "Оберіть значення" at bounding box center [716, 394] width 710 height 23
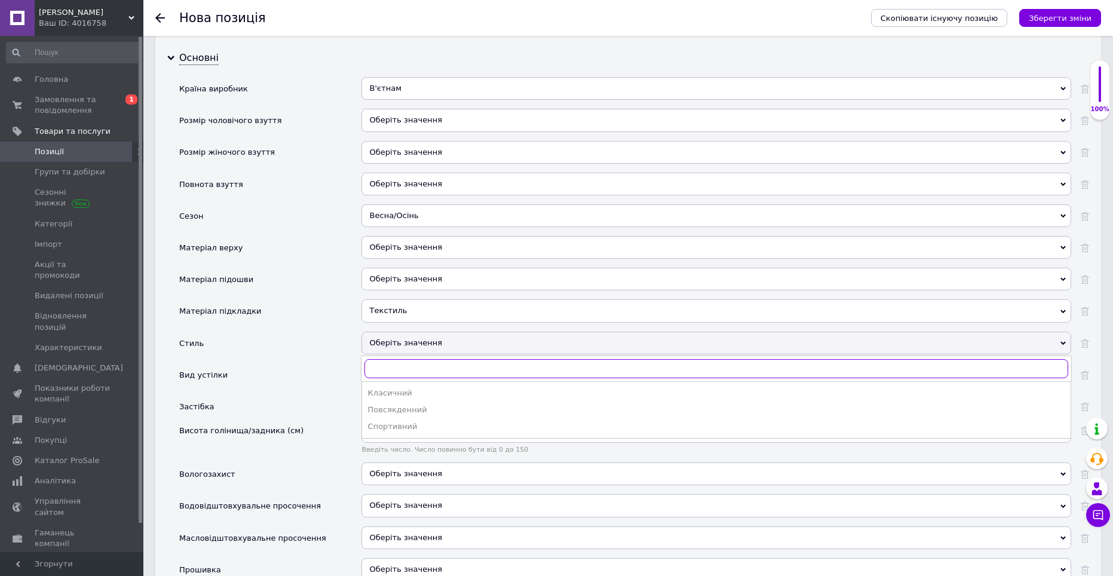
scroll to position [1493, 0]
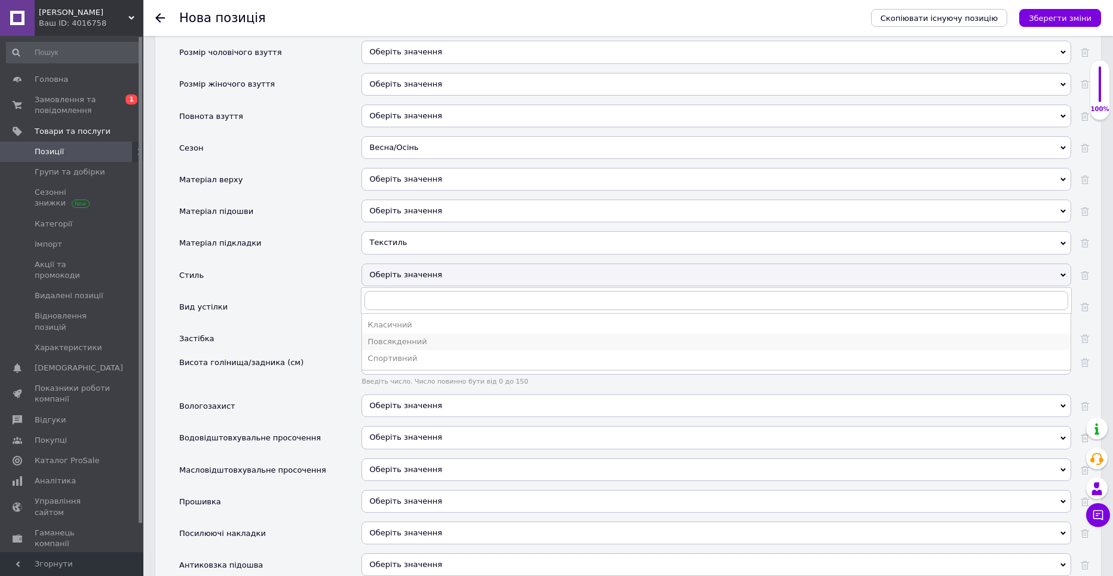
click at [392, 339] on div "Повсякденний" at bounding box center [716, 341] width 696 height 11
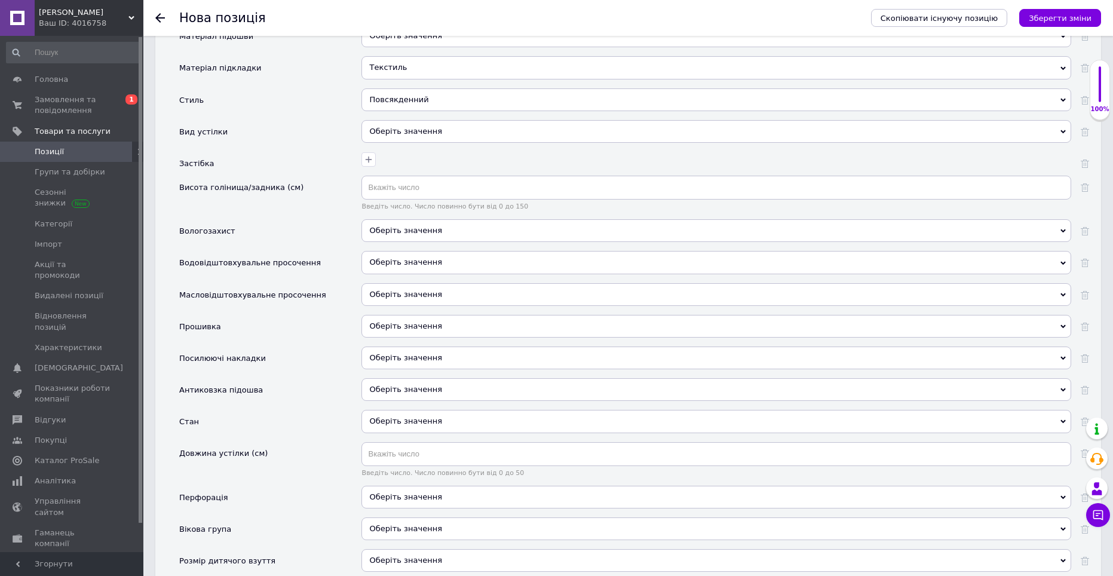
scroll to position [1732, 0]
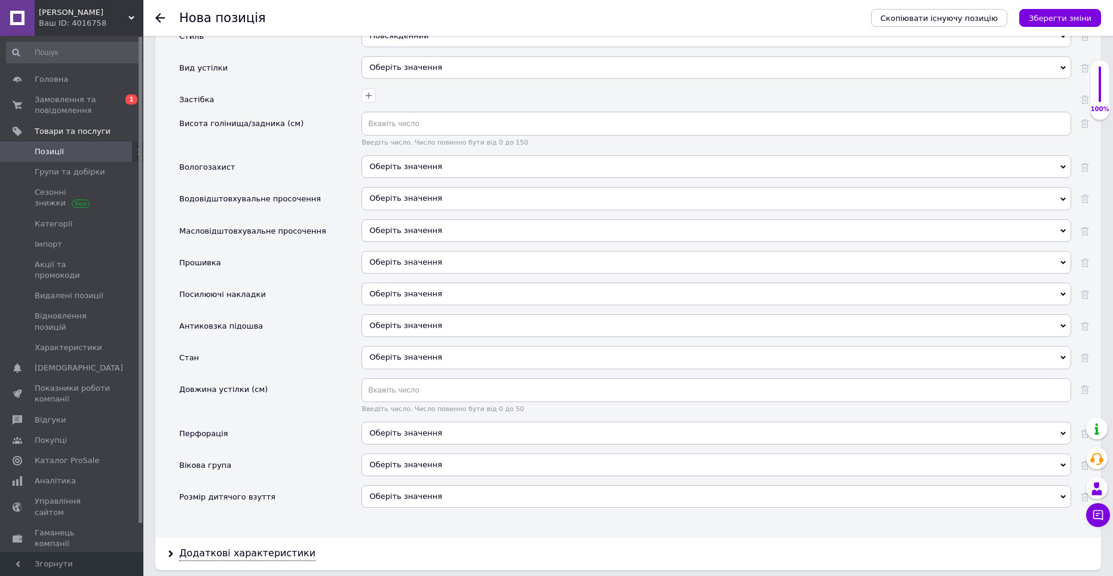
click at [391, 363] on div "Оберіть значення" at bounding box center [716, 357] width 710 height 23
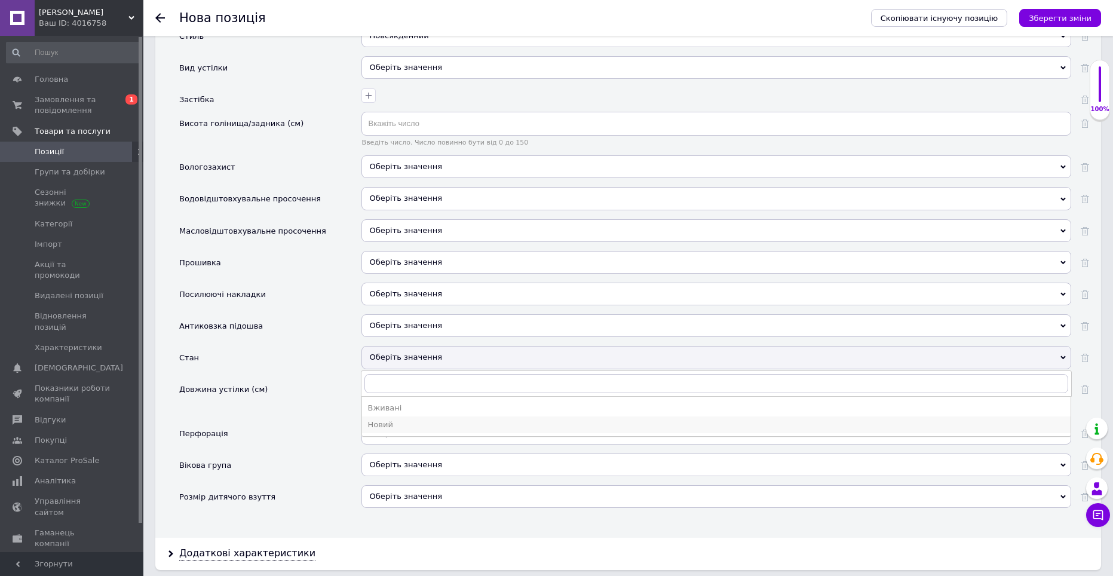
click at [395, 423] on div "Новий" at bounding box center [716, 424] width 696 height 11
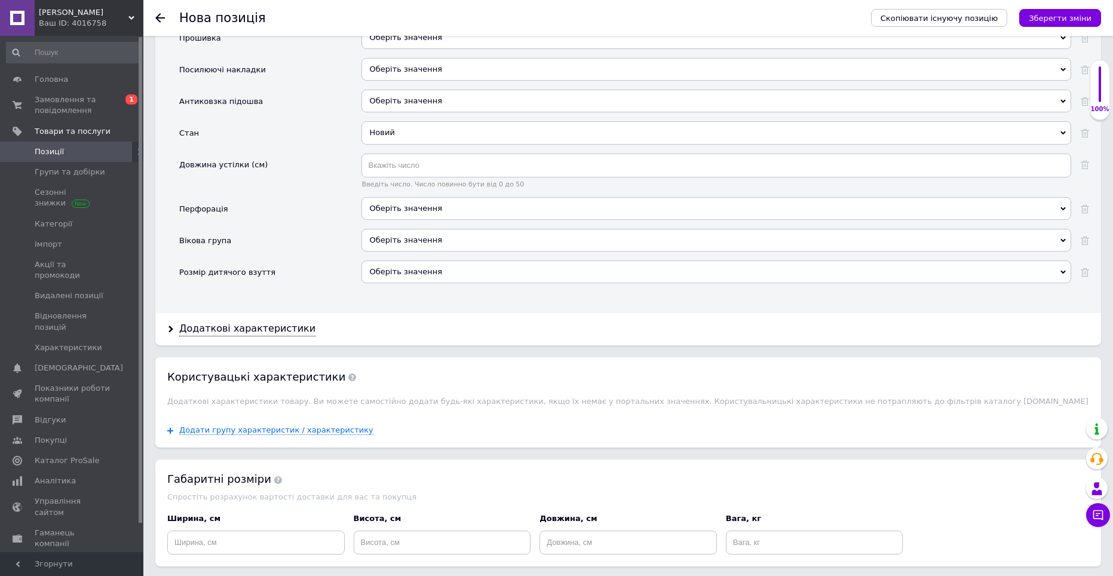
scroll to position [2090, 0]
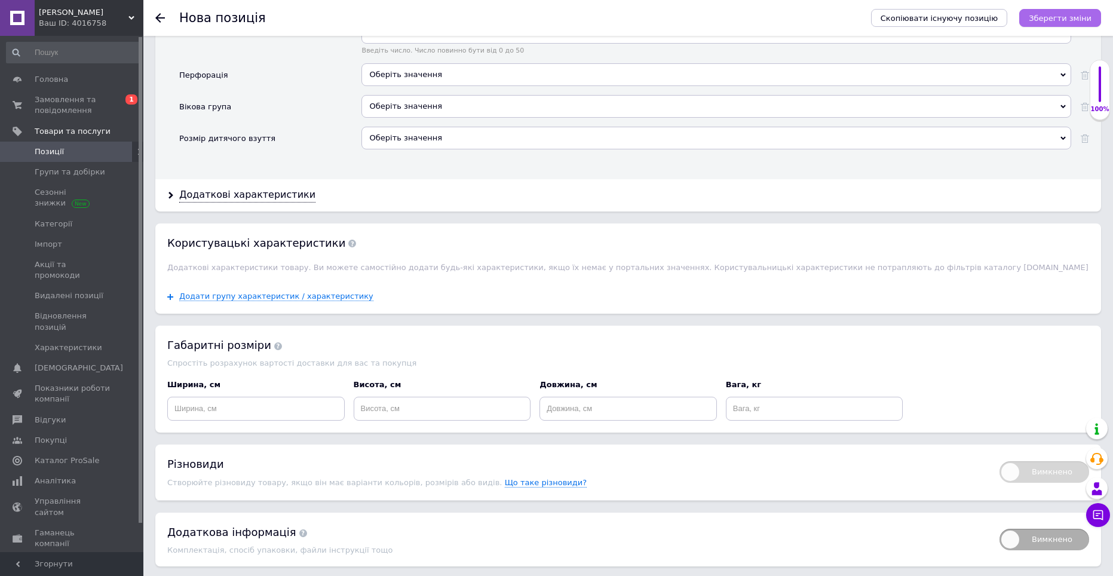
click at [1083, 14] on icon "Зберегти зміни" at bounding box center [1059, 18] width 63 height 9
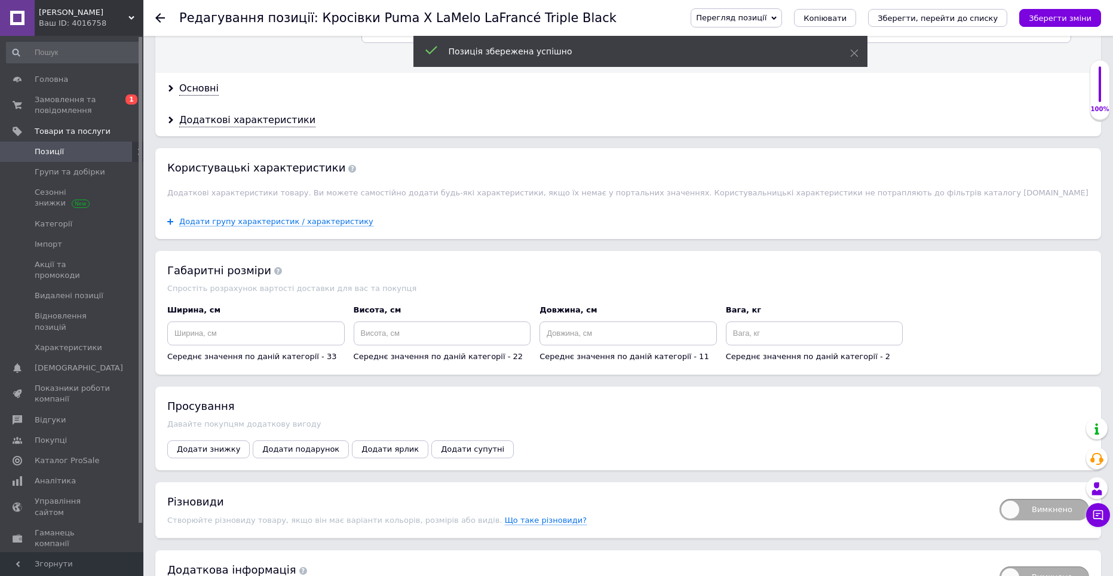
scroll to position [1427, 0]
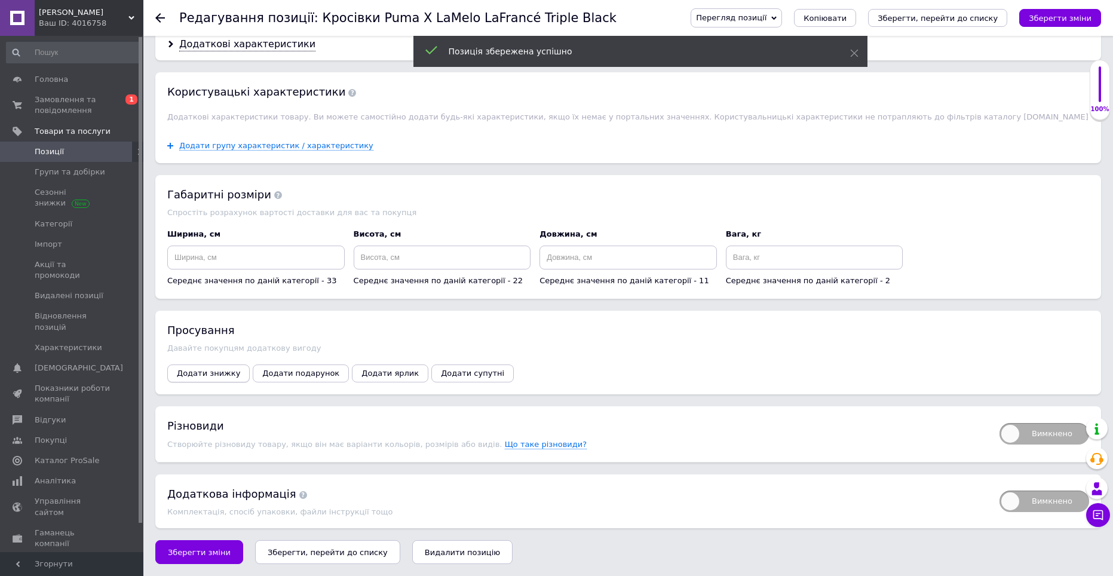
click at [213, 369] on span "Додати знижку" at bounding box center [208, 372] width 63 height 9
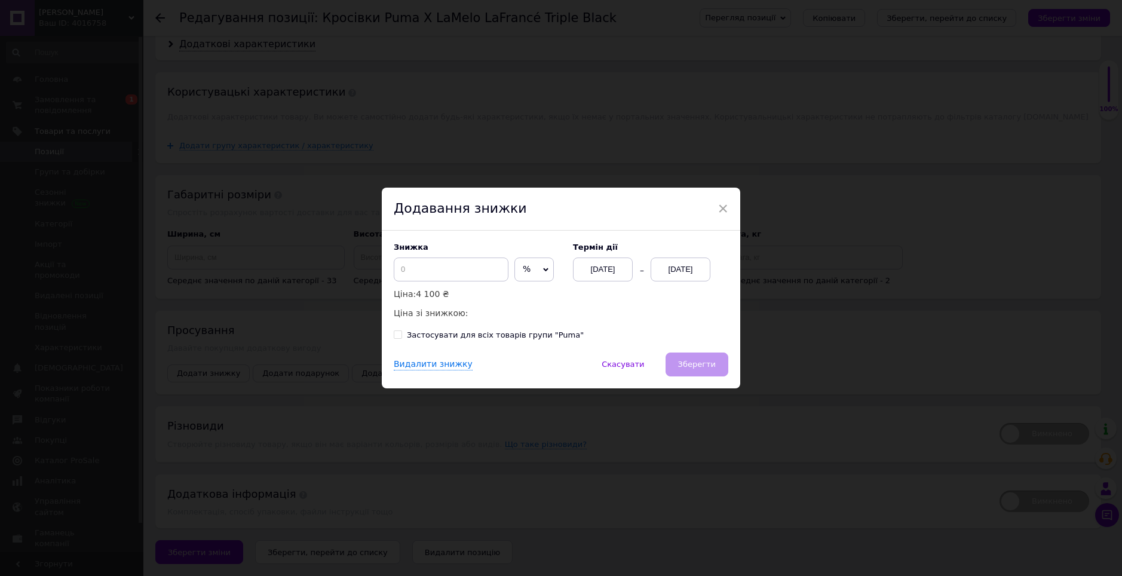
click at [518, 268] on span "%" at bounding box center [533, 269] width 39 height 24
click at [539, 291] on li "₴" at bounding box center [534, 294] width 38 height 17
click at [454, 271] on input at bounding box center [451, 269] width 115 height 24
type input "1050"
click at [682, 269] on div "[DATE]" at bounding box center [680, 269] width 60 height 24
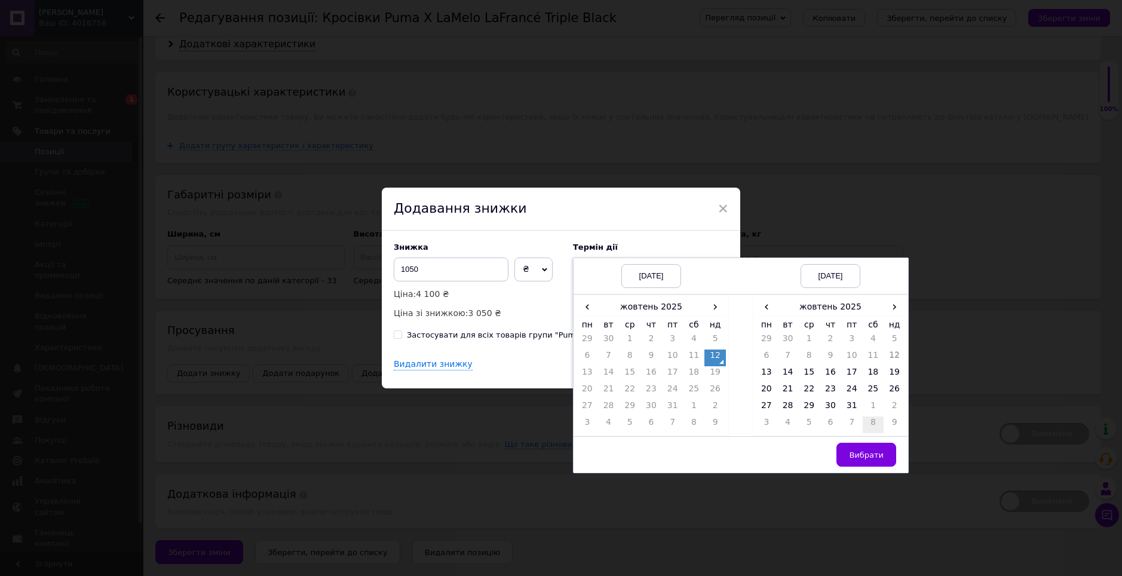
drag, startPoint x: 843, startPoint y: 409, endPoint x: 860, endPoint y: 433, distance: 30.0
click at [843, 409] on td "31" at bounding box center [852, 408] width 22 height 17
click at [868, 445] on button "Вибрати" at bounding box center [866, 455] width 60 height 24
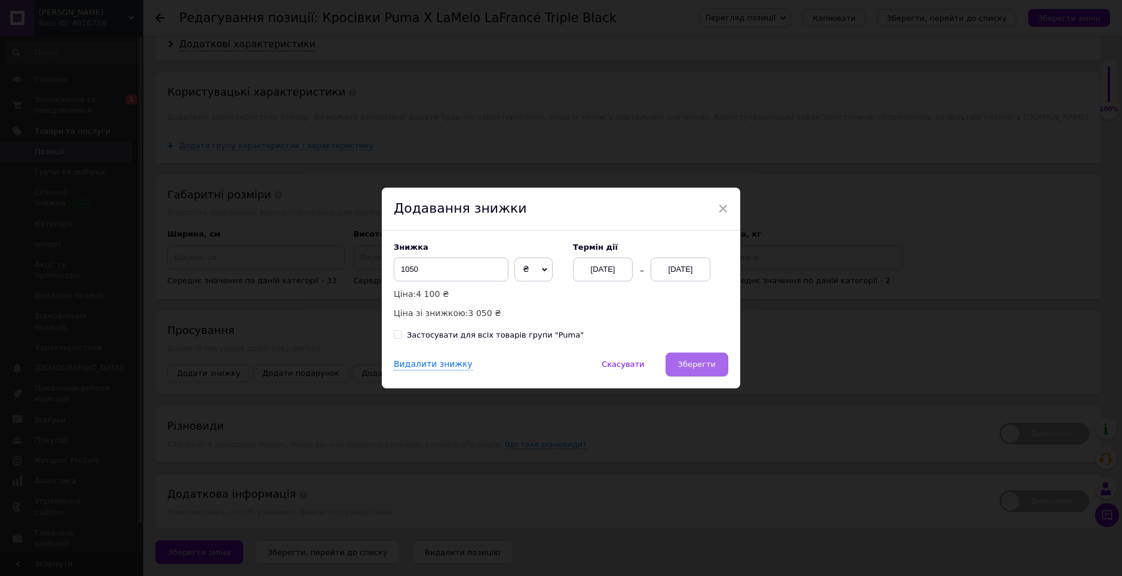
click at [718, 368] on button "Зберегти" at bounding box center [696, 364] width 63 height 24
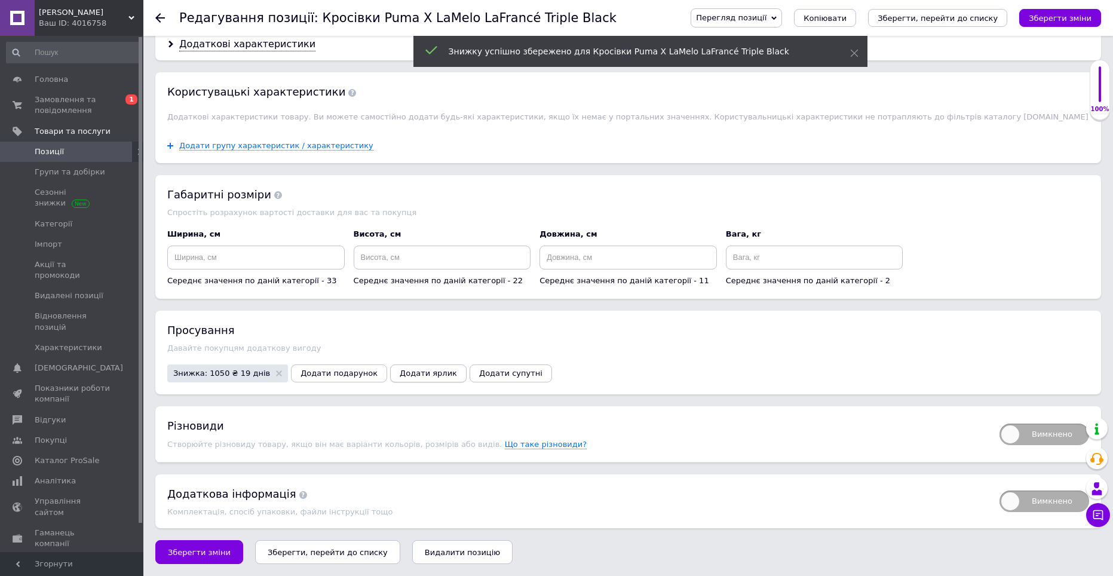
click at [400, 373] on span "Додати ярлик" at bounding box center [428, 372] width 57 height 9
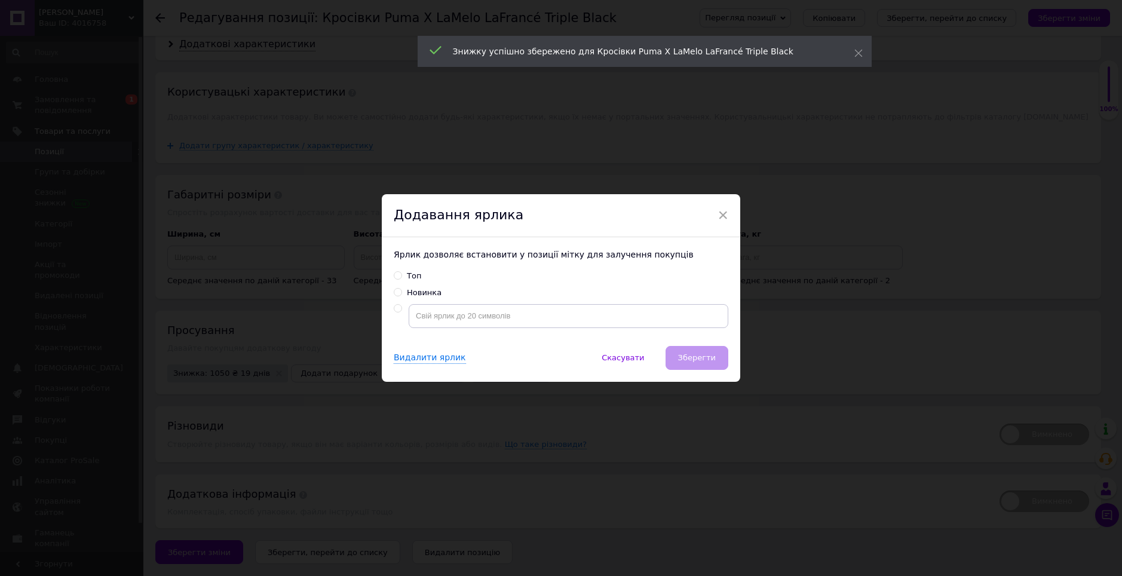
click at [418, 291] on div "Новинка" at bounding box center [424, 292] width 35 height 11
click at [401, 291] on input "Новинка" at bounding box center [398, 292] width 8 height 8
radio input "true"
click at [674, 357] on button "Зберегти" at bounding box center [696, 358] width 63 height 24
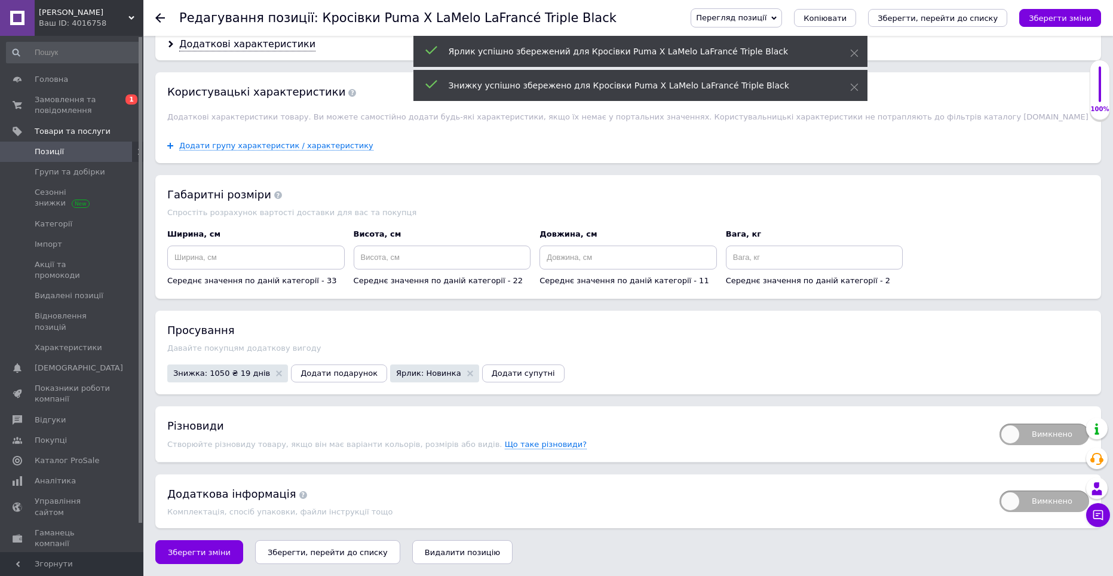
click at [1037, 29] on div "Перегляд позиції Зберегти та переглянути на сайті Зберегти та переглянути на ма…" at bounding box center [884, 18] width 434 height 36
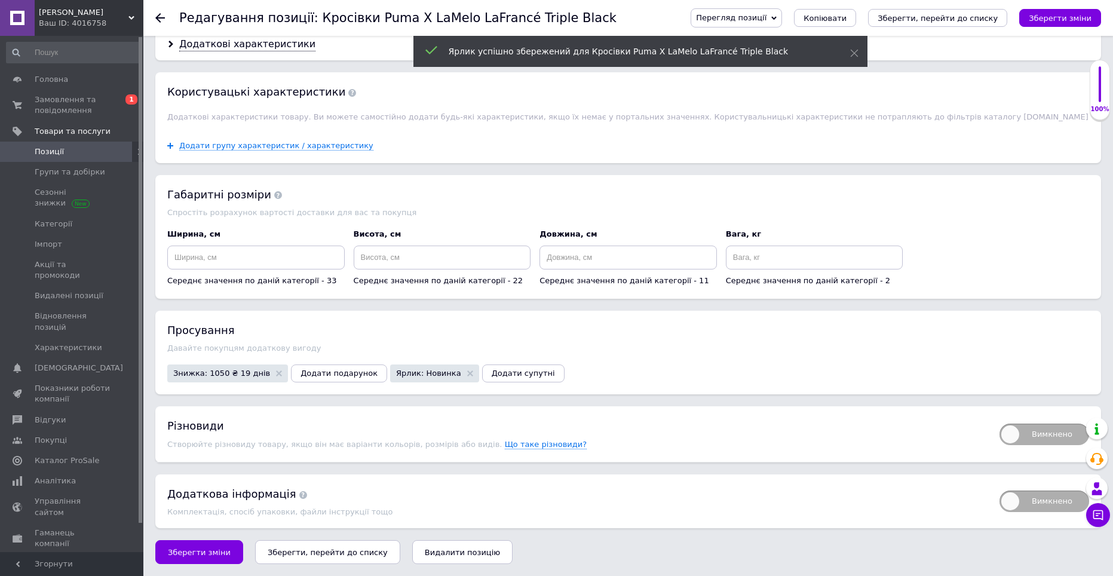
click at [1038, 27] on div "Перегляд позиції Зберегти та переглянути на сайті Зберегти та переглянути на ма…" at bounding box center [889, 17] width 422 height 19
click at [1042, 22] on icon "Зберегти зміни" at bounding box center [1059, 18] width 63 height 9
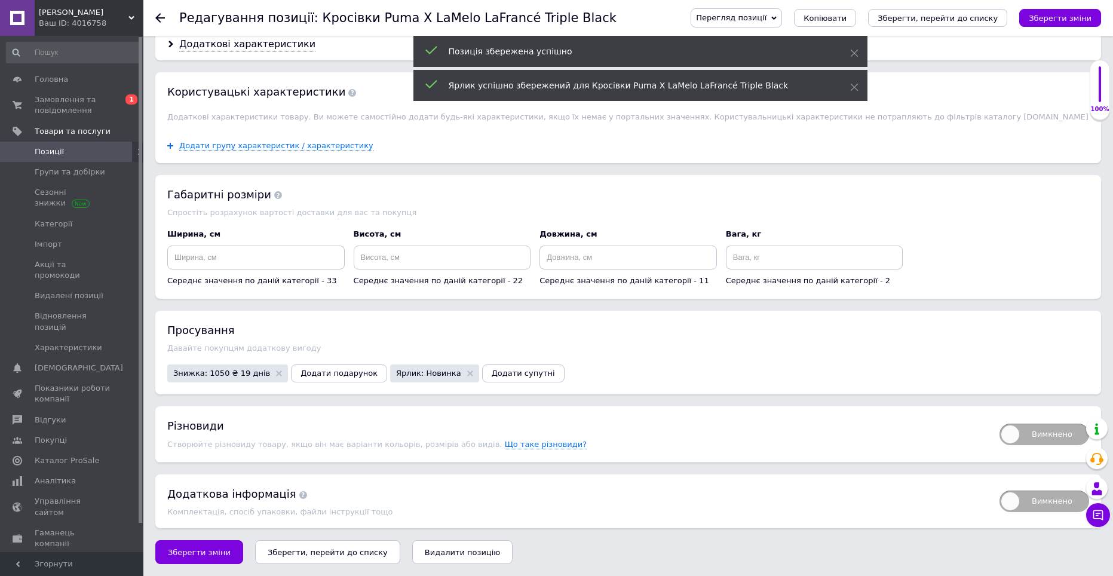
click at [59, 150] on span "Позиції" at bounding box center [49, 151] width 29 height 11
